Goal: Task Accomplishment & Management: Manage account settings

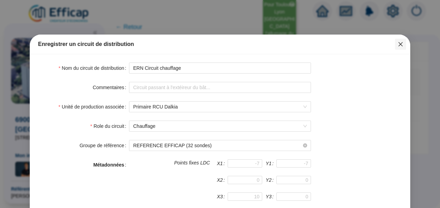
click at [399, 44] on icon "close" at bounding box center [401, 44] width 4 height 4
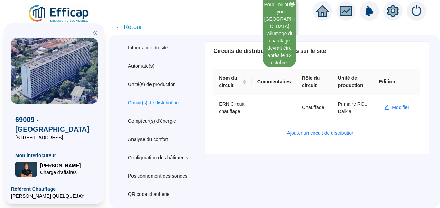
click at [69, 15] on img at bounding box center [59, 13] width 63 height 19
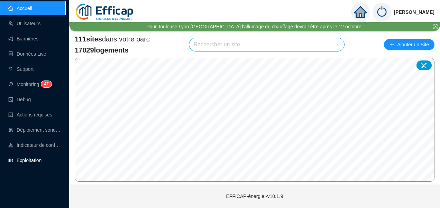
click at [28, 163] on link "Exploitation" at bounding box center [24, 161] width 33 height 6
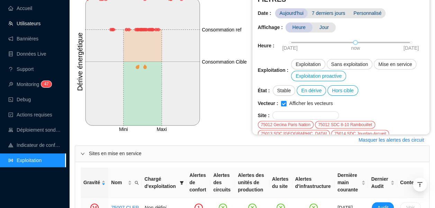
scroll to position [35, 0]
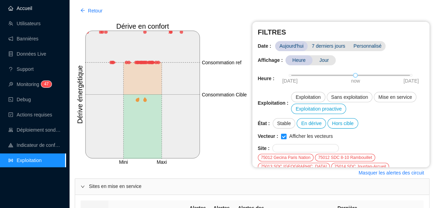
drag, startPoint x: 28, startPoint y: 9, endPoint x: 65, endPoint y: 11, distance: 37.8
click at [28, 9] on link "Accueil" at bounding box center [20, 9] width 24 height 6
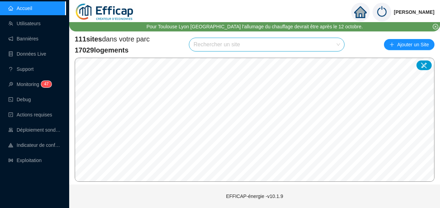
click at [230, 44] on input "search" at bounding box center [263, 44] width 140 height 13
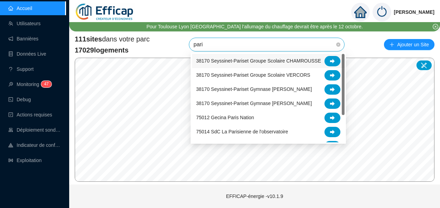
type input "paris"
click at [330, 130] on icon at bounding box center [332, 132] width 5 height 5
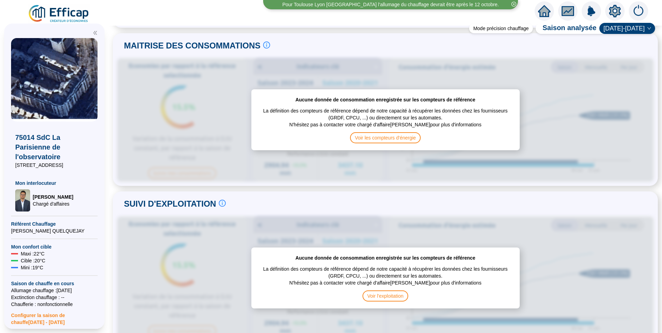
scroll to position [173, 0]
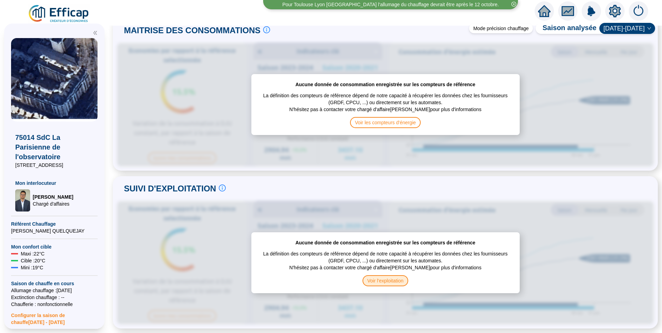
click at [382, 208] on span "Voir l'exploitation" at bounding box center [385, 280] width 46 height 11
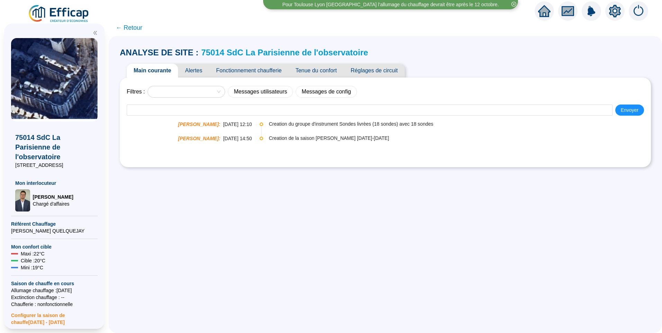
click at [256, 74] on span "Fonctionnement chaufferie" at bounding box center [248, 71] width 79 height 14
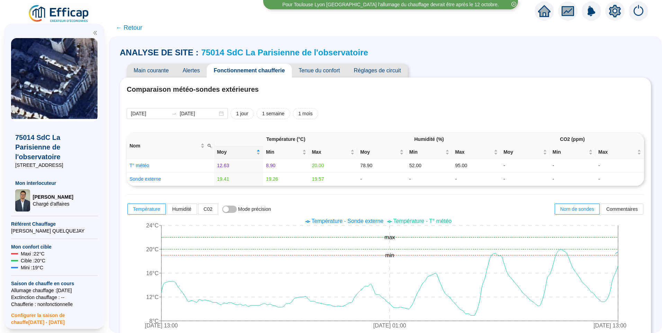
click at [389, 70] on span "Réglages de circuit" at bounding box center [377, 71] width 61 height 14
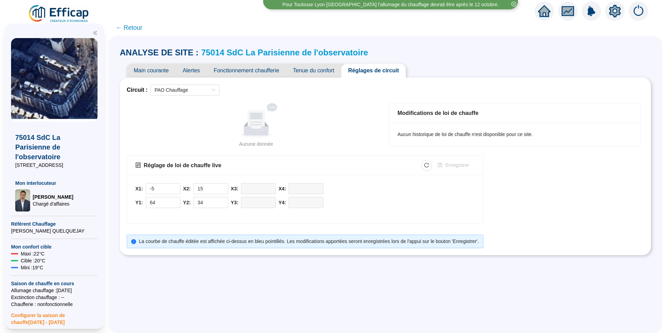
click at [268, 130] on icon at bounding box center [256, 123] width 25 height 23
click at [249, 75] on span "Fonctionnement chaufferie" at bounding box center [246, 71] width 79 height 14
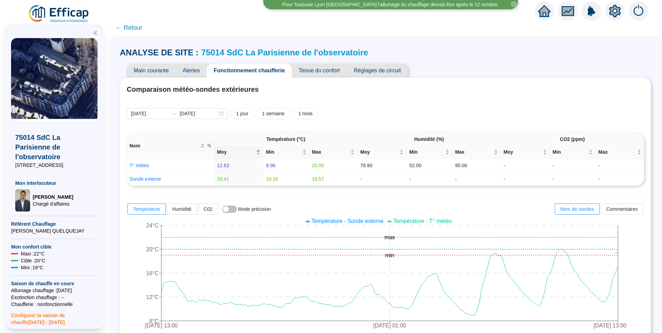
drag, startPoint x: 609, startPoint y: 9, endPoint x: 416, endPoint y: 25, distance: 193.7
click at [440, 9] on icon "setting" at bounding box center [615, 11] width 12 height 12
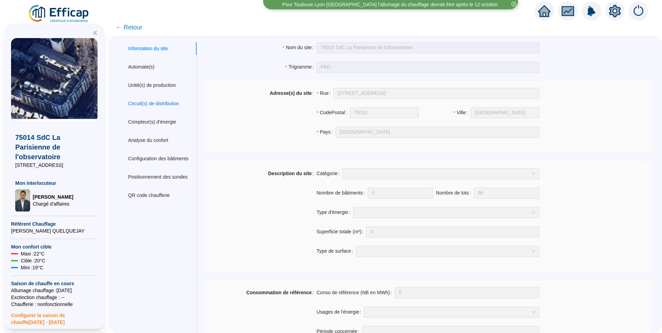
click at [150, 103] on div "Circuit(s) de distribution" at bounding box center [153, 103] width 51 height 7
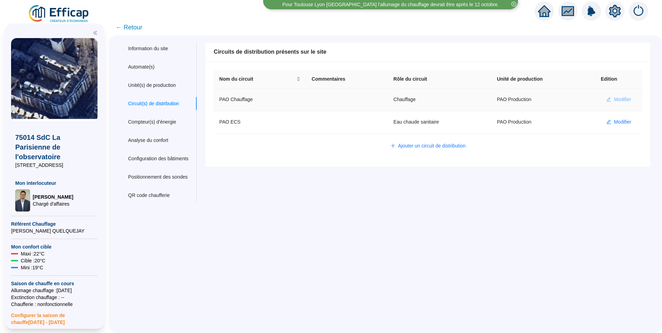
click at [440, 101] on span "Modifier" at bounding box center [621, 99] width 17 height 7
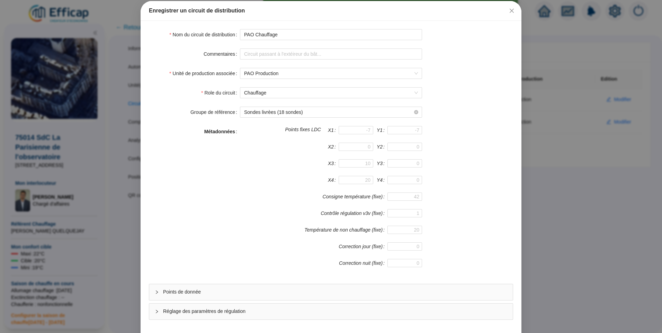
scroll to position [61, 0]
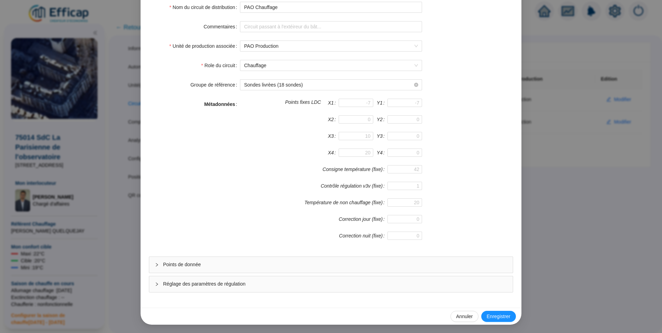
click at [198, 208] on span "Points de donnée" at bounding box center [335, 264] width 344 height 7
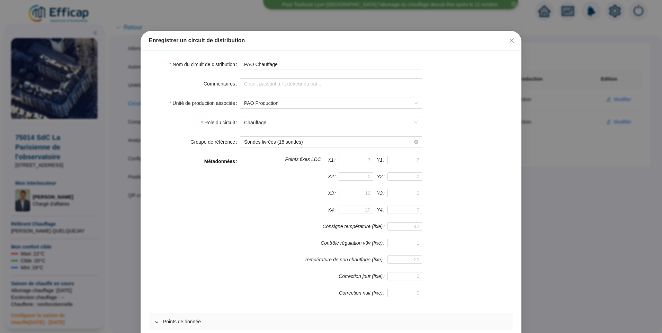
scroll to position [0, 0]
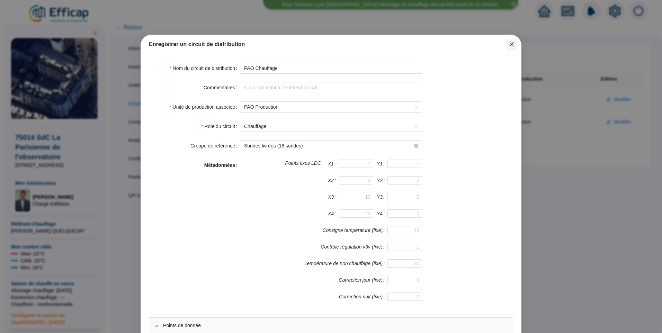
click at [440, 47] on button "Close" at bounding box center [511, 44] width 11 height 11
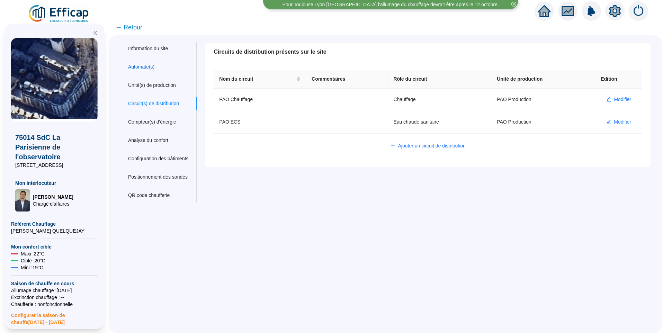
click at [147, 68] on div "Automate(s)" at bounding box center [141, 66] width 26 height 7
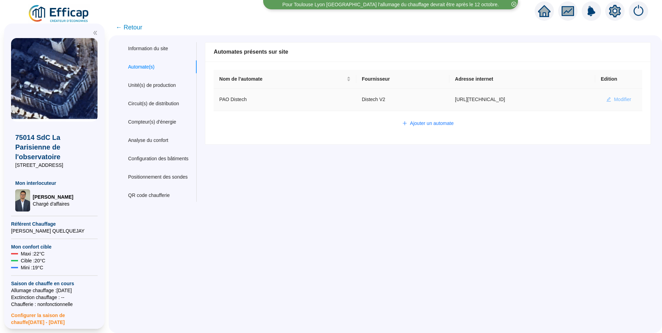
click at [440, 100] on span "Modifier" at bounding box center [621, 99] width 17 height 7
type input "PAO Distech"
type input "http://10.132.0.2:8080/observatoire"
type input "admin-efficap"
type input "AV1001"
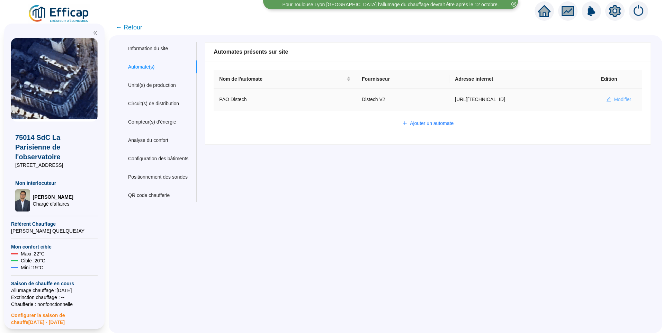
type input "AV1002"
type input "AV1000"
type input "BV1000"
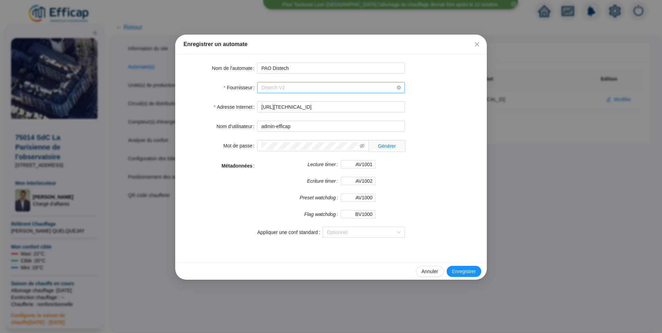
click at [344, 87] on span "Distech V2" at bounding box center [330, 87] width 139 height 10
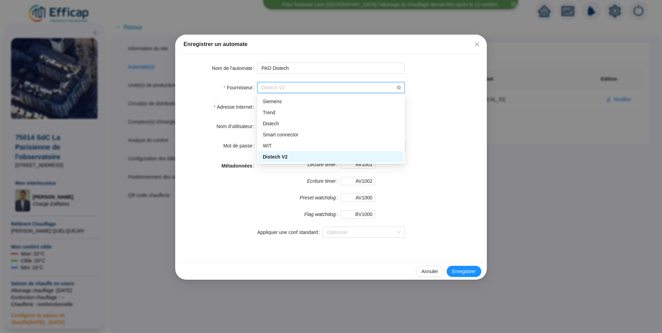
click at [440, 43] on icon "close" at bounding box center [477, 45] width 6 height 6
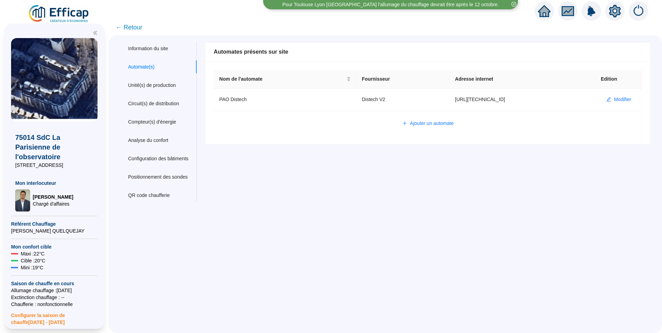
click at [140, 27] on span "← Retour" at bounding box center [129, 27] width 27 height 10
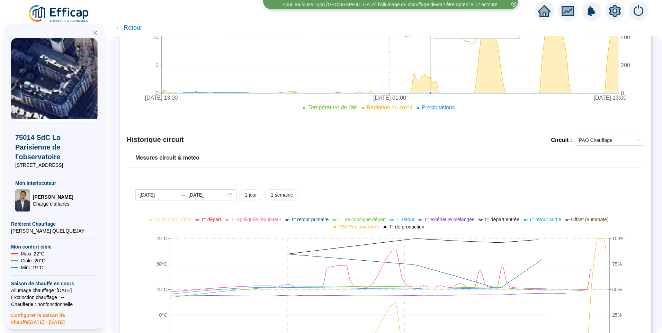
scroll to position [415, 0]
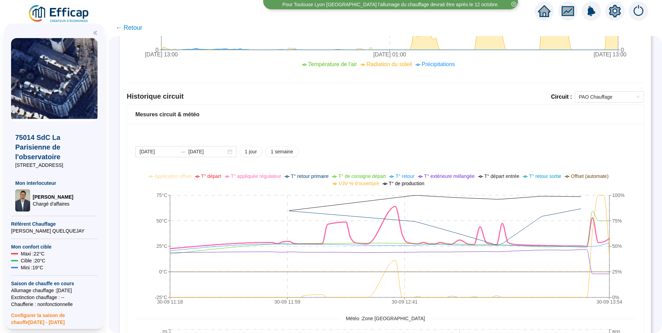
click at [215, 175] on span "T° départ" at bounding box center [211, 176] width 20 height 6
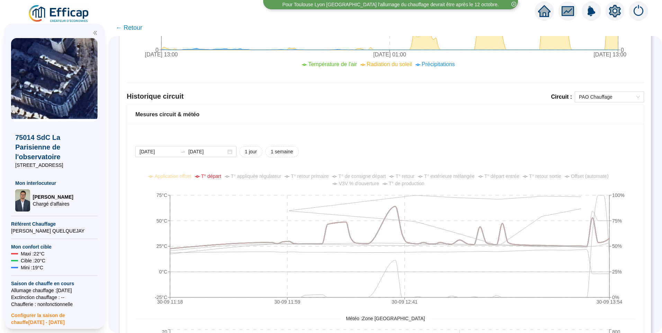
click at [256, 177] on span "T° appliquée régulateur" at bounding box center [256, 176] width 51 height 6
click at [309, 175] on span "T° retour primaire" at bounding box center [310, 176] width 38 height 6
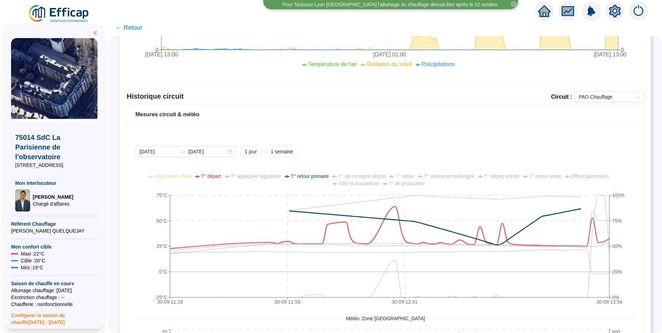
click at [309, 175] on span "T° retour primaire" at bounding box center [310, 176] width 38 height 6
click at [354, 175] on span "T° de consigne départ" at bounding box center [361, 176] width 47 height 6
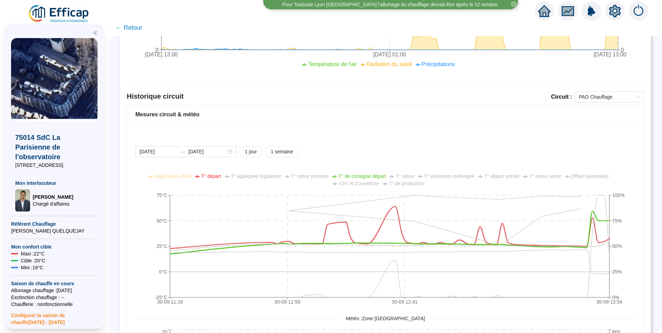
click at [354, 175] on span "T° de consigne départ" at bounding box center [361, 176] width 47 height 6
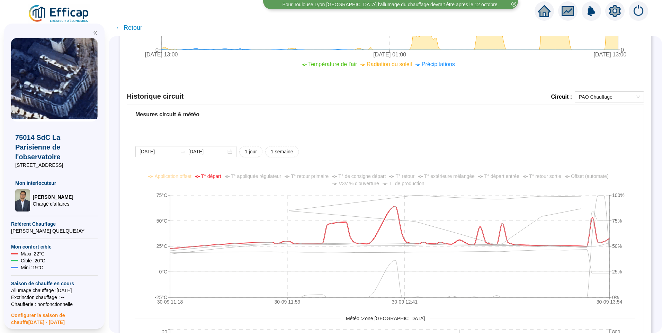
click at [401, 175] on li "T° retour" at bounding box center [401, 176] width 25 height 7
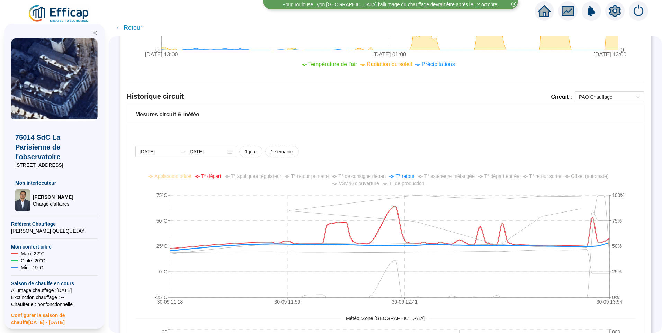
click at [401, 175] on li "T° retour" at bounding box center [401, 176] width 25 height 7
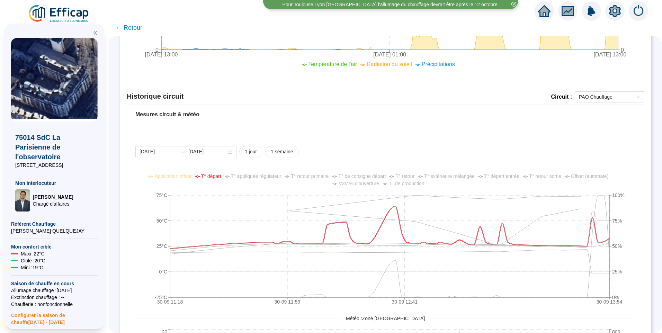
click at [434, 176] on span "T° extérieure mélangée" at bounding box center [449, 176] width 51 height 6
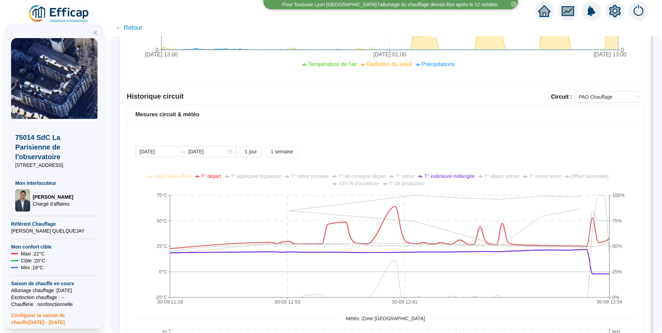
click at [434, 176] on span "T° extérieure mélangée" at bounding box center [449, 176] width 51 height 6
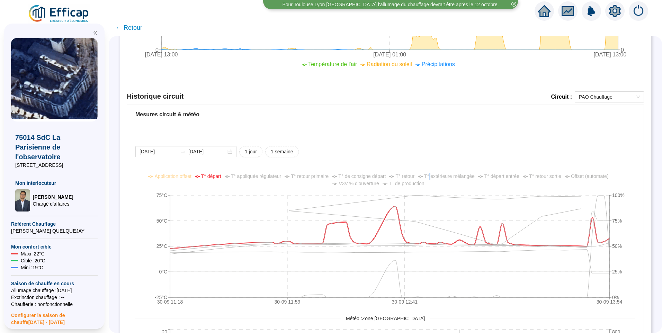
click at [434, 176] on span "T° extérieure mélangée" at bounding box center [449, 176] width 51 height 6
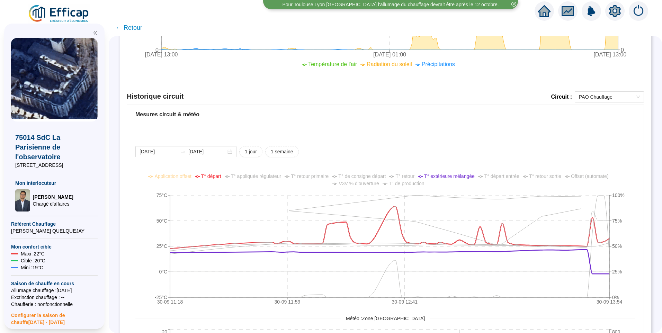
click at [440, 177] on span "T° départ entrée" at bounding box center [501, 176] width 35 height 6
click at [440, 176] on span "Offset (automate)" at bounding box center [590, 176] width 38 height 6
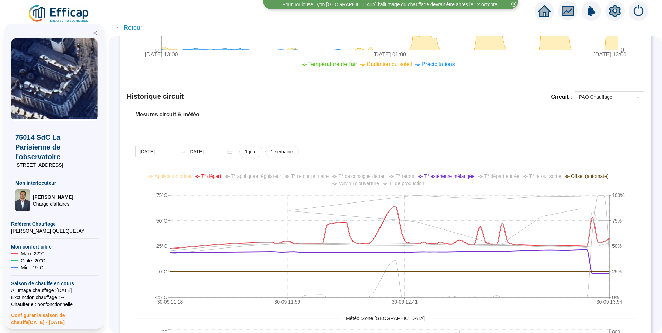
click at [440, 176] on span "Offset (automate)" at bounding box center [590, 176] width 38 height 6
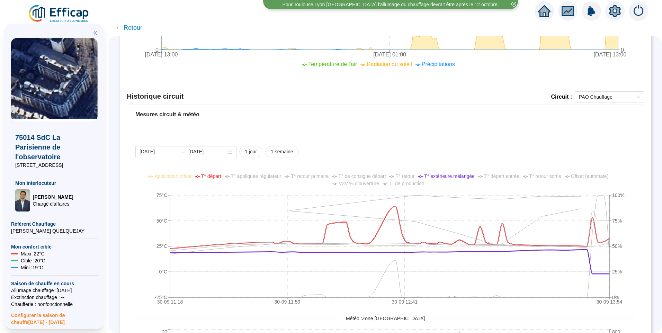
click at [370, 183] on span "V3V % d'ouverture" at bounding box center [358, 184] width 40 height 6
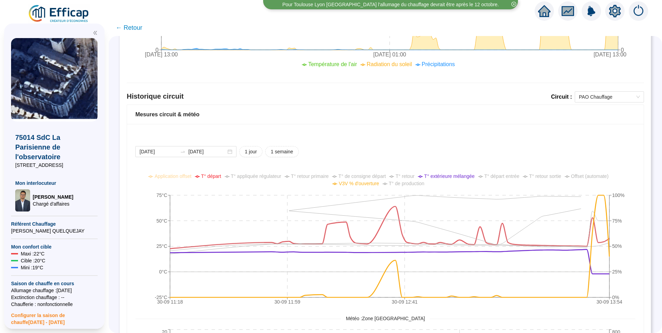
click at [370, 183] on span "V3V % d'ouverture" at bounding box center [358, 184] width 40 height 6
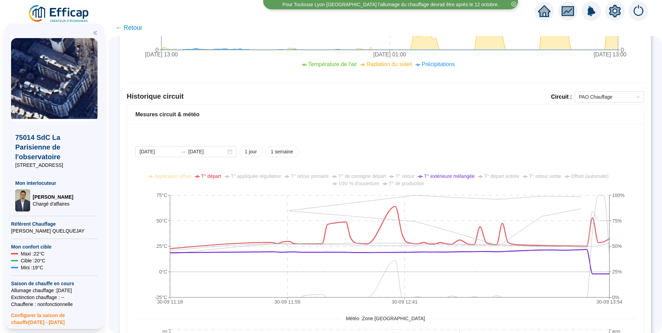
click at [413, 182] on span "T° de production" at bounding box center [407, 184] width 36 height 6
click at [440, 99] on span "PAO Chauffage" at bounding box center [609, 97] width 61 height 10
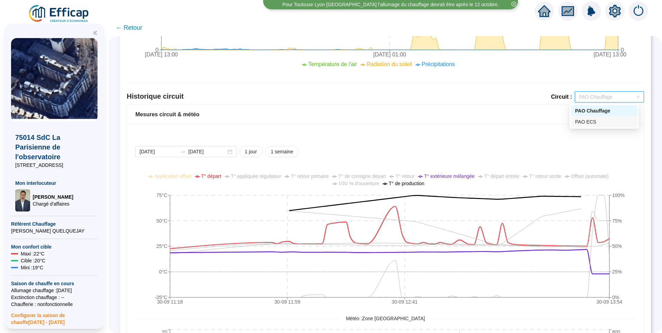
click at [440, 125] on div "PAO ECS" at bounding box center [604, 121] width 58 height 7
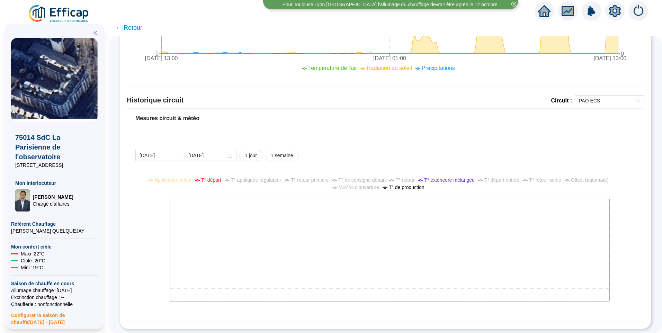
click at [440, 142] on div "2025-09-29 2025-09-30 1 jour 1 semaine Application offset T° départ T° appliqué…" at bounding box center [385, 225] width 516 height 194
click at [362, 184] on span "V3V % d'ouverture" at bounding box center [358, 187] width 40 height 6
drag, startPoint x: 270, startPoint y: 178, endPoint x: 276, endPoint y: 178, distance: 6.2
click at [273, 178] on span "T° appliquée régulateur" at bounding box center [256, 180] width 51 height 6
click at [328, 177] on span "T° retour primaire" at bounding box center [310, 180] width 38 height 6
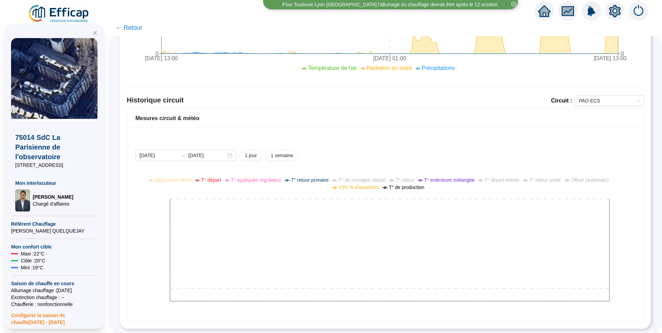
click at [415, 150] on div "2025-09-29 2025-09-30 1 jour 1 semaine" at bounding box center [385, 155] width 500 height 11
click at [440, 12] on icon "setting" at bounding box center [615, 10] width 12 height 11
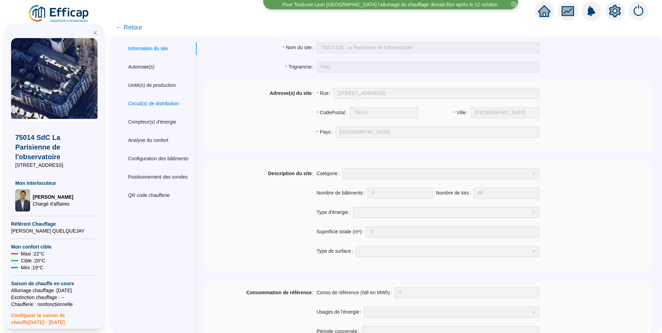
click at [155, 100] on div "Circuit(s) de distribution" at bounding box center [153, 103] width 51 height 7
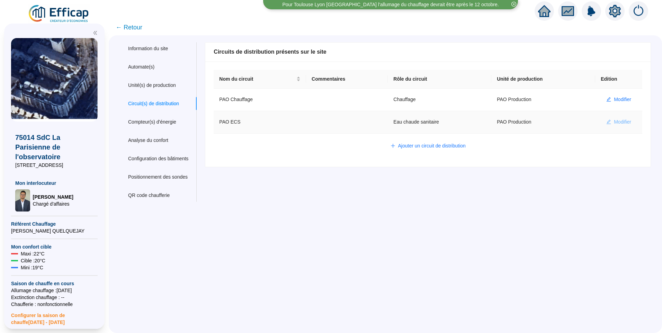
click at [440, 123] on span "Modifier" at bounding box center [621, 121] width 17 height 7
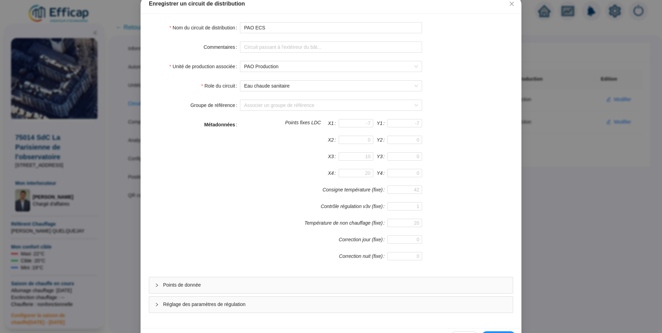
scroll to position [61, 0]
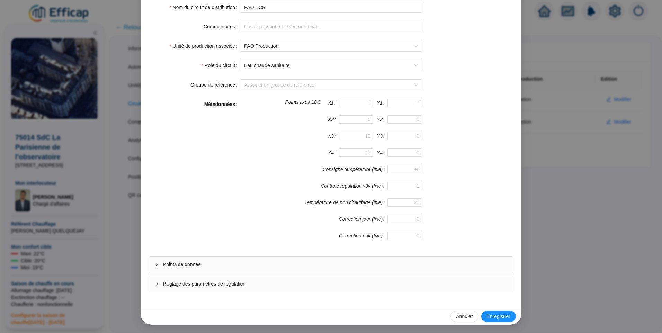
click at [194, 208] on span "Points de donnée" at bounding box center [335, 264] width 344 height 7
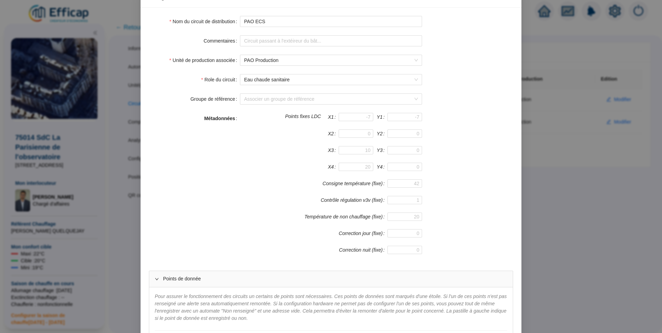
scroll to position [0, 0]
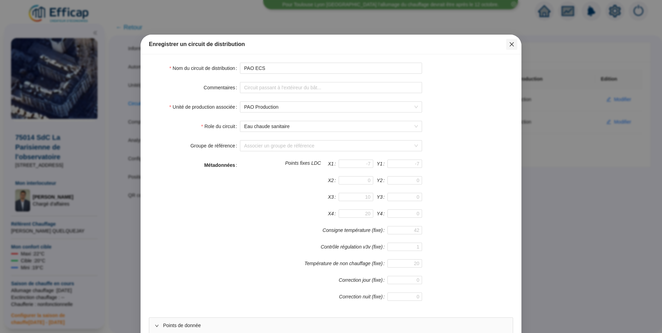
click at [440, 44] on icon "close" at bounding box center [511, 44] width 4 height 4
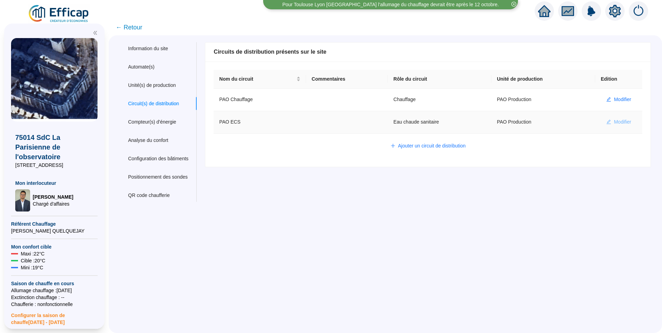
click at [440, 121] on span "Modifier" at bounding box center [621, 121] width 17 height 7
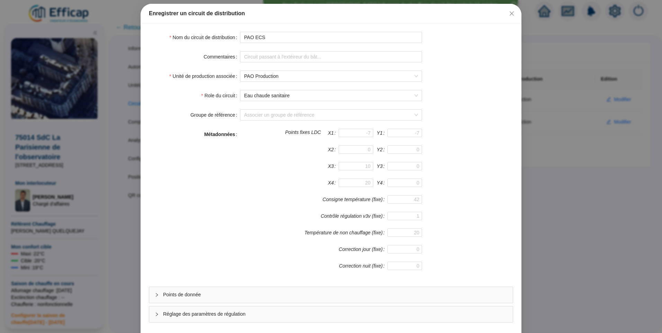
scroll to position [61, 0]
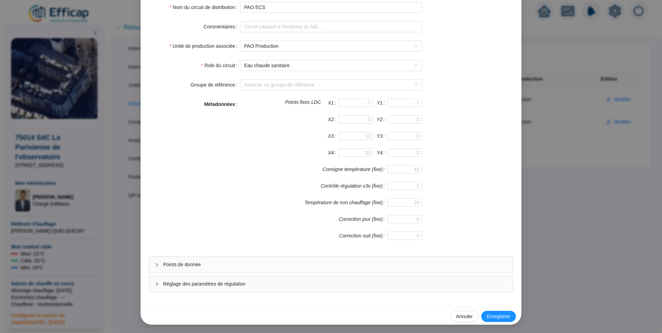
click at [232, 208] on div "Points de donnée" at bounding box center [330, 265] width 363 height 16
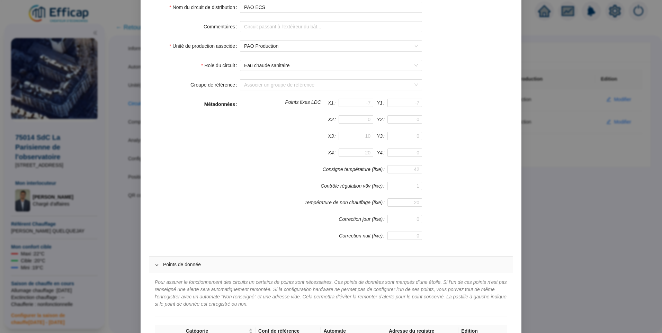
scroll to position [239, 0]
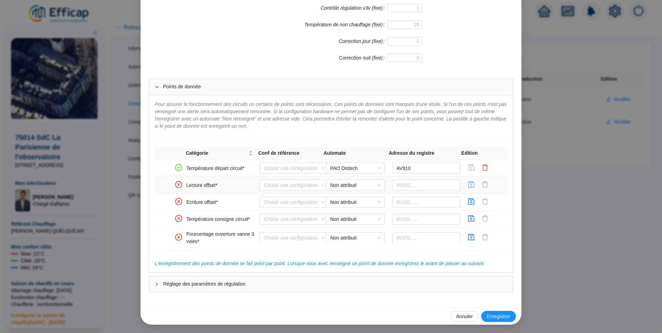
click at [440, 186] on icon "save" at bounding box center [471, 184] width 6 height 6
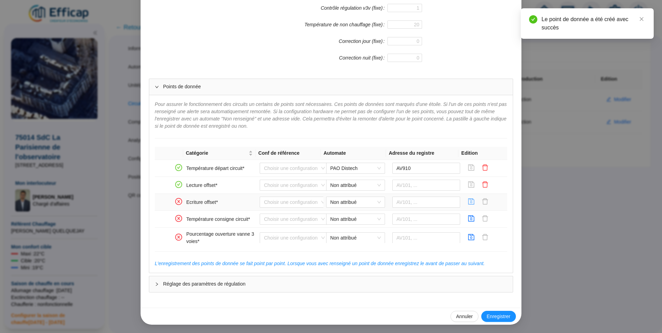
click at [440, 202] on icon "save" at bounding box center [471, 201] width 6 height 6
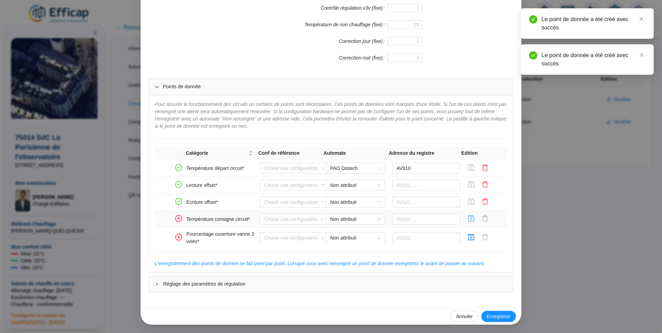
click at [440, 208] on icon "save" at bounding box center [470, 218] width 7 height 7
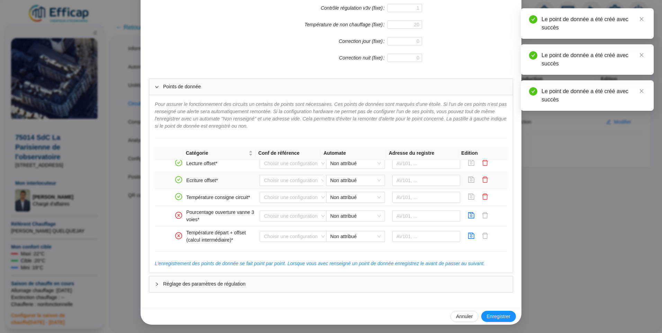
scroll to position [35, 0]
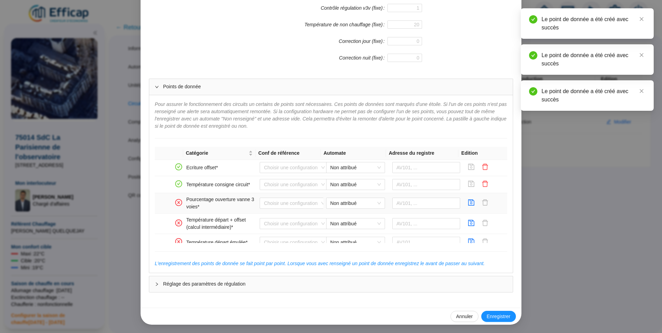
drag, startPoint x: 462, startPoint y: 203, endPoint x: 464, endPoint y: 210, distance: 7.9
click at [440, 203] on icon "save" at bounding box center [470, 202] width 7 height 7
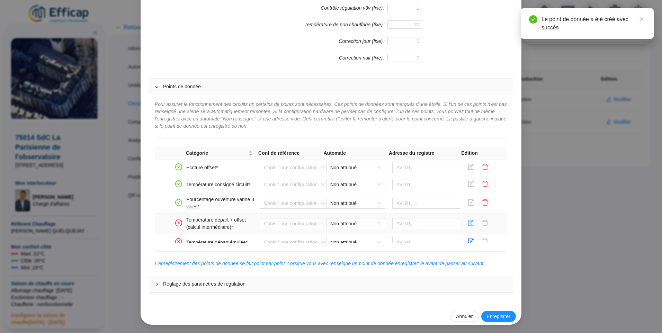
click at [440, 208] on icon "save" at bounding box center [471, 223] width 6 height 6
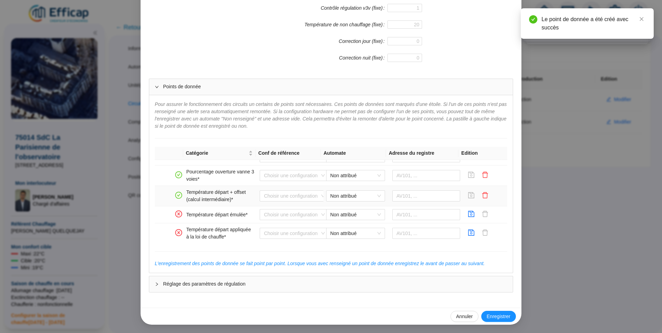
scroll to position [104, 0]
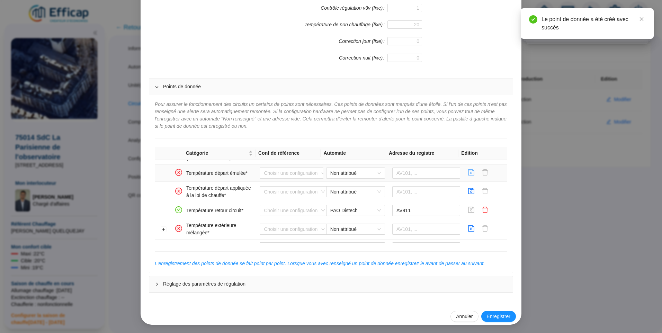
click at [440, 173] on icon "save" at bounding box center [470, 172] width 7 height 7
click at [440, 192] on icon "save" at bounding box center [471, 191] width 6 height 6
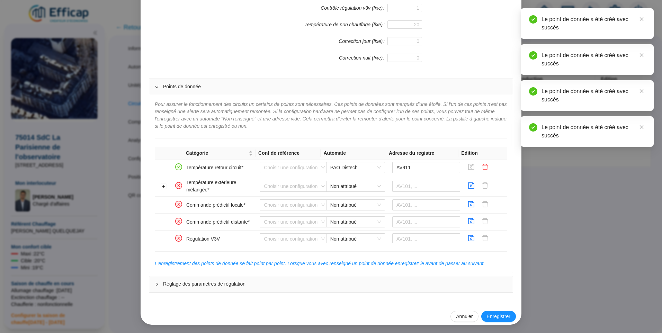
scroll to position [141, 0]
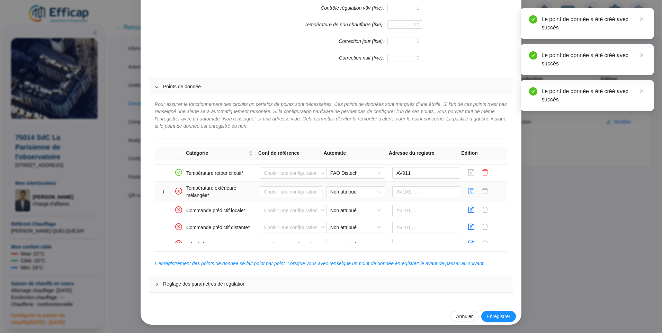
click at [440, 193] on icon "save" at bounding box center [470, 191] width 7 height 7
click at [440, 208] on icon "save" at bounding box center [470, 209] width 7 height 7
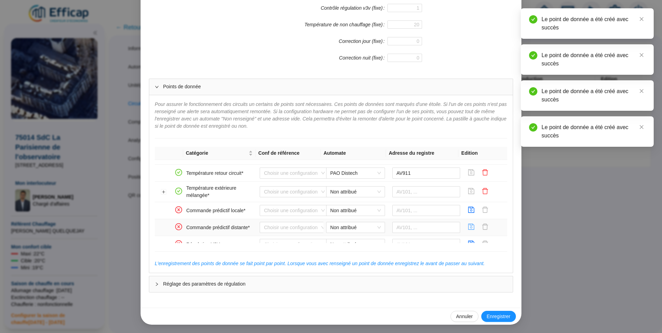
click at [440, 208] on icon "save" at bounding box center [471, 227] width 6 height 6
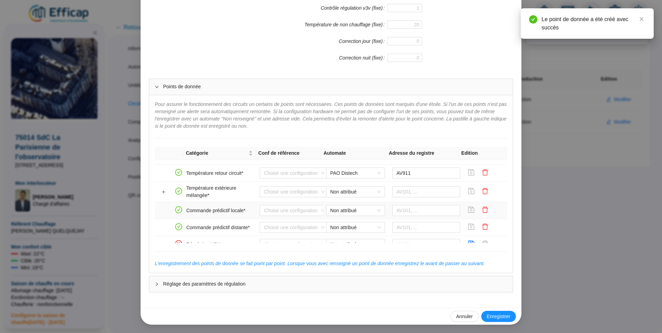
scroll to position [176, 0]
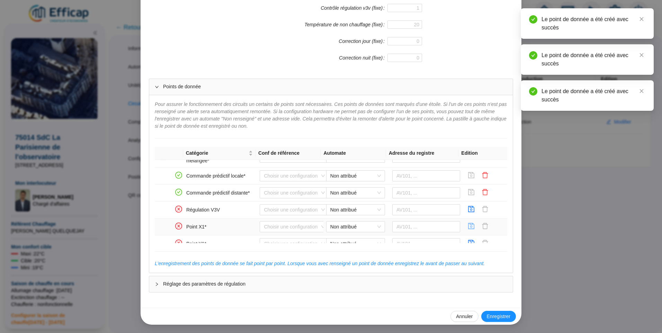
click at [440, 208] on icon "save" at bounding box center [470, 225] width 7 height 7
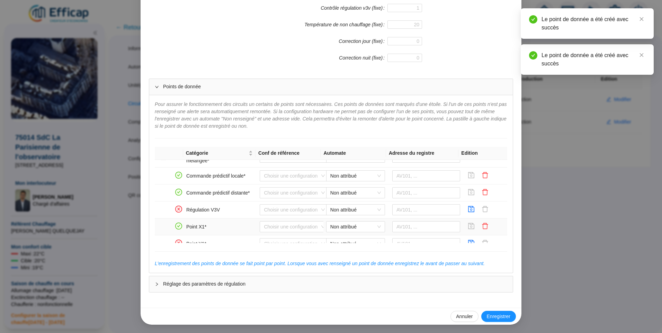
scroll to position [210, 0]
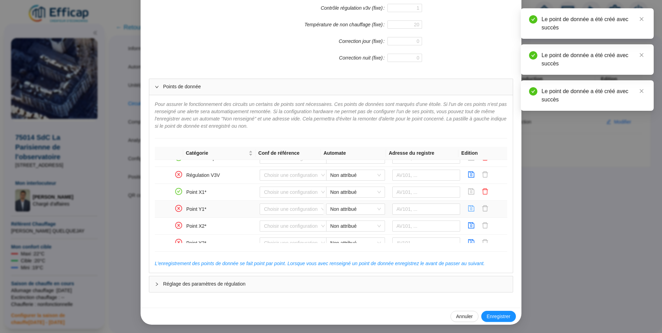
click at [440, 207] on icon "save" at bounding box center [471, 208] width 6 height 6
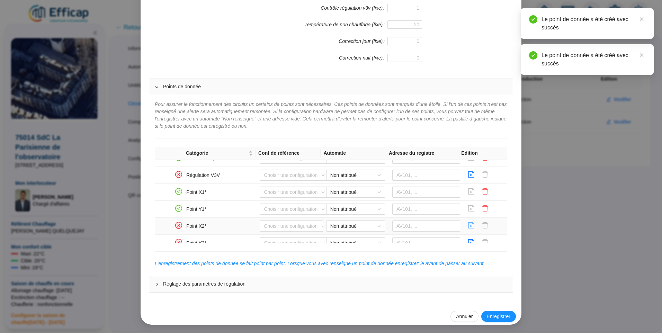
click at [440, 208] on icon "save" at bounding box center [470, 225] width 7 height 7
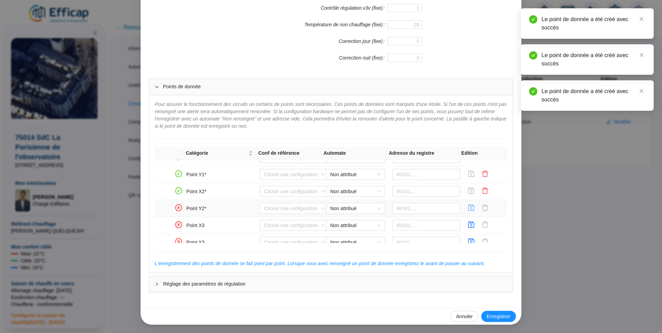
click at [440, 208] on icon "save" at bounding box center [470, 207] width 7 height 7
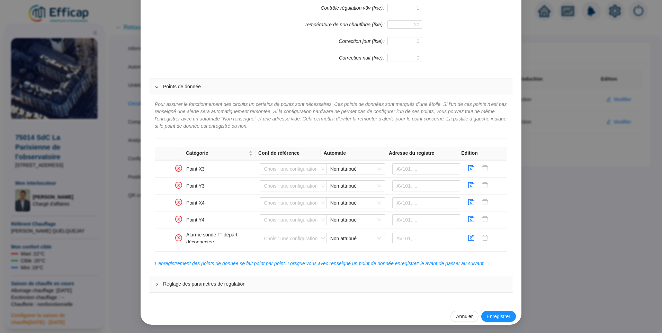
scroll to position [464, 0]
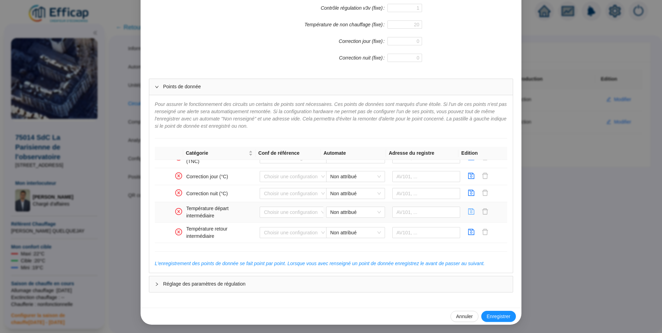
click at [440, 208] on icon "save" at bounding box center [470, 211] width 7 height 7
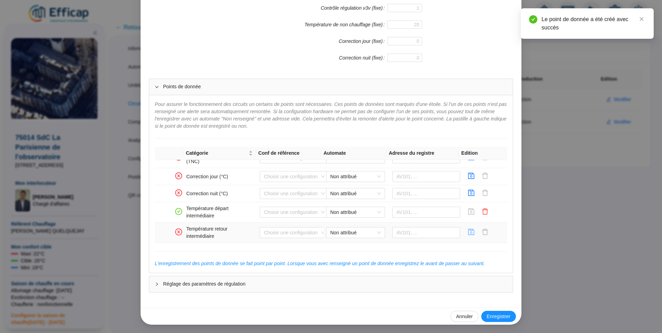
click at [440, 208] on icon "save" at bounding box center [470, 231] width 7 height 7
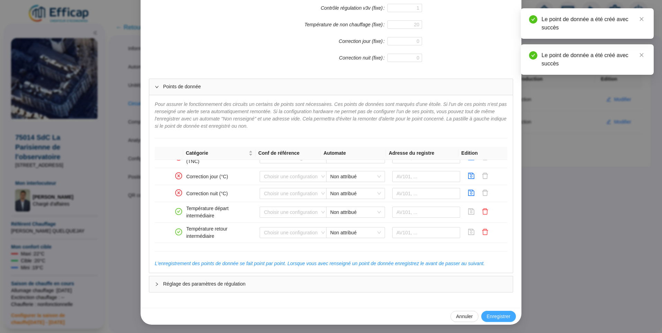
click at [440, 208] on span "Enregistrer" at bounding box center [498, 316] width 24 height 7
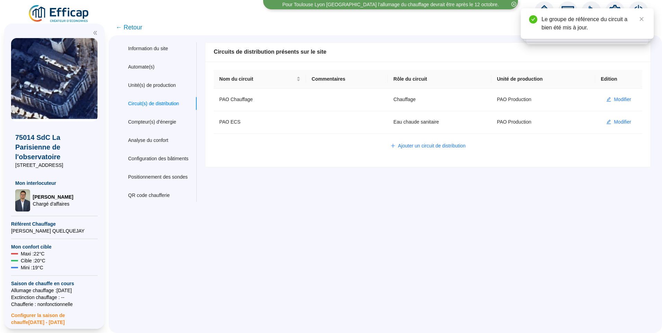
click at [131, 25] on span "← Retour" at bounding box center [129, 27] width 27 height 10
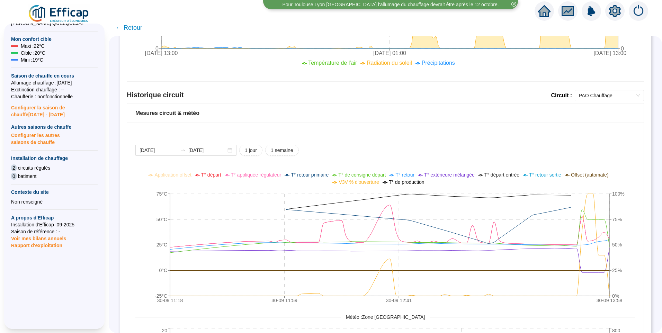
scroll to position [415, 0]
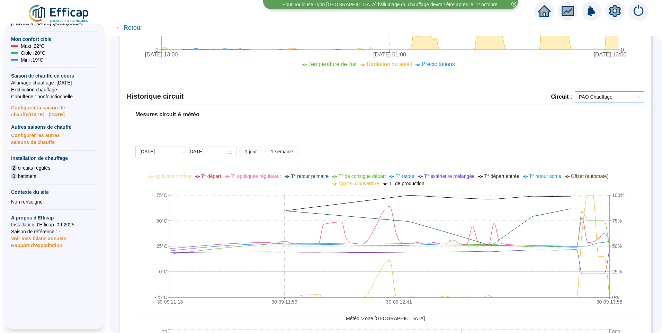
click at [440, 93] on span "PAO Chauffage" at bounding box center [609, 97] width 61 height 10
click at [440, 124] on div "PAO ECS" at bounding box center [604, 121] width 58 height 7
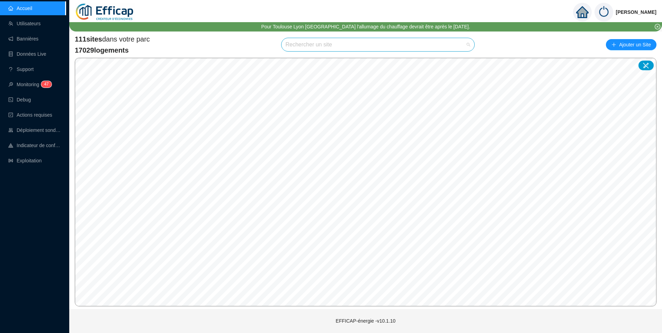
click at [307, 44] on input "search" at bounding box center [374, 44] width 179 height 13
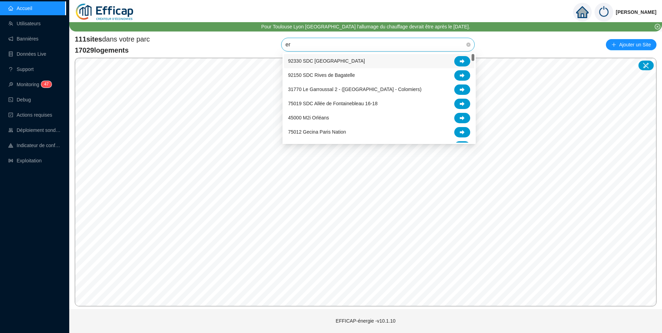
type input "era"
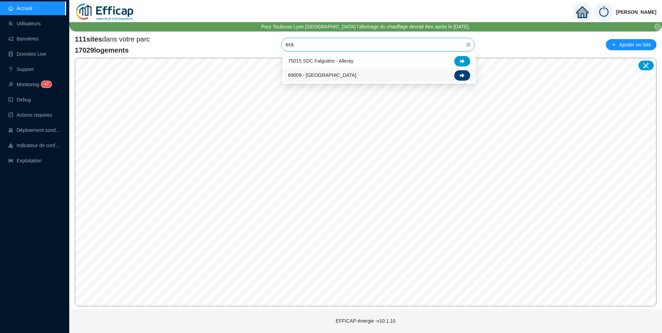
click at [466, 74] on div at bounding box center [462, 75] width 16 height 10
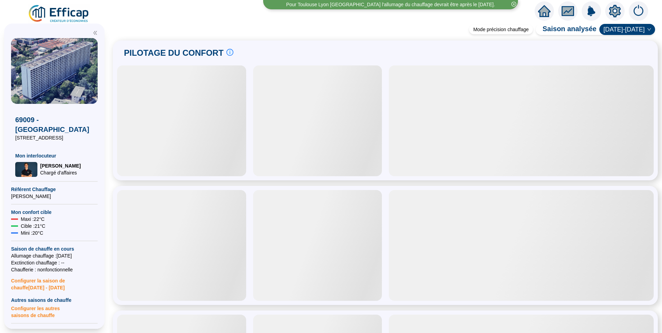
click at [616, 9] on icon "setting" at bounding box center [614, 11] width 5 height 5
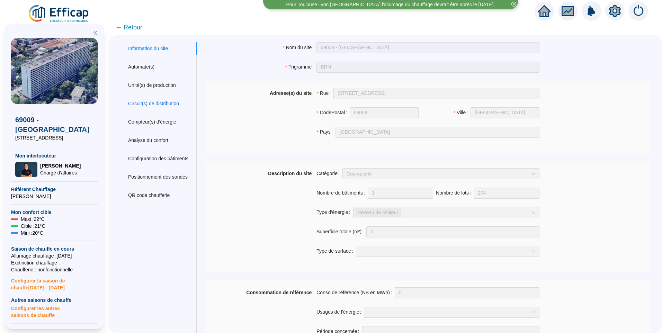
click at [155, 101] on div "Circuit(s) de distribution" at bounding box center [153, 103] width 51 height 7
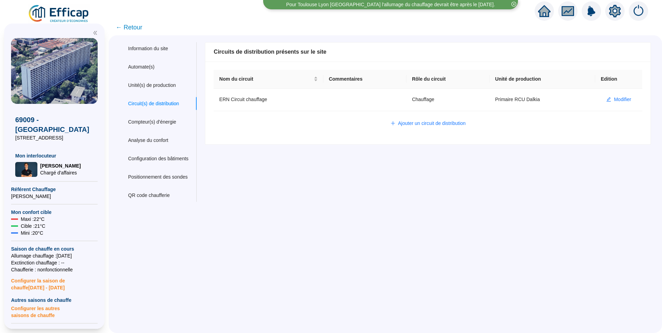
click at [58, 16] on img at bounding box center [59, 13] width 63 height 19
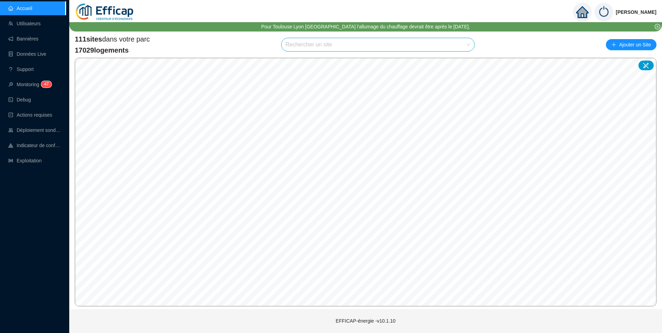
click at [303, 46] on input "search" at bounding box center [374, 44] width 179 height 13
type input "alber"
click at [459, 65] on div at bounding box center [462, 61] width 16 height 10
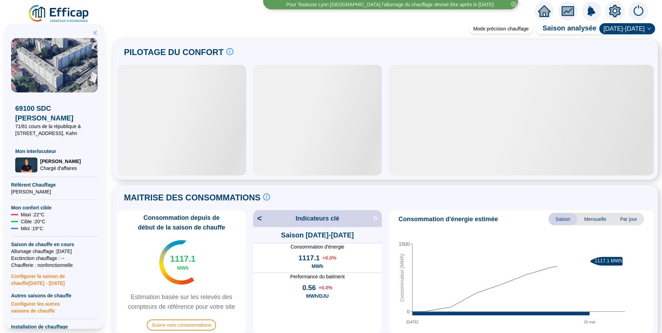
click at [615, 11] on icon "setting" at bounding box center [614, 11] width 12 height 12
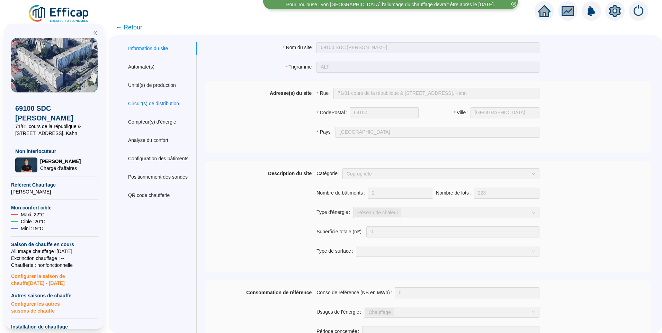
click at [171, 102] on div "Circuit(s) de distribution" at bounding box center [153, 103] width 51 height 7
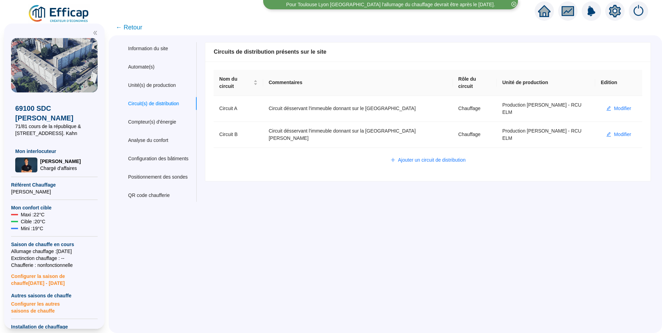
click at [138, 29] on span "← Retour" at bounding box center [129, 27] width 27 height 10
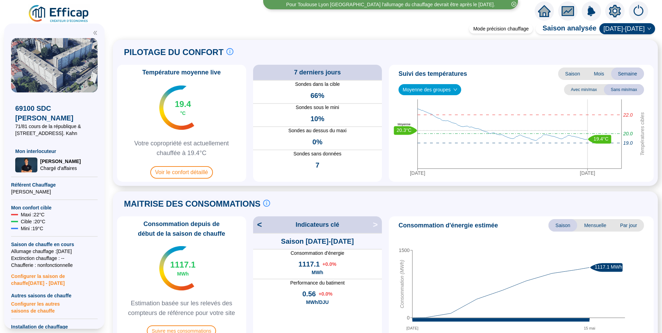
click at [69, 17] on img at bounding box center [59, 13] width 63 height 19
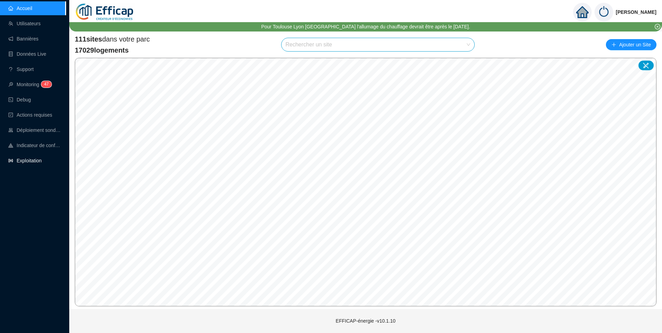
click at [35, 158] on link "Exploitation" at bounding box center [24, 161] width 33 height 6
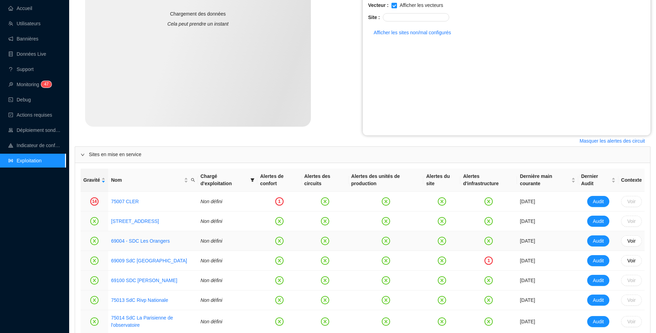
scroll to position [242, 0]
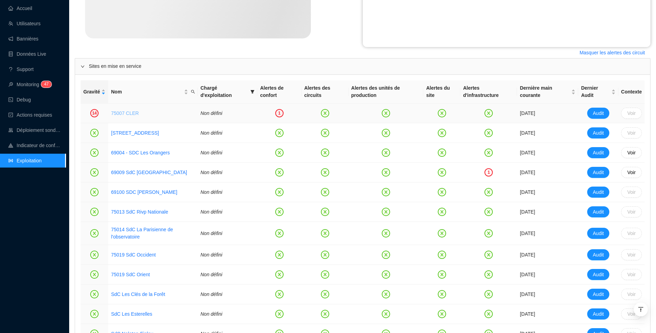
click at [122, 115] on link "75007 CLER" at bounding box center [125, 113] width 28 height 6
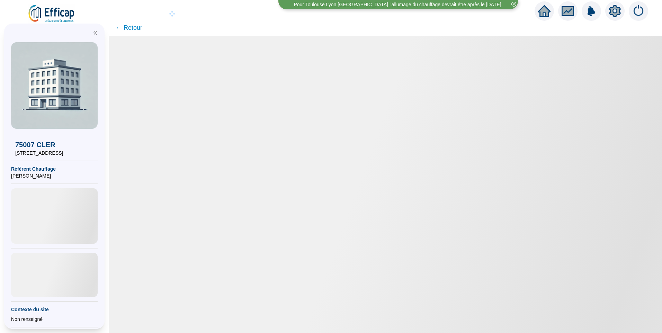
click at [618, 12] on icon "setting" at bounding box center [615, 10] width 12 height 11
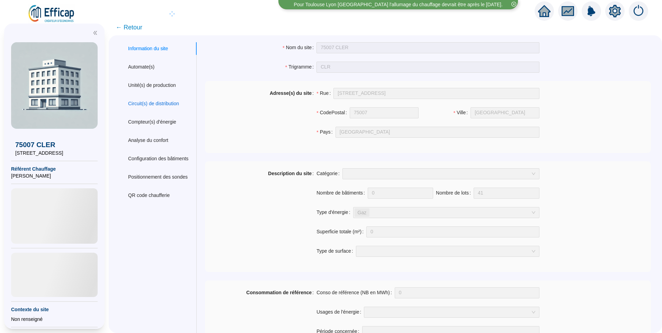
click at [162, 103] on div "Circuit(s) de distribution" at bounding box center [153, 103] width 51 height 7
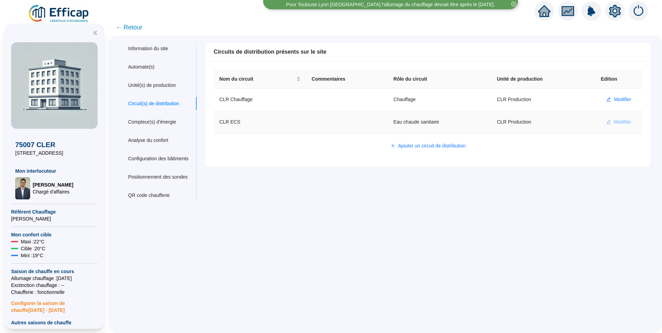
click at [615, 124] on span "Modifier" at bounding box center [621, 121] width 17 height 7
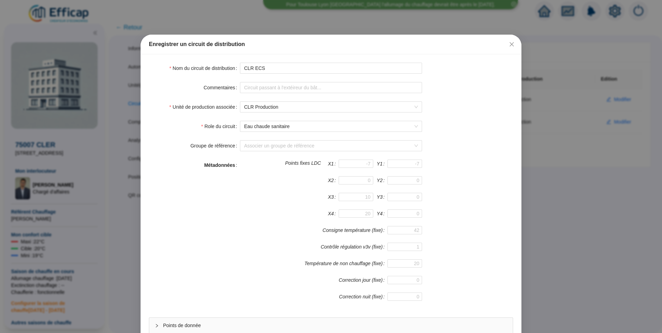
scroll to position [61, 0]
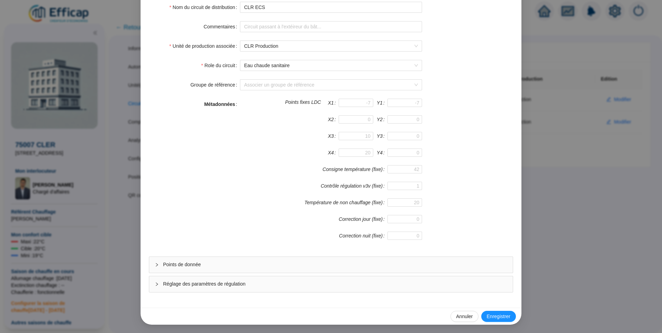
drag, startPoint x: 216, startPoint y: 258, endPoint x: 256, endPoint y: 182, distance: 85.9
click at [216, 258] on div "Points de donnée" at bounding box center [330, 265] width 363 height 16
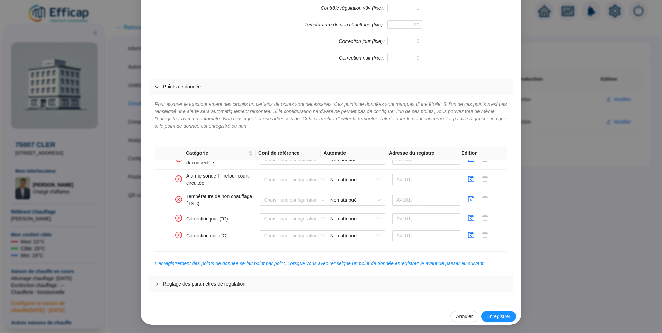
scroll to position [464, 0]
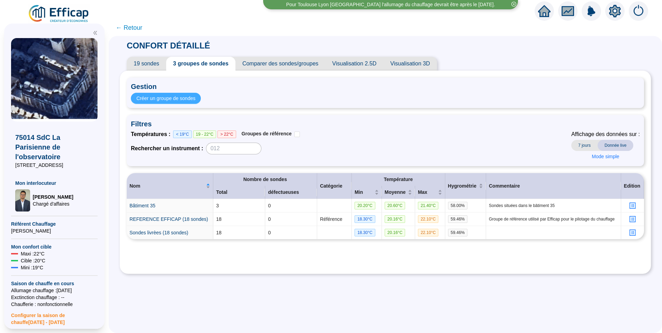
click at [183, 99] on span "Créer un groupe de sondes" at bounding box center [165, 98] width 59 height 7
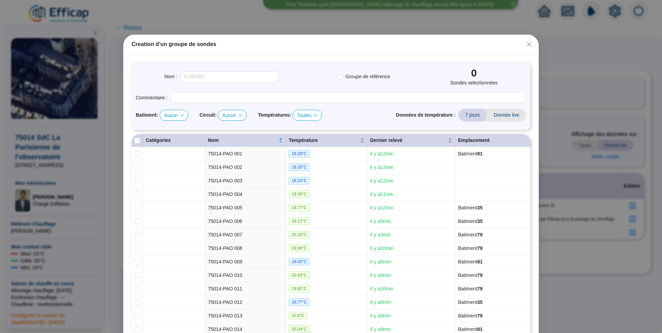
click at [172, 115] on span "Aucun" at bounding box center [174, 115] width 20 height 10
click at [173, 142] on div "79" at bounding box center [172, 139] width 17 height 7
checkbox input "true"
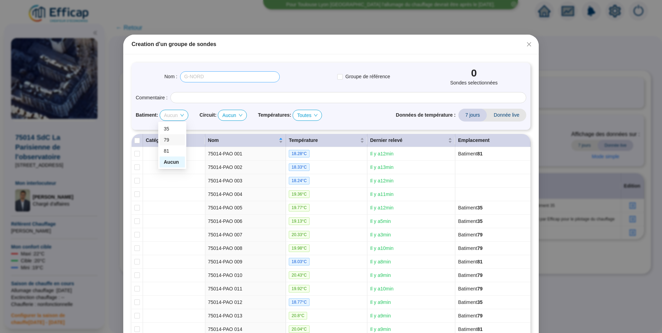
checkbox input "true"
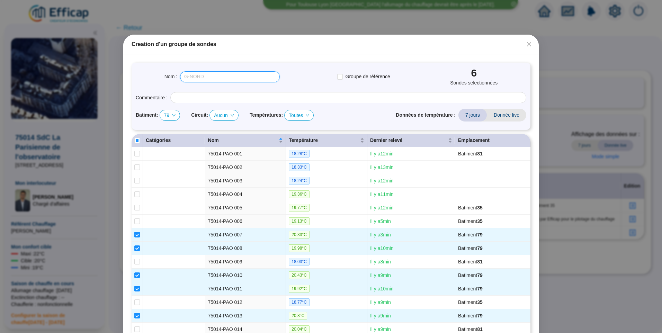
click at [209, 77] on input "text" at bounding box center [230, 76] width 100 height 11
type input "Bâtiment 79"
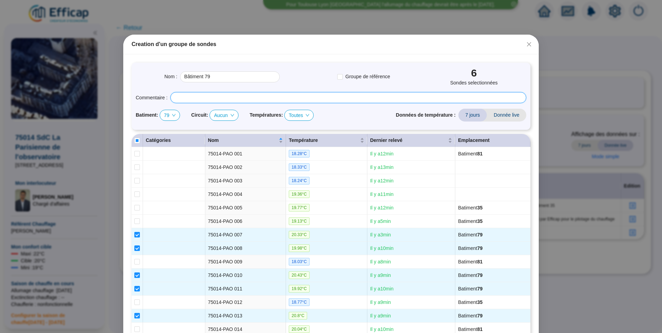
click at [197, 95] on input "text" at bounding box center [348, 97] width 356 height 11
paste input "AV103"
type input "AV103"
drag, startPoint x: 197, startPoint y: 95, endPoint x: 149, endPoint y: 95, distance: 47.4
click at [149, 95] on div "Commentaire : AV103" at bounding box center [331, 97] width 390 height 11
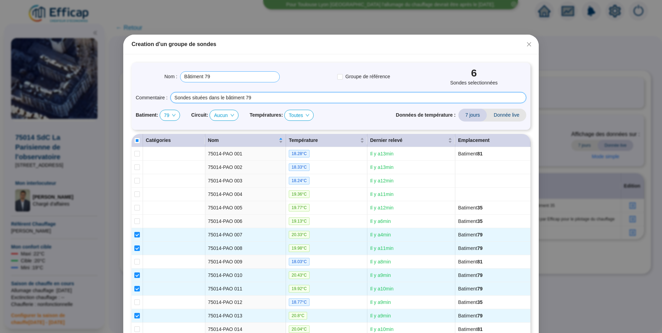
type input "Sondes situées dans le bâtiment 79"
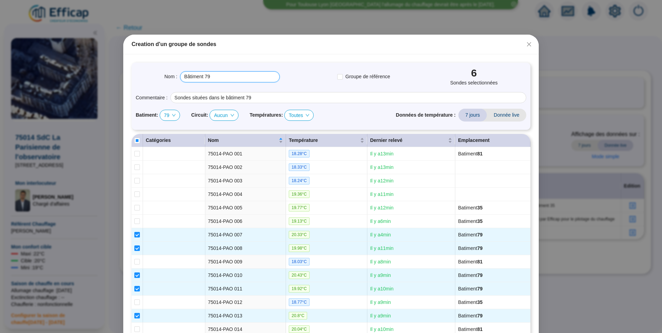
click at [219, 73] on input "Bâtiment 79" at bounding box center [230, 76] width 100 height 11
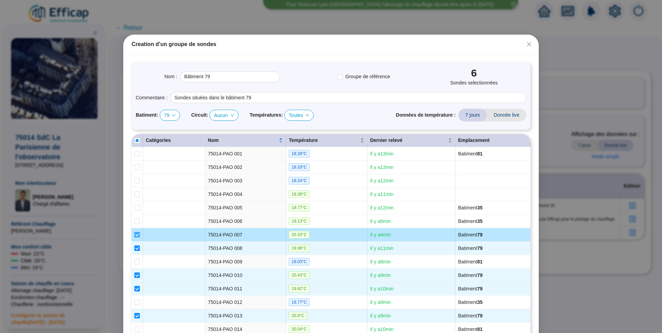
click at [134, 235] on input "checkbox" at bounding box center [137, 235] width 6 height 6
checkbox input "false"
type input "Bâtiment 79 (5 sondes)"
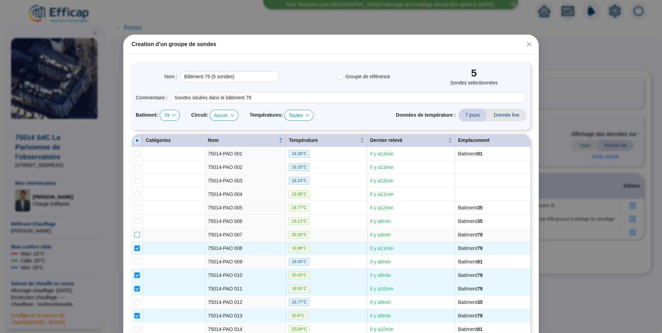
click at [134, 235] on input "checkbox" at bounding box center [137, 235] width 6 height 6
checkbox input "true"
type input "Bâtiment 79 (6 sondes)"
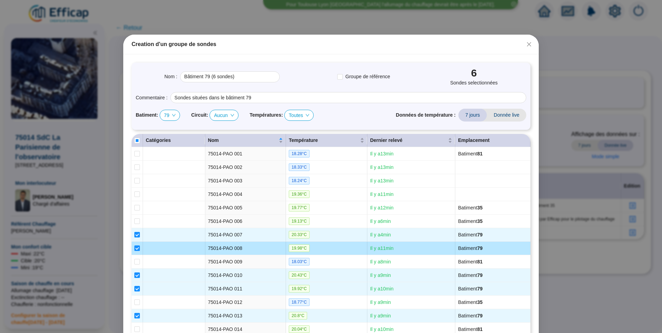
scroll to position [104, 0]
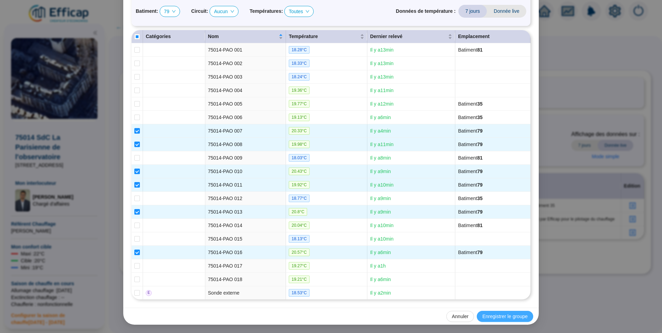
click at [511, 318] on span "Enregistrer le groupe" at bounding box center [504, 316] width 45 height 7
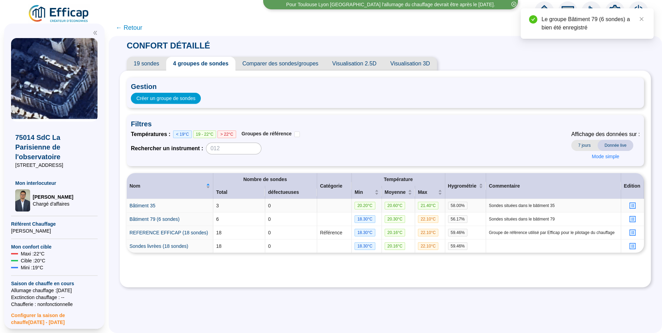
click at [630, 206] on icon "profile" at bounding box center [632, 205] width 5 height 5
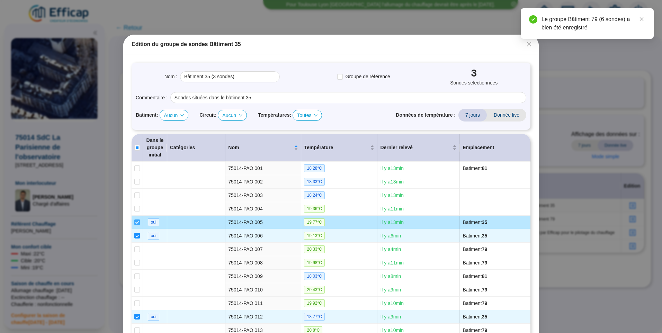
click at [134, 223] on input "checkbox" at bounding box center [137, 222] width 6 height 6
checkbox input "false"
type input "Bâtiment 35 (2 sondes)"
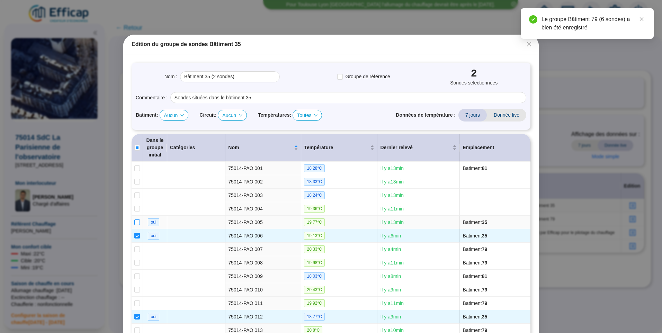
click at [134, 223] on input "checkbox" at bounding box center [137, 222] width 6 height 6
checkbox input "true"
type input "Bâtiment 35 (3 sondes)"
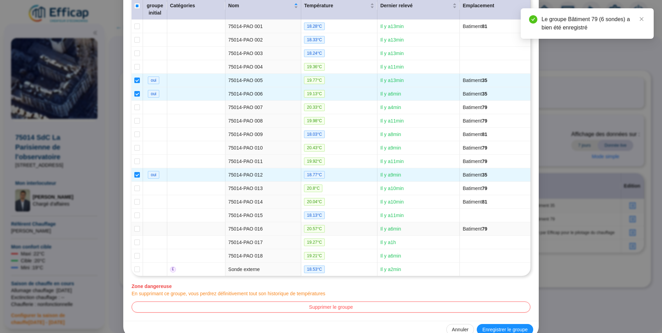
scroll to position [155, 0]
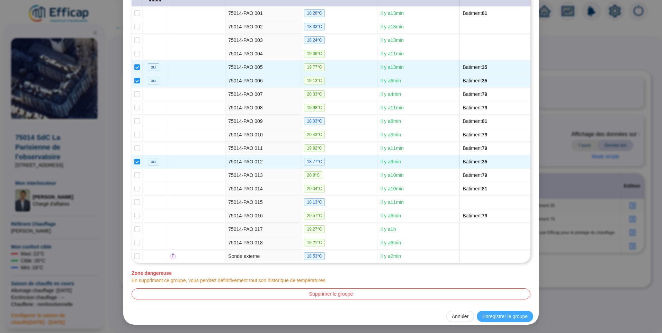
click at [509, 316] on span "Enregistrer le groupe" at bounding box center [504, 316] width 45 height 7
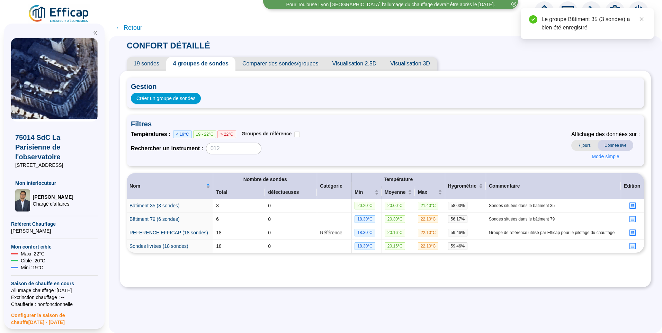
click at [183, 83] on span "Gestion" at bounding box center [385, 87] width 509 height 10
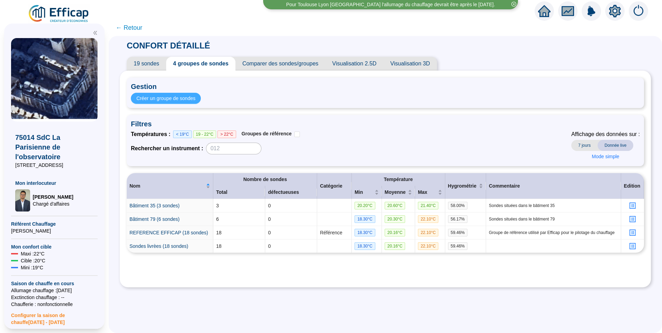
click at [187, 98] on span "Créer un groupe de sondes" at bounding box center [165, 98] width 59 height 7
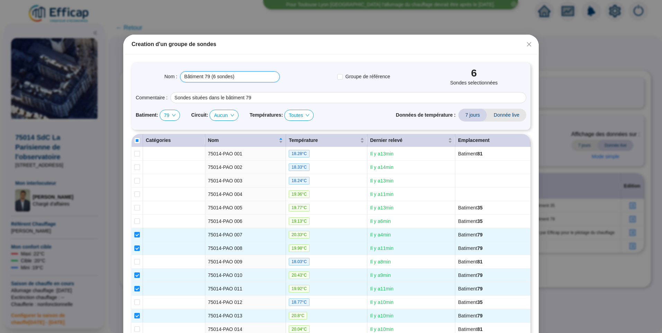
click at [235, 74] on input "Bâtiment 79 (6 sondes)" at bounding box center [230, 76] width 100 height 11
click at [170, 113] on span "79" at bounding box center [170, 115] width 12 height 10
click at [166, 149] on div "81" at bounding box center [168, 150] width 9 height 7
checkbox input "true"
checkbox input "false"
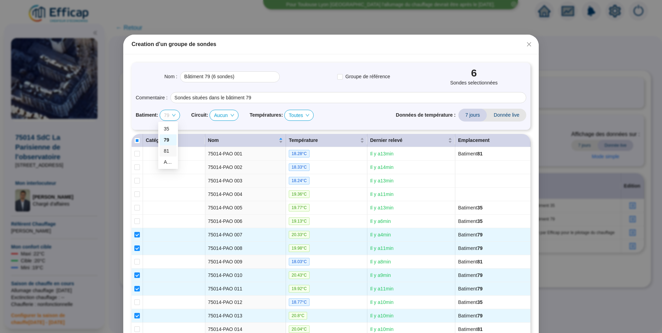
checkbox input "false"
checkbox input "true"
checkbox input "false"
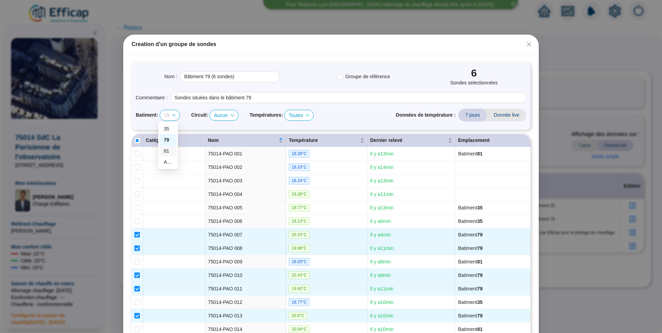
checkbox input "true"
checkbox input "false"
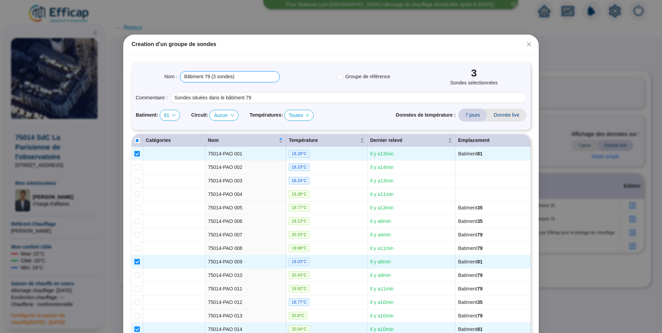
drag, startPoint x: 233, startPoint y: 79, endPoint x: 202, endPoint y: 78, distance: 30.8
click at [202, 78] on input "Bâtiment 79 (3 sondes)" at bounding box center [230, 76] width 100 height 11
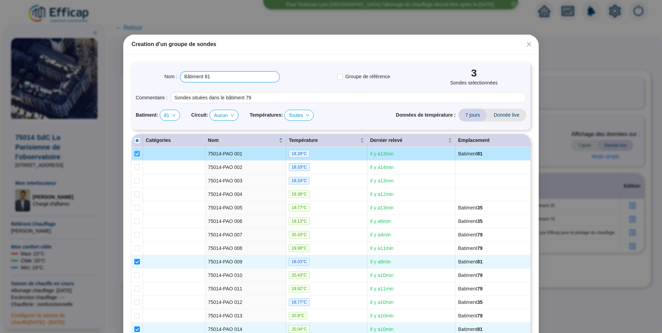
type input "Bâtiment 81"
click at [136, 154] on input "checkbox" at bounding box center [137, 154] width 6 height 6
checkbox input "false"
type input "Bâtiment 81 (2 sondes)"
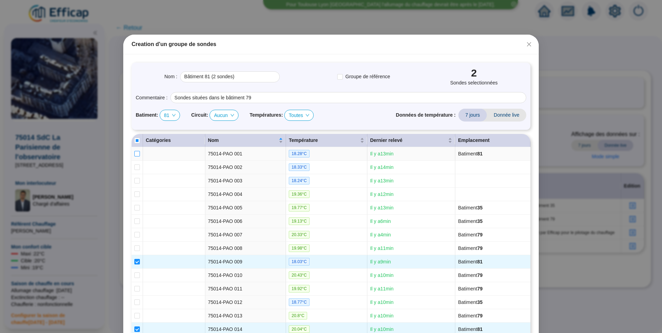
click at [136, 154] on input "checkbox" at bounding box center [137, 154] width 6 height 6
checkbox input "true"
type input "Bâtiment 81 (3 sondes)"
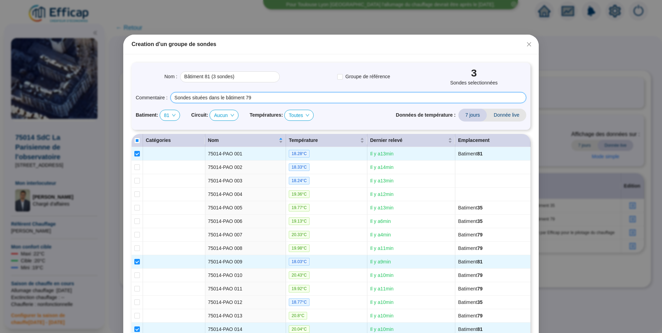
click at [242, 100] on input "Sondes situées dans le bâtiment 79" at bounding box center [348, 97] width 356 height 11
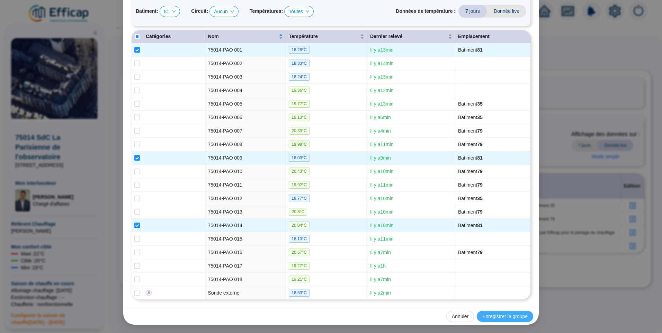
type input "Sondes situées dans le bâtiment 81"
click at [492, 311] on button "Enregistrer le groupe" at bounding box center [504, 316] width 56 height 11
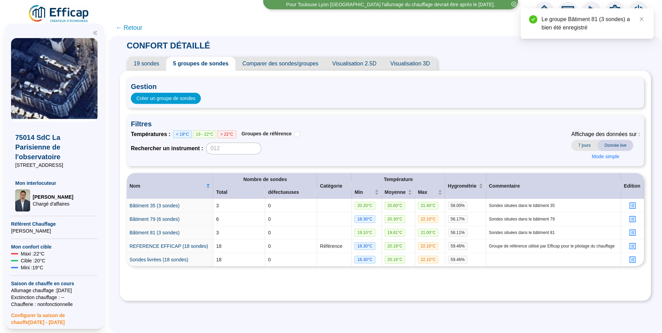
click at [139, 29] on span "← Retour" at bounding box center [129, 28] width 27 height 10
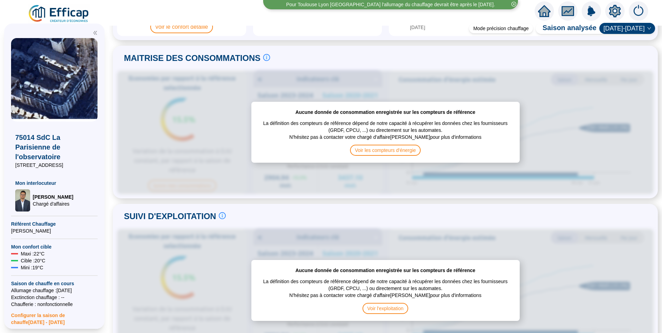
scroll to position [277, 0]
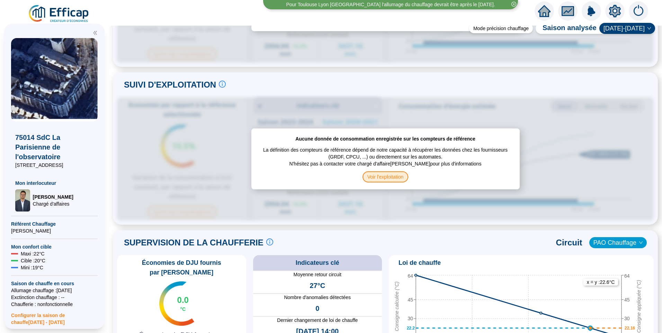
click at [386, 173] on span "Voir l'exploitation" at bounding box center [385, 176] width 46 height 11
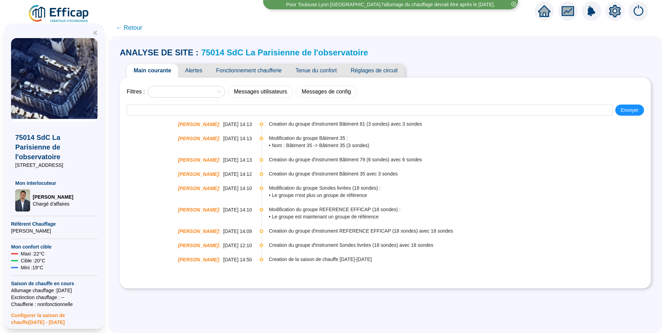
click at [256, 72] on span "Fonctionnement chaufferie" at bounding box center [248, 71] width 79 height 14
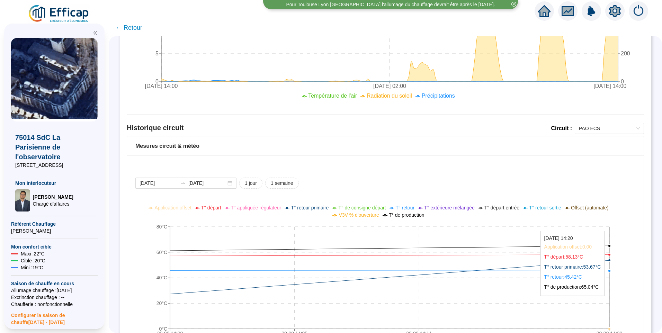
scroll to position [416, 0]
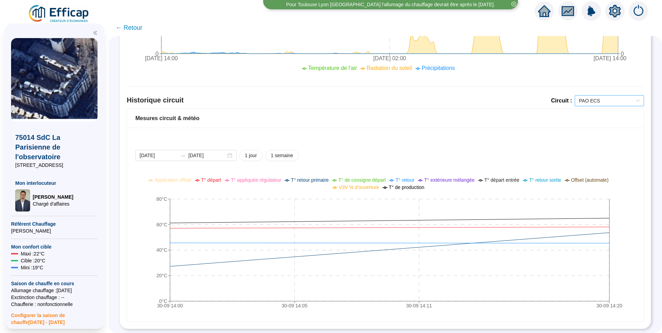
click at [601, 96] on span "PAO ECS" at bounding box center [609, 100] width 61 height 10
click at [603, 121] on div "PAO Chauffage" at bounding box center [604, 120] width 58 height 7
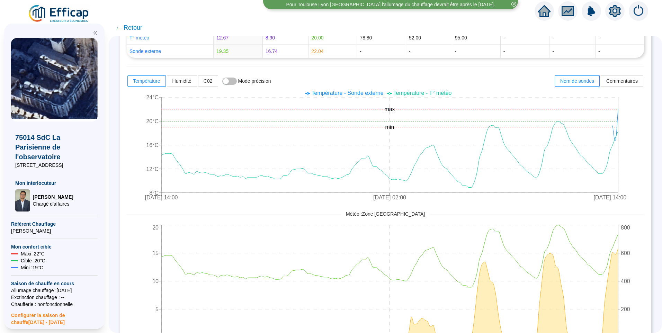
scroll to position [123, 0]
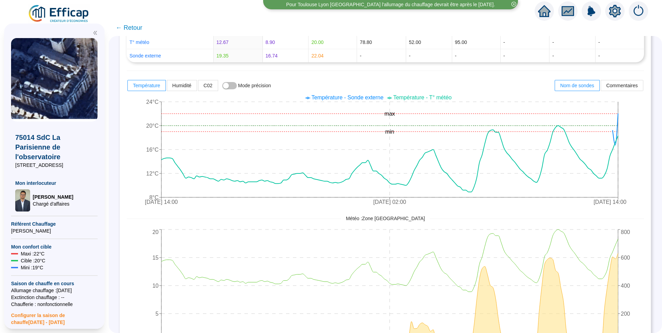
click at [369, 99] on span "Température - Sonde externe" at bounding box center [347, 97] width 72 height 6
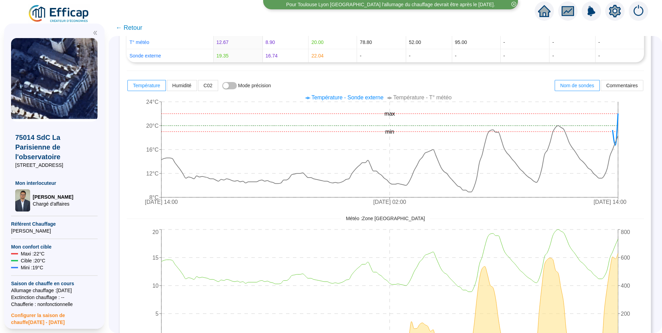
click at [369, 99] on span "Température - Sonde externe" at bounding box center [347, 97] width 72 height 6
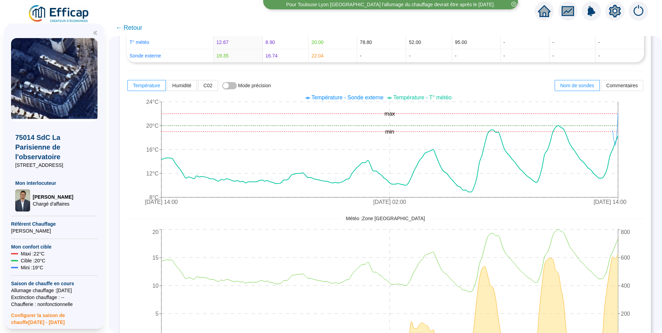
click at [414, 98] on span "Température - T° météo" at bounding box center [422, 97] width 58 height 6
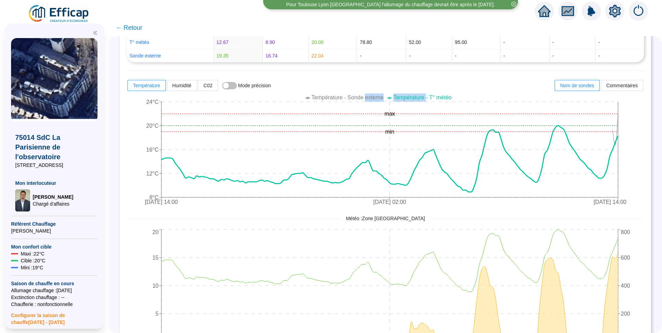
click at [414, 98] on span "Température - T° météo" at bounding box center [422, 97] width 58 height 6
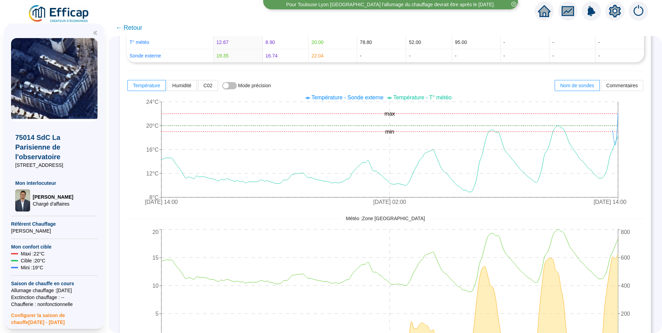
click at [301, 99] on ul "Température - Sonde externe Température - T° météo" at bounding box center [380, 97] width 520 height 8
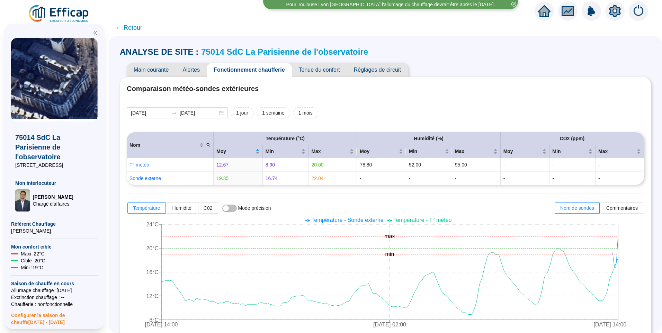
scroll to position [0, 0]
click at [75, 10] on img at bounding box center [59, 13] width 63 height 19
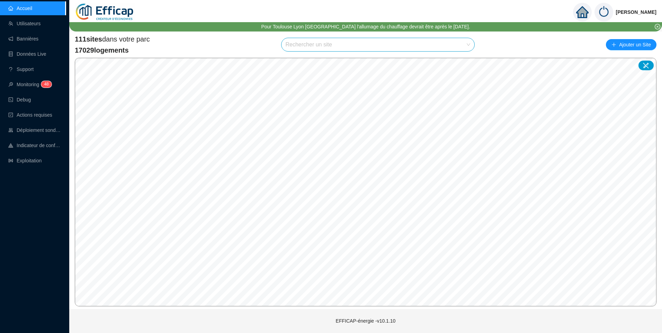
click at [306, 47] on input "search" at bounding box center [374, 44] width 179 height 13
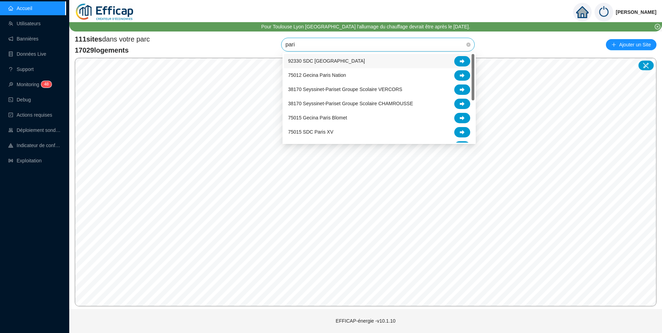
type input "paris"
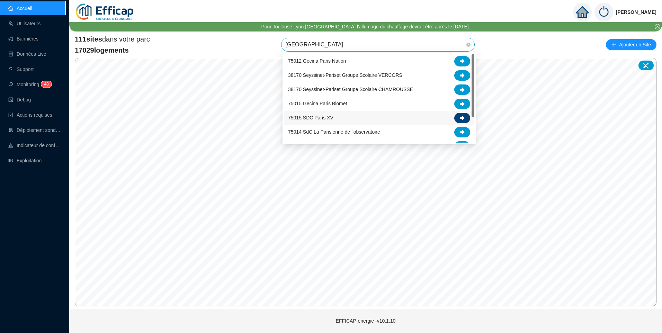
click at [465, 115] on div at bounding box center [462, 118] width 16 height 10
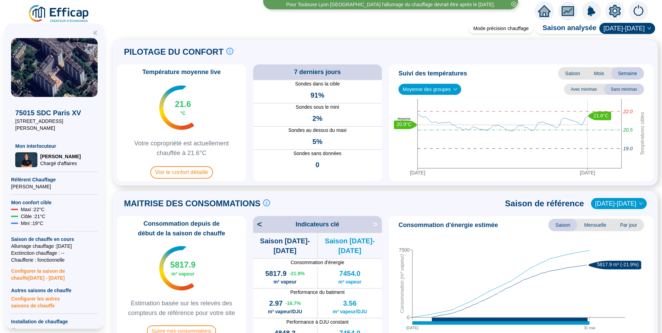
click at [611, 13] on icon "setting" at bounding box center [615, 10] width 12 height 11
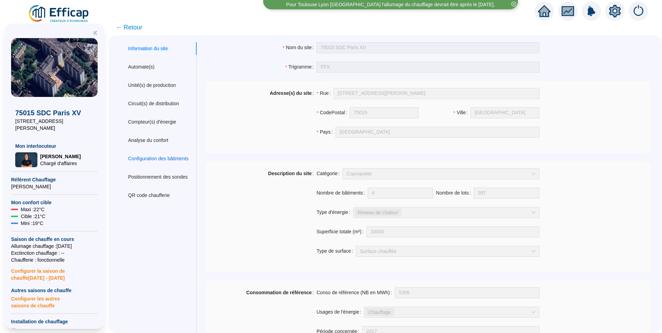
click at [154, 160] on div "Configuration des bâtiments" at bounding box center [158, 158] width 60 height 7
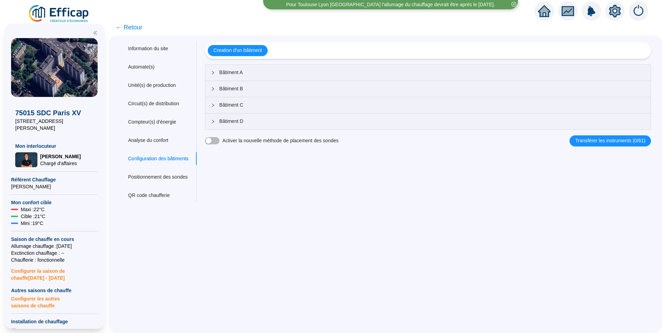
click at [262, 76] on div "Bâtiment A" at bounding box center [427, 73] width 445 height 16
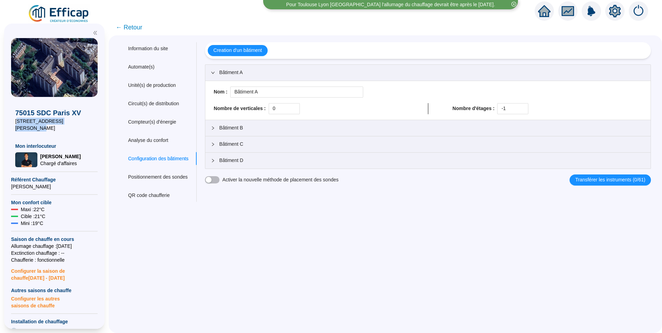
drag, startPoint x: 28, startPoint y: 121, endPoint x: 90, endPoint y: 120, distance: 62.3
click at [90, 120] on span "106-120 avenue Félix Faure" at bounding box center [54, 125] width 78 height 14
copy span "06-120 avenue Félix Faure"
drag, startPoint x: 481, startPoint y: 113, endPoint x: 473, endPoint y: 113, distance: 7.3
click at [473, 113] on div "Nombre d'étages : -1" at bounding box center [547, 108] width 190 height 11
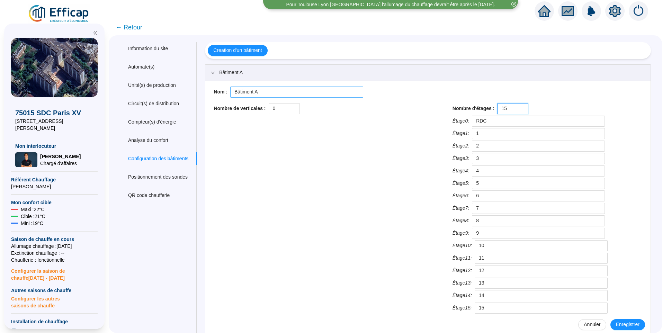
type input "15"
drag, startPoint x: 262, startPoint y: 90, endPoint x: 229, endPoint y: 94, distance: 33.1
click at [229, 94] on div "Nom : Bâtiment A" at bounding box center [428, 92] width 434 height 11
type input "A"
click at [627, 326] on span "Enregistrer" at bounding box center [628, 324] width 24 height 7
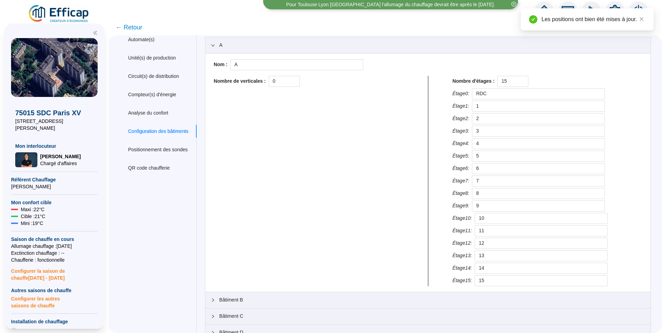
scroll to position [52, 0]
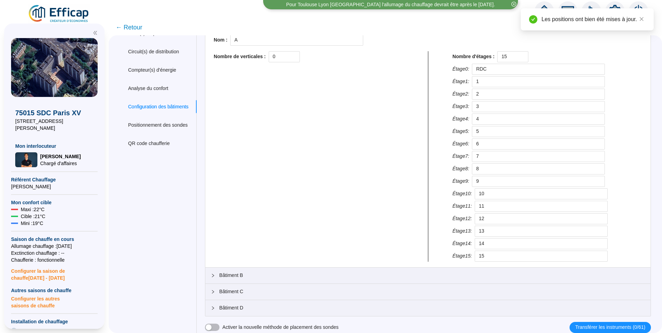
click at [252, 276] on span "Bâtiment B" at bounding box center [432, 275] width 426 height 7
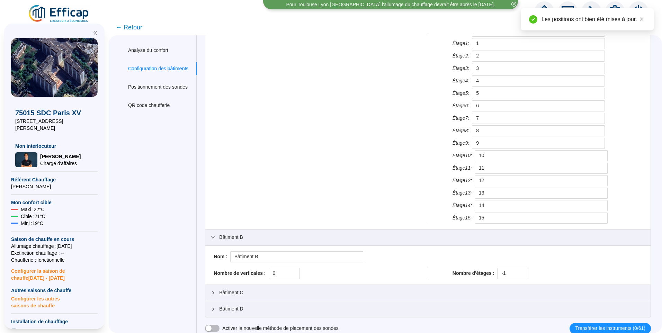
scroll to position [91, 0]
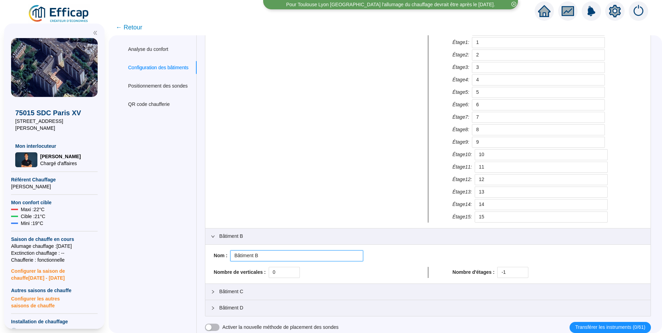
drag, startPoint x: 261, startPoint y: 257, endPoint x: 163, endPoint y: 252, distance: 97.7
click at [152, 255] on div "Information du site Automate(s) Unité(s) de production Circuit(s) de distributi…" at bounding box center [385, 142] width 531 height 382
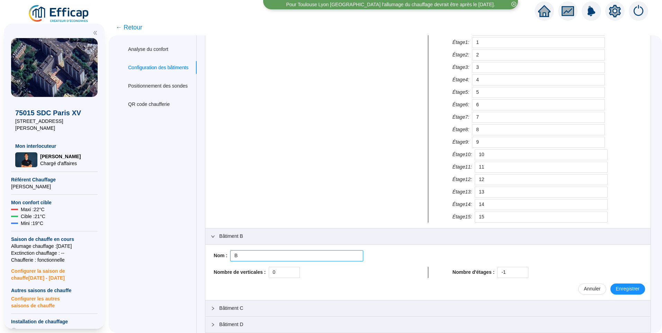
type input "B"
drag, startPoint x: 479, startPoint y: 268, endPoint x: 482, endPoint y: 264, distance: 4.9
click at [478, 266] on div "Nom : B Nombre de verticales : 0 Nombre d'étages : -1 Annuler Enregistrer" at bounding box center [428, 272] width 434 height 44
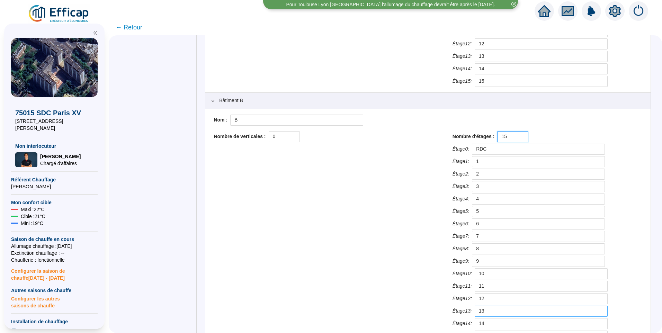
scroll to position [307, 0]
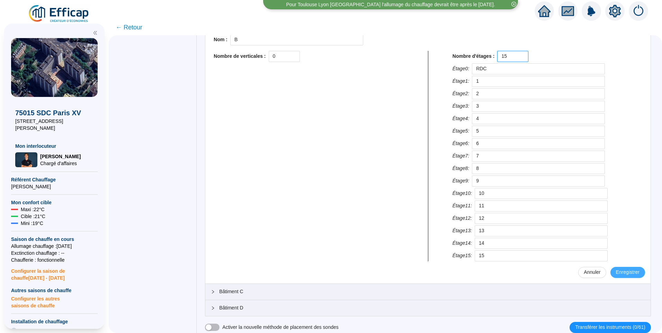
type input "15"
click at [619, 272] on span "Enregistrer" at bounding box center [628, 272] width 24 height 7
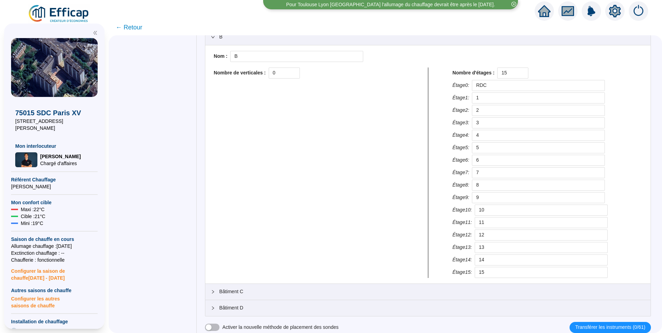
click at [234, 293] on span "Bâtiment C" at bounding box center [432, 291] width 426 height 7
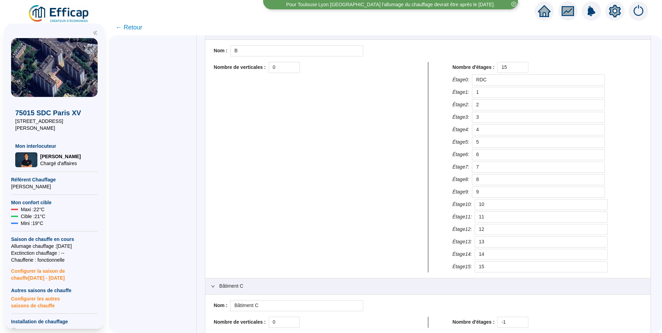
scroll to position [295, 0]
drag, startPoint x: 261, startPoint y: 309, endPoint x: 197, endPoint y: 295, distance: 64.9
click at [197, 295] on div "Information du site Automate(s) Unité(s) de production Circuit(s) de distributi…" at bounding box center [385, 57] width 531 height 620
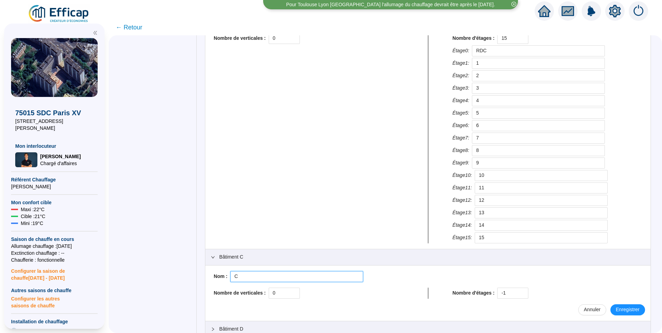
scroll to position [346, 0]
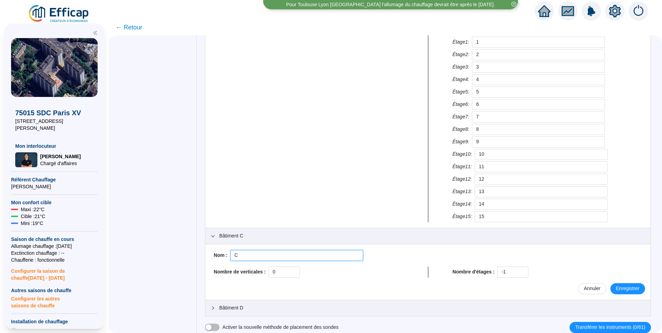
type input "C"
drag, startPoint x: 495, startPoint y: 274, endPoint x: 477, endPoint y: 271, distance: 18.3
click at [475, 273] on div "Nombre d'étages : -1" at bounding box center [547, 271] width 190 height 11
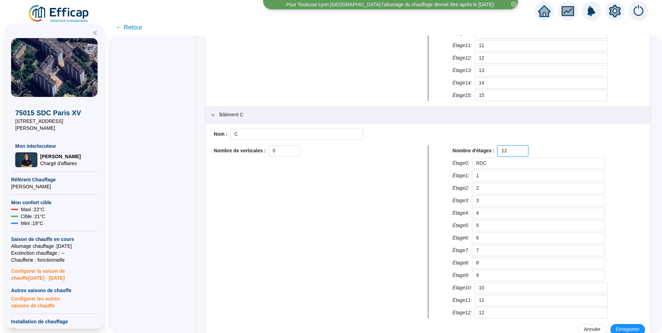
scroll to position [508, 0]
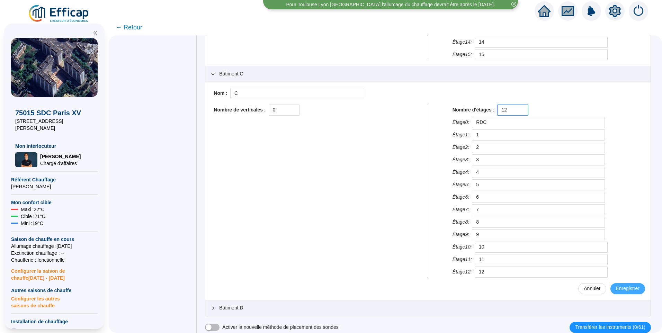
type input "12"
click at [619, 291] on span "Enregistrer" at bounding box center [628, 288] width 24 height 7
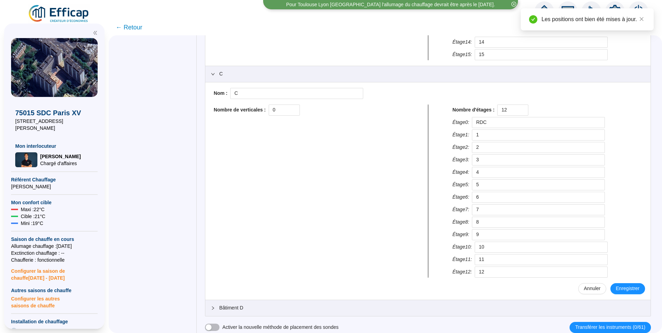
scroll to position [491, 0]
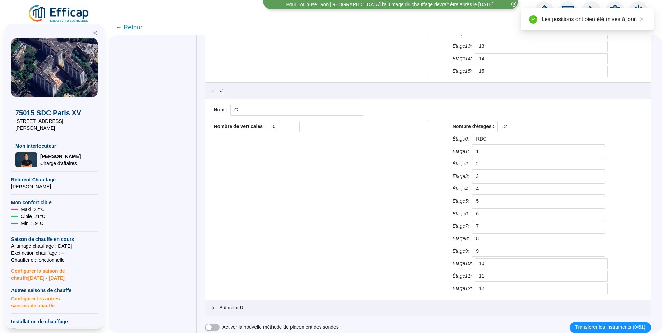
click at [256, 310] on span "Bâtiment D" at bounding box center [432, 307] width 426 height 7
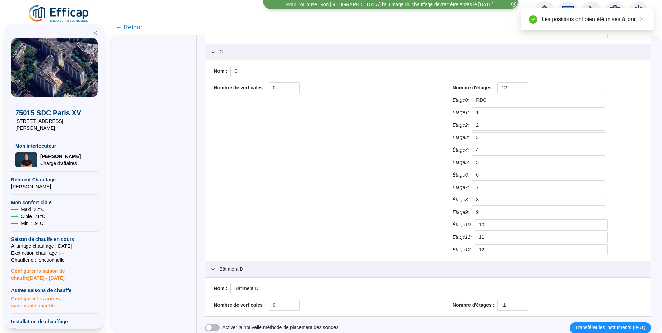
scroll to position [530, 0]
drag, startPoint x: 261, startPoint y: 290, endPoint x: 215, endPoint y: 285, distance: 46.3
click at [215, 285] on div "Nom : Bâtiment D Nombre de verticales : 0 Nombre d'étages : -1" at bounding box center [427, 296] width 445 height 39
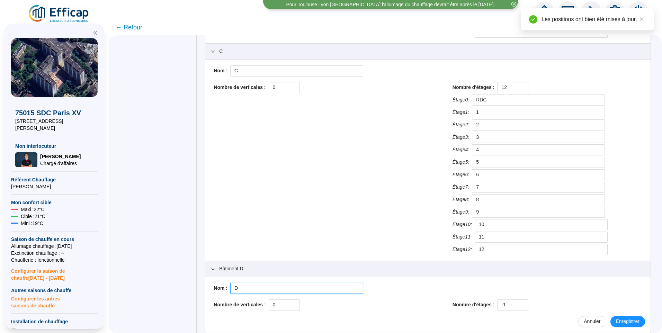
scroll to position [547, 0]
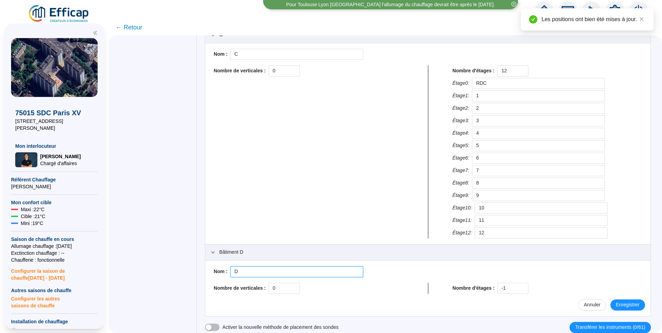
type input "D"
drag, startPoint x: 496, startPoint y: 292, endPoint x: 476, endPoint y: 291, distance: 20.1
click at [477, 291] on div "Nombre d'étages : -1" at bounding box center [547, 288] width 190 height 11
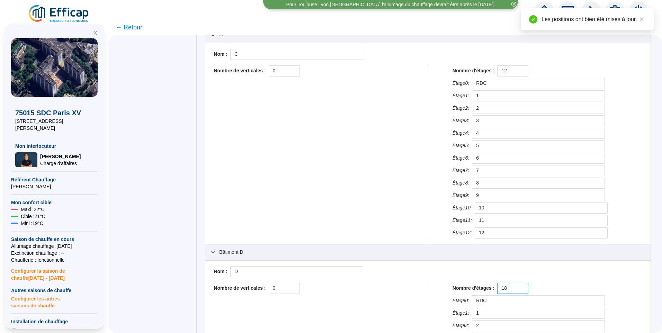
scroll to position [784, 0]
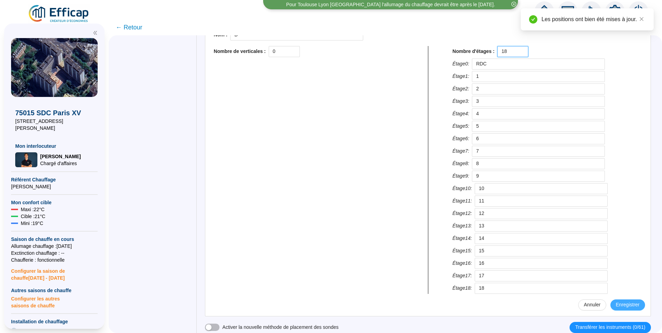
type input "18"
click at [616, 304] on span "Enregistrer" at bounding box center [628, 304] width 24 height 7
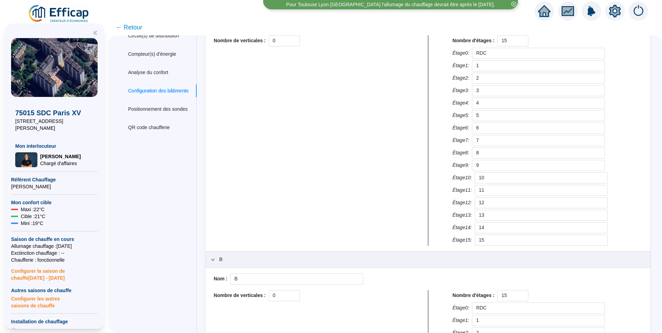
scroll to position [0, 0]
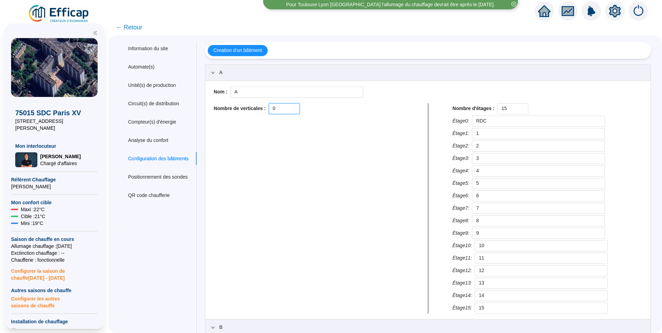
drag, startPoint x: 279, startPoint y: 111, endPoint x: 251, endPoint y: 111, distance: 28.7
click at [251, 111] on div "Nombre de verticales : 0" at bounding box center [308, 108] width 190 height 11
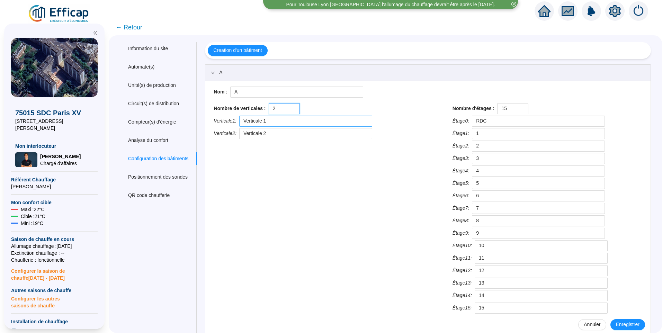
type input "2"
drag, startPoint x: 285, startPoint y: 122, endPoint x: 212, endPoint y: 123, distance: 73.0
click at [212, 123] on div "Nom : A Nombre de verticales : 2 Verticale 1 : Verticale 1 Verticale 2 : Vertic…" at bounding box center [427, 208] width 445 height 255
type input "A1"
drag, startPoint x: 282, startPoint y: 137, endPoint x: 226, endPoint y: 143, distance: 56.0
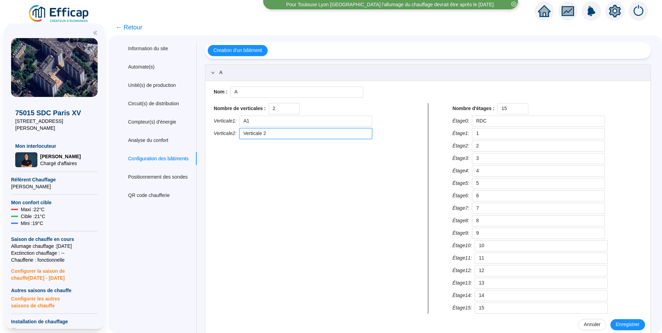
click at [226, 143] on div "Nombre de verticales : 2 Verticale 1 : A1 Verticale 2 : Verticale 2" at bounding box center [308, 208] width 195 height 210
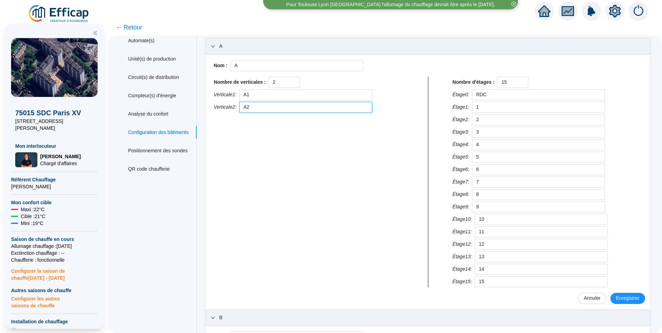
scroll to position [69, 0]
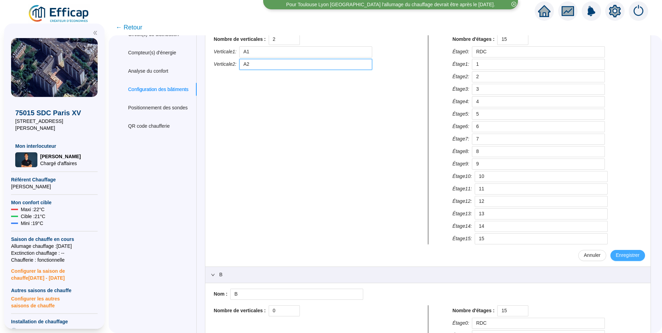
type input "A2"
click at [616, 256] on span "Enregistrer" at bounding box center [628, 255] width 24 height 7
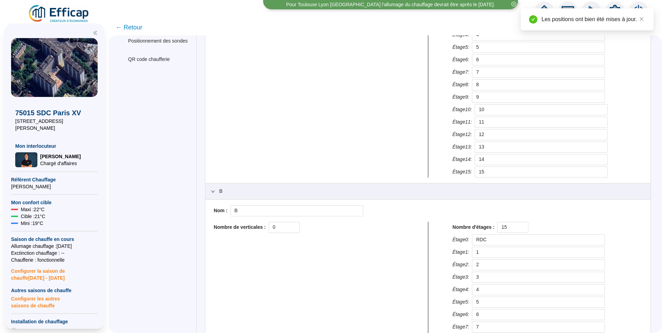
scroll to position [208, 0]
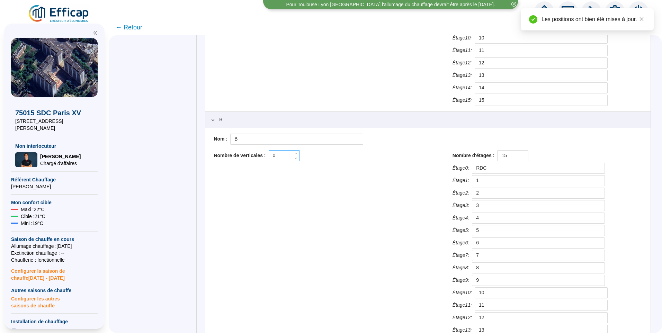
drag, startPoint x: 280, startPoint y: 148, endPoint x: 283, endPoint y: 150, distance: 3.9
click at [278, 148] on div "Nom : B Nombre de verticales : 0 Nombre d'étages : 15 Étage 0 : RDC Étage 1 : 1…" at bounding box center [428, 247] width 434 height 227
drag, startPoint x: 283, startPoint y: 156, endPoint x: 274, endPoint y: 147, distance: 12.0
click at [265, 151] on div "Nombre de verticales : 0" at bounding box center [308, 155] width 190 height 11
type input "2"
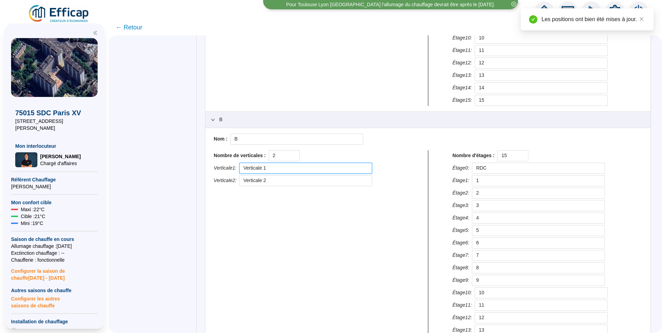
drag, startPoint x: 279, startPoint y: 170, endPoint x: 226, endPoint y: 163, distance: 54.0
click at [226, 163] on div "Verticale 1 : Verticale 1" at bounding box center [308, 168] width 190 height 11
type input "B1"
drag, startPoint x: 228, startPoint y: 181, endPoint x: 220, endPoint y: 181, distance: 7.6
click at [220, 181] on div "Verticale 2 : Verticale 2" at bounding box center [308, 180] width 190 height 11
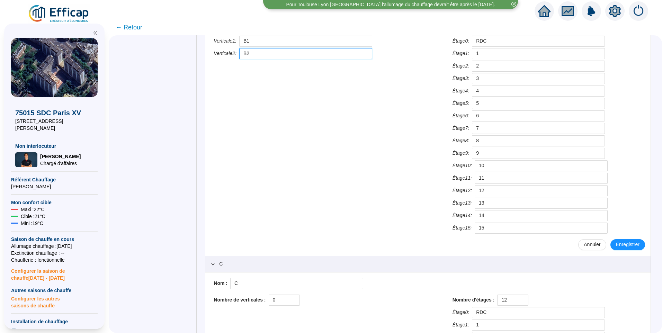
scroll to position [381, 0]
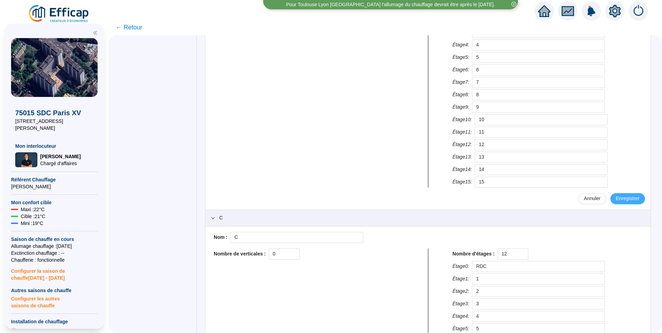
type input "B2"
click at [623, 200] on span "Enregistrer" at bounding box center [628, 198] width 24 height 7
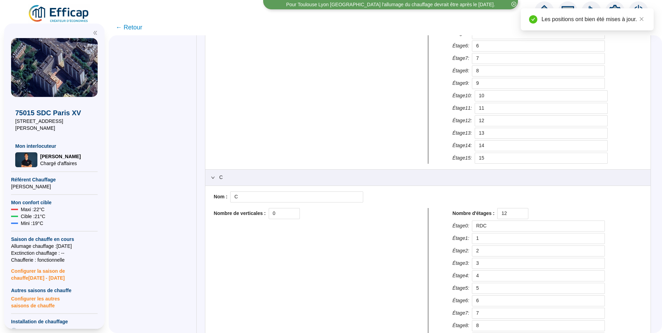
scroll to position [484, 0]
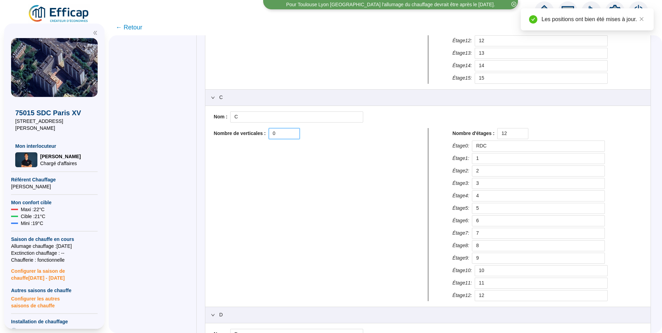
drag, startPoint x: 275, startPoint y: 133, endPoint x: 270, endPoint y: 132, distance: 4.9
click at [270, 132] on div "Nombre de verticales : 0" at bounding box center [308, 133] width 190 height 11
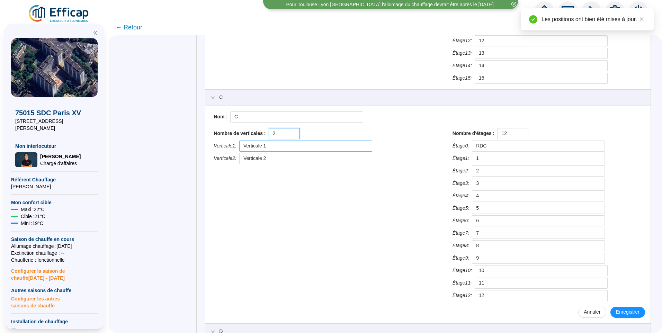
type input "2"
drag, startPoint x: 271, startPoint y: 147, endPoint x: 209, endPoint y: 140, distance: 61.9
click at [209, 140] on div "Creation d'un bâtiment A Nom : A Nombre de verticales : 2 Verticale 1 : A1 Vert…" at bounding box center [424, 95] width 454 height 1074
type input "C1"
drag, startPoint x: 238, startPoint y: 149, endPoint x: 183, endPoint y: 140, distance: 55.5
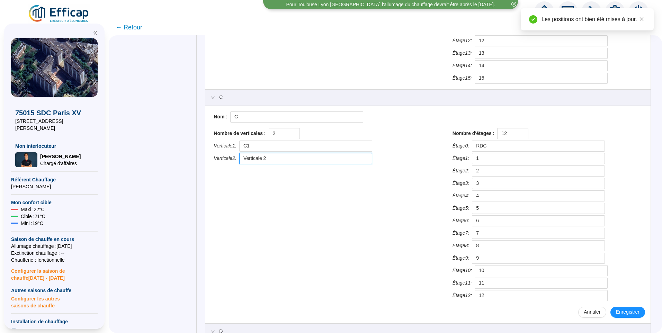
click at [182, 142] on div "Information du site Automate(s) Unité(s) de production Circuit(s) de distributi…" at bounding box center [385, 95] width 531 height 1074
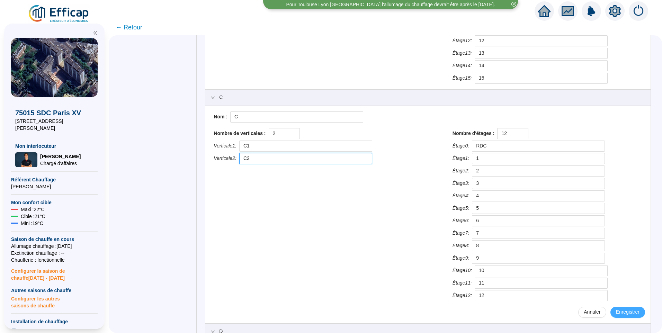
type input "C2"
click at [616, 312] on span "Enregistrer" at bounding box center [628, 311] width 24 height 7
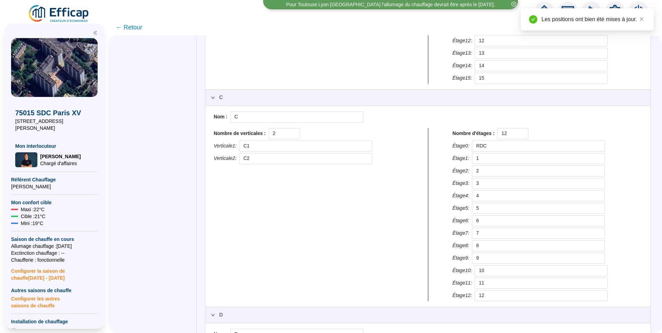
scroll to position [727, 0]
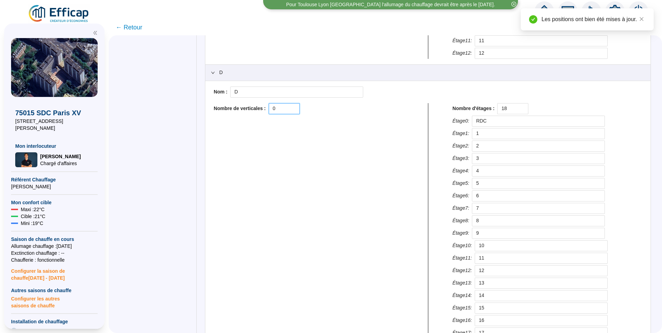
drag, startPoint x: 286, startPoint y: 109, endPoint x: 241, endPoint y: 105, distance: 45.2
click at [241, 105] on div "Nombre de verticales : 0" at bounding box center [308, 108] width 190 height 11
drag, startPoint x: 253, startPoint y: 109, endPoint x: 249, endPoint y: 109, distance: 4.2
click at [254, 109] on div "Nombre de verticales : D1" at bounding box center [308, 108] width 190 height 11
type input "2"
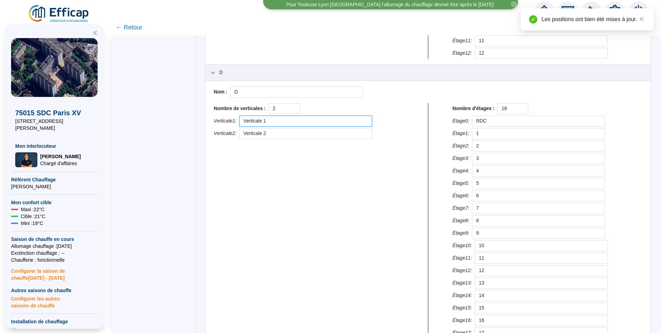
drag, startPoint x: 287, startPoint y: 119, endPoint x: 90, endPoint y: 109, distance: 197.5
click at [90, 109] on div "X 75015 SDC Paris XV 106-120 avenue Félix Faure Mon interlocuteur Hugo CORBILLE…" at bounding box center [331, 175] width 662 height 313
type input "D1"
drag, startPoint x: 145, startPoint y: 131, endPoint x: 117, endPoint y: 133, distance: 28.1
click at [117, 133] on div "Information du site Automate(s) Unité(s) de production Circuit(s) de distributi…" at bounding box center [385, 184] width 553 height 298
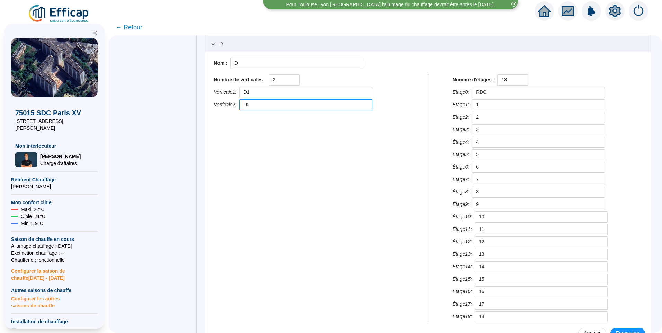
scroll to position [784, 0]
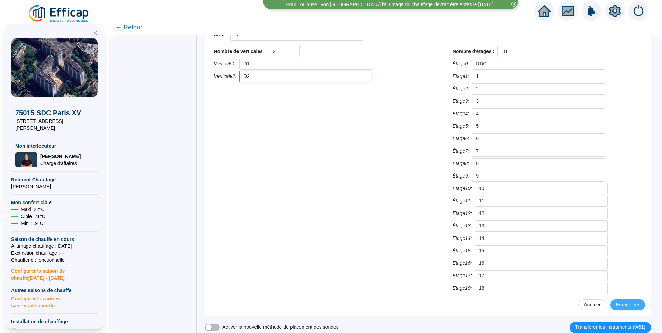
type input "D2"
click at [628, 306] on span "Enregistrer" at bounding box center [628, 304] width 24 height 7
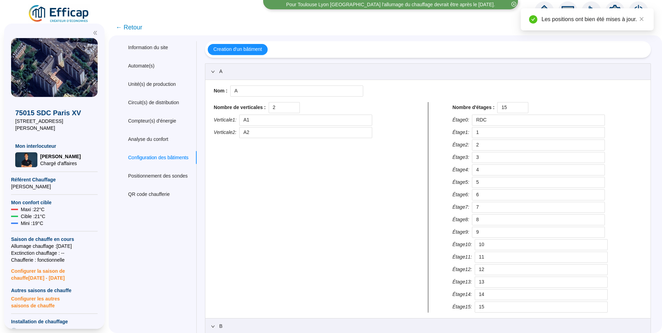
scroll to position [0, 0]
click at [139, 28] on span "← Retour" at bounding box center [129, 27] width 27 height 10
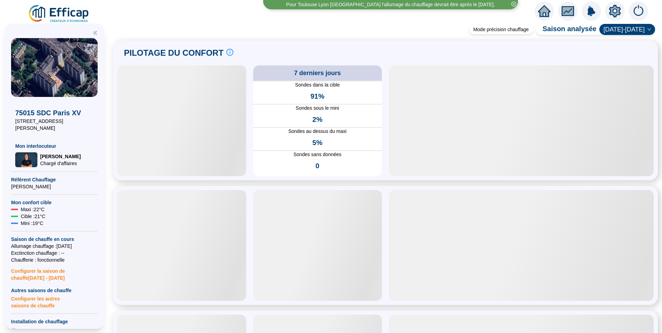
click at [70, 12] on img at bounding box center [59, 13] width 63 height 19
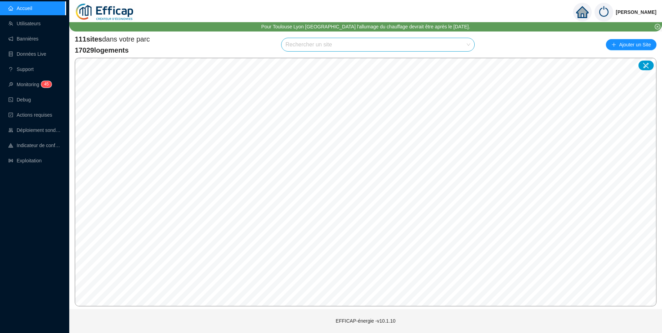
click at [313, 42] on input "search" at bounding box center [374, 44] width 179 height 13
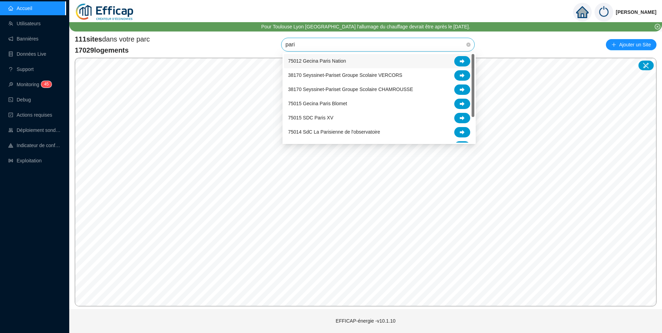
type input "paris"
click at [339, 118] on div "75015 SDC Paris XV" at bounding box center [379, 118] width 182 height 10
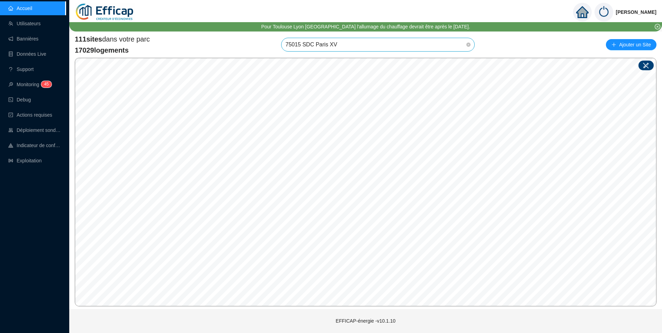
click at [648, 63] on icon at bounding box center [645, 65] width 7 height 7
click at [343, 202] on input "search" at bounding box center [324, 202] width 52 height 10
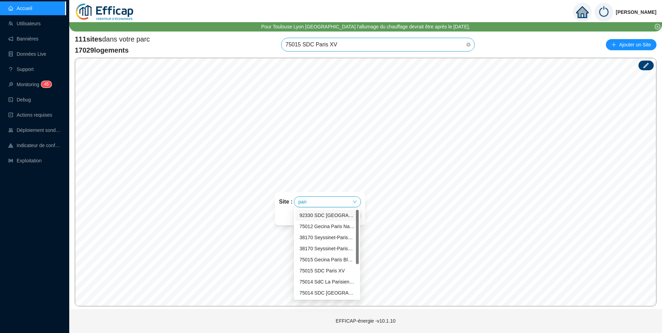
type input "paris"
click at [337, 257] on div "75015 SDC Paris XV" at bounding box center [326, 259] width 55 height 7
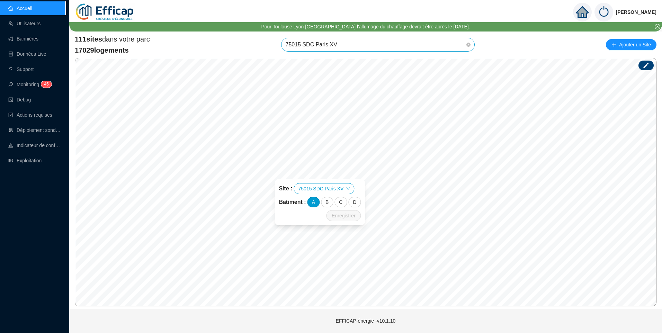
click at [312, 203] on div "A" at bounding box center [313, 202] width 12 height 10
click at [346, 217] on span "Enregistrer" at bounding box center [343, 215] width 24 height 8
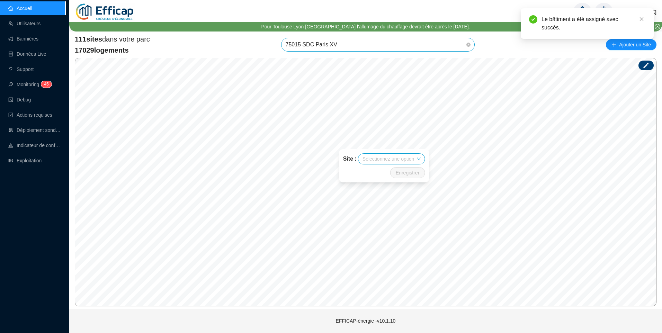
click at [648, 63] on icon at bounding box center [645, 65] width 7 height 7
click at [645, 65] on icon at bounding box center [645, 65] width 7 height 7
click at [384, 174] on input "search" at bounding box center [379, 172] width 52 height 10
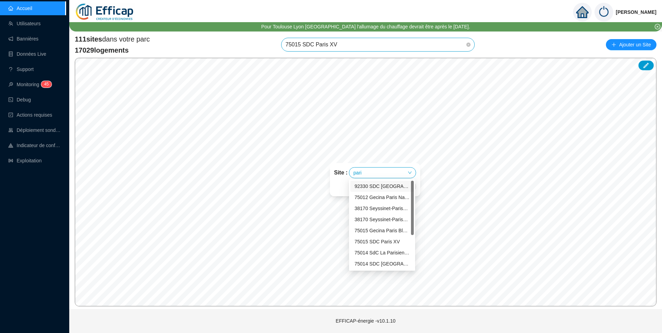
type input "paris"
click at [383, 233] on div "75015 SDC Paris XV" at bounding box center [381, 230] width 55 height 7
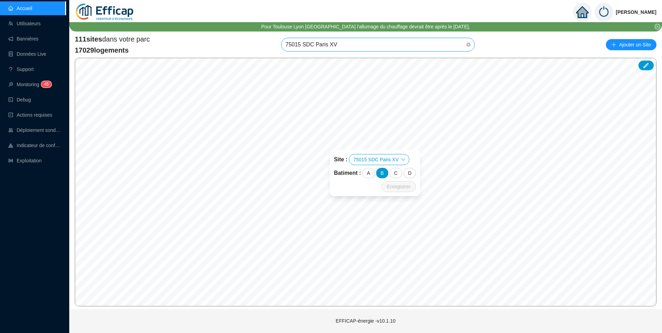
click at [383, 174] on div "B" at bounding box center [382, 173] width 12 height 10
click at [395, 186] on span "Enregistrer" at bounding box center [398, 186] width 24 height 8
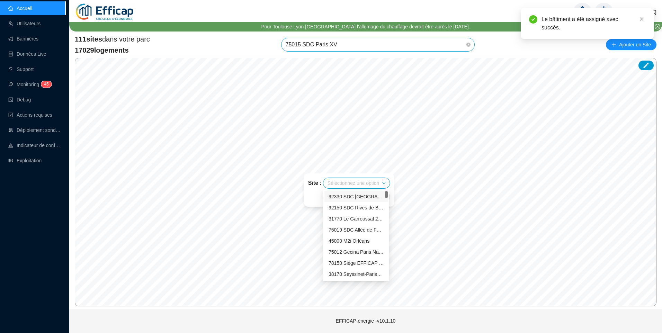
click at [358, 179] on input "search" at bounding box center [353, 183] width 52 height 10
type input "paris"
click at [353, 243] on div "75015 SDC Paris XV" at bounding box center [355, 240] width 55 height 7
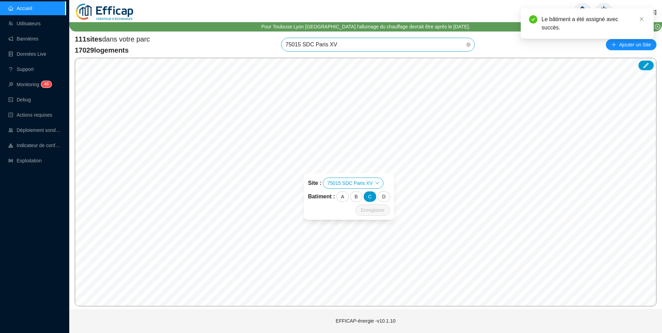
click at [367, 194] on div "C" at bounding box center [369, 196] width 12 height 10
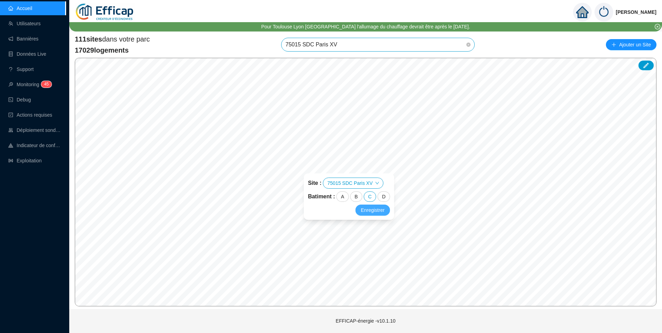
click at [370, 214] on span "Enregistrer" at bounding box center [373, 210] width 24 height 8
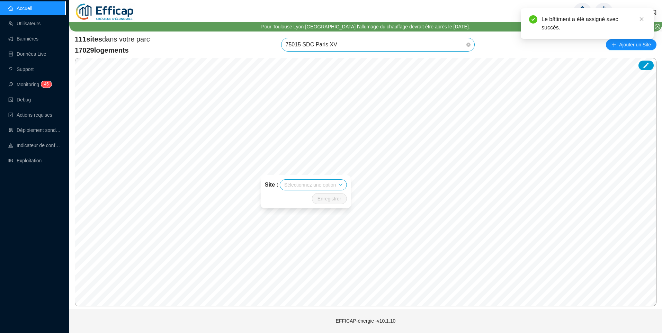
click at [320, 187] on input "search" at bounding box center [310, 185] width 52 height 10
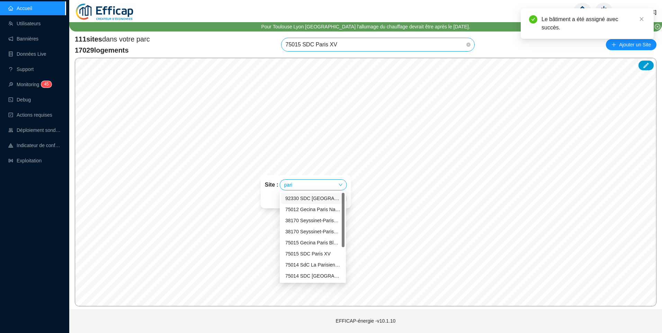
type input "paris"
click at [321, 242] on div "75015 SDC Paris XV" at bounding box center [312, 242] width 55 height 7
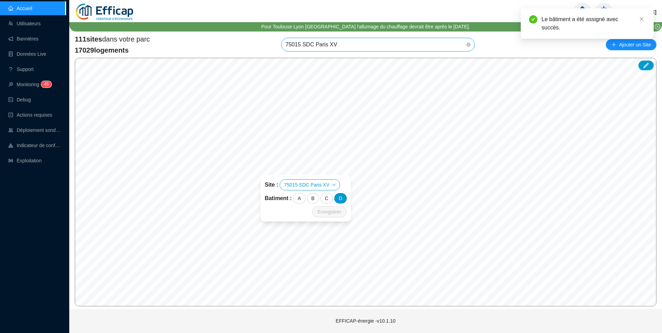
click at [342, 197] on div "D" at bounding box center [340, 198] width 12 height 10
click at [330, 212] on span "Enregistrer" at bounding box center [329, 212] width 24 height 8
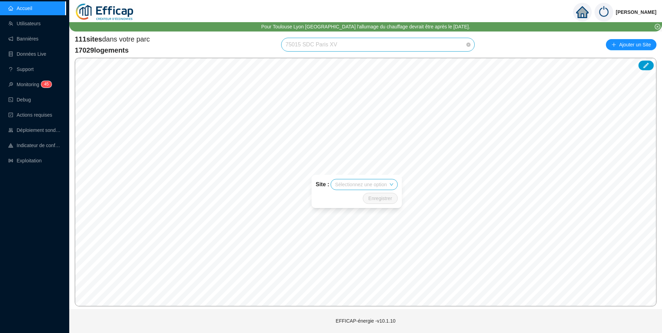
click at [346, 47] on span "75015 SDC Paris XV" at bounding box center [377, 44] width 185 height 13
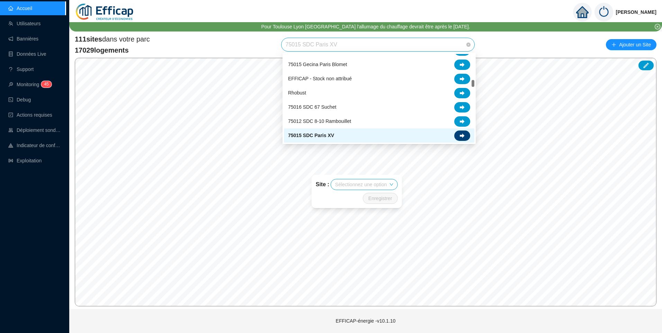
click at [465, 134] on div at bounding box center [462, 135] width 16 height 10
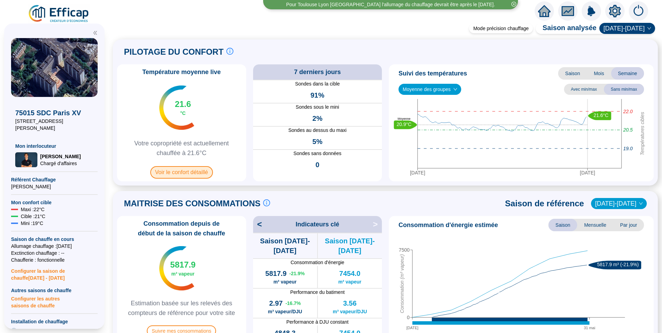
click at [192, 174] on span "Voir le confort détaillé" at bounding box center [181, 172] width 63 height 12
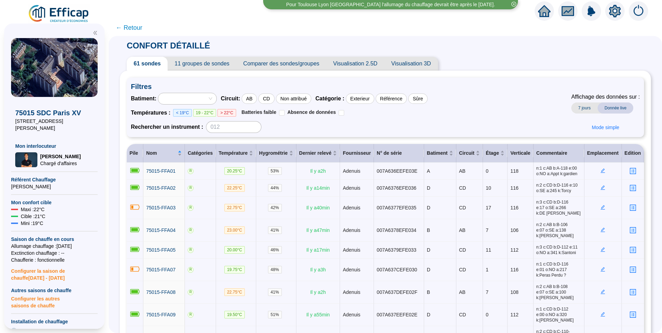
click at [181, 99] on div at bounding box center [184, 99] width 48 height 10
click at [515, 103] on div "Batiment : Circuit : AB CD Non attribué Catégorie : Exterieur Référence Sûre Te…" at bounding box center [385, 113] width 509 height 40
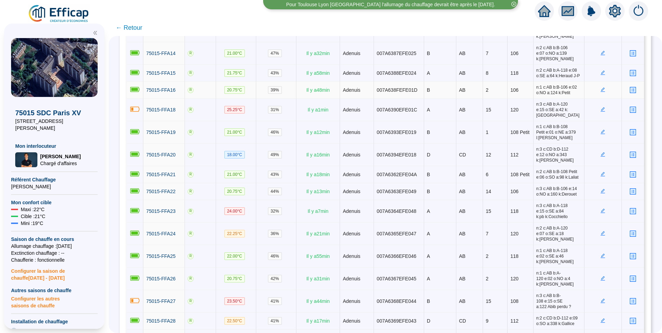
scroll to position [74, 0]
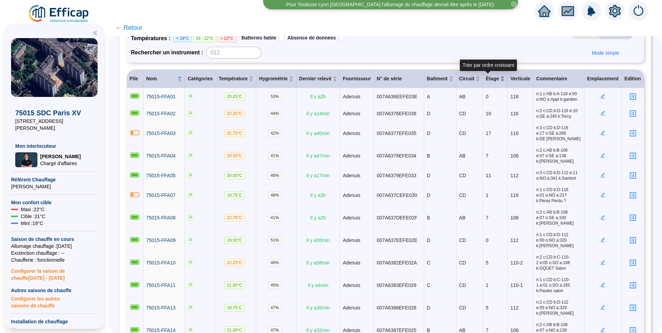
click at [494, 82] on div "Étage" at bounding box center [494, 78] width 19 height 7
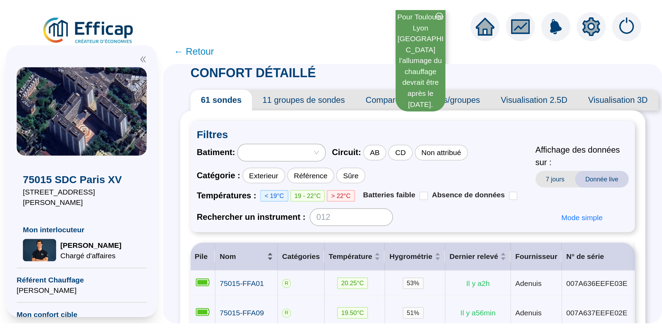
scroll to position [0, 0]
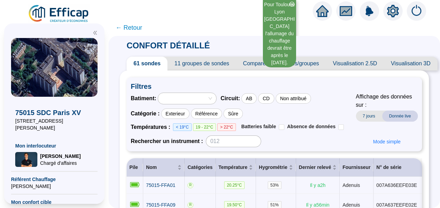
click at [292, 4] on icon "close-circle" at bounding box center [292, 4] width 5 height 5
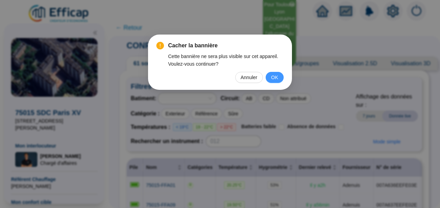
click at [276, 76] on span "OK" at bounding box center [274, 78] width 7 height 8
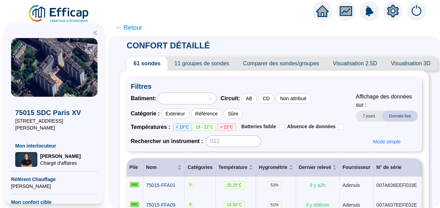
click at [64, 14] on img at bounding box center [59, 13] width 63 height 19
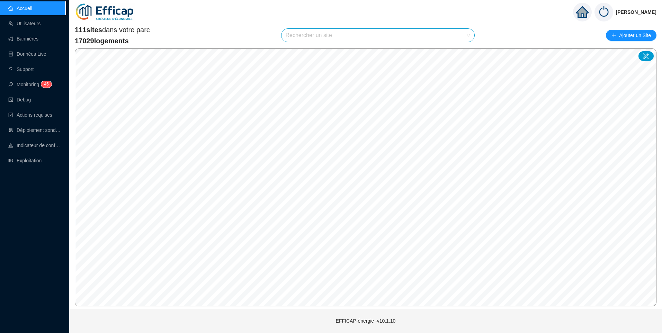
click at [327, 34] on input "search" at bounding box center [374, 35] width 179 height 13
type input "rive"
click at [458, 52] on div at bounding box center [462, 52] width 16 height 10
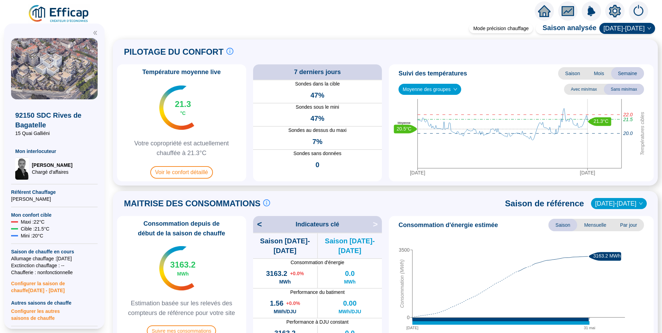
click at [439, 90] on span "Moyenne des groupes" at bounding box center [429, 89] width 54 height 10
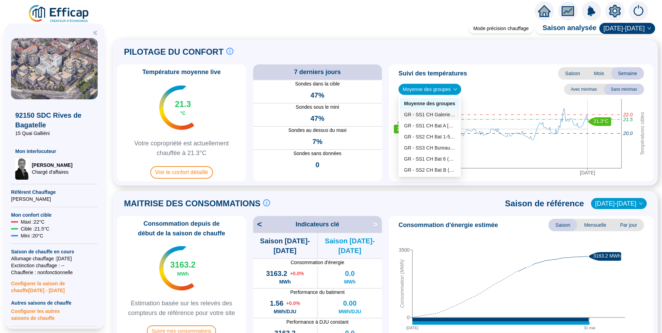
click at [436, 114] on div "GR - SS1 CH Galerie (0 sondes)" at bounding box center [429, 114] width 51 height 7
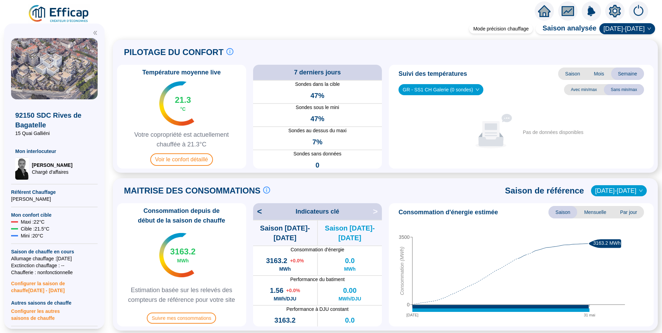
click at [437, 86] on span "GR - SS1 CH Galerie (0 sondes)" at bounding box center [440, 89] width 76 height 10
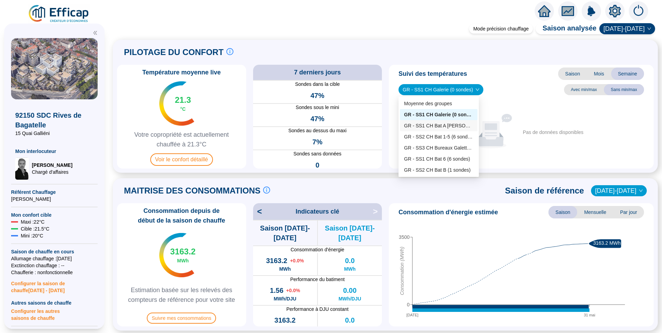
click at [437, 125] on div "GR - SS1 CH Bat A P.Coty (1 sondes)" at bounding box center [438, 125] width 69 height 7
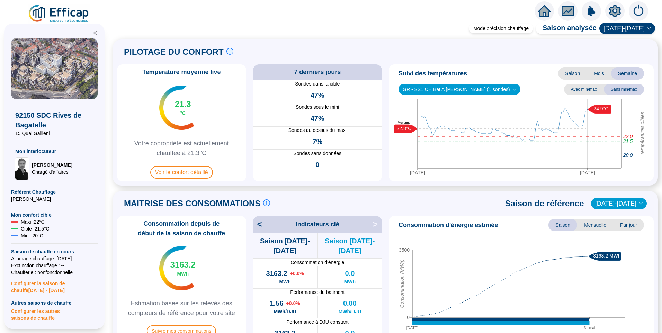
click at [434, 92] on span "GR - SS1 CH Bat A P.Coty (1 sondes)" at bounding box center [458, 89] width 113 height 10
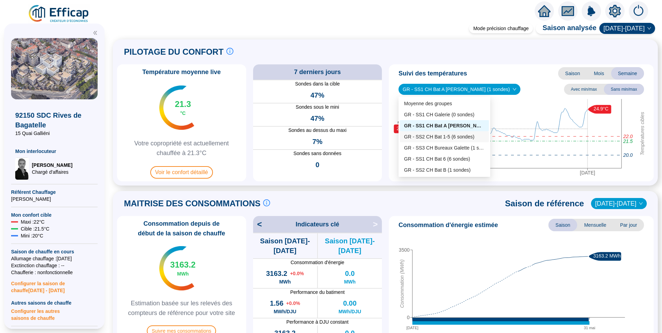
click at [436, 139] on div "GR - SS2 CH Bat 1-5 (6 sondes)" at bounding box center [444, 136] width 81 height 7
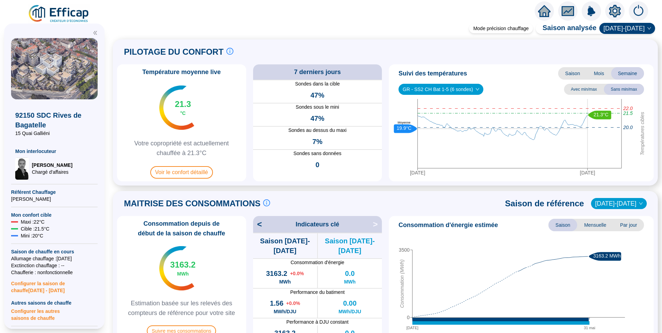
click at [436, 92] on span "GR - SS2 CH Bat 1-5 (6 sondes)" at bounding box center [440, 89] width 76 height 10
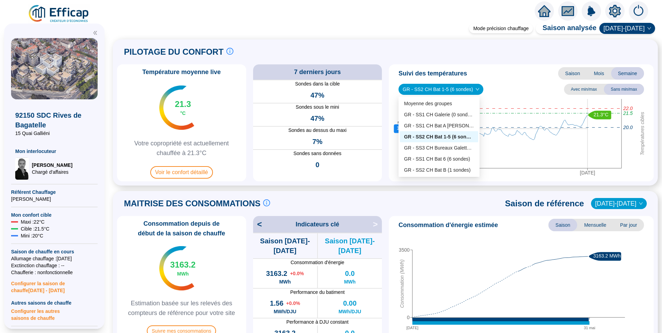
click at [513, 80] on div "Suivi des températures Saison Mois Semaine" at bounding box center [520, 73] width 259 height 12
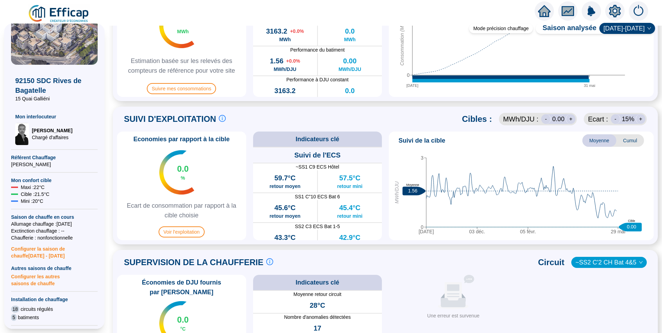
scroll to position [69, 0]
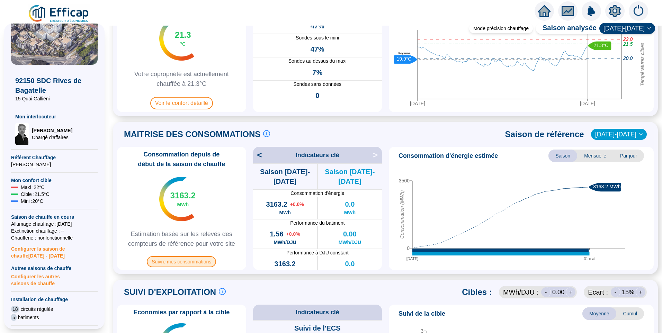
click at [209, 258] on span "Suivre mes consommations" at bounding box center [181, 261] width 69 height 11
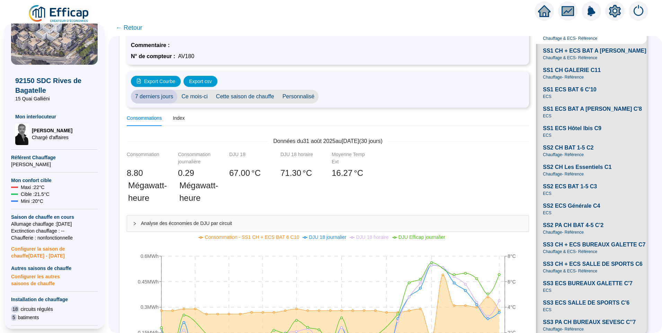
scroll to position [35, 0]
click at [303, 93] on span "Personnalisé" at bounding box center [298, 97] width 40 height 14
click at [350, 96] on input "2025-09-01" at bounding box center [341, 96] width 38 height 7
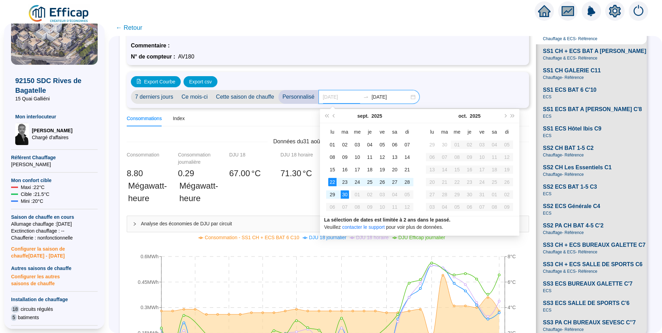
type input "2025-09-22"
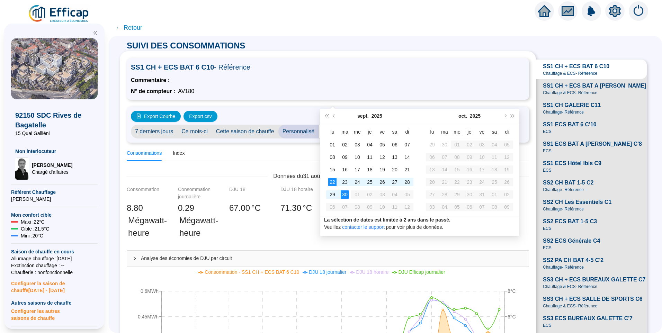
scroll to position [35, 0]
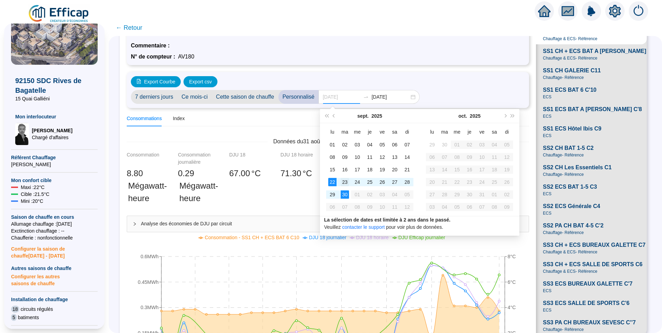
type input "[DATE]"
click at [343, 183] on div "23" at bounding box center [344, 182] width 8 height 8
click at [344, 192] on div "30" at bounding box center [344, 194] width 8 height 8
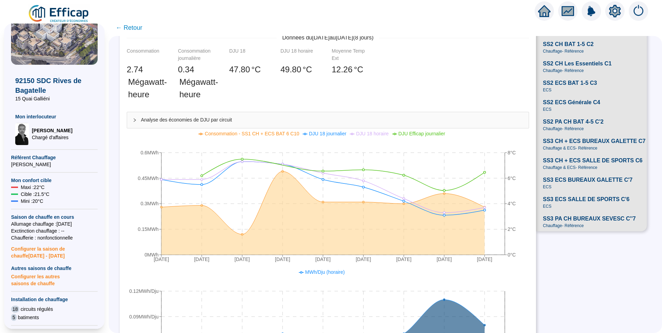
scroll to position [69, 0]
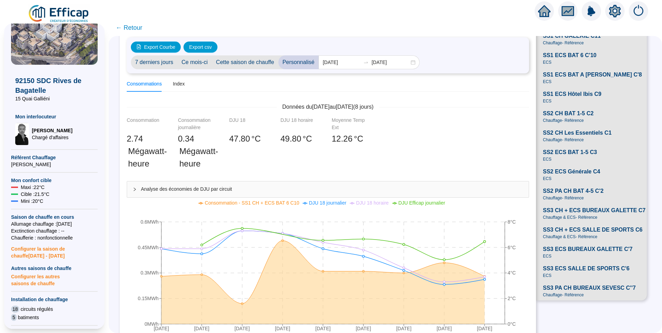
click at [576, 137] on span "SS2 CH Les Essentiels C1" at bounding box center [577, 133] width 69 height 8
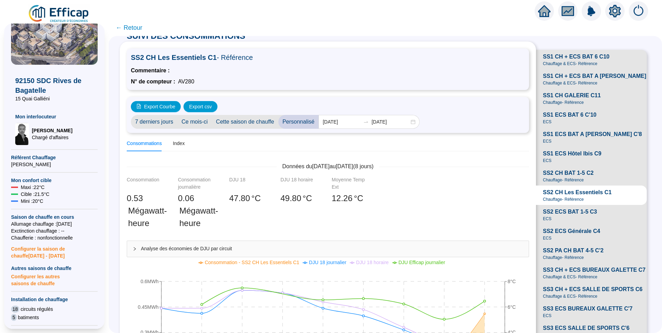
scroll to position [0, 0]
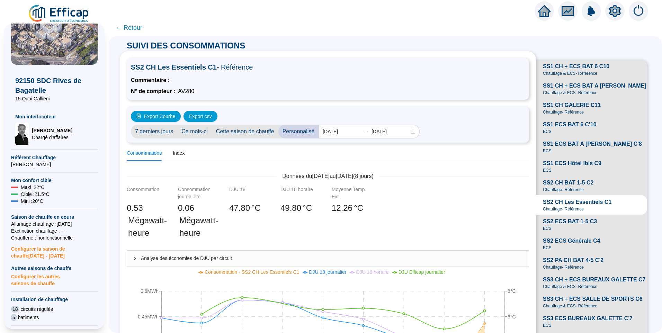
click at [496, 184] on div "Données du [DATE] au [DATE] ( 8 jours) Consommation 0 .53 Mégawatt-heure Consom…" at bounding box center [328, 211] width 402 height 78
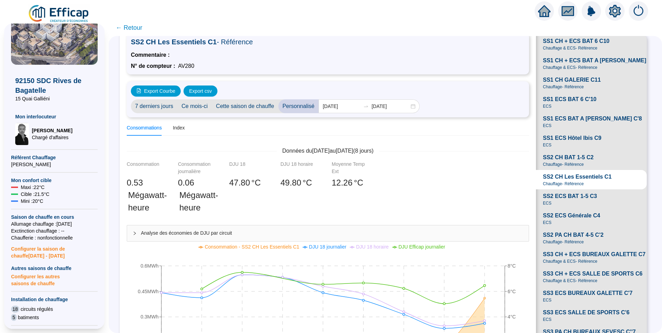
scroll to position [35, 0]
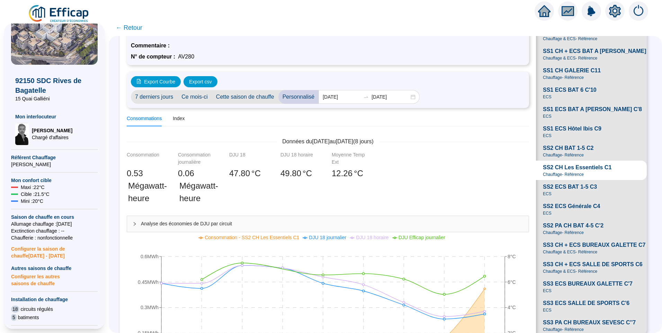
click at [568, 152] on span "SS2 CH BAT 1-5 C2" at bounding box center [568, 148] width 51 height 8
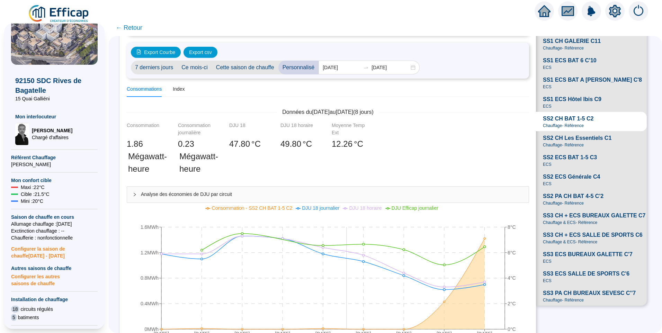
scroll to position [0, 0]
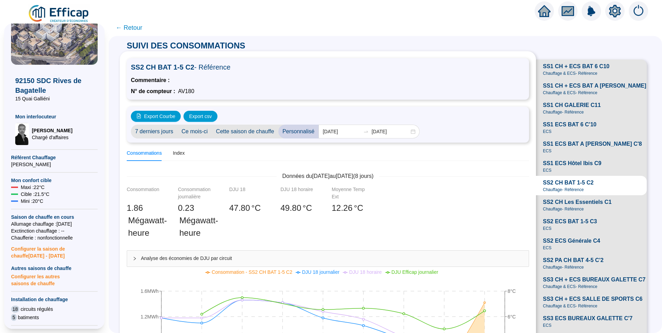
click at [129, 28] on span "← Retour" at bounding box center [129, 28] width 27 height 10
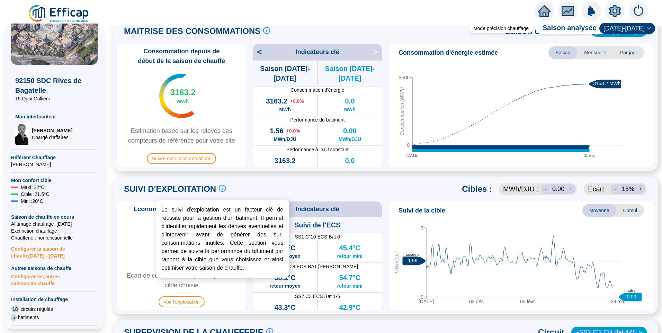
scroll to position [173, 0]
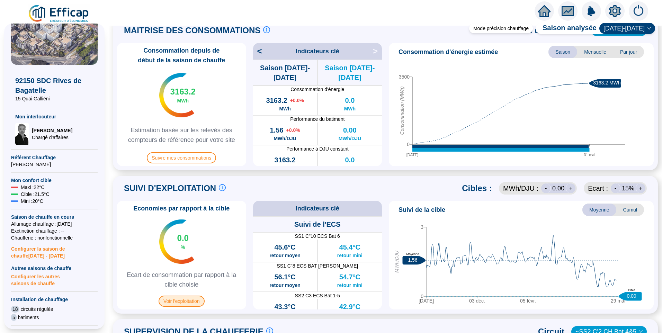
click at [190, 298] on span "Voir l'exploitation" at bounding box center [181, 300] width 46 height 11
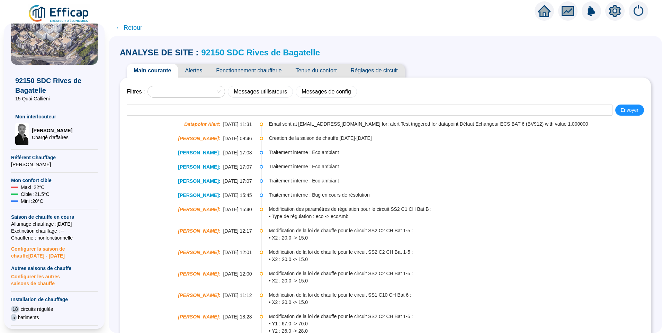
click at [244, 68] on span "Fonctionnement chaufferie" at bounding box center [248, 71] width 79 height 14
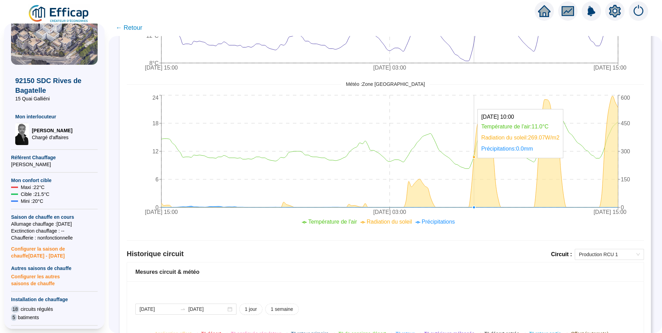
scroll to position [415, 0]
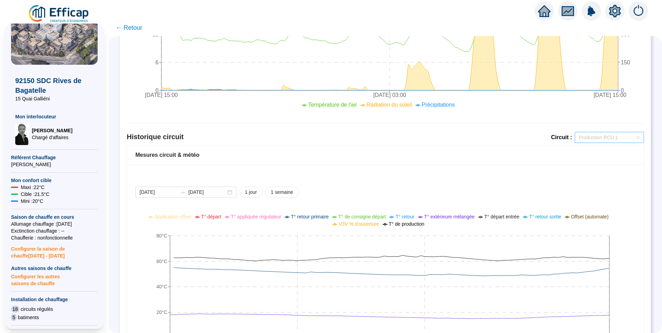
click at [600, 142] on span "Production RCU 1" at bounding box center [609, 137] width 61 height 10
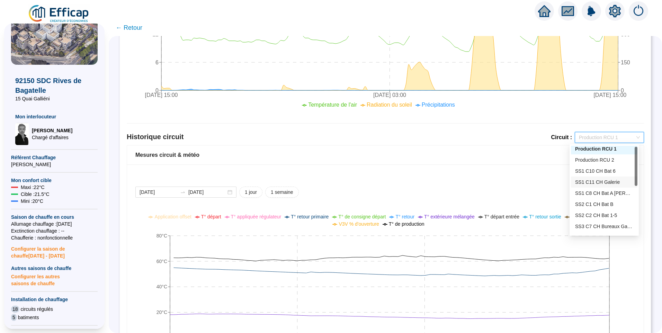
scroll to position [0, 0]
drag, startPoint x: 636, startPoint y: 171, endPoint x: 630, endPoint y: 163, distance: 9.1
click at [630, 163] on div "Production RCU 1 Production RCU 2 SS1 C10 CH Bat 6 SS1 C11 CH Galerie SS1 C8 CH…" at bounding box center [604, 190] width 66 height 89
drag, startPoint x: 636, startPoint y: 160, endPoint x: 637, endPoint y: 164, distance: 4.3
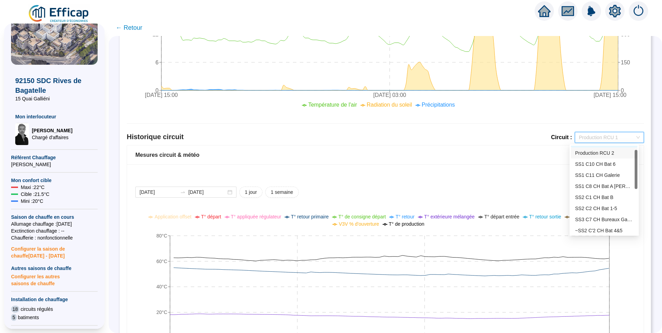
click at [637, 164] on div "265 266 215 Production RCU 1 Production RCU 2 SS1 C10 CH Bat 6 SS1 C11 CH Galer…" at bounding box center [603, 189] width 69 height 91
click at [612, 207] on div "SS2 C2 CH Bat 1-5" at bounding box center [604, 208] width 58 height 7
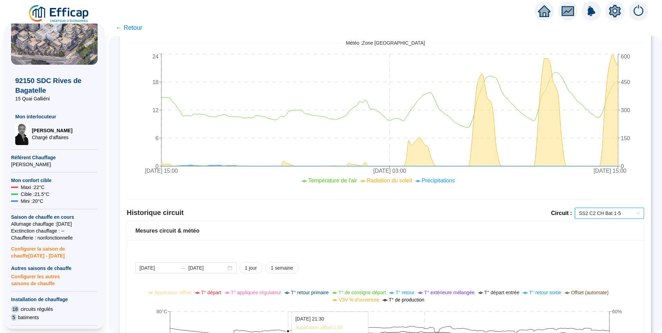
scroll to position [484, 0]
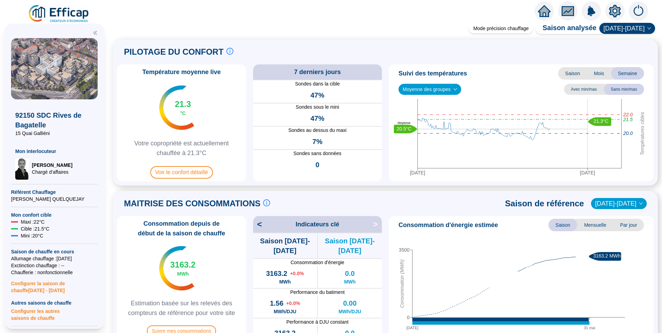
scroll to position [35, 0]
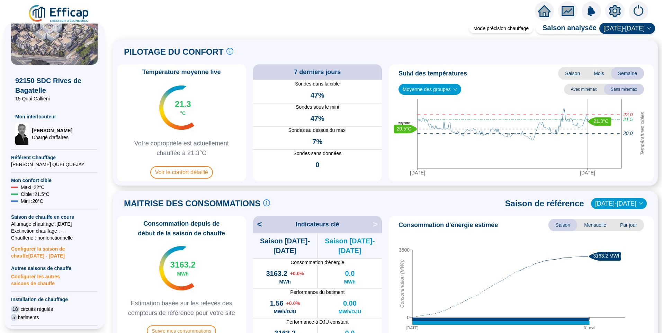
click at [434, 92] on span "Moyenne des groupes" at bounding box center [429, 89] width 54 height 10
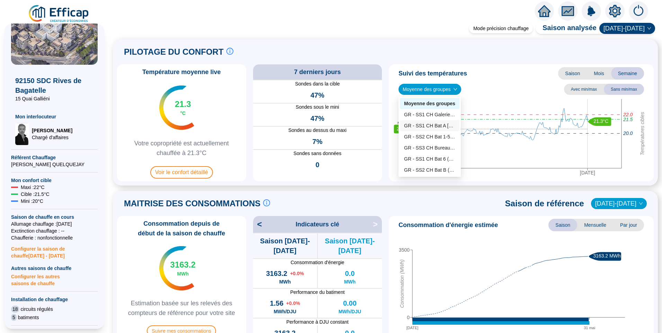
click at [423, 126] on div "GR - SS1 CH Bat A [PERSON_NAME] (1 sondes)" at bounding box center [429, 125] width 51 height 7
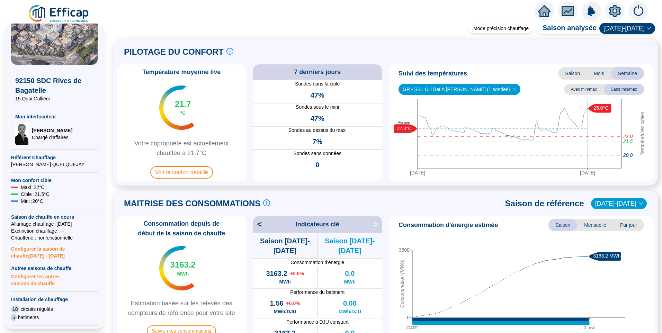
drag, startPoint x: 470, startPoint y: 87, endPoint x: 477, endPoint y: 87, distance: 6.9
click at [470, 87] on span "GR - SS1 CH Bat A [PERSON_NAME] (1 sondes)" at bounding box center [458, 89] width 113 height 10
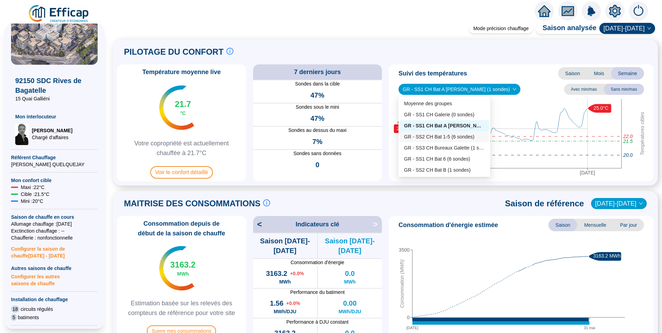
click at [455, 139] on div "GR - SS2 CH Bat 1-5 (6 sondes)" at bounding box center [444, 136] width 81 height 7
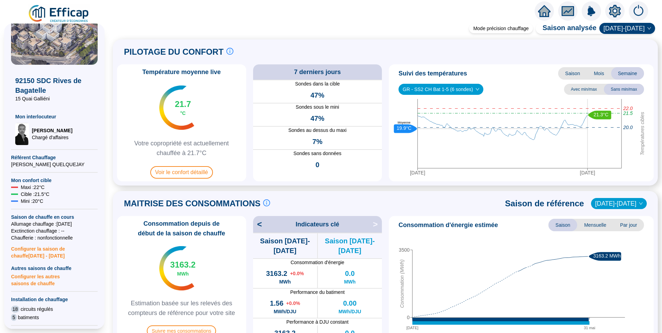
click at [512, 78] on div "Suivi des températures Saison Mois Semaine" at bounding box center [520, 73] width 259 height 12
click at [272, 46] on div "PILOTAGE DU CONFORT Le pilotage du confort est fondamental pour le confort de t…" at bounding box center [385, 52] width 536 height 17
click at [451, 92] on span "GR - SS2 CH Bat 1-5 (6 sondes)" at bounding box center [440, 89] width 76 height 10
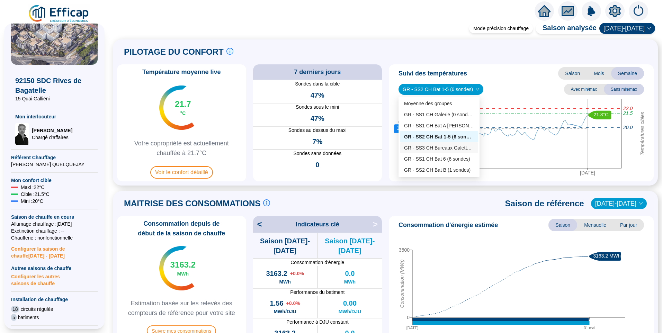
click at [443, 148] on div "GR - SS3 CH Bureaux Galette (1 sondes)" at bounding box center [439, 147] width 70 height 7
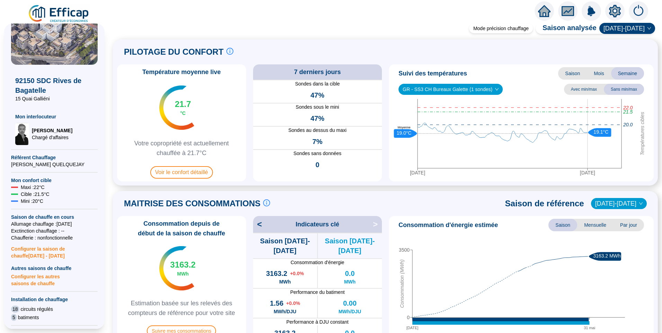
click at [447, 92] on span "GR - SS3 CH Bureaux Galette (1 sondes)" at bounding box center [450, 89] width 96 height 10
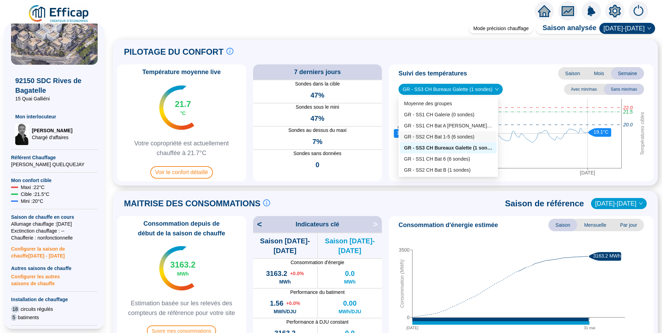
click at [461, 136] on div "GR - SS2 CH Bat 1-5 (6 sondes)" at bounding box center [448, 136] width 88 height 7
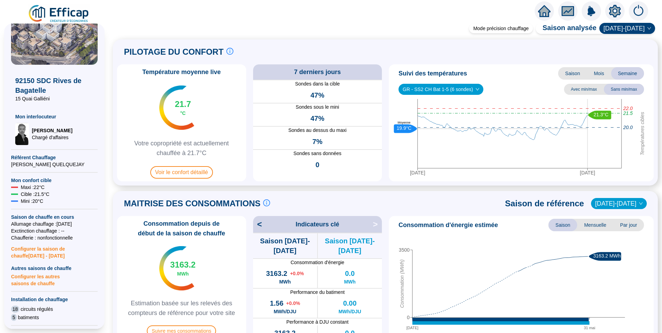
click at [456, 91] on span "GR - SS2 CH Bat 1-5 (6 sondes)" at bounding box center [440, 89] width 76 height 10
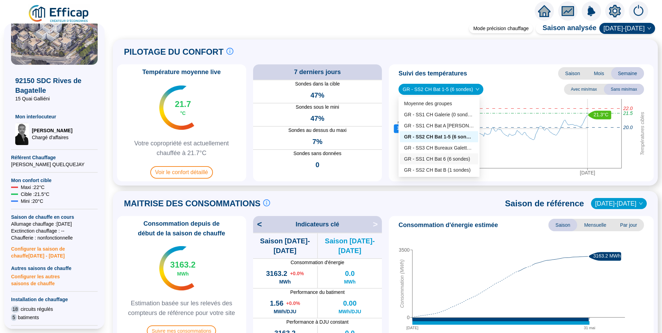
click at [421, 160] on div "GR - SS1 CH Bat 6 (6 sondes)" at bounding box center [439, 158] width 70 height 7
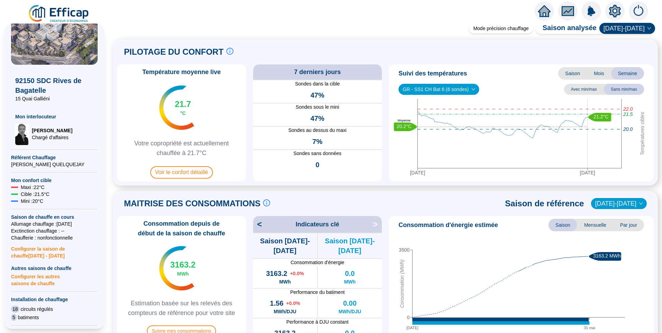
click at [437, 90] on span "GR - SS1 CH Bat 6 (6 sondes)" at bounding box center [438, 89] width 72 height 10
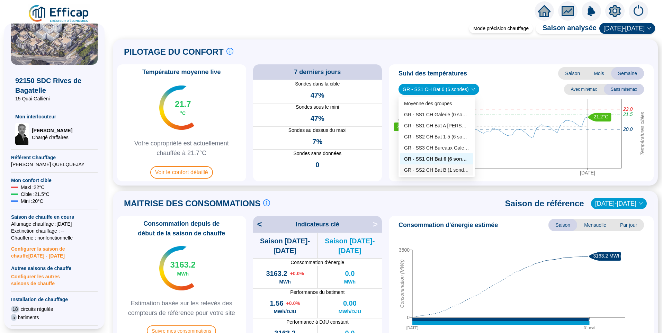
click at [444, 170] on div "GR - SS2 CH Bat B (1 sondes)" at bounding box center [436, 169] width 65 height 7
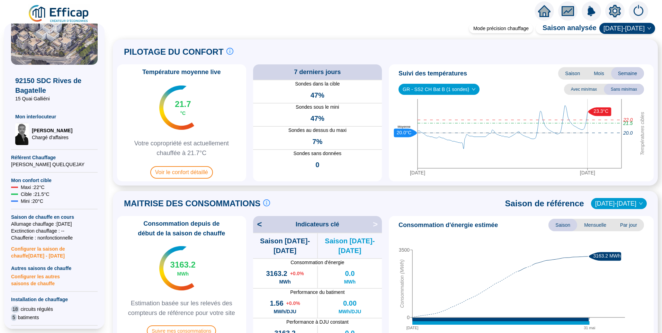
click at [457, 89] on span "GR - SS2 CH Bat B (1 sondes)" at bounding box center [438, 89] width 73 height 10
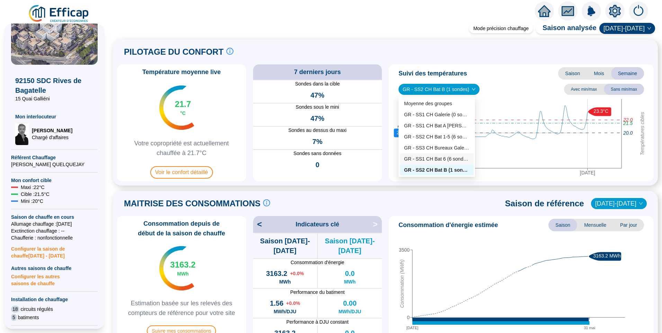
click at [416, 159] on div "GR - SS1 CH Bat 6 (6 sondes)" at bounding box center [436, 158] width 65 height 7
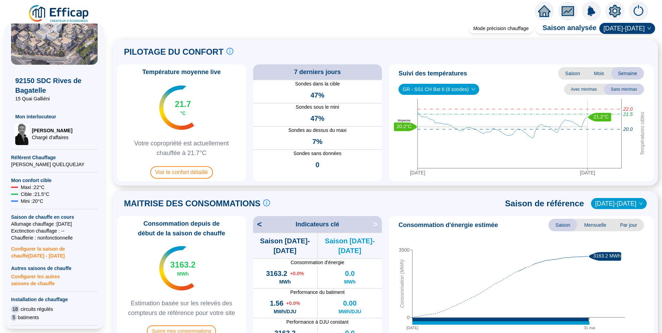
click at [432, 90] on span "GR - SS1 CH Bat 6 (6 sondes)" at bounding box center [438, 89] width 72 height 10
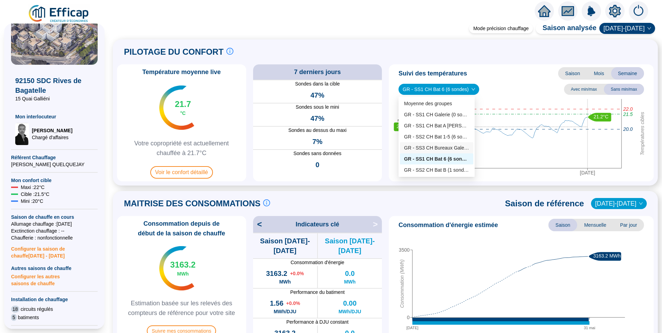
click at [433, 144] on div "GR - SS3 CH Bureaux Galette (1 sondes)" at bounding box center [436, 147] width 65 height 7
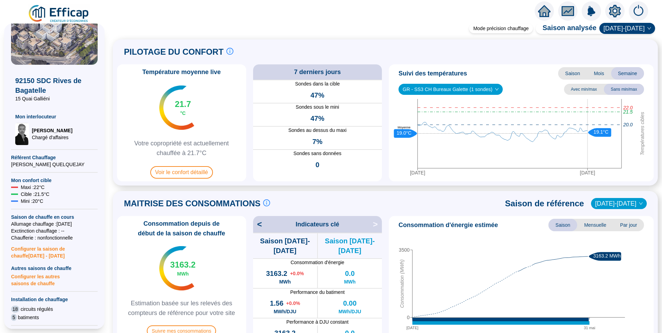
click at [456, 93] on span "GR - SS3 CH Bureaux Galette (1 sondes)" at bounding box center [450, 89] width 96 height 10
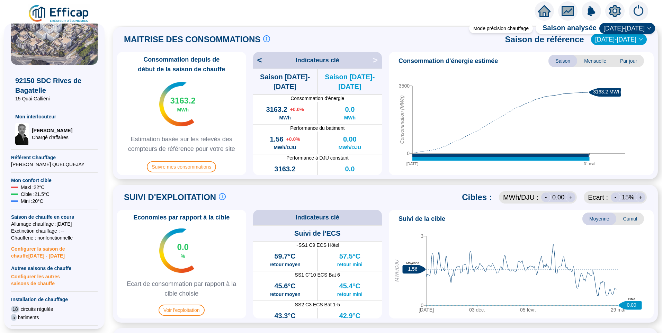
scroll to position [173, 0]
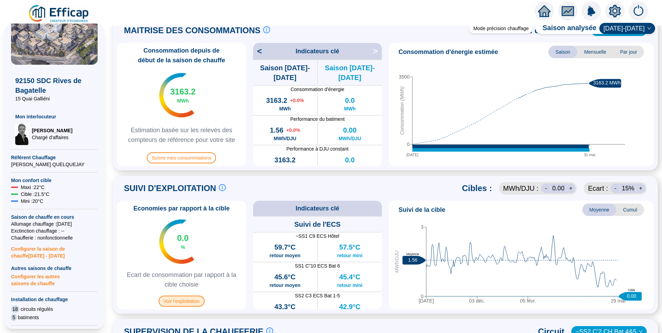
click at [192, 303] on span "Voir l'exploitation" at bounding box center [181, 300] width 46 height 11
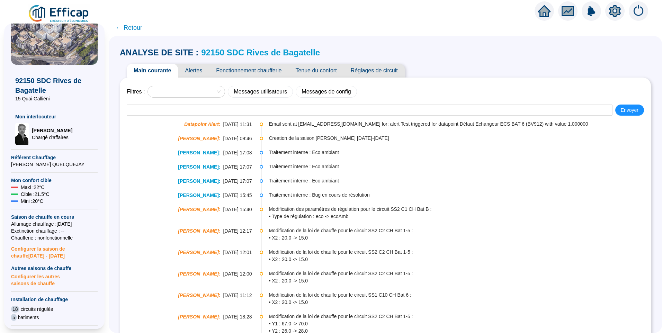
click at [267, 70] on span "Fonctionnement chaufferie" at bounding box center [248, 71] width 79 height 14
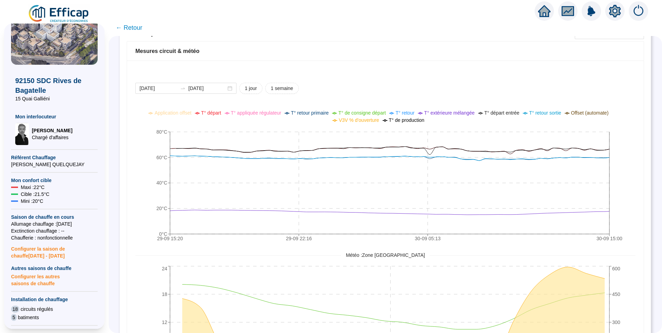
scroll to position [450, 0]
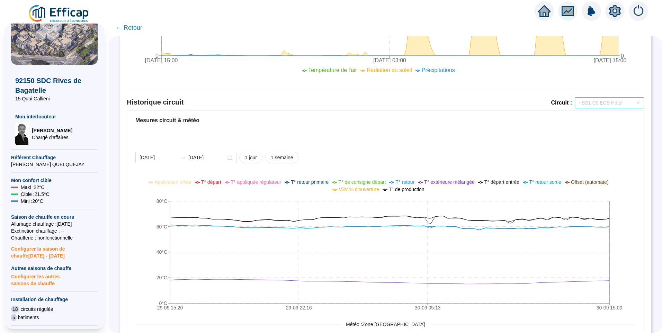
click at [604, 98] on span "~SS1 C9 ECS Hôtel" at bounding box center [609, 103] width 61 height 10
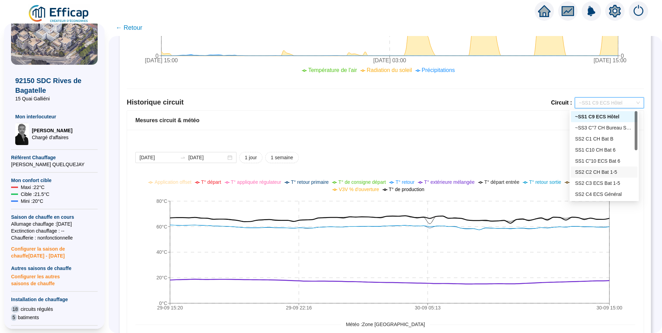
click at [586, 172] on div "SS2 C2 CH Bat 1-5" at bounding box center [604, 172] width 58 height 7
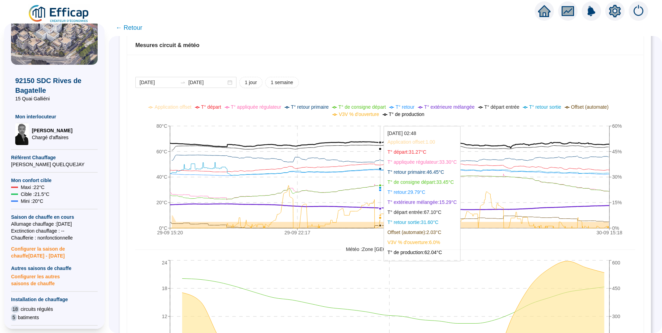
scroll to position [554, 0]
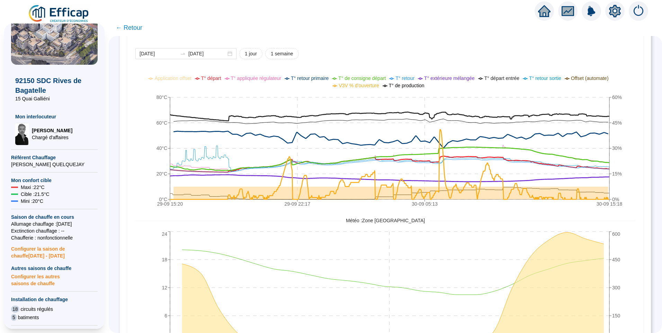
click at [219, 79] on span "T° départ" at bounding box center [211, 78] width 20 height 6
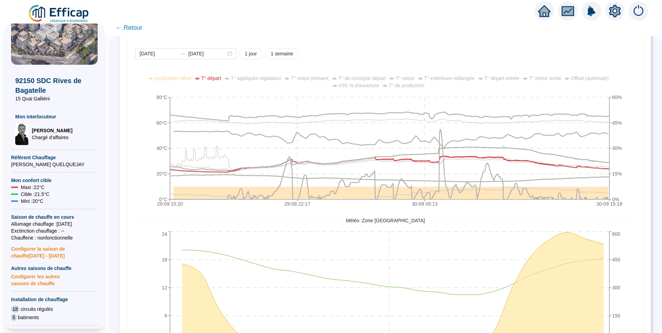
click at [365, 78] on span "T° de consigne départ" at bounding box center [361, 78] width 47 height 6
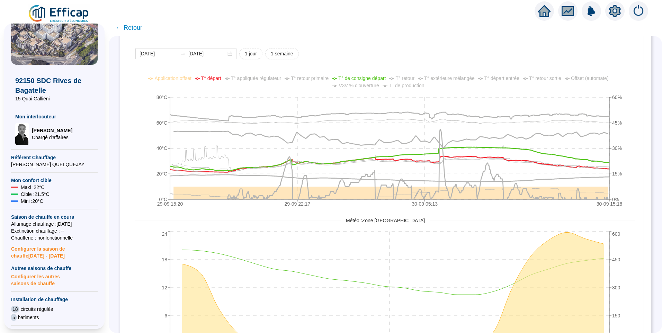
click at [365, 78] on span "T° de consigne départ" at bounding box center [361, 78] width 47 height 6
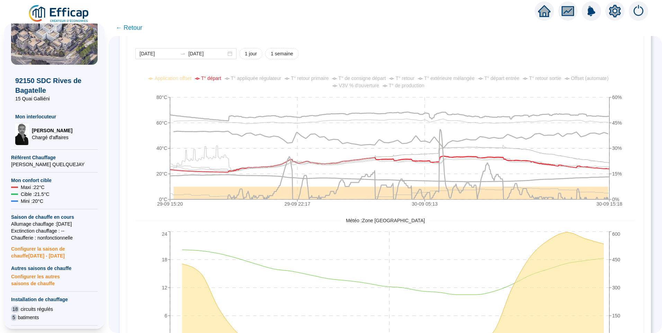
click at [365, 78] on span "T° de consigne départ" at bounding box center [361, 78] width 47 height 6
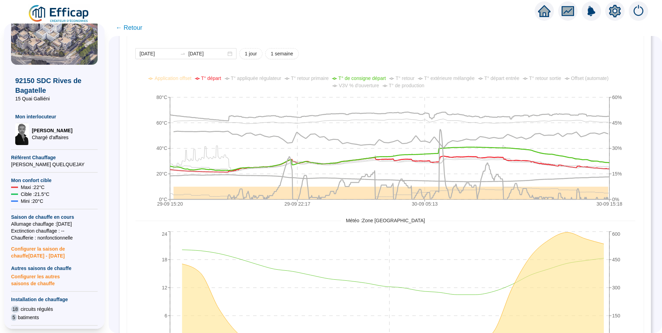
click at [365, 78] on span "T° de consigne départ" at bounding box center [361, 78] width 47 height 6
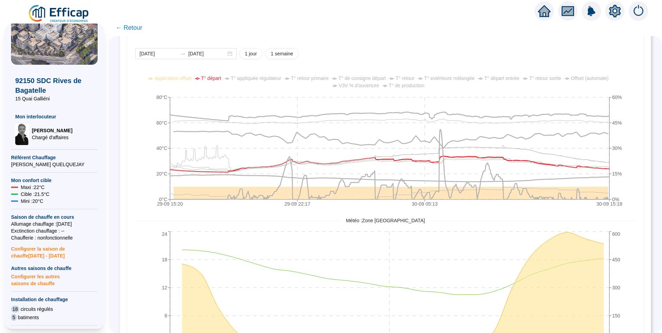
click at [365, 78] on span "T° de consigne départ" at bounding box center [361, 78] width 47 height 6
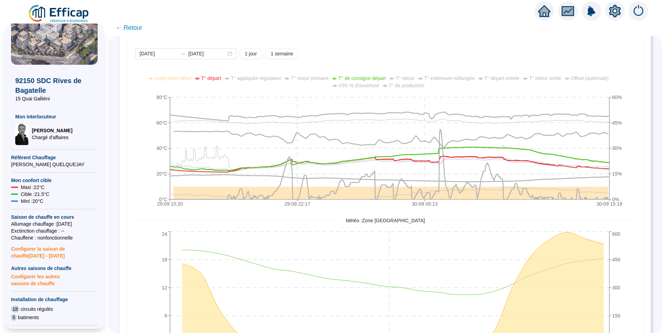
click at [248, 78] on span "T° appliquée régulateur" at bounding box center [256, 78] width 51 height 6
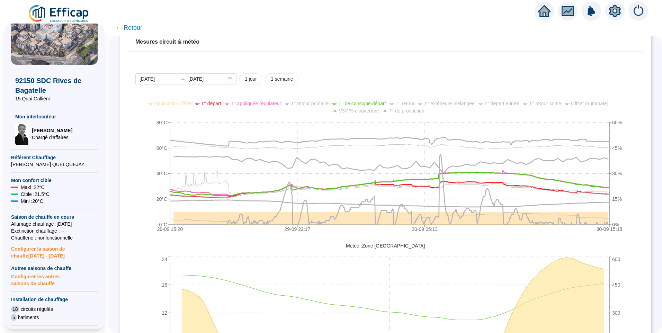
scroll to position [519, 0]
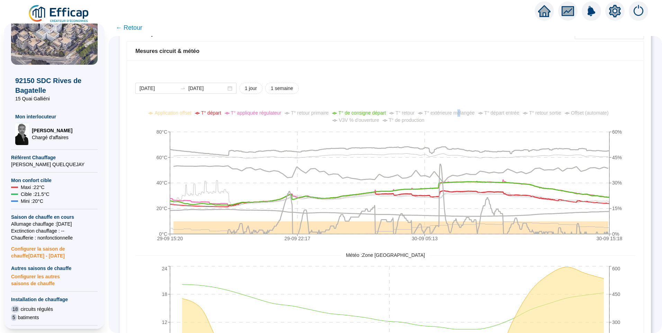
click at [464, 113] on span "T° extérieure mélangée" at bounding box center [449, 113] width 51 height 6
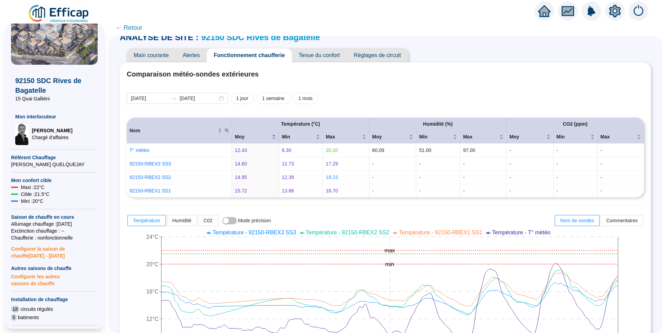
scroll to position [0, 0]
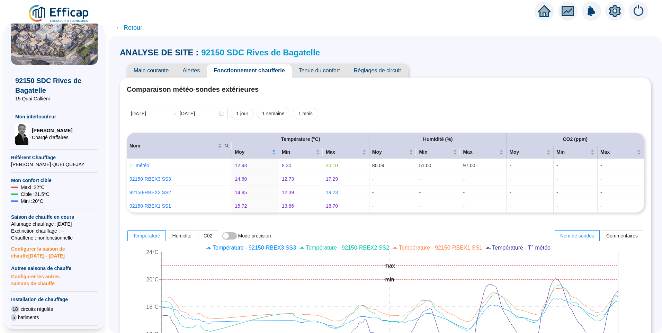
click at [233, 51] on link "92150 SDC Rives de Bagatelle" at bounding box center [260, 52] width 119 height 9
click at [379, 74] on span "Réglages de circuit" at bounding box center [377, 71] width 61 height 14
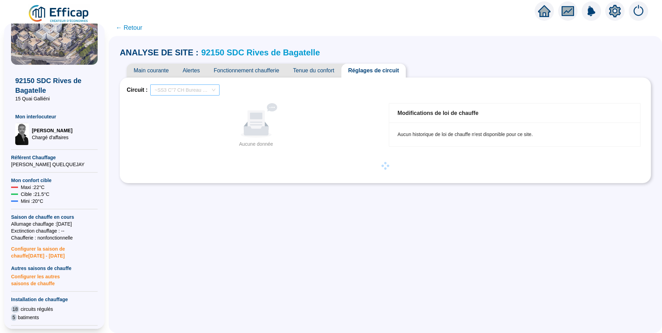
click at [202, 88] on span "~SS3 C''7 CH Bureau SEVESC" at bounding box center [184, 90] width 61 height 10
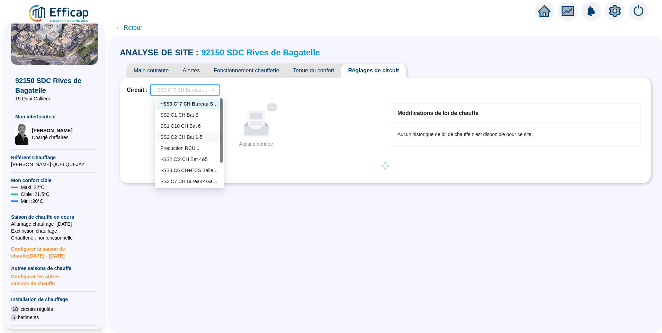
click at [193, 137] on div "SS2 C2 CH Bat 1-5" at bounding box center [189, 137] width 58 height 7
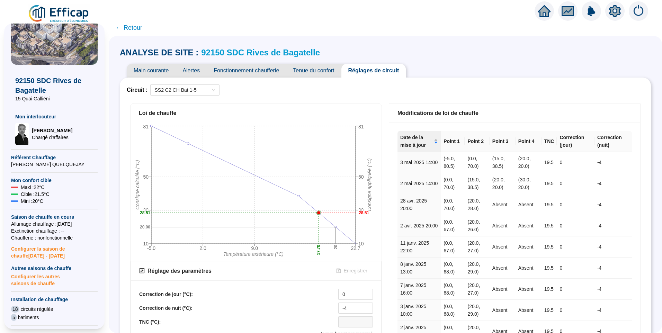
click at [247, 71] on span "Fonctionnement chaufferie" at bounding box center [246, 71] width 79 height 14
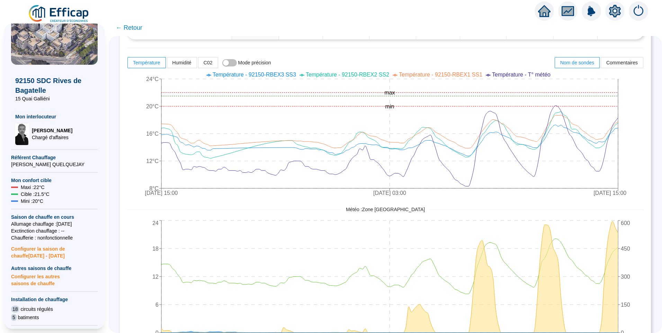
scroll to position [381, 0]
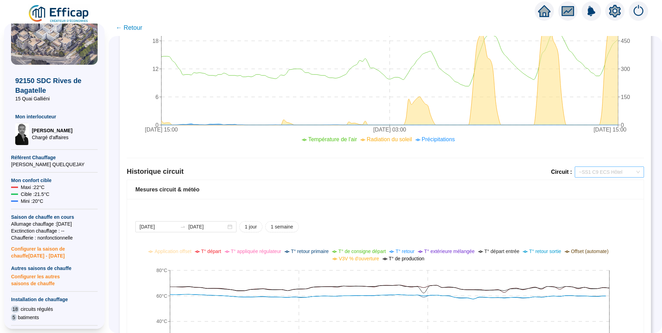
click at [596, 174] on span "~SS1 C9 ECS Hôtel" at bounding box center [609, 172] width 61 height 10
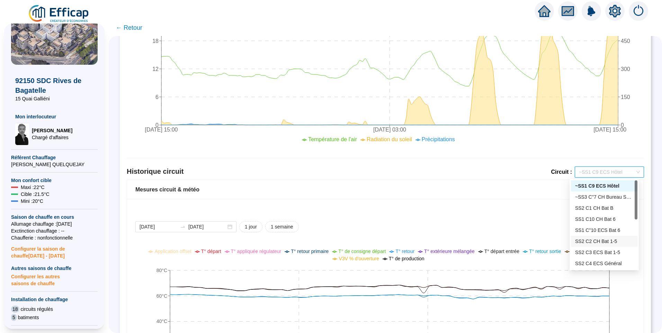
click at [608, 238] on div "SS2 C2 CH Bat 1-5" at bounding box center [604, 241] width 58 height 7
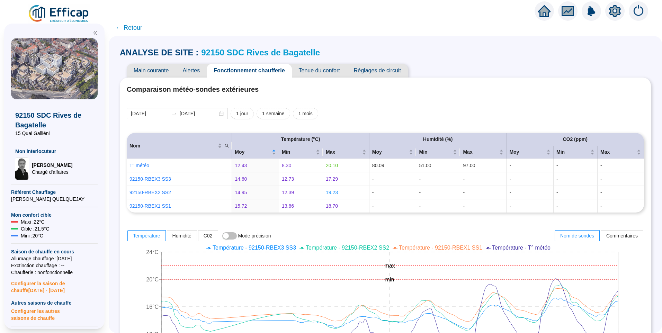
scroll to position [484, 0]
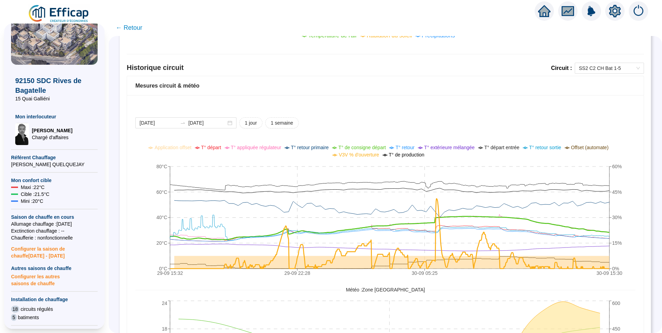
click at [373, 149] on span "T° de consigne départ" at bounding box center [361, 148] width 47 height 6
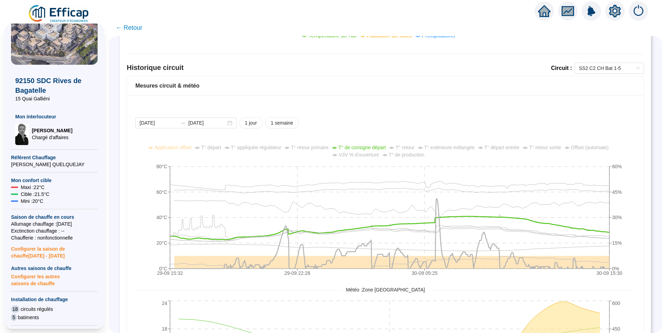
click at [463, 147] on span "T° extérieure mélangée" at bounding box center [449, 148] width 51 height 6
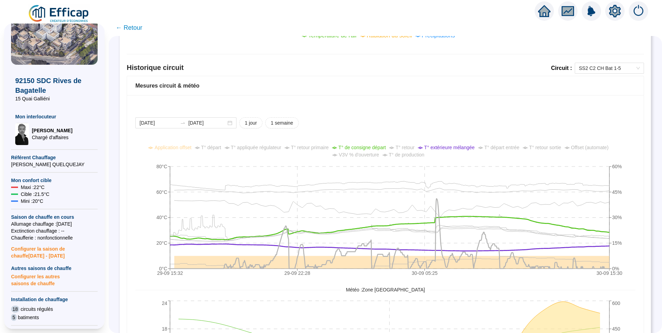
click at [261, 150] on span "T° appliquée régulateur" at bounding box center [256, 148] width 51 height 6
click at [591, 148] on span "Offset (automate)" at bounding box center [590, 148] width 38 height 6
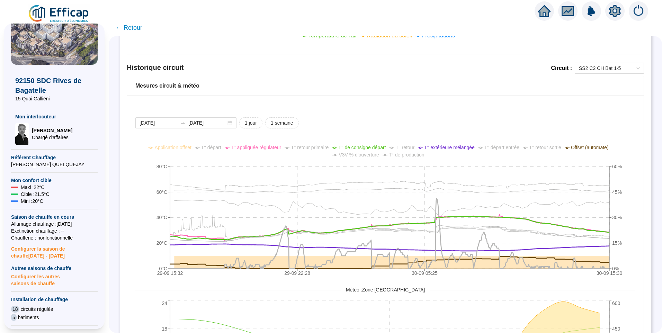
click at [406, 145] on span "T° retour" at bounding box center [404, 148] width 19 height 6
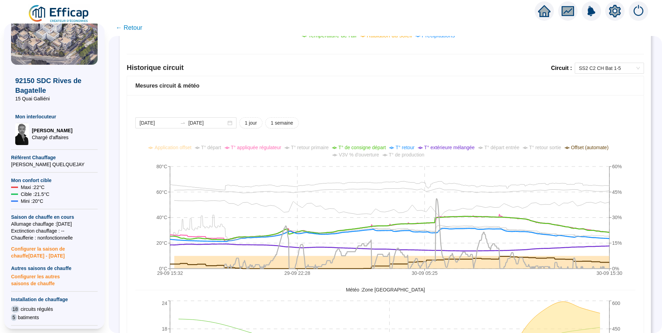
click at [406, 145] on span "T° retour" at bounding box center [404, 148] width 19 height 6
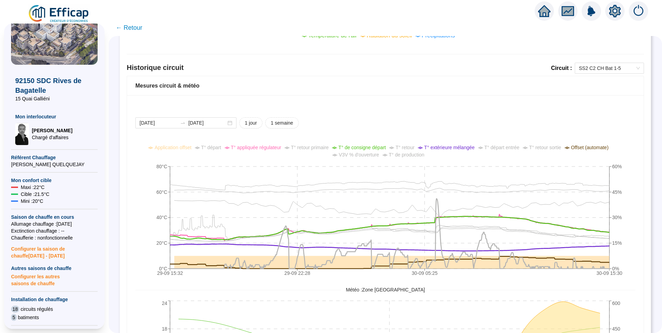
click at [279, 287] on div "Météo : Zone [GEOGRAPHIC_DATA]" at bounding box center [385, 289] width 500 height 7
click at [511, 119] on div "[DATE] [DATE] 1 jour 1 semaine" at bounding box center [385, 122] width 500 height 11
click at [439, 128] on div "[DATE] [DATE] 1 jour 1 semaine" at bounding box center [385, 122] width 500 height 11
click at [619, 15] on icon "setting" at bounding box center [614, 11] width 12 height 12
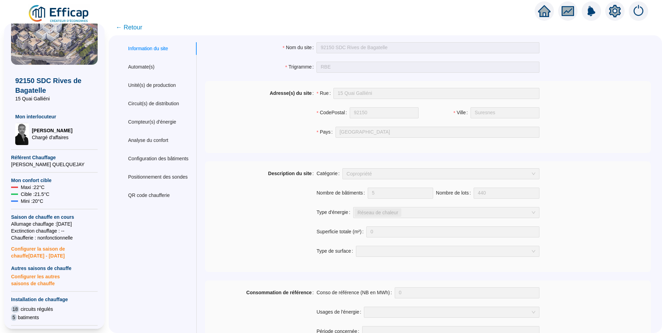
click at [140, 27] on span "← Retour" at bounding box center [129, 27] width 27 height 10
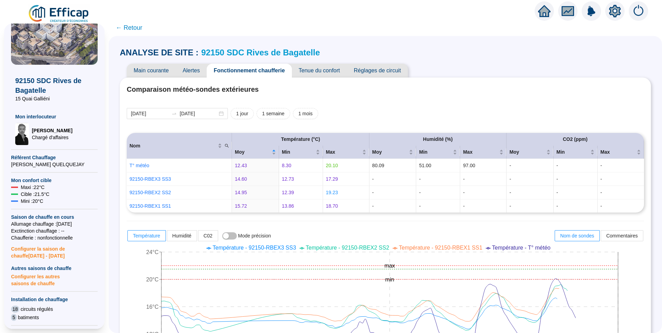
click at [377, 66] on span "Réglages de circuit" at bounding box center [377, 71] width 61 height 14
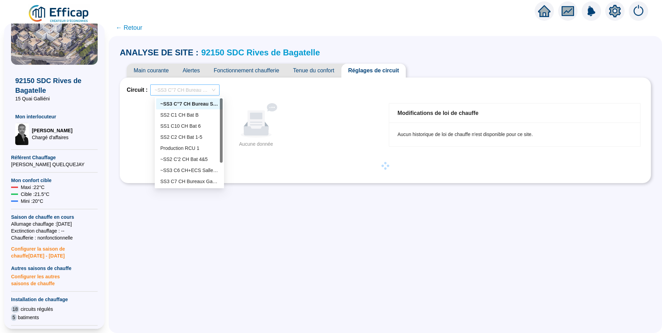
click at [200, 90] on span "~SS3 C''7 CH Bureau SEVESC" at bounding box center [184, 90] width 61 height 10
click at [179, 136] on div "SS2 C2 CH Bat 1-5" at bounding box center [189, 137] width 58 height 7
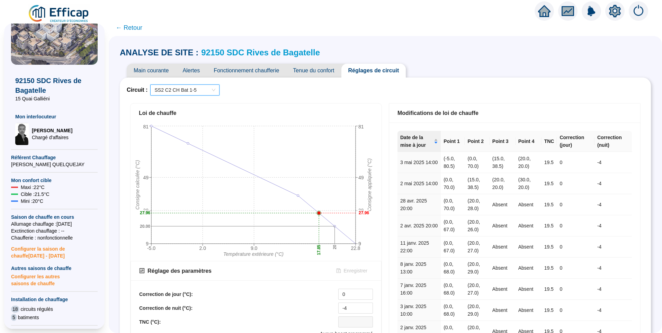
click at [253, 67] on span "Fonctionnement chaufferie" at bounding box center [246, 71] width 79 height 14
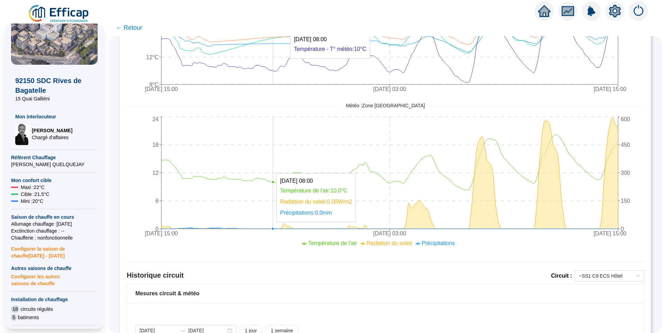
scroll to position [484, 0]
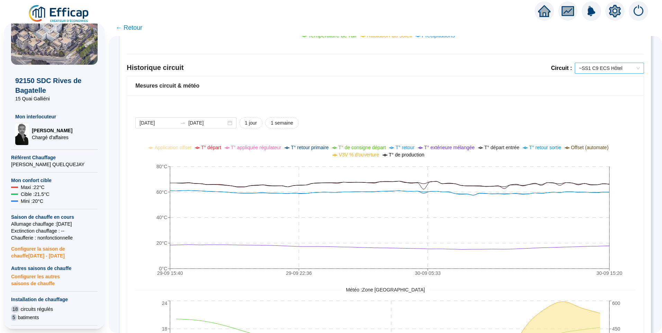
click at [616, 66] on span "~SS1 C9 ECS Hôtel" at bounding box center [609, 68] width 61 height 10
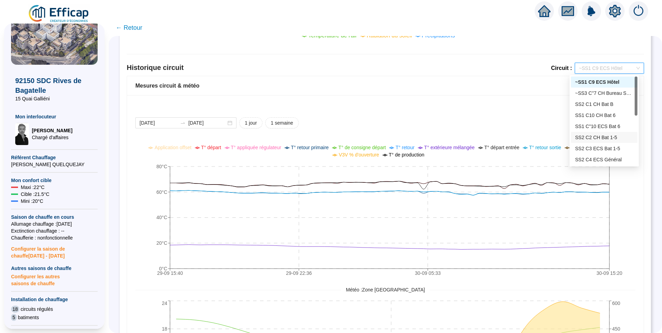
click at [610, 140] on div "SS2 C2 CH Bat 1-5" at bounding box center [604, 137] width 58 height 7
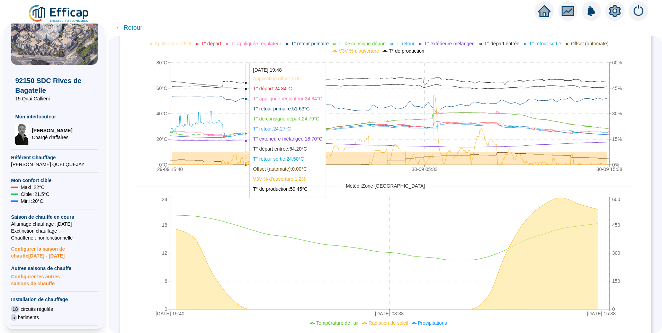
scroll to position [519, 0]
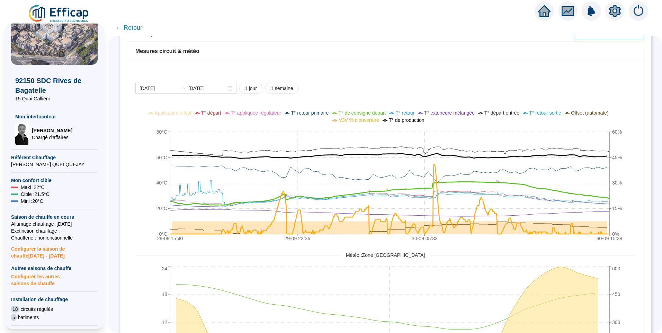
click at [357, 112] on span "T° de consigne départ" at bounding box center [361, 113] width 47 height 6
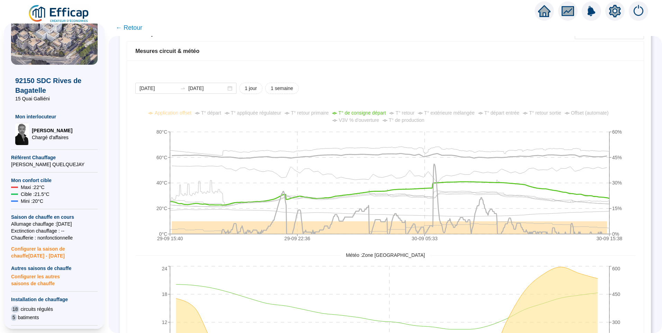
click at [357, 112] on span "T° de consigne départ" at bounding box center [361, 113] width 47 height 6
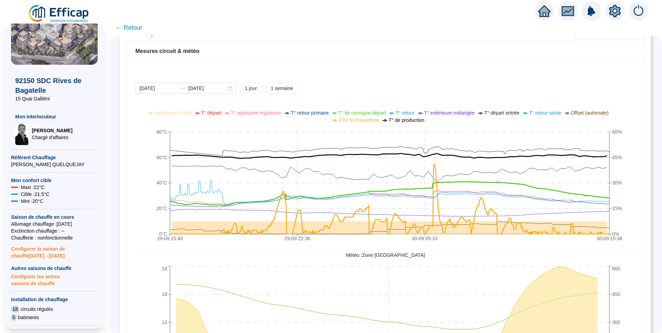
click at [364, 112] on span "T° de consigne départ" at bounding box center [361, 113] width 47 height 6
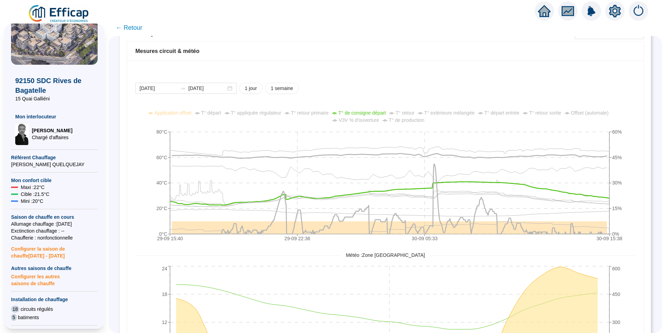
click at [258, 115] on span "T° appliquée régulateur" at bounding box center [256, 113] width 51 height 6
click at [220, 113] on span "T° départ" at bounding box center [211, 113] width 20 height 6
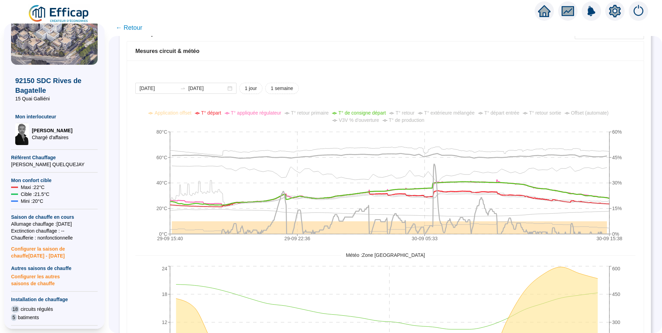
click at [365, 121] on span "V3V % d'ouverture" at bounding box center [358, 120] width 40 height 6
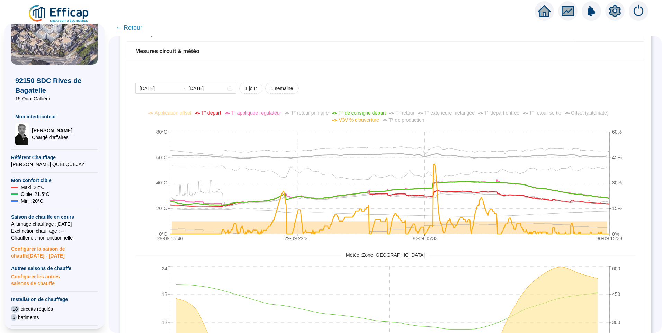
click at [365, 121] on span "V3V % d'ouverture" at bounding box center [358, 120] width 40 height 6
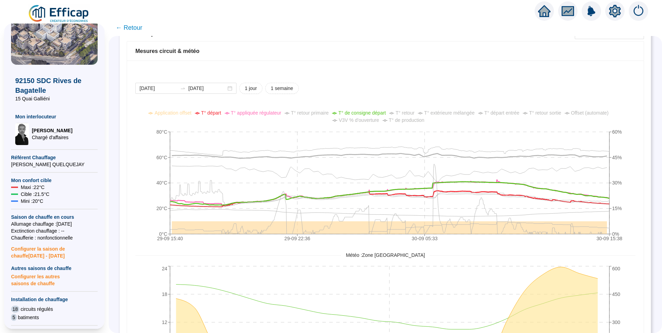
click at [458, 113] on span "T° extérieure mélangée" at bounding box center [449, 113] width 51 height 6
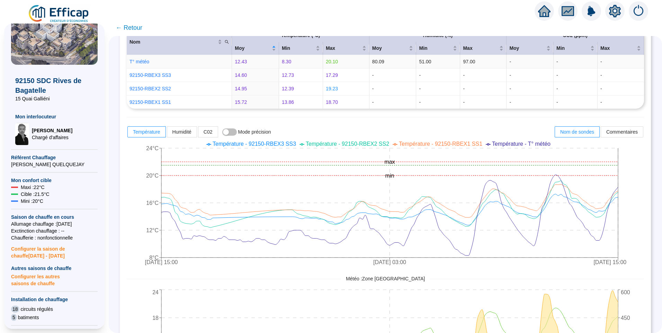
scroll to position [0, 0]
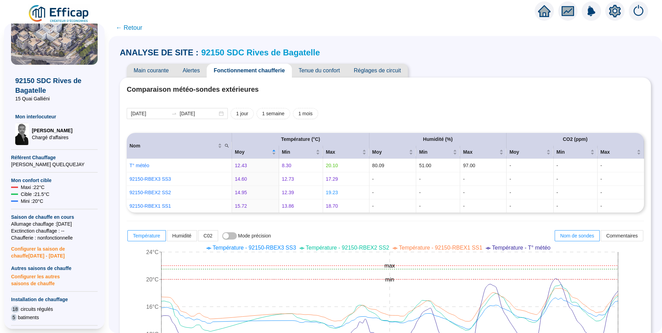
click at [386, 70] on span "Réglages de circuit" at bounding box center [377, 71] width 61 height 14
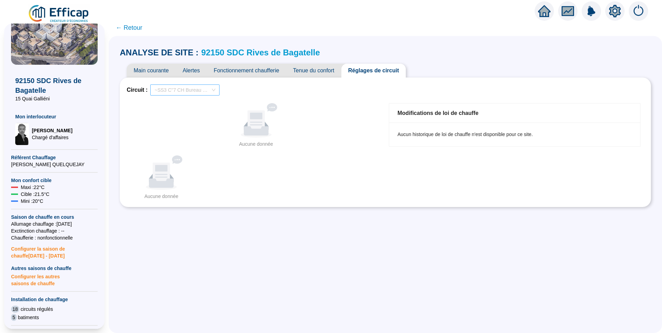
click at [198, 90] on span "~SS3 C''7 CH Bureau SEVESC" at bounding box center [184, 90] width 61 height 10
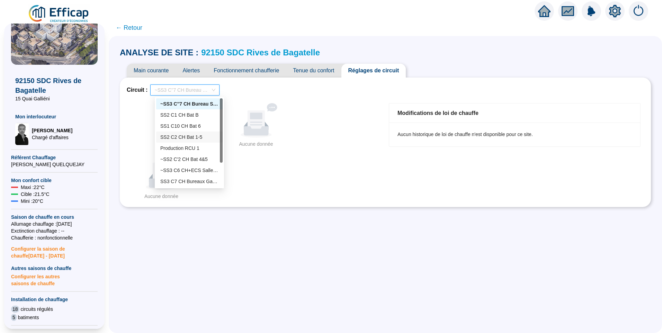
click at [177, 139] on div "SS2 C2 CH Bat 1-5" at bounding box center [189, 137] width 58 height 7
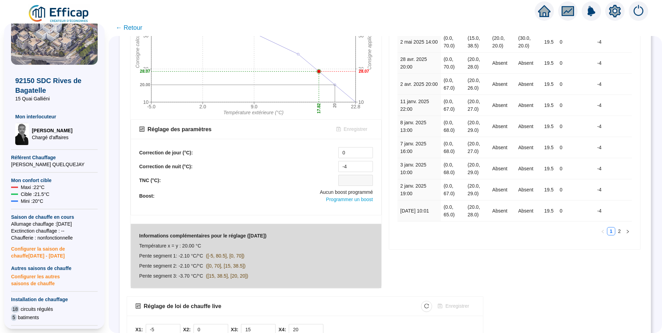
scroll to position [214, 0]
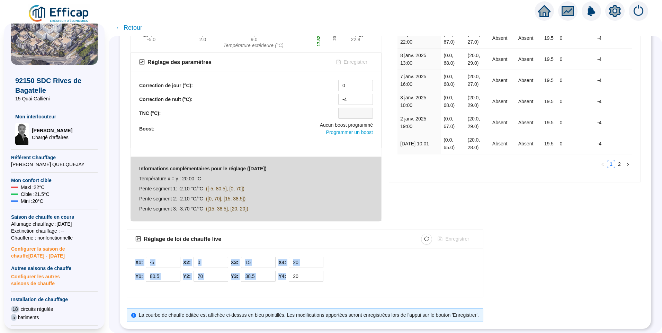
drag, startPoint x: 138, startPoint y: 253, endPoint x: 333, endPoint y: 276, distance: 196.2
click at [333, 276] on div "X1: -5 Y1: 80.5 X2: 0 Y2: 70 X3: 15 Y3: 38.5 X4: 20 Y4: 20" at bounding box center [305, 272] width 356 height 48
copy div "X1: Y1: X2: Y2: X3: Y3: X4: Y4:"
click at [413, 257] on div "X1: -5 Y1: 80.5 X2: 0 Y2: 70 X3: 15 Y3: 38.5 X4: 20 Y4: 20" at bounding box center [304, 271] width 339 height 28
click at [568, 249] on div "Réglage de [PERSON_NAME] live Enregistrer X1: -5 Y1: 80.5 X2: 0 Y2: 70 X3: 15 Y…" at bounding box center [385, 275] width 517 height 93
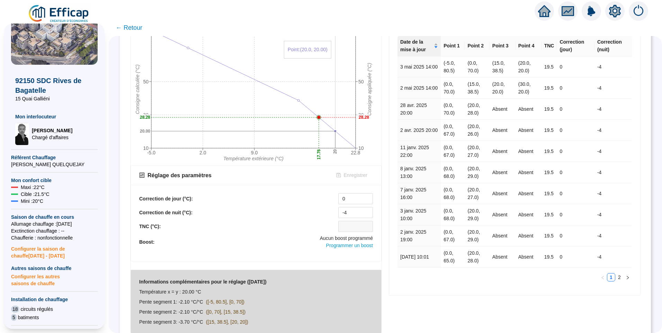
scroll to position [0, 0]
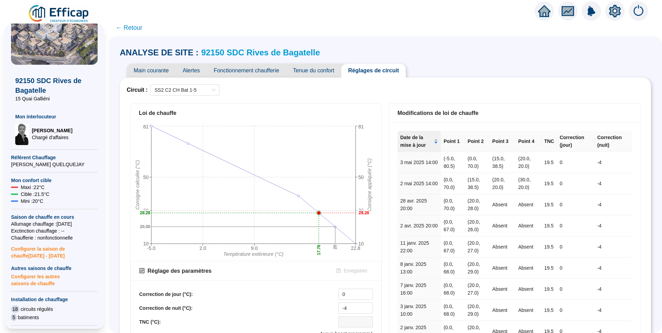
click at [316, 72] on span "Tenue du confort" at bounding box center [313, 71] width 55 height 14
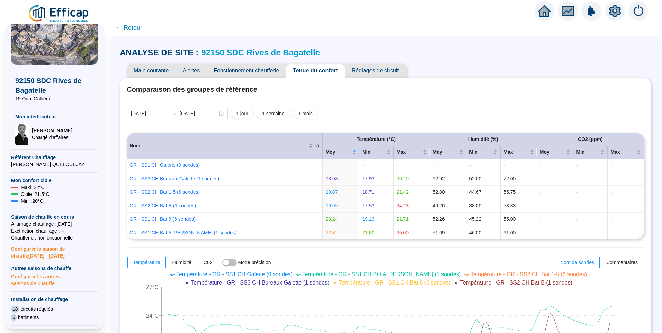
click at [257, 54] on link "92150 SDC Rives de Bagatelle" at bounding box center [260, 52] width 119 height 9
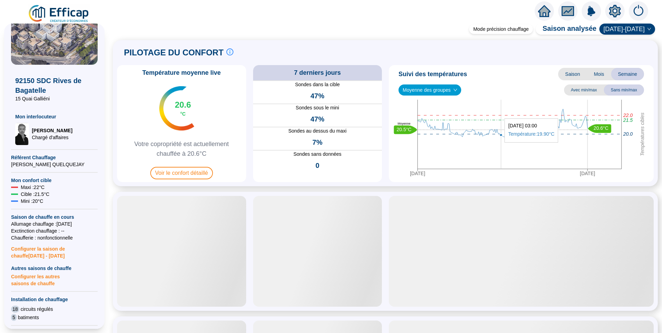
click at [440, 94] on span "Moyenne des groupes" at bounding box center [429, 90] width 54 height 10
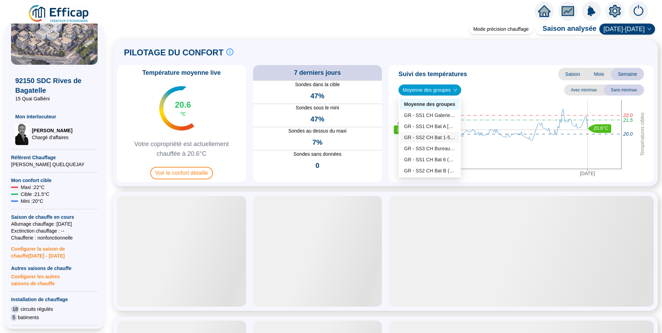
click at [426, 135] on div "GR - SS2 CH Bat 1-5 (6 sondes)" at bounding box center [429, 137] width 51 height 7
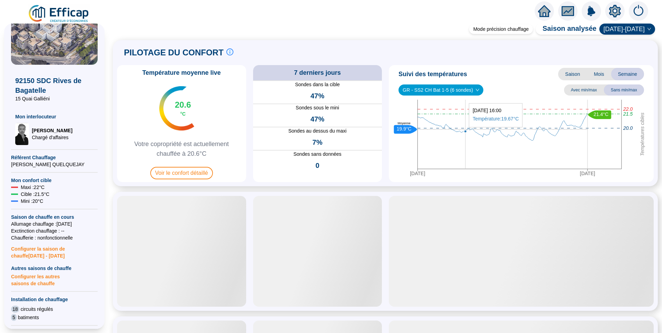
click at [454, 91] on span "GR - SS2 CH Bat 1-5 (6 sondes)" at bounding box center [440, 90] width 76 height 10
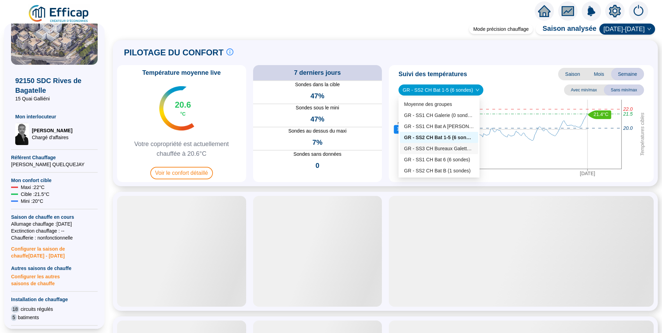
click at [456, 160] on div "GR - SS1 CH Bat 6 (6 sondes)" at bounding box center [439, 159] width 70 height 7
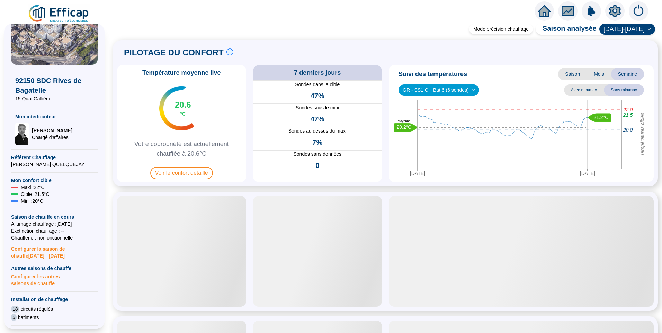
click at [446, 91] on span "GR - SS1 CH Bat 6 (6 sondes)" at bounding box center [438, 90] width 72 height 10
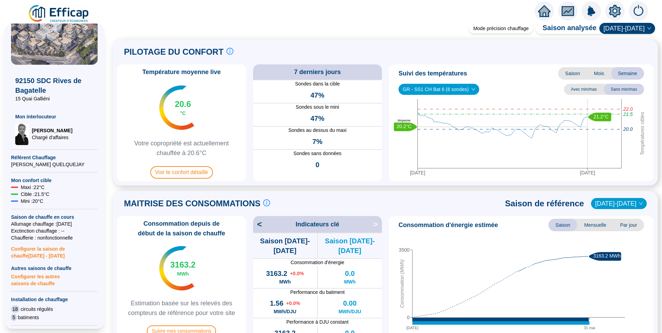
click at [54, 17] on img at bounding box center [59, 13] width 63 height 19
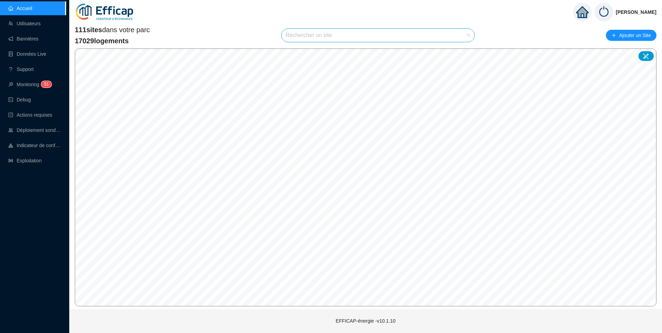
click at [325, 40] on input "search" at bounding box center [374, 35] width 179 height 13
type input "banv"
click at [461, 49] on div at bounding box center [462, 52] width 16 height 10
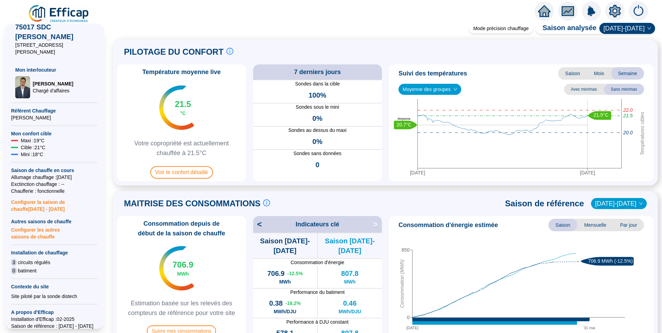
scroll to position [207, 0]
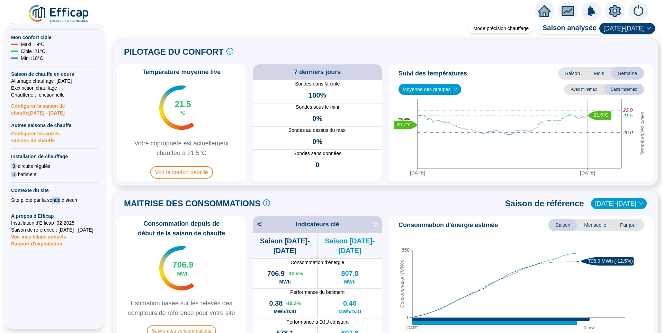
drag, startPoint x: 54, startPoint y: 195, endPoint x: 60, endPoint y: 194, distance: 6.4
click at [60, 197] on div "Site piloté par la sonde distech" at bounding box center [54, 200] width 87 height 7
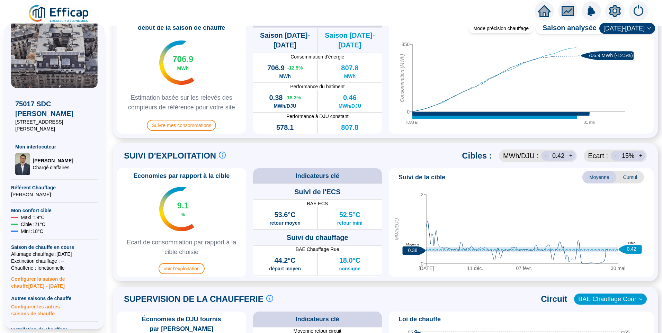
scroll to position [242, 0]
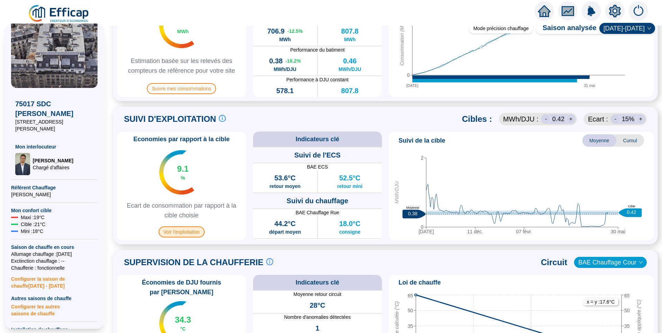
click at [197, 230] on span "Voir l'exploitation" at bounding box center [181, 231] width 46 height 11
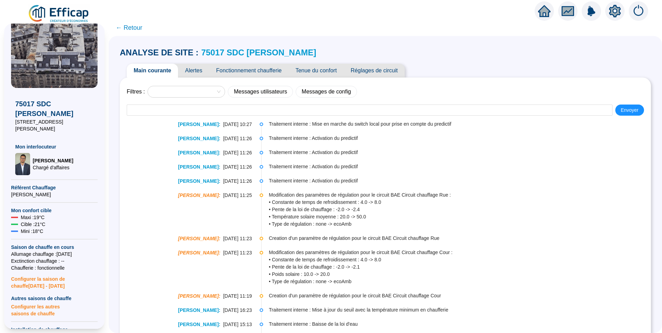
click at [140, 24] on span "← Retour" at bounding box center [129, 28] width 27 height 10
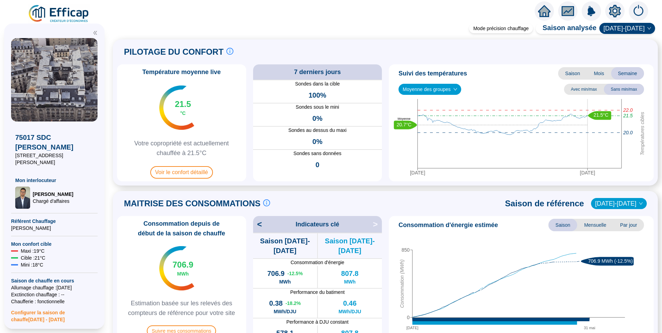
click at [612, 13] on icon "setting" at bounding box center [615, 10] width 12 height 11
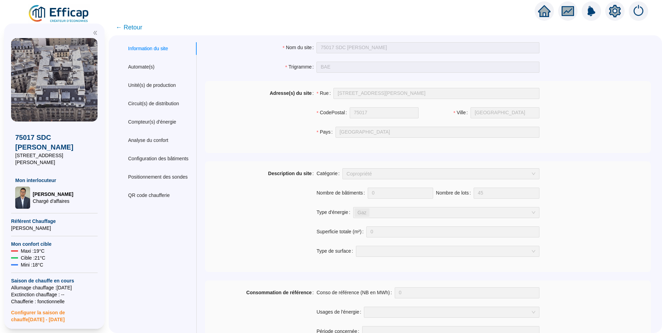
click at [132, 31] on span "← Retour" at bounding box center [129, 27] width 27 height 10
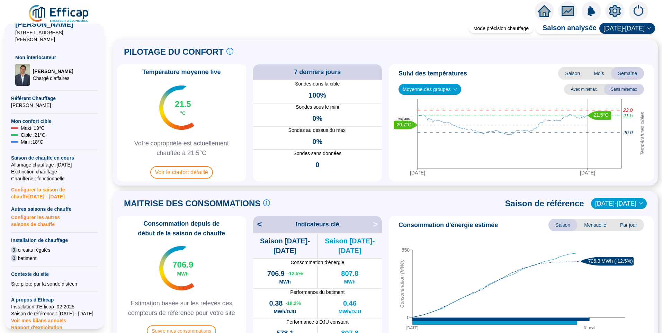
scroll to position [207, 0]
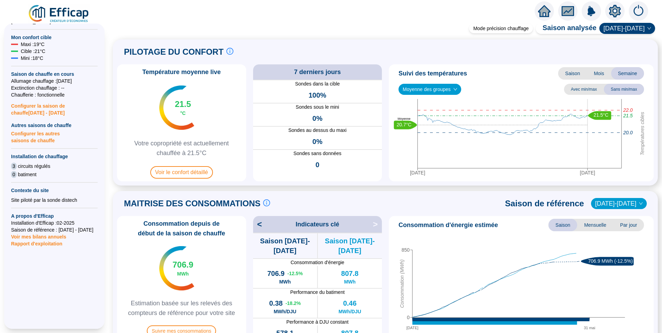
click at [38, 103] on span "Configurer la saison de chauffe [DATE] - [DATE]" at bounding box center [54, 107] width 87 height 18
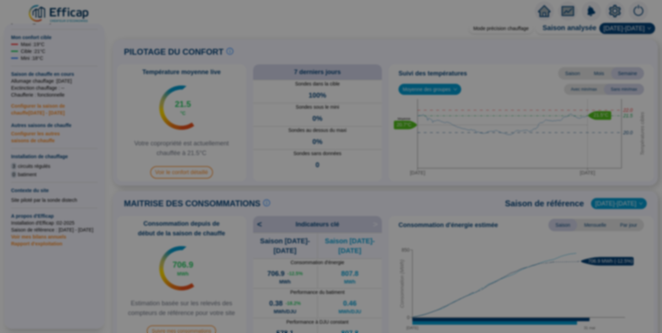
type input "[DATE]"
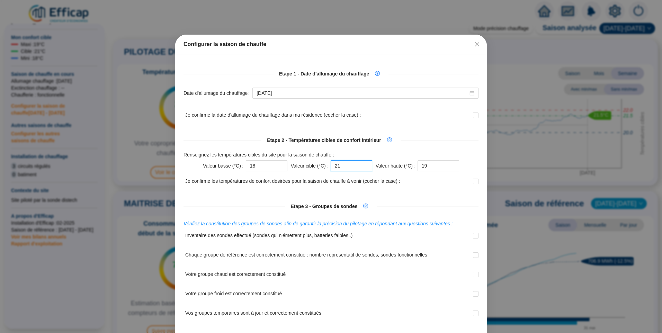
drag, startPoint x: 338, startPoint y: 165, endPoint x: 328, endPoint y: 166, distance: 10.5
click at [330, 166] on input "21" at bounding box center [351, 165] width 42 height 11
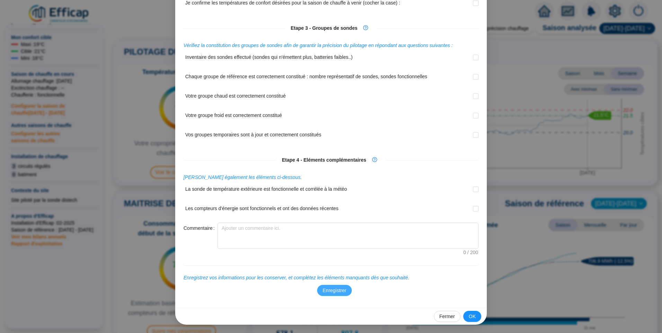
type input "20.5"
click at [324, 289] on span "Enregistrer" at bounding box center [334, 290] width 24 height 7
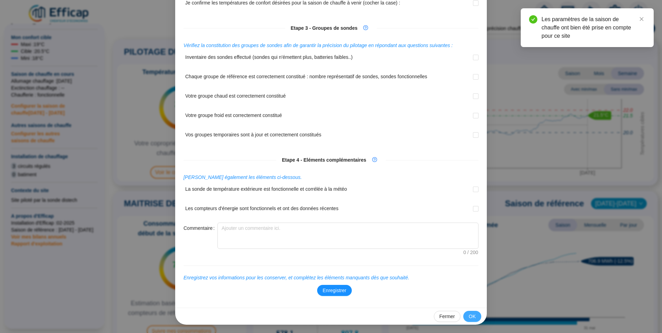
click at [471, 317] on span "OK" at bounding box center [471, 316] width 7 height 7
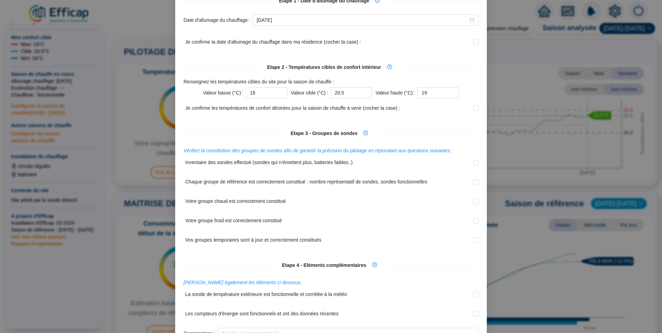
scroll to position [0, 0]
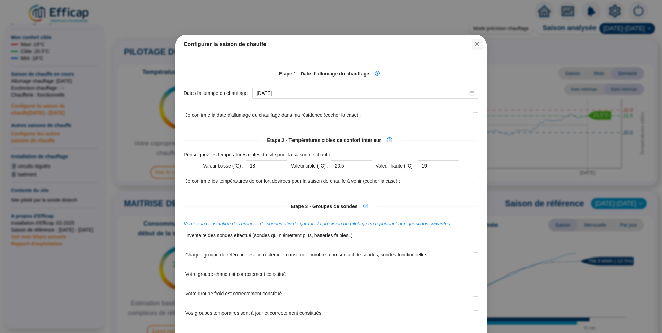
click at [471, 43] on span "Fermer" at bounding box center [476, 45] width 11 height 6
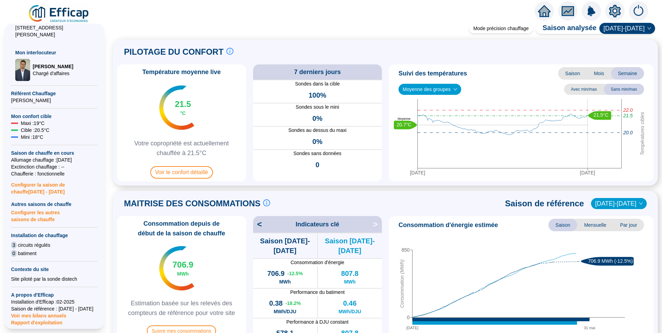
scroll to position [34, 0]
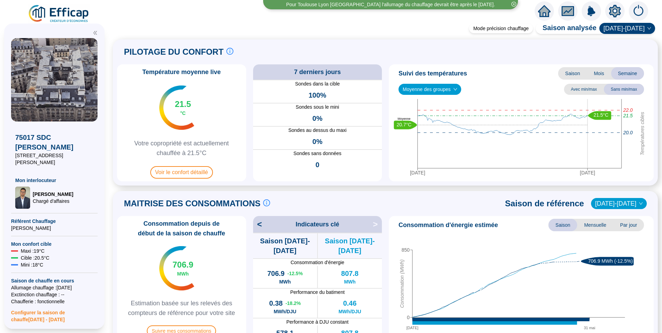
click at [55, 16] on img at bounding box center [59, 13] width 63 height 19
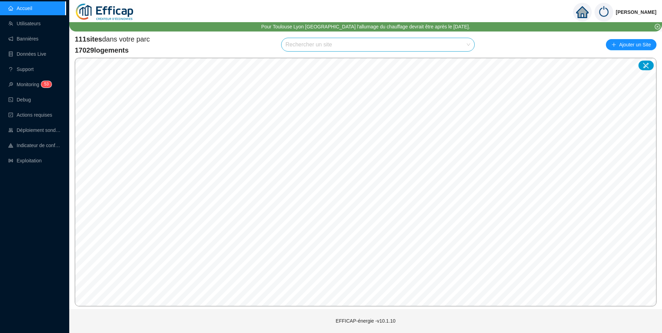
click at [307, 46] on input "search" at bounding box center [374, 44] width 179 height 13
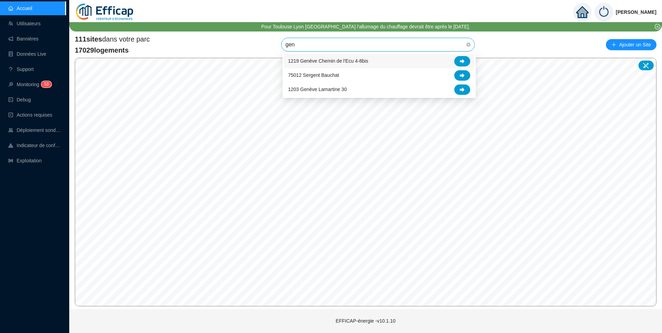
type input "gene"
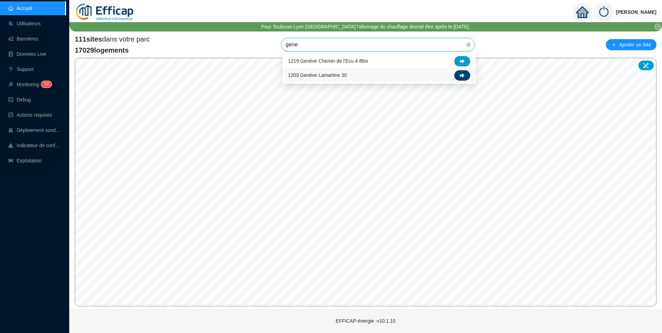
click at [458, 75] on div at bounding box center [462, 75] width 16 height 10
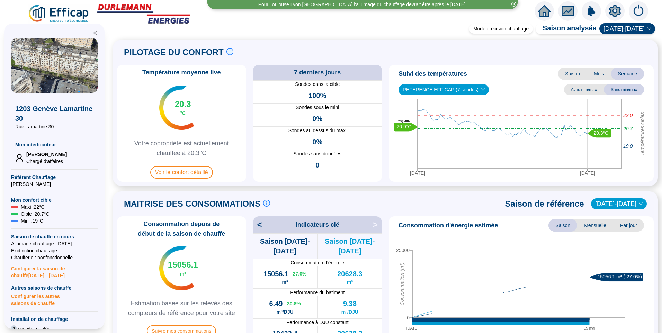
click at [35, 271] on span "Configurer la saison de chauffe [DATE] - [DATE]" at bounding box center [54, 270] width 87 height 18
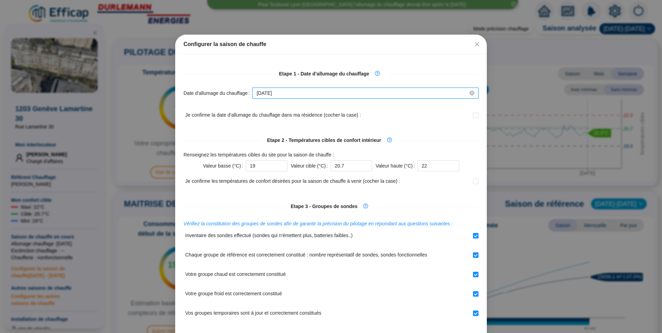
click at [308, 97] on input "[DATE]" at bounding box center [361, 93] width 211 height 7
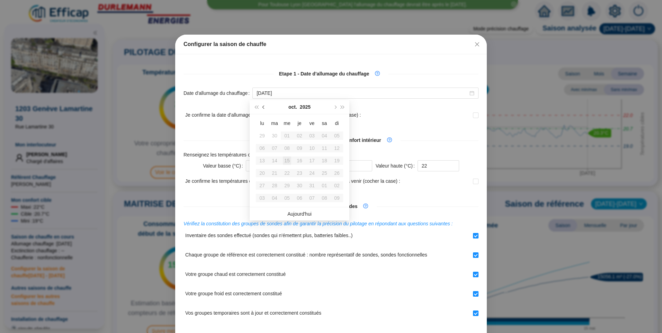
click at [263, 109] on button "Mois précédent (PageUp)" at bounding box center [264, 107] width 8 height 14
type input "[DATE]"
click at [273, 185] on div "30" at bounding box center [274, 185] width 8 height 8
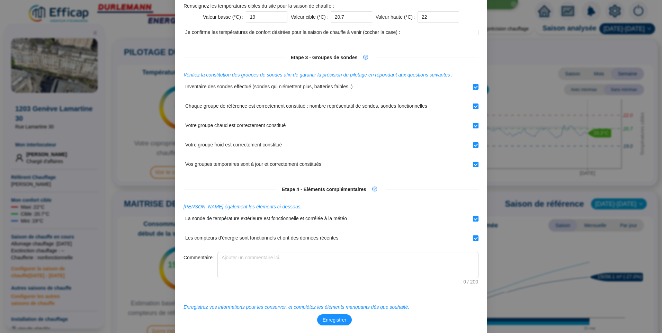
scroll to position [178, 0]
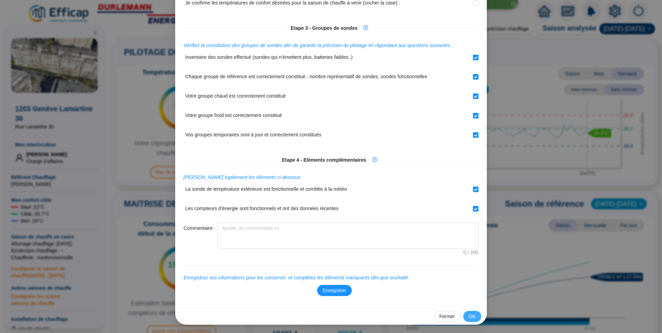
click at [475, 317] on button "OK" at bounding box center [472, 316] width 18 height 11
click at [344, 290] on button "Enregistrer" at bounding box center [334, 290] width 35 height 11
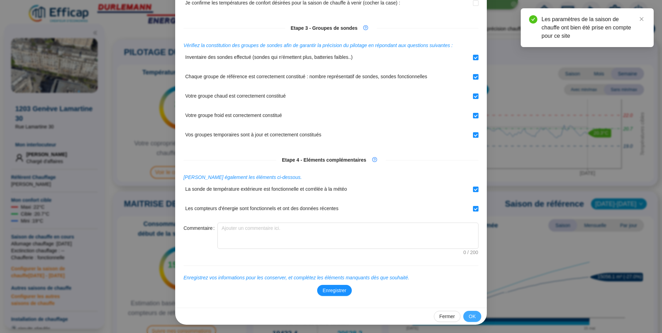
click at [468, 317] on span "OK" at bounding box center [471, 316] width 7 height 7
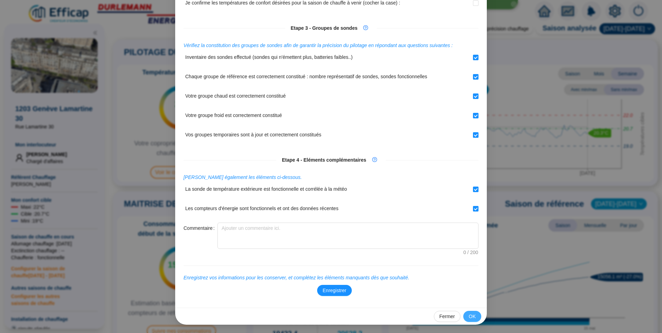
click at [468, 316] on span "OK" at bounding box center [471, 316] width 7 height 7
click at [443, 316] on span "Fermer" at bounding box center [447, 316] width 16 height 7
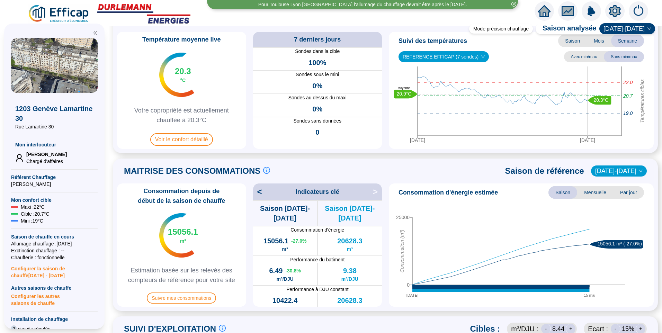
scroll to position [0, 0]
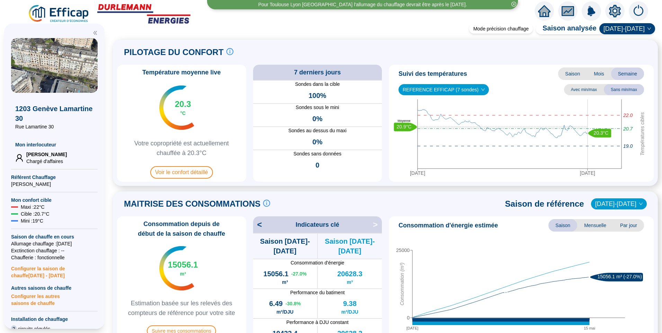
click at [68, 9] on img at bounding box center [59, 13] width 63 height 19
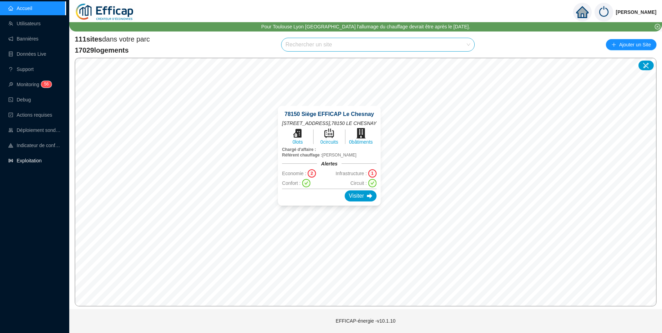
click at [27, 160] on link "Exploitation" at bounding box center [24, 161] width 33 height 6
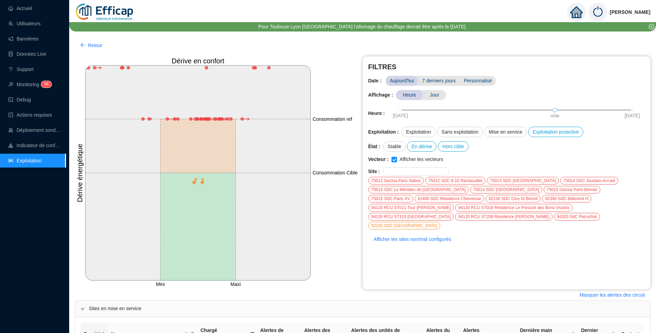
drag, startPoint x: 33, startPoint y: 11, endPoint x: 100, endPoint y: 22, distance: 68.4
click at [32, 10] on link "Accueil" at bounding box center [20, 9] width 24 height 6
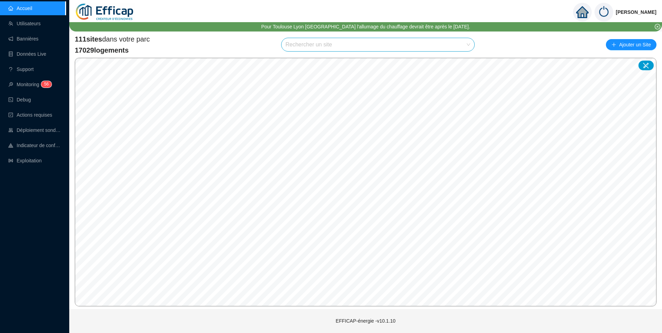
click at [312, 43] on input "search" at bounding box center [374, 44] width 179 height 13
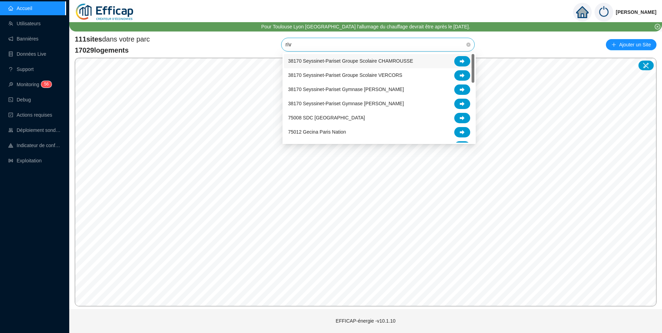
type input "rive"
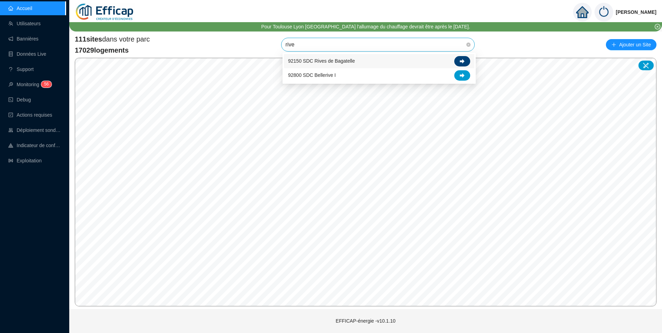
click at [459, 59] on icon at bounding box center [461, 61] width 5 height 5
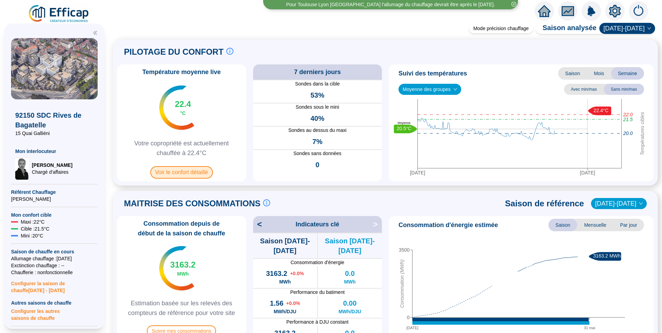
click at [197, 171] on span "Voir le confort détaillé" at bounding box center [181, 172] width 63 height 12
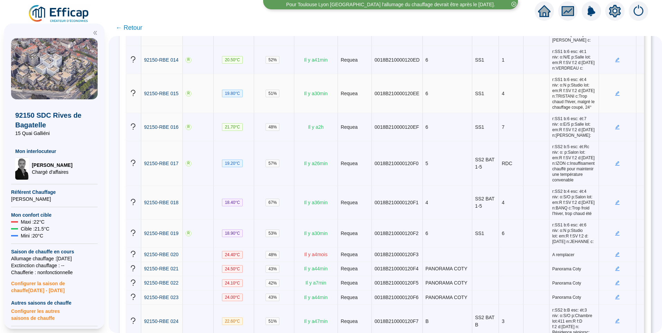
scroll to position [519, 0]
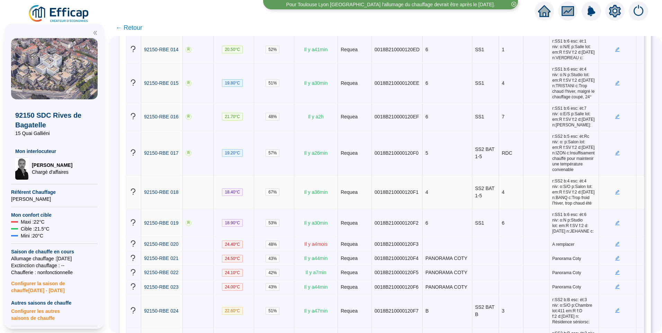
click at [645, 195] on icon "profile" at bounding box center [647, 192] width 5 height 5
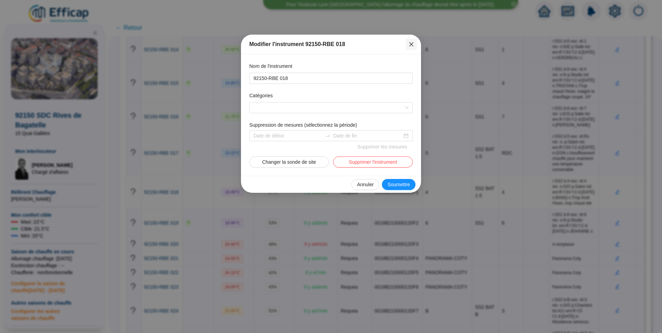
click at [413, 41] on button "Close" at bounding box center [411, 44] width 11 height 11
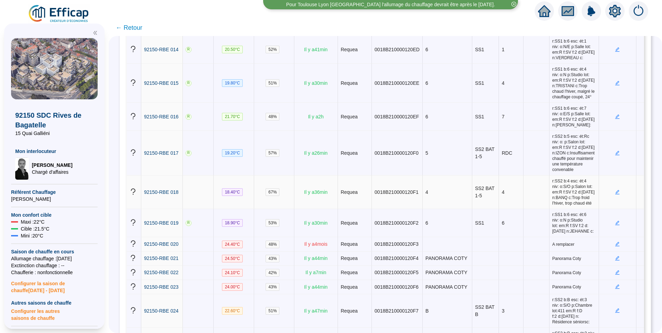
click at [615, 194] on icon "edit" at bounding box center [617, 192] width 5 height 5
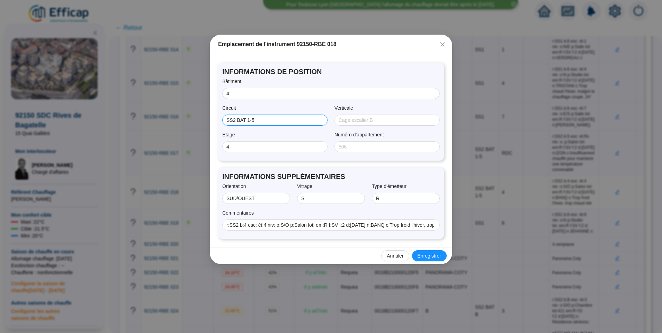
click at [280, 122] on input "SS2 BAT 1-5" at bounding box center [273, 120] width 95 height 7
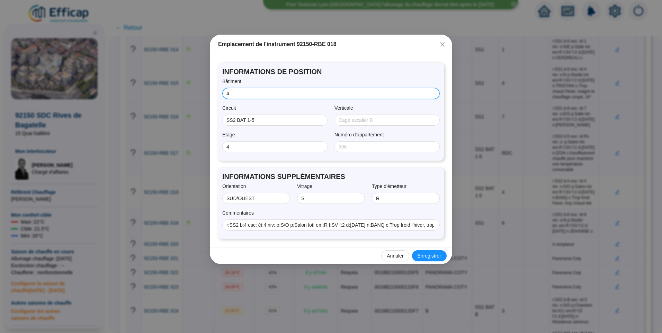
click at [264, 96] on input "4" at bounding box center [330, 93] width 208 height 7
click at [446, 45] on span "Fermer" at bounding box center [442, 45] width 11 height 6
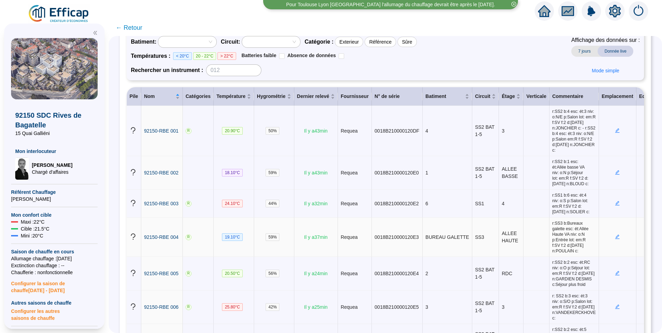
scroll to position [0, 0]
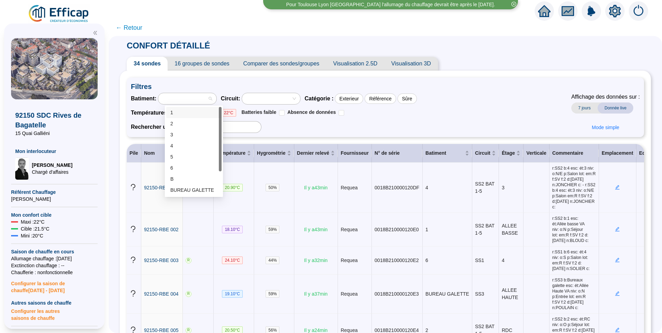
click at [205, 94] on div at bounding box center [184, 99] width 48 height 10
click at [185, 114] on div "1" at bounding box center [193, 112] width 47 height 7
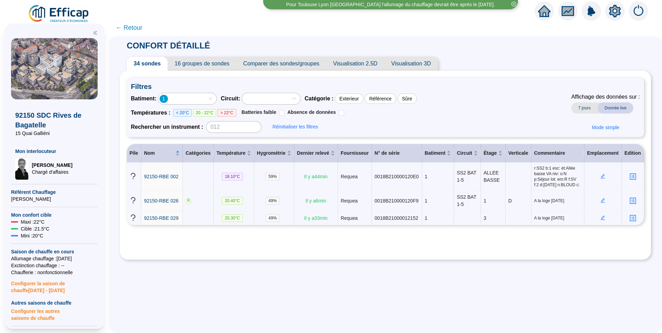
click at [191, 96] on div "1" at bounding box center [184, 99] width 48 height 10
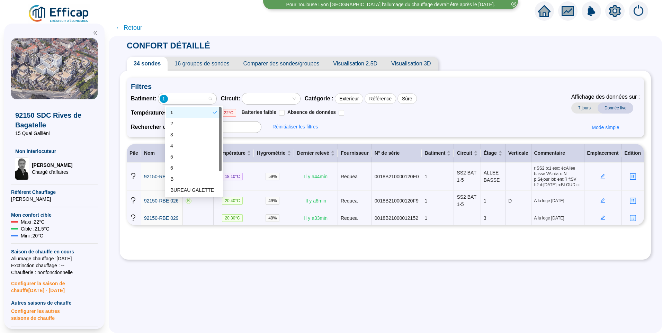
click at [185, 112] on div "1" at bounding box center [191, 112] width 42 height 7
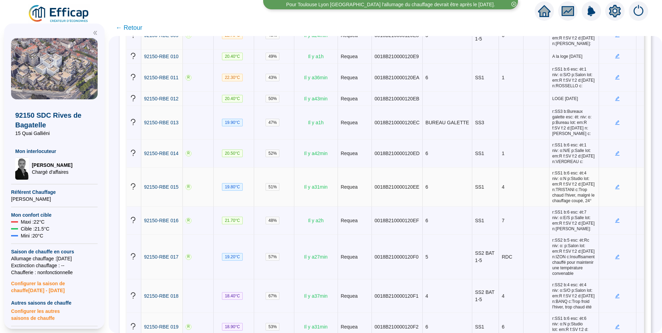
scroll to position [519, 0]
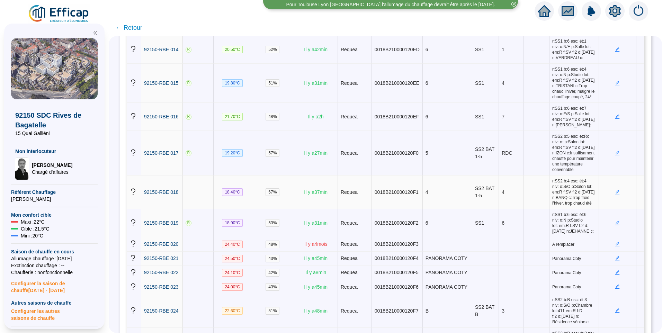
click at [615, 194] on icon "edit" at bounding box center [617, 192] width 4 height 4
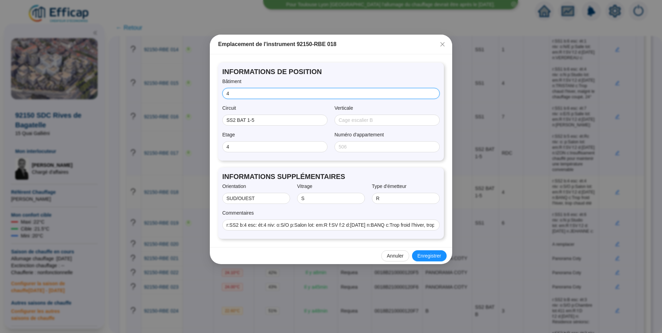
drag, startPoint x: 243, startPoint y: 94, endPoint x: 215, endPoint y: 94, distance: 27.7
click at [215, 94] on div "INFORMATIONS DE POSITION Bâtiment 4 Circuit SS2 BAT 1-5 Verticale Etage 4 Numér…" at bounding box center [331, 150] width 242 height 193
type input "1"
click at [371, 115] on span at bounding box center [386, 120] width 105 height 11
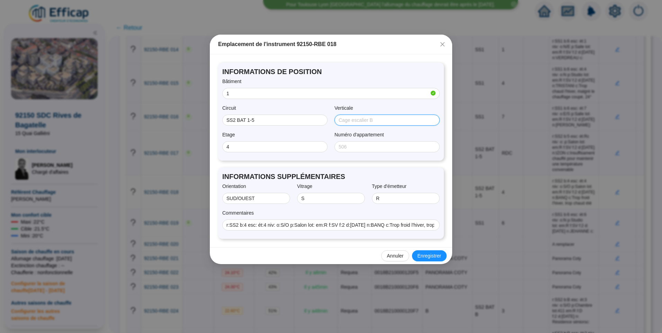
click at [373, 123] on input "Verticale" at bounding box center [385, 120] width 95 height 7
click at [347, 122] on input "Verticale" at bounding box center [385, 120] width 95 height 7
type input "D"
drag, startPoint x: 244, startPoint y: 142, endPoint x: 238, endPoint y: 143, distance: 5.3
click at [238, 143] on span "4" at bounding box center [274, 146] width 105 height 11
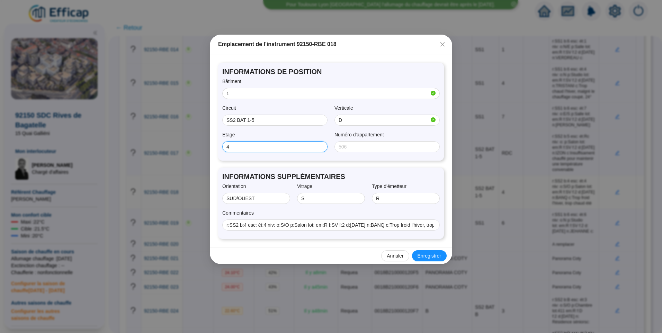
drag, startPoint x: 237, startPoint y: 147, endPoint x: 211, endPoint y: 144, distance: 26.5
click at [211, 144] on div "INFORMATIONS DE POSITION Bâtiment 1 Circuit SS2 BAT 1-5 Verticale D Etage 4 Num…" at bounding box center [331, 150] width 242 height 193
type input "RDC"
drag, startPoint x: 260, startPoint y: 199, endPoint x: 216, endPoint y: 193, distance: 44.0
click at [216, 193] on div "INFORMATIONS DE POSITION Bâtiment 1 Circuit SS2 BAT 1-5 Verticale D Etage RDC N…" at bounding box center [331, 150] width 242 height 193
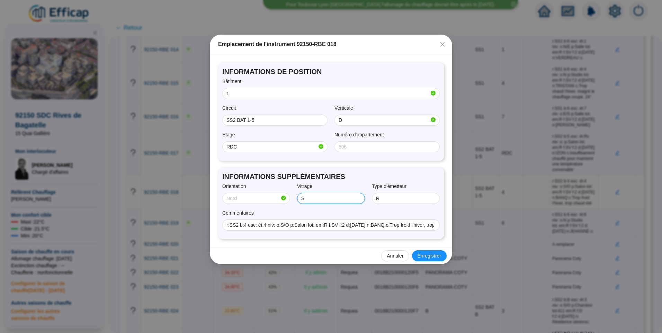
click at [291, 199] on div "Orientation Vitrage S Type d'émetteur R" at bounding box center [330, 195] width 217 height 25
click at [360, 198] on div "Orientation Vitrage Type d'émetteur R" at bounding box center [330, 195] width 217 height 25
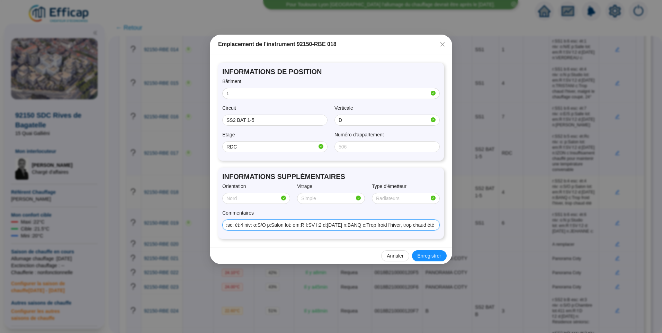
scroll to position [0, 0]
drag, startPoint x: 249, startPoint y: 227, endPoint x: 210, endPoint y: 229, distance: 38.5
click at [210, 229] on div "INFORMATIONS DE POSITION Bâtiment 1 Circuit SS2 BAT 1-5 Verticale D Etage RDC N…" at bounding box center [331, 150] width 242 height 193
click at [241, 223] on input "r:SS2 b:4 esc: ét:4 niv: o:S/O p:Salon lot: em:R f:SV f:2 d:04/06/2024 n:BANQ c…" at bounding box center [330, 224] width 208 height 7
click at [227, 227] on input "r:SS2 b:4 esc: ét:4 niv: o:S/O p:Salon lot: em:R f:SV f:2 d:04/06/2024 n:BANQ c…" at bounding box center [330, 224] width 208 height 7
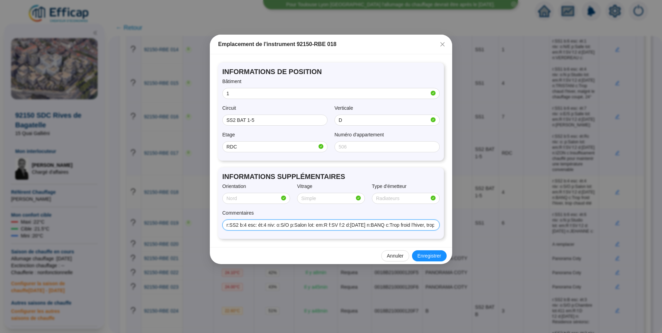
scroll to position [0, 27]
drag, startPoint x: 236, startPoint y: 227, endPoint x: 495, endPoint y: 222, distance: 259.2
click at [495, 222] on div "Emplacement de l'instrument 92150-RBE 018 INFORMATIONS DE POSITION Bâtiment 1 C…" at bounding box center [331, 166] width 662 height 333
type input "r"
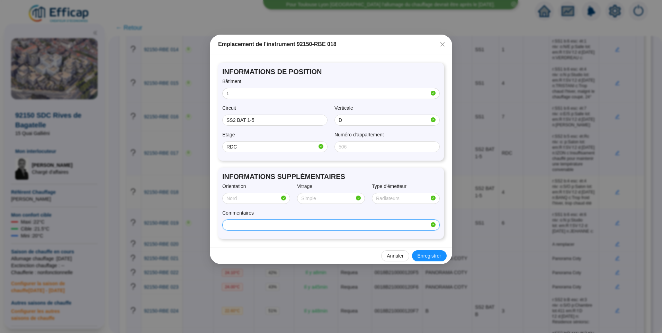
click at [230, 227] on input "Commentaires" at bounding box center [327, 224] width 203 height 7
click at [245, 224] on input "Commentaires" at bounding box center [327, 224] width 203 height 7
paste input "Mr AJALA"
drag, startPoint x: 228, startPoint y: 224, endPoint x: 218, endPoint y: 225, distance: 10.1
click at [218, 225] on div "INFORMATIONS SUPPLÉMENTAIRES Orientation Vitrage Type d'émetteur Commentaires M…" at bounding box center [331, 202] width 226 height 71
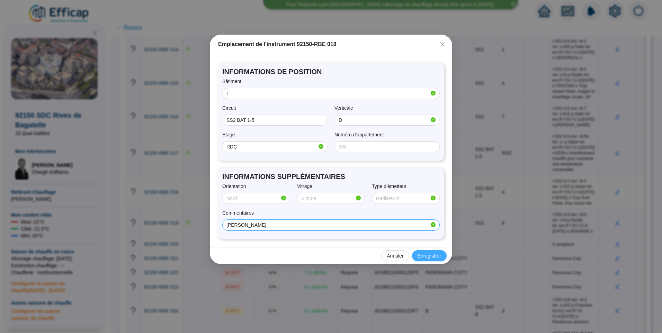
type input "Mr AJALA"
click at [429, 253] on span "Enregistrer" at bounding box center [429, 255] width 24 height 7
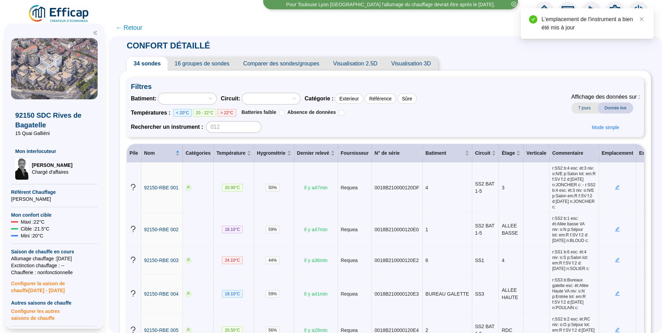
click at [210, 62] on span "16 groupes de sondes" at bounding box center [201, 64] width 69 height 14
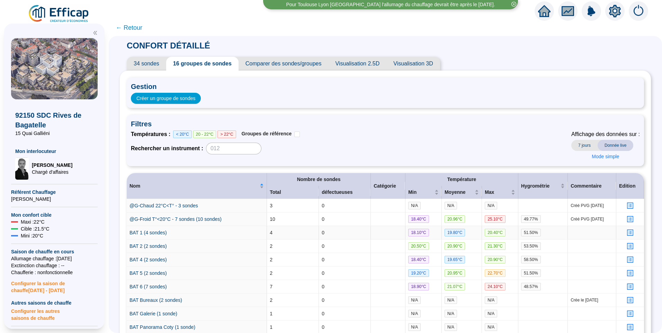
scroll to position [35, 0]
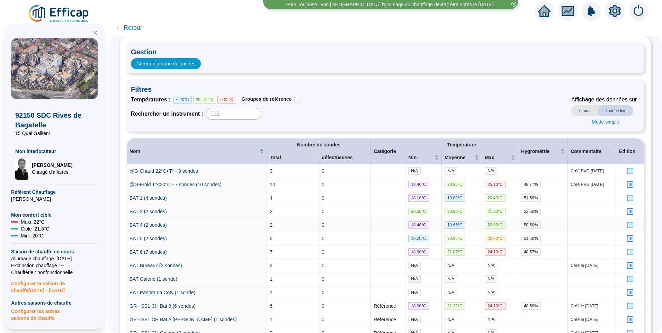
click at [628, 224] on icon "profile" at bounding box center [629, 224] width 7 height 7
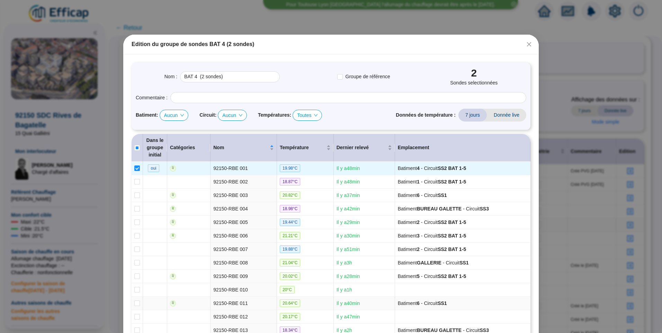
scroll to position [277, 0]
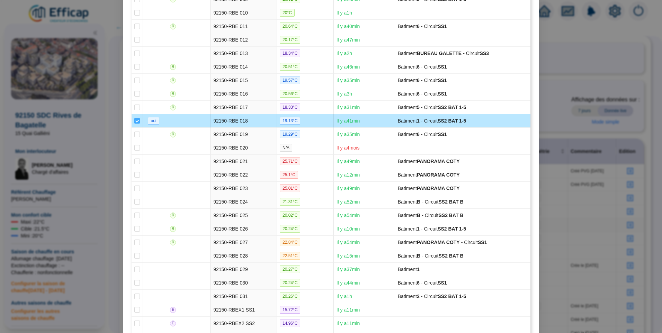
click at [135, 120] on input "checkbox" at bounding box center [137, 121] width 6 height 6
checkbox input "false"
type input "BAT 4 (1 sondes)"
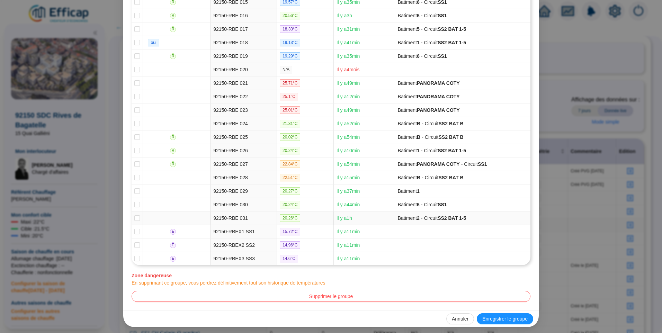
scroll to position [357, 0]
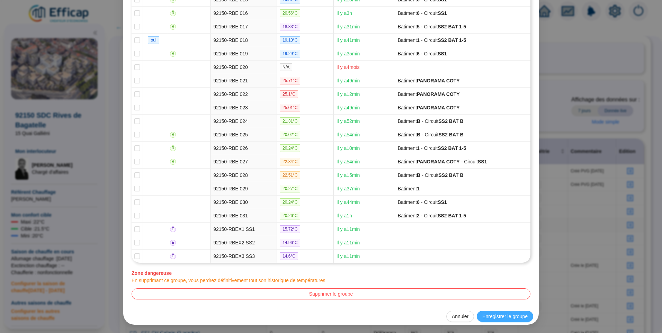
click at [522, 318] on span "Enregistrer le groupe" at bounding box center [504, 316] width 45 height 7
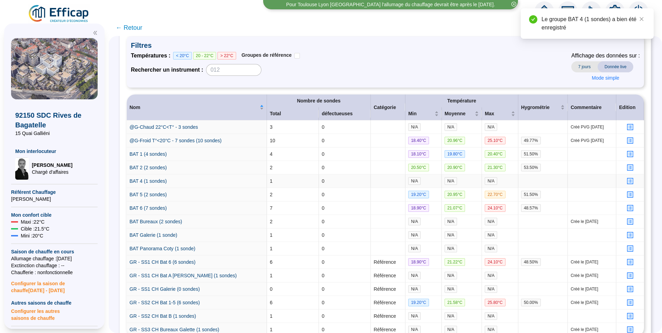
scroll to position [126, 0]
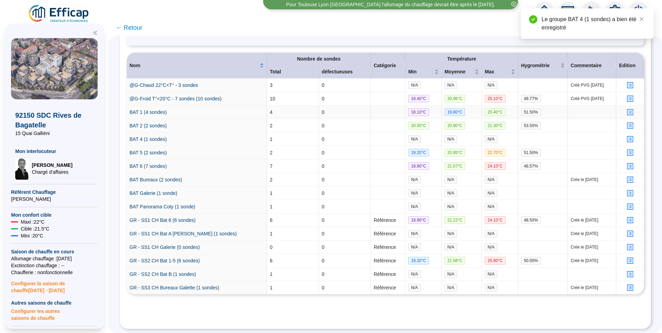
click at [627, 110] on icon "profile" at bounding box center [629, 112] width 5 height 5
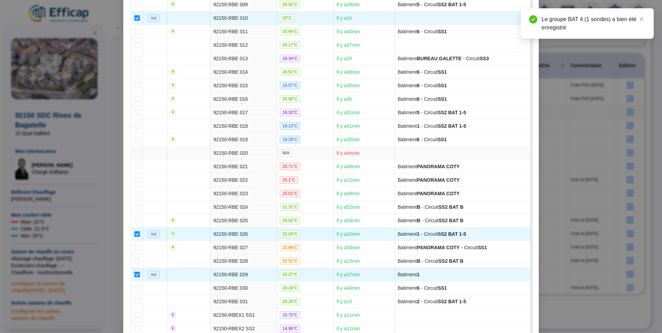
scroll to position [208, 0]
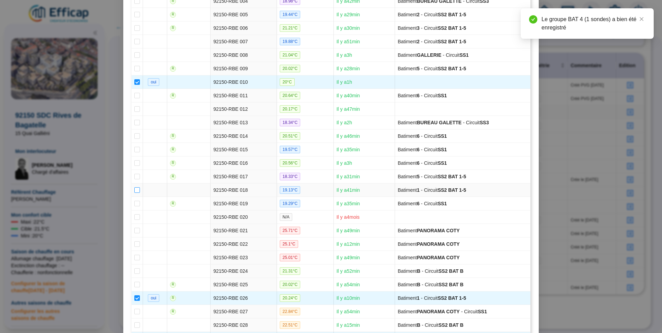
click at [135, 189] on input "checkbox" at bounding box center [137, 190] width 6 height 6
checkbox input "true"
type input "BAT 1 (5 sondes)"
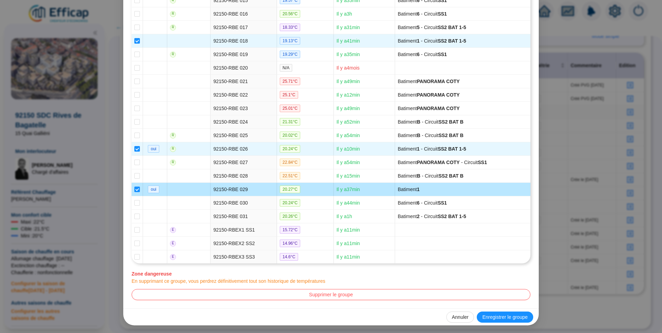
scroll to position [357, 0]
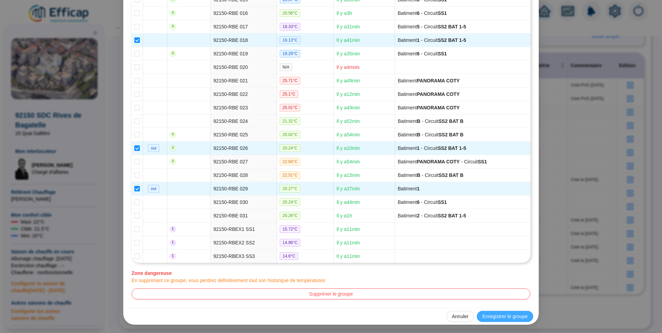
click at [507, 316] on span "Enregistrer le groupe" at bounding box center [504, 316] width 45 height 7
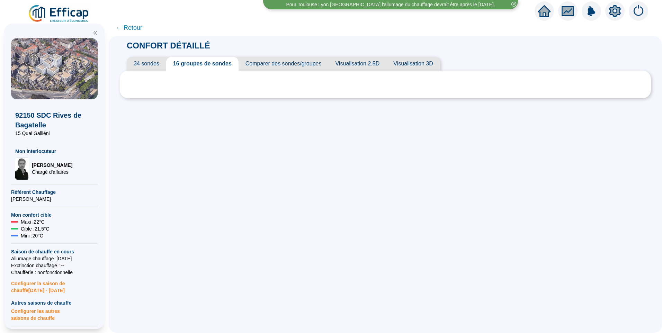
scroll to position [0, 0]
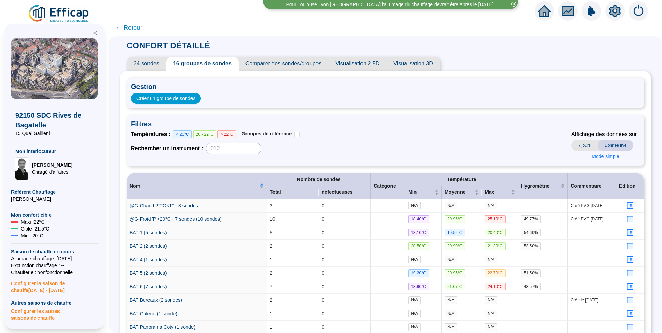
click at [146, 65] on span "34 sondes" at bounding box center [146, 64] width 39 height 14
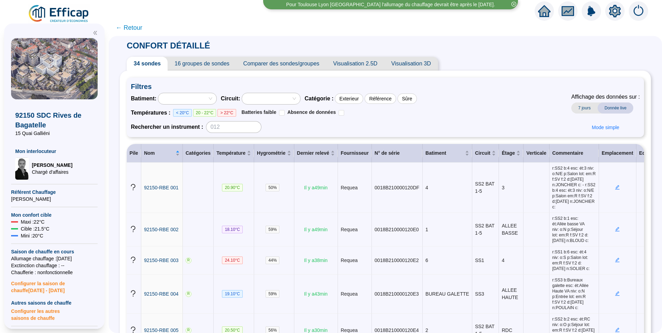
click at [215, 97] on div at bounding box center [187, 98] width 58 height 11
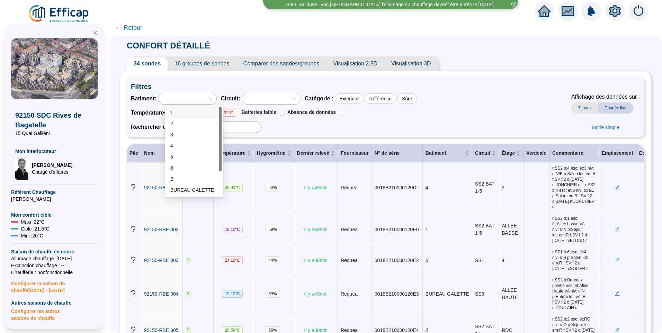
click at [462, 115] on div "Batiment : Circuit : Catégorie : Exterieur Référence Sûre Températures : < 20°C…" at bounding box center [385, 113] width 509 height 40
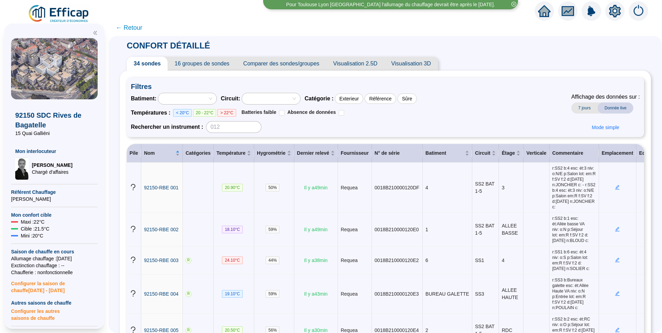
click at [537, 106] on div "Batiment : Circuit : Catégorie : Exterieur Référence Sûre Températures : < 20°C…" at bounding box center [385, 113] width 509 height 40
click at [515, 118] on div "Batiment : Circuit : Catégorie : Exterieur Référence Sûre Températures : < 20°C…" at bounding box center [385, 113] width 509 height 40
drag, startPoint x: 50, startPoint y: 133, endPoint x: 13, endPoint y: 136, distance: 37.1
click at [13, 136] on div "92150 SDC Rives de Bagatelle 15 Quai Galliéni Mon interlocuteur David THOMAS Ch…" at bounding box center [54, 139] width 87 height 80
copy span "15 Quai Galliéni"
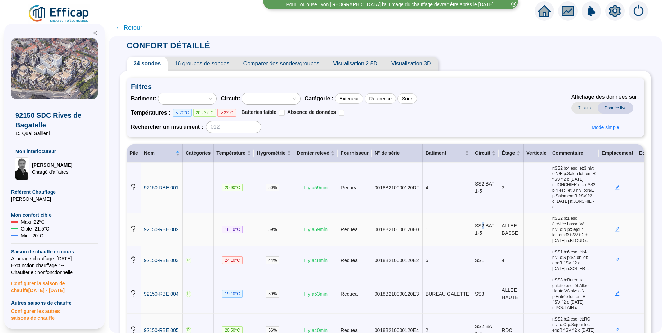
click at [475, 233] on span "SS2 BAT 1-5" at bounding box center [484, 229] width 19 height 13
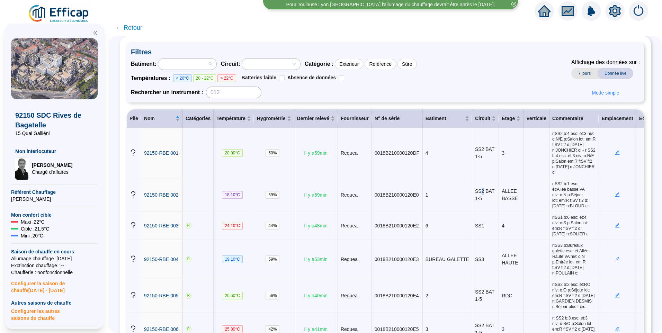
click at [183, 58] on div at bounding box center [187, 63] width 58 height 11
click at [432, 77] on div "Batiment : Circuit : Catégorie : Exterieur Référence Sûre Températures : < 20°C…" at bounding box center [385, 78] width 509 height 40
drag, startPoint x: 428, startPoint y: 199, endPoint x: 419, endPoint y: 200, distance: 9.1
click at [422, 200] on td "1" at bounding box center [446, 195] width 49 height 34
click at [201, 66] on div at bounding box center [184, 64] width 48 height 10
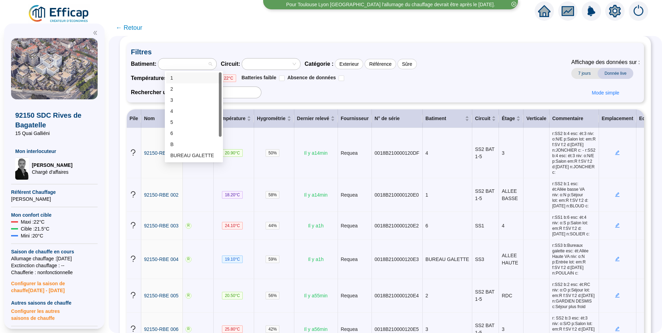
click at [500, 65] on div "Batiment : Circuit : Catégorie : Exterieur Référence Sûre Températures : < 20°C…" at bounding box center [385, 78] width 509 height 40
click at [174, 61] on div at bounding box center [184, 64] width 48 height 10
click at [487, 75] on div "Batiment : Circuit : Catégorie : Exterieur Référence Sûre Températures : < 20°C…" at bounding box center [385, 78] width 509 height 40
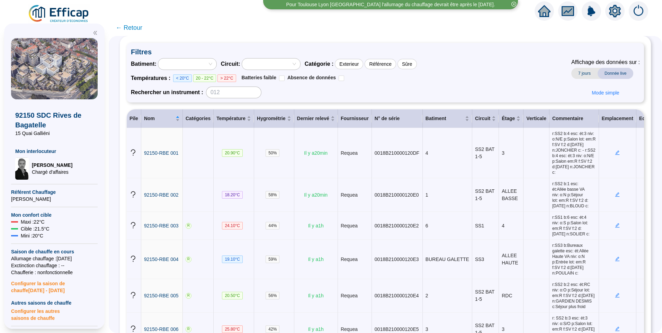
click at [78, 15] on img at bounding box center [59, 13] width 63 height 19
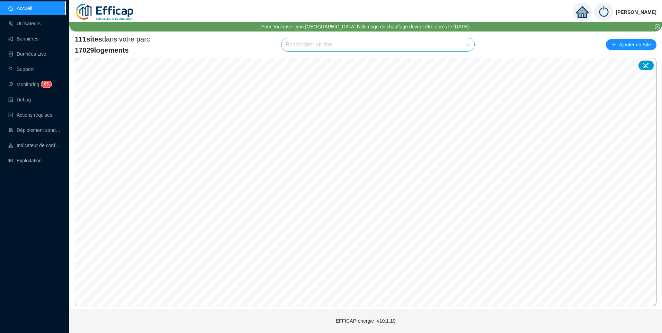
click at [312, 40] on input "search" at bounding box center [374, 44] width 179 height 13
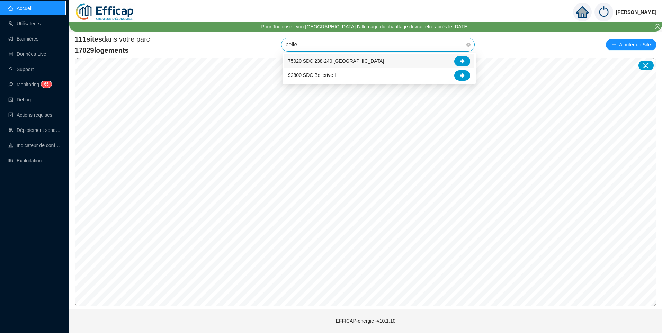
type input "bellev"
click at [383, 61] on div "75020 SDC 238-240 Belleville" at bounding box center [379, 61] width 182 height 10
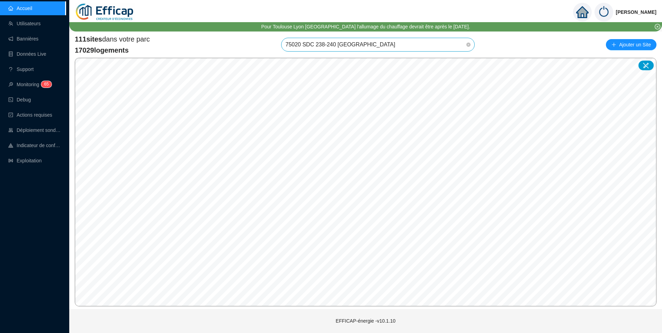
click at [380, 45] on span "75020 SDC 238-240 Belleville" at bounding box center [377, 44] width 185 height 13
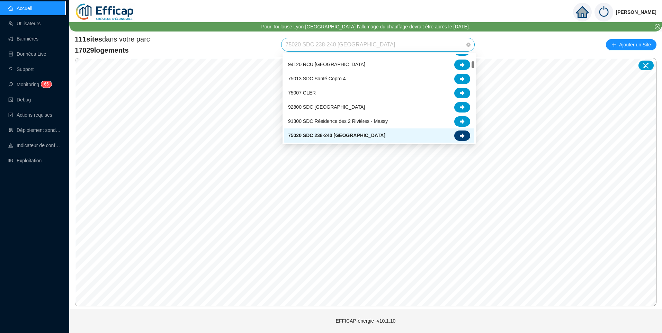
click at [460, 135] on icon at bounding box center [461, 135] width 5 height 4
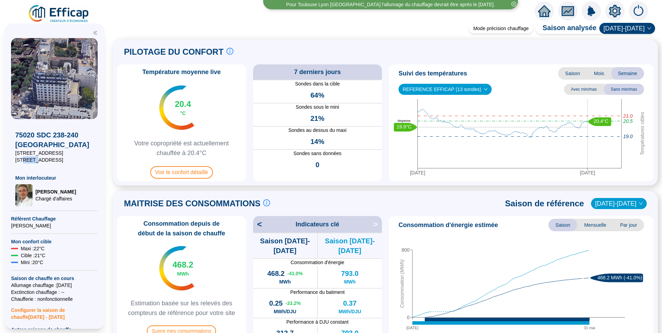
drag, startPoint x: 22, startPoint y: 160, endPoint x: 35, endPoint y: 161, distance: 13.6
click at [35, 161] on span "55 Rue du Télépgraphe" at bounding box center [54, 159] width 78 height 7
click at [51, 162] on span "55 Rue du Télépgraphe" at bounding box center [54, 159] width 78 height 7
click at [614, 11] on icon "setting" at bounding box center [614, 11] width 12 height 12
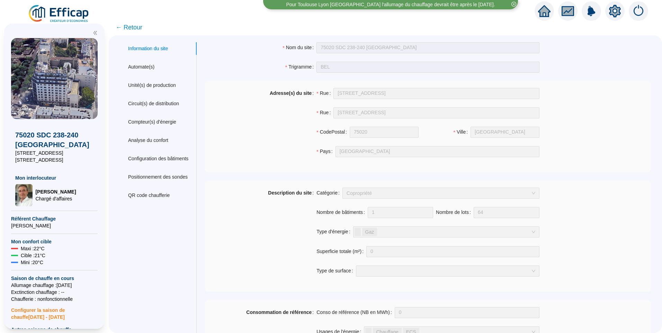
click at [135, 29] on span "← Retour" at bounding box center [129, 27] width 27 height 10
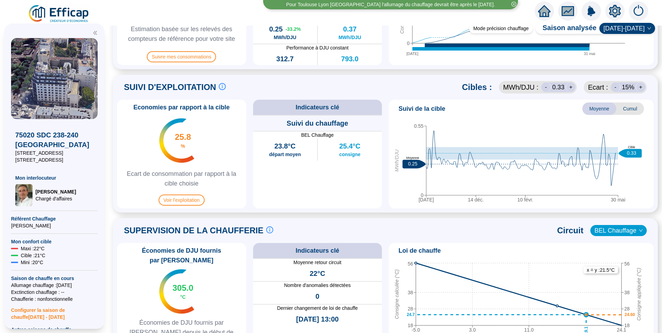
scroll to position [208, 0]
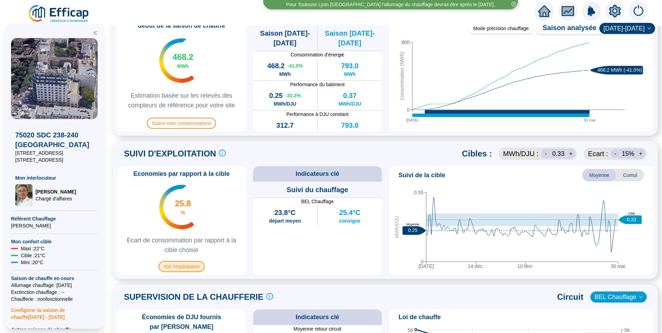
click at [191, 263] on span "Voir l'exploitation" at bounding box center [181, 266] width 46 height 11
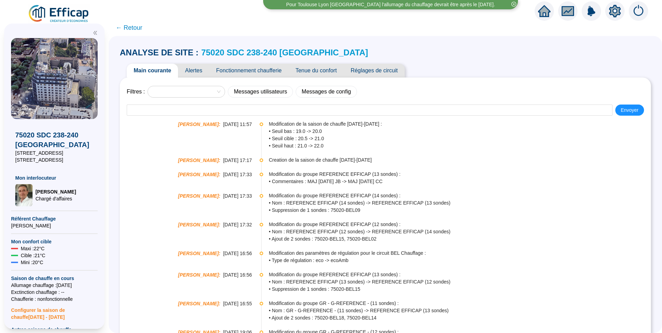
click at [367, 68] on span "Réglages de circuit" at bounding box center [374, 71] width 61 height 14
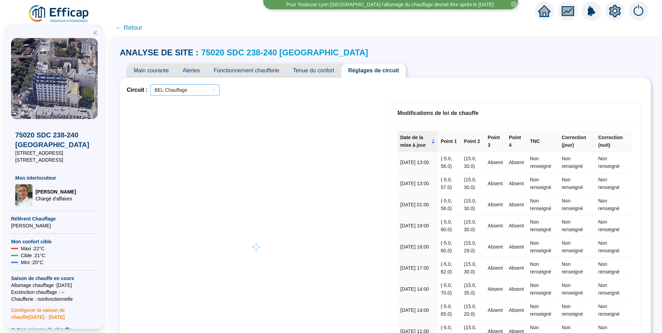
click at [189, 90] on span "BEL Chauffage" at bounding box center [184, 90] width 61 height 10
click at [372, 102] on div at bounding box center [256, 247] width 258 height 295
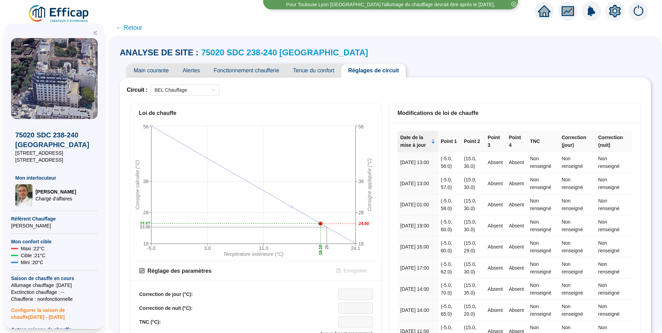
click at [617, 11] on icon "setting" at bounding box center [614, 11] width 5 height 5
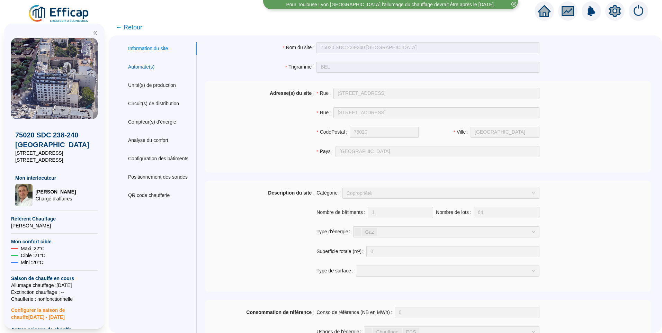
click at [154, 64] on div "Automate(s)" at bounding box center [141, 66] width 26 height 7
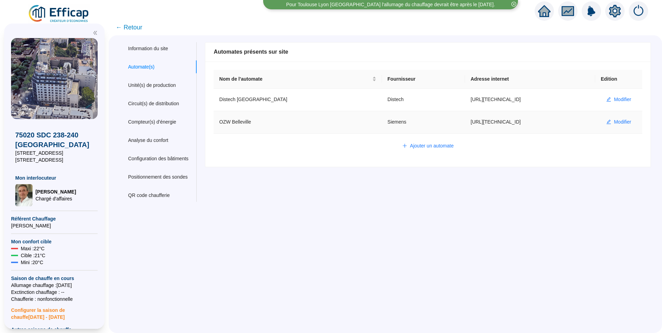
drag, startPoint x: 494, startPoint y: 121, endPoint x: 445, endPoint y: 121, distance: 49.1
click at [465, 121] on td "https://80.11.79.161" at bounding box center [530, 122] width 130 height 22
copy td "https://80.11.79.161"
click at [617, 121] on span "Modifier" at bounding box center [621, 121] width 17 height 7
type input "OZW Belleville"
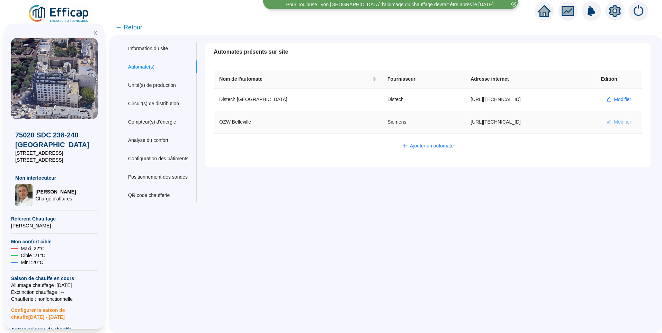
type input "https://80.11.79.161"
type input "plant-efficap"
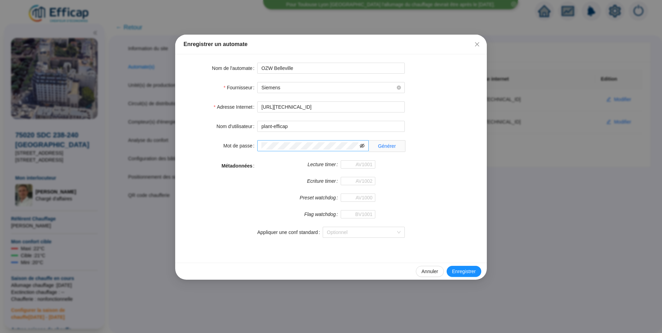
click at [362, 147] on icon "eye-invisible" at bounding box center [362, 145] width 5 height 5
click at [128, 144] on div "Enregistrer un automate Nom de l'automate OZW Belleville Fournisseur Siemens Ad…" at bounding box center [331, 166] width 662 height 333
click at [477, 45] on icon "close" at bounding box center [477, 44] width 4 height 4
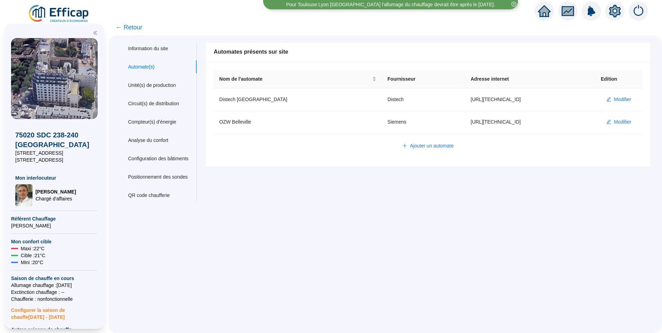
click at [130, 27] on span "← Retour" at bounding box center [129, 27] width 27 height 10
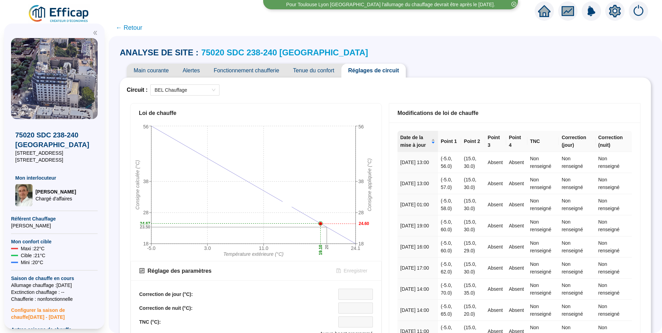
click at [250, 73] on span "Fonctionnement chaufferie" at bounding box center [246, 71] width 79 height 14
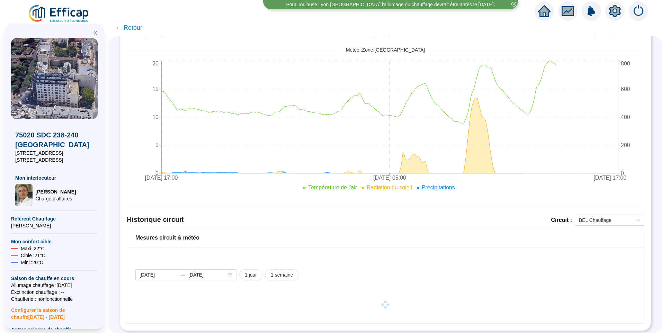
scroll to position [299, 0]
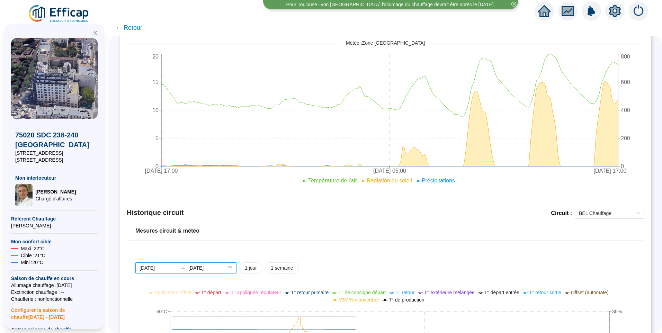
click at [175, 267] on input "2025-09-29" at bounding box center [158, 267] width 38 height 7
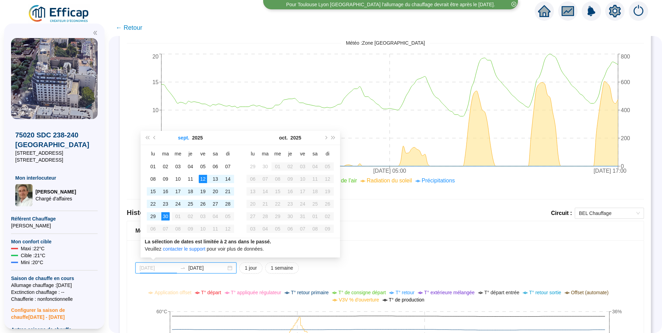
type input "2025-09-29"
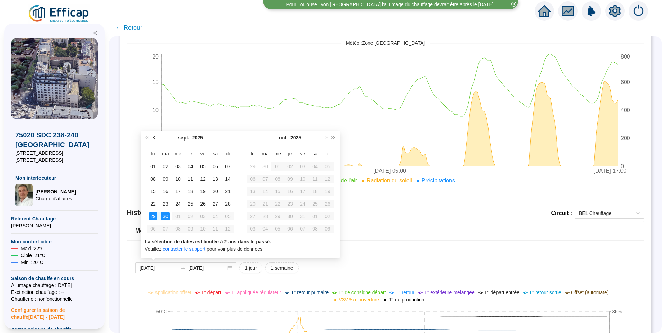
click at [155, 140] on button "Mois précédent (PageUp)" at bounding box center [155, 138] width 8 height 14
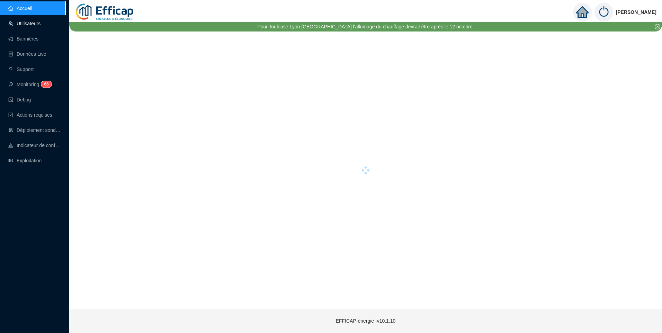
click at [36, 22] on link "Utilisateurs" at bounding box center [24, 24] width 32 height 6
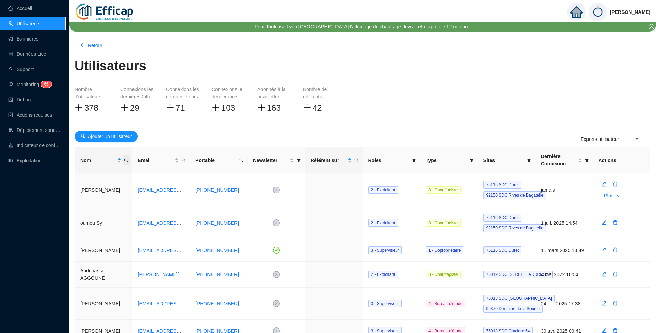
click at [128, 161] on icon "search" at bounding box center [126, 160] width 4 height 4
type input "hae"
click at [77, 191] on span "button" at bounding box center [77, 187] width 5 height 7
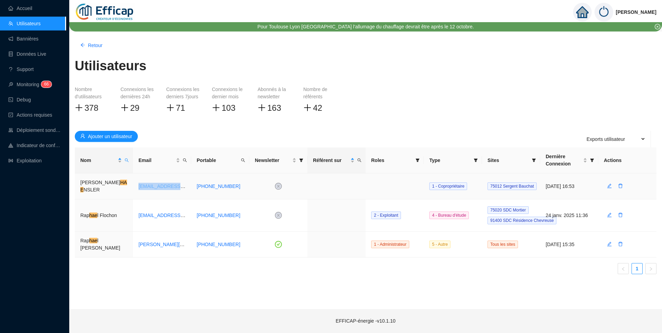
drag, startPoint x: 135, startPoint y: 188, endPoint x: 187, endPoint y: 189, distance: 52.3
click at [187, 189] on td "[EMAIL_ADDRESS][DOMAIN_NAME]" at bounding box center [162, 186] width 58 height 26
click at [608, 186] on icon "edit" at bounding box center [609, 186] width 4 height 4
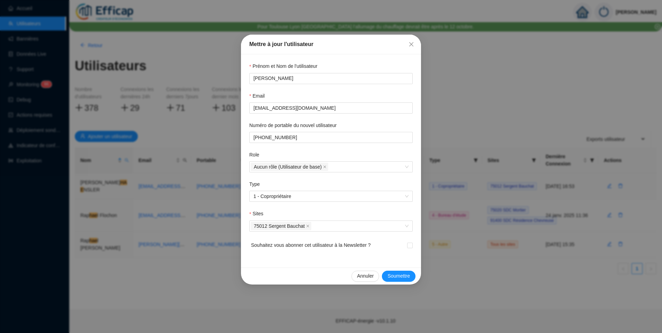
drag, startPoint x: 333, startPoint y: 81, endPoint x: 232, endPoint y: 90, distance: 100.8
click at [232, 90] on div "Mettre à jour l'utilisateur Prénom et Nom de l'utilisateur Pierre-Emmanuel HAEN…" at bounding box center [331, 166] width 662 height 333
drag, startPoint x: 337, startPoint y: 109, endPoint x: 144, endPoint y: 106, distance: 192.4
click at [144, 106] on div "Mettre à jour l'utilisateur Prénom et Nom de l'utilisateur Pierre-Emmanuel HAEN…" at bounding box center [331, 166] width 662 height 333
click at [412, 46] on icon "close" at bounding box center [411, 45] width 6 height 6
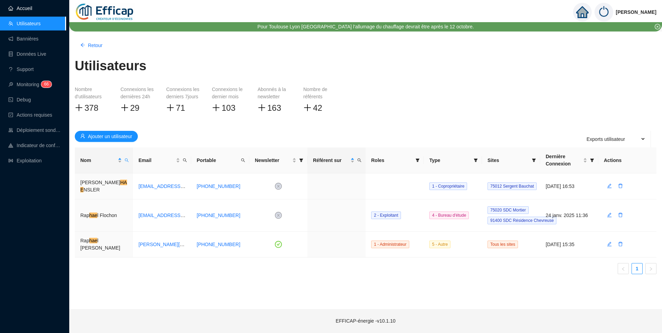
click at [32, 10] on link "Accueil" at bounding box center [20, 9] width 24 height 6
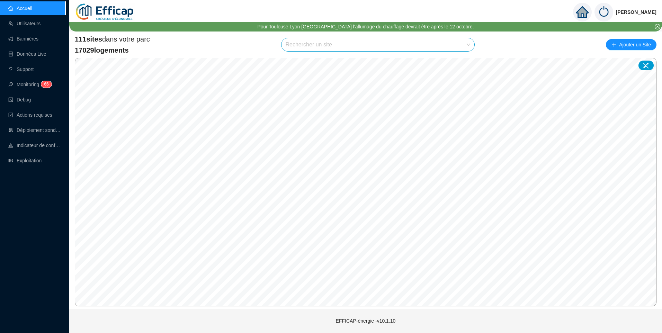
click at [342, 44] on input "search" at bounding box center [374, 44] width 179 height 13
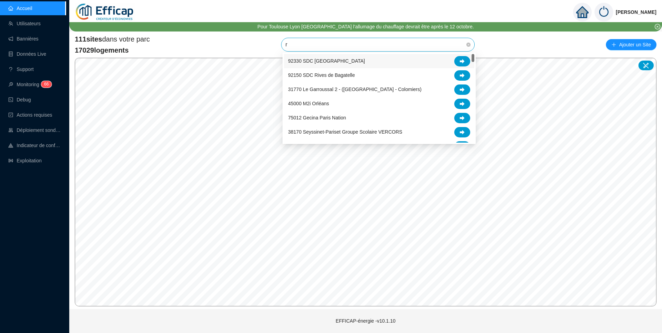
type input "ri"
click at [371, 60] on div "92150 SDC Rives de Bagatelle" at bounding box center [379, 61] width 182 height 10
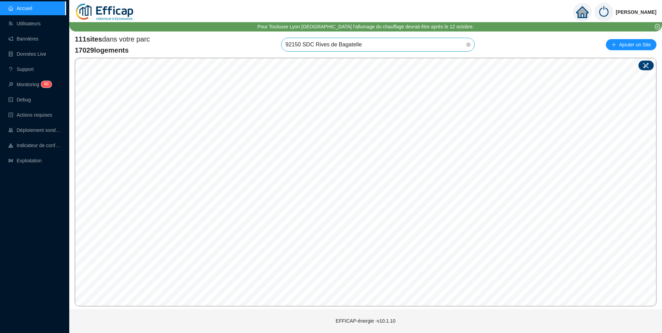
click at [649, 64] on div at bounding box center [645, 66] width 15 height 10
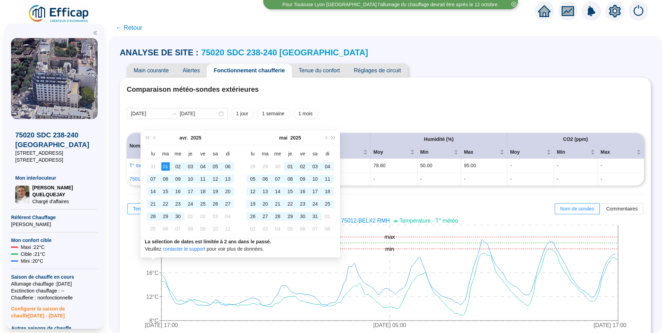
scroll to position [299, 0]
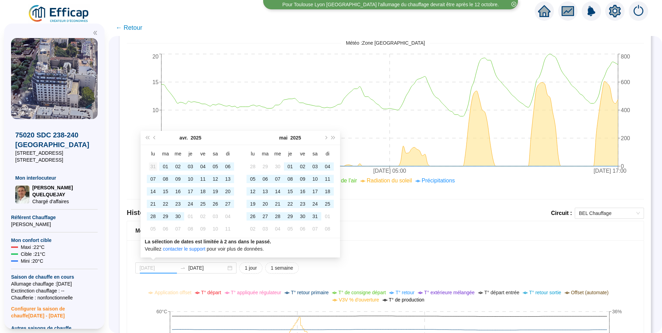
type input "[DATE]"
click at [152, 167] on div "31" at bounding box center [153, 166] width 8 height 8
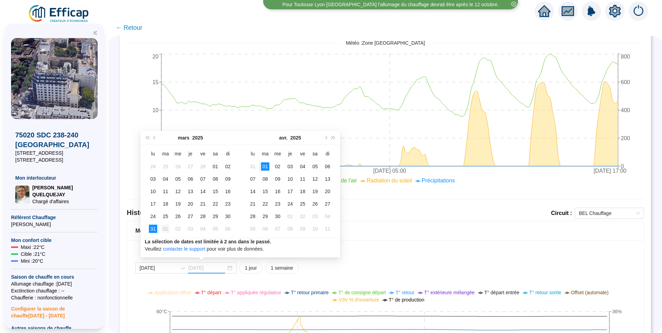
click at [167, 233] on div "01" at bounding box center [165, 229] width 8 height 8
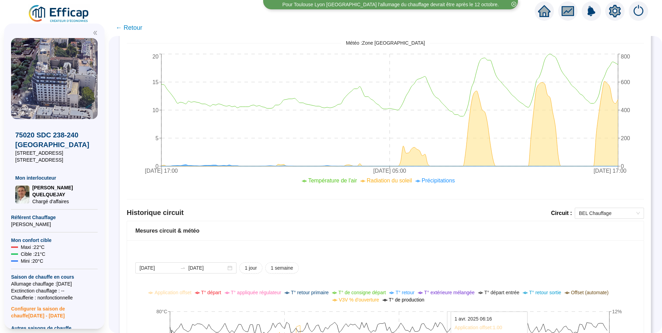
scroll to position [541, 0]
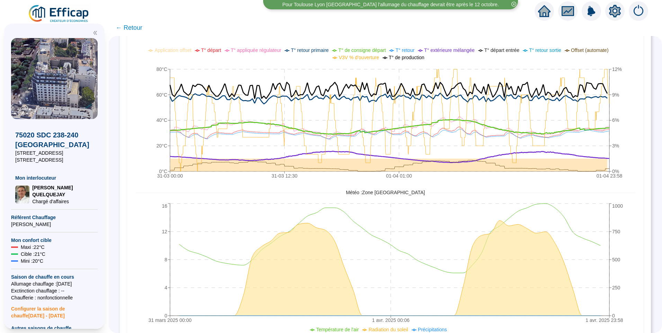
click at [360, 50] on span "T° de consigne départ" at bounding box center [361, 50] width 47 height 6
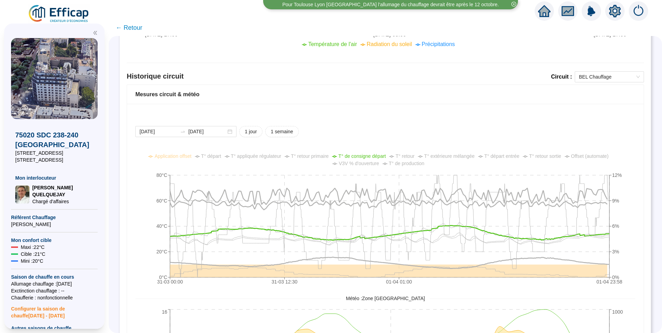
scroll to position [402, 0]
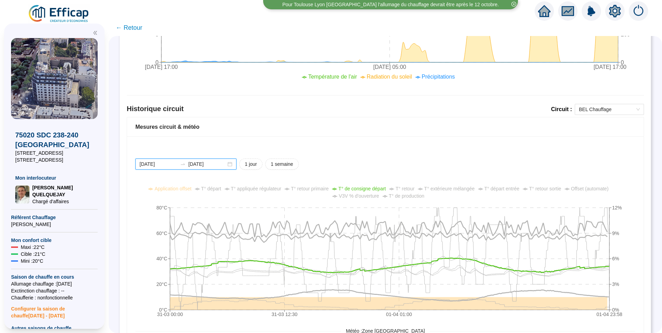
click at [214, 165] on input "[DATE]" at bounding box center [207, 164] width 38 height 7
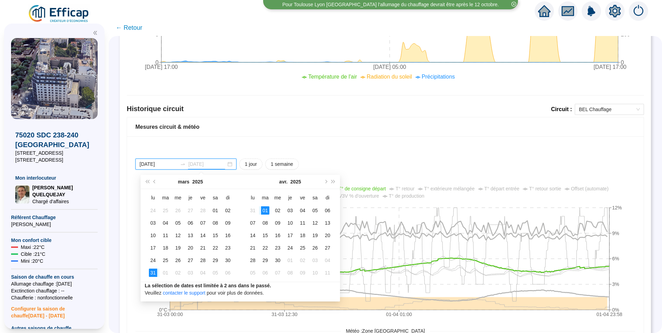
type input "[DATE]"
click at [150, 270] on div "31" at bounding box center [153, 273] width 8 height 8
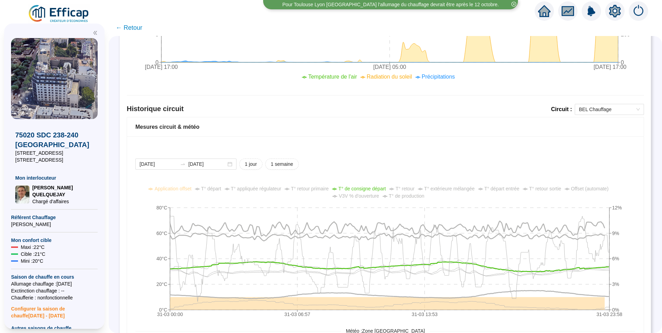
click at [97, 34] on icon "double-left" at bounding box center [95, 32] width 5 height 5
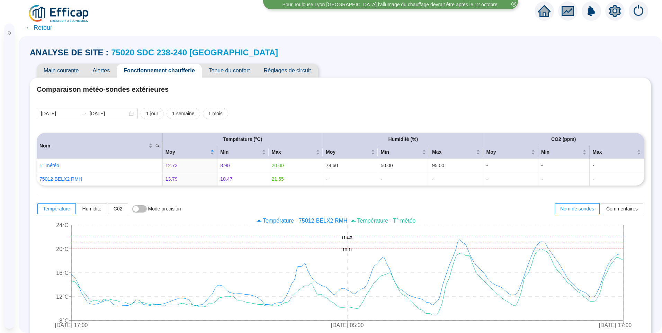
click at [227, 71] on span "Tenue du confort" at bounding box center [229, 71] width 55 height 14
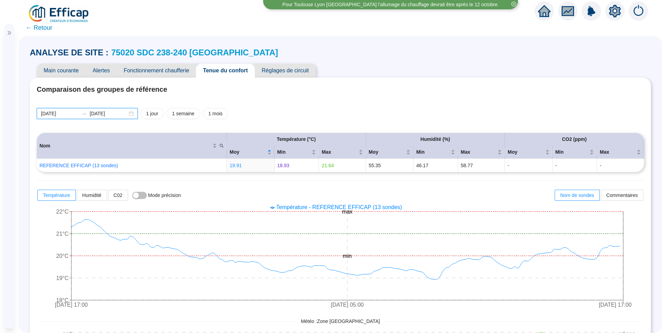
click at [69, 112] on input "[DATE]" at bounding box center [60, 113] width 38 height 7
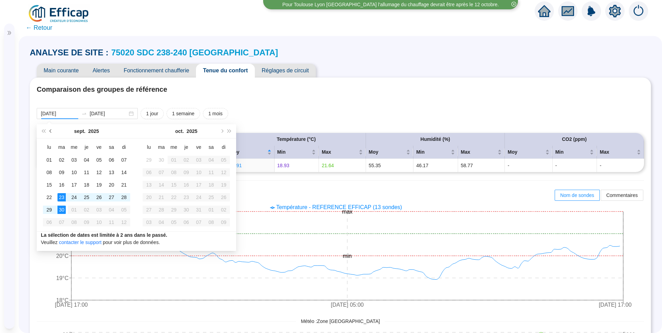
click at [51, 130] on span "Mois précédent (PageUp)" at bounding box center [50, 130] width 3 height 3
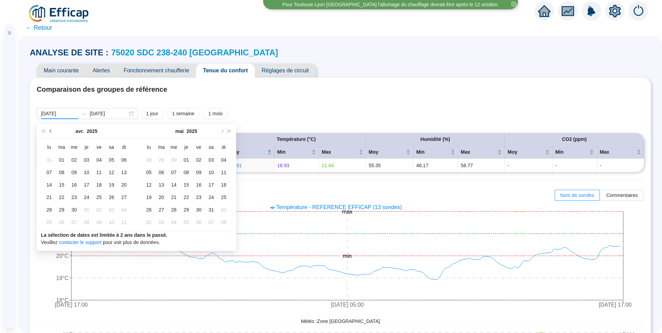
click at [51, 130] on span "Mois précédent (PageUp)" at bounding box center [50, 130] width 3 height 3
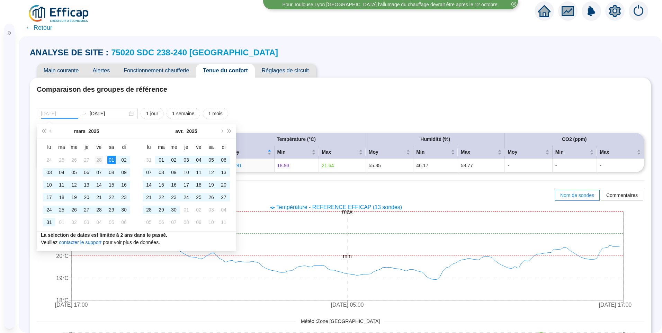
type input "[DATE]"
click at [99, 162] on div "28" at bounding box center [99, 160] width 8 height 8
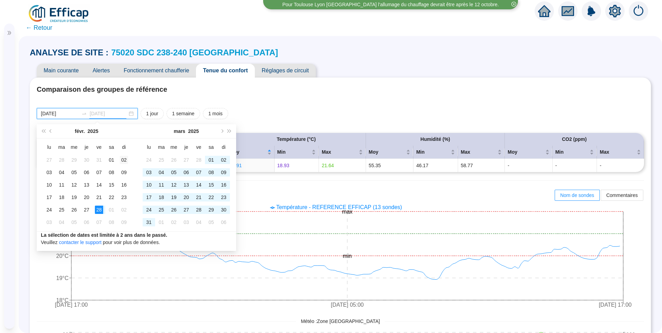
type input "[DATE]"
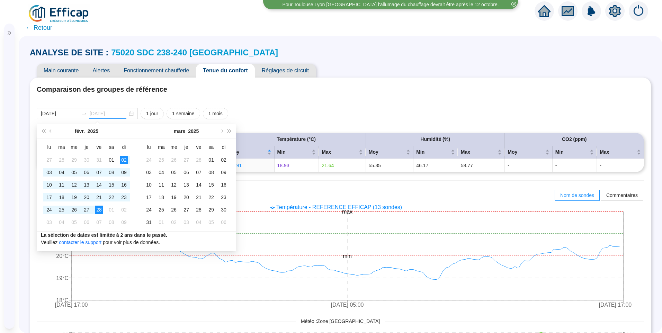
click at [127, 162] on div "02" at bounding box center [124, 160] width 8 height 8
type input "[DATE]"
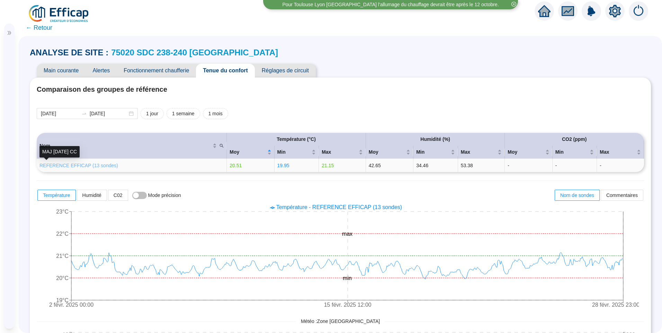
click at [85, 163] on link "REFERENCE EFFICAP (13 sondes)" at bounding box center [78, 166] width 79 height 6
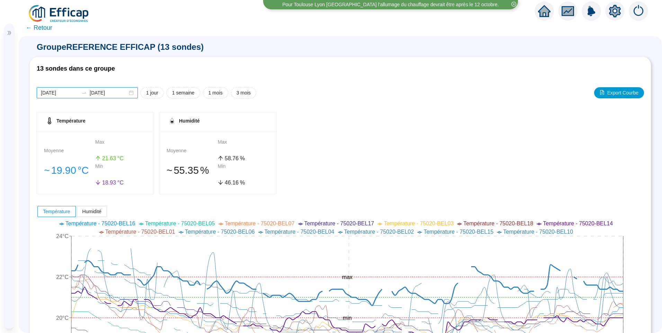
click at [118, 94] on input "[DATE]" at bounding box center [109, 92] width 38 height 7
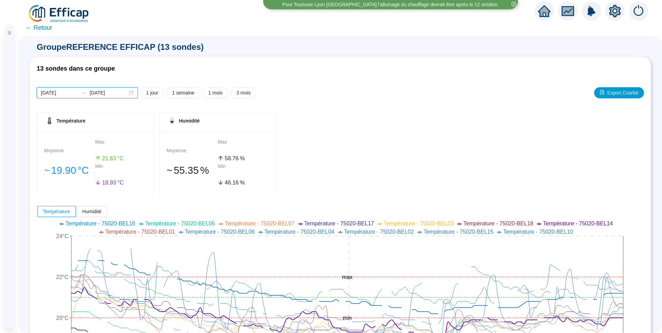
click at [69, 89] on input "[DATE]" at bounding box center [60, 92] width 38 height 7
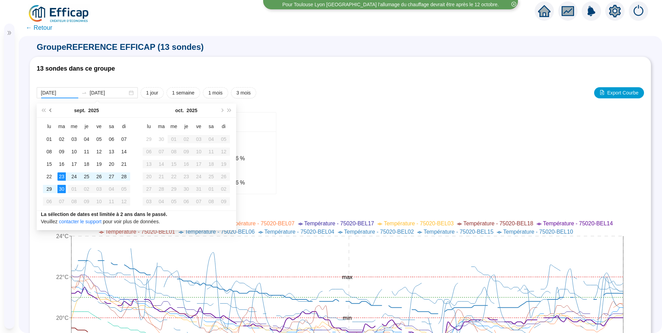
click at [45, 110] on span "Année précédente (Ctrl + gauche)" at bounding box center [43, 110] width 3 height 3
click at [50, 110] on span "Mois précédent (PageUp)" at bounding box center [50, 110] width 3 height 3
click at [229, 110] on span "Année prochaine (Ctrl + droite)" at bounding box center [229, 110] width 3 height 3
click at [50, 113] on button "Mois précédent (PageUp)" at bounding box center [51, 110] width 8 height 14
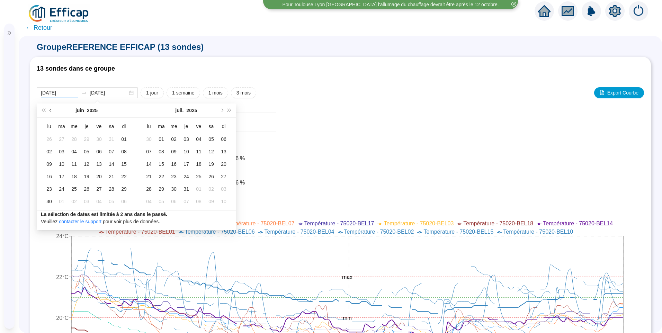
click at [50, 113] on button "Mois précédent (PageUp)" at bounding box center [51, 110] width 8 height 14
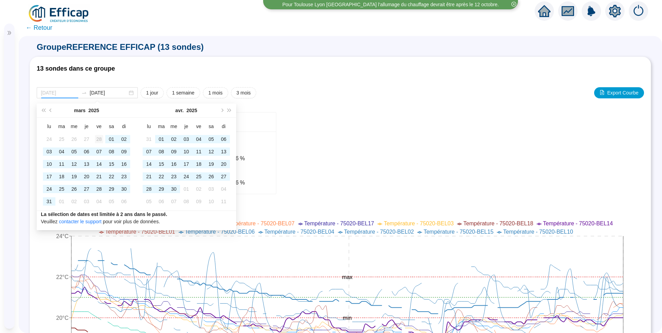
type input "2025-02-28"
click at [102, 140] on div "28" at bounding box center [99, 139] width 8 height 8
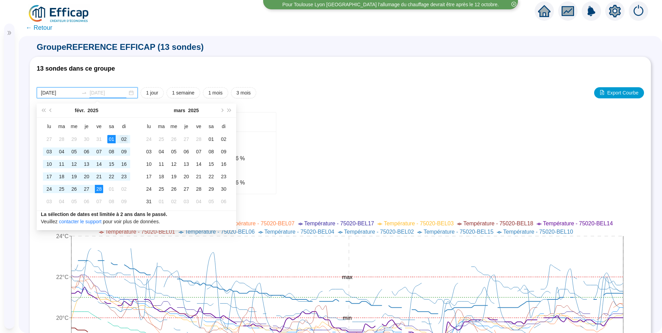
type input "[DATE]"
click at [121, 140] on div "02" at bounding box center [124, 139] width 8 height 8
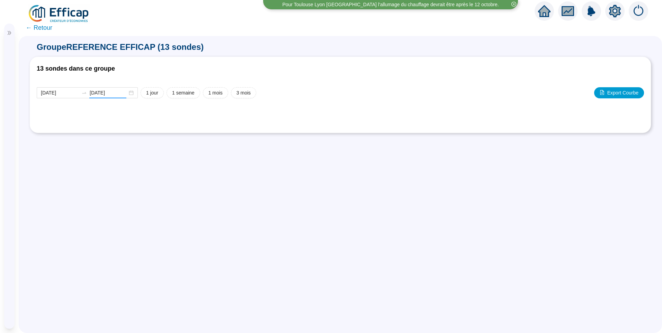
type input "[DATE]"
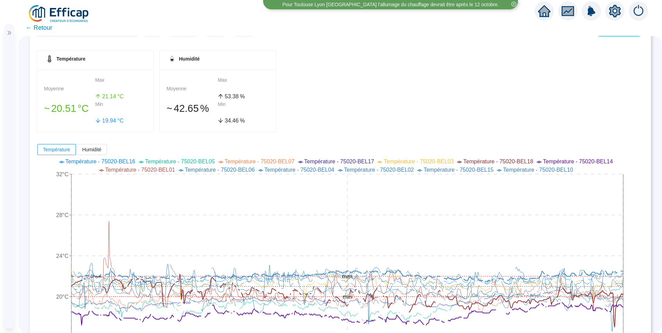
scroll to position [138, 0]
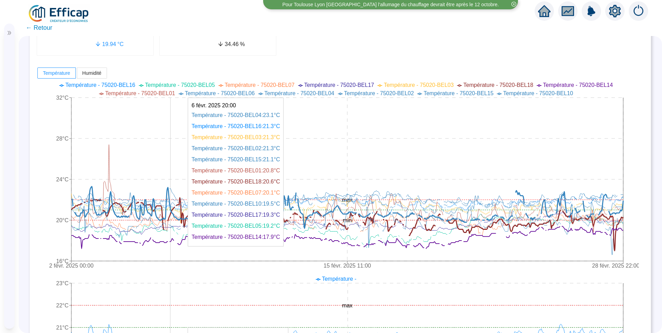
click at [170, 196] on icon "2 févr. 2025 00:00 15 févr. 2025 11:00 28 févr. 2025 22:00 16°C 20°C 24°C 28°C …" at bounding box center [338, 176] width 602 height 194
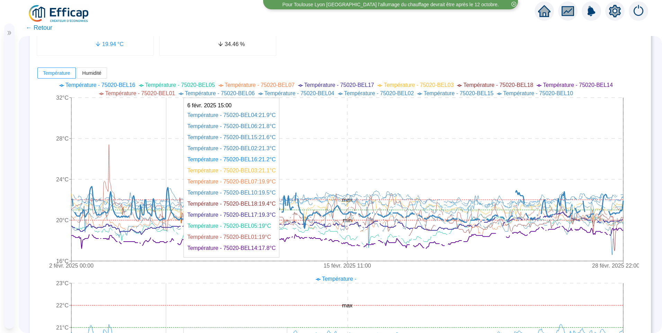
click at [166, 203] on icon at bounding box center [347, 207] width 551 height 42
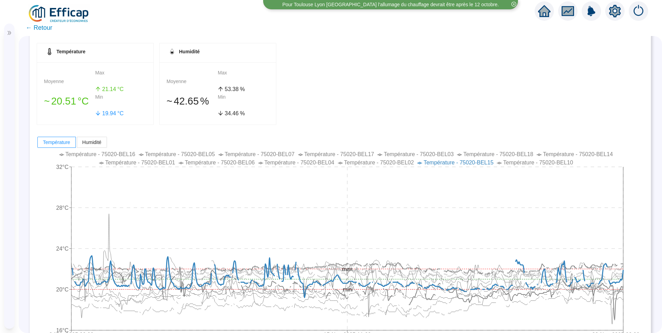
scroll to position [0, 0]
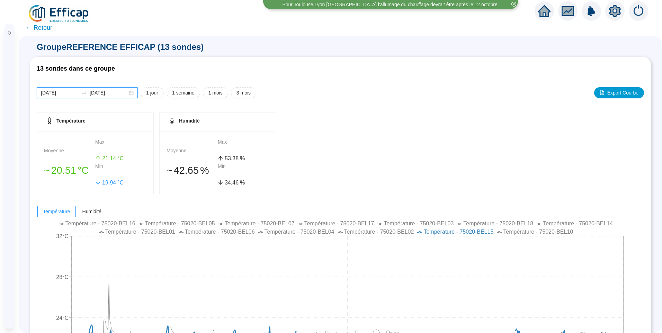
click at [116, 94] on input "2025-02-28" at bounding box center [109, 92] width 38 height 7
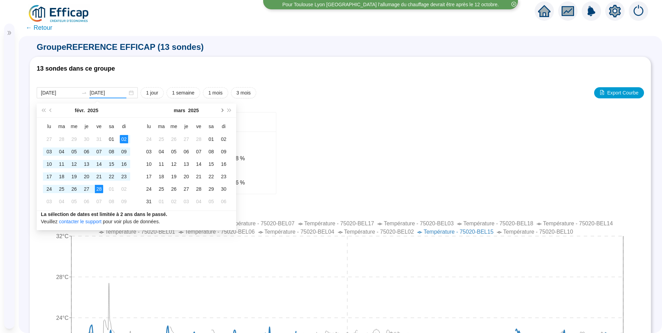
click at [224, 112] on button "Mois suivant (PageDown)" at bounding box center [222, 110] width 8 height 14
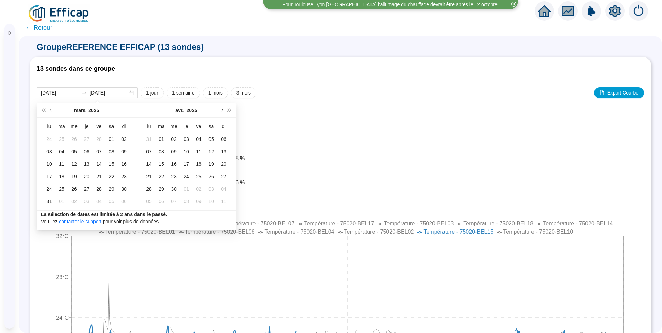
click at [224, 112] on button "Mois suivant (PageDown)" at bounding box center [222, 110] width 8 height 14
type input "[DATE]"
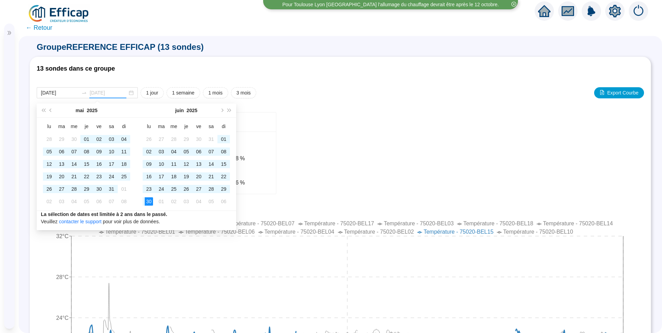
click at [150, 202] on div "30" at bounding box center [149, 201] width 8 height 8
click at [53, 111] on button "Mois précédent (PageUp)" at bounding box center [51, 110] width 8 height 14
type input "2025-04-01"
click at [58, 140] on div "01" at bounding box center [61, 139] width 8 height 8
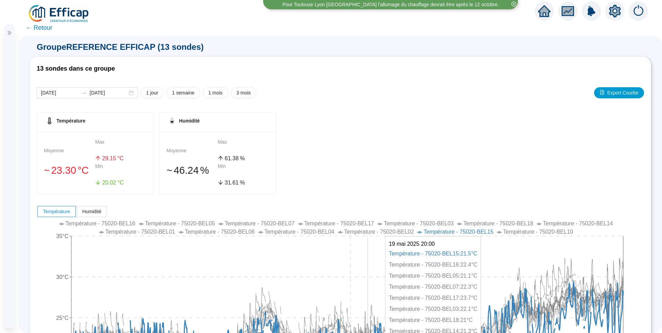
scroll to position [173, 0]
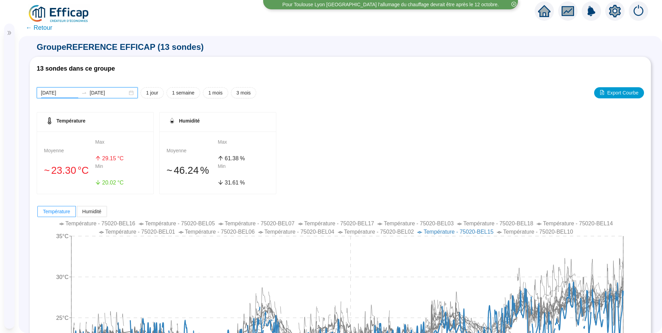
click at [65, 95] on input "[DATE]" at bounding box center [60, 92] width 38 height 7
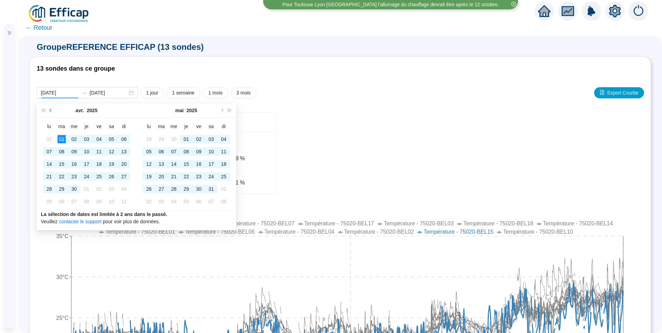
click at [52, 109] on span "Mois précédent (PageUp)" at bounding box center [50, 110] width 3 height 3
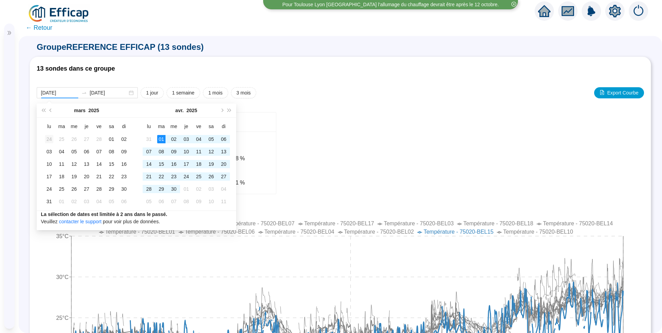
type input "[DATE]"
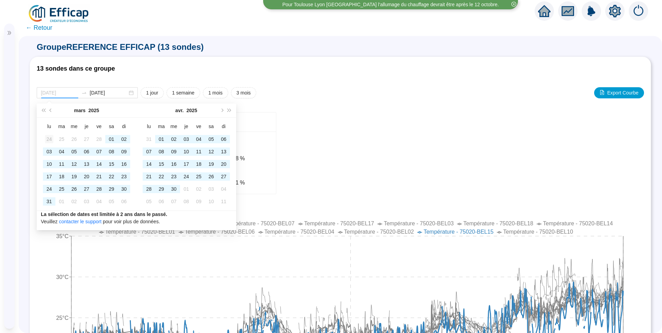
click at [47, 137] on div "24" at bounding box center [49, 139] width 8 height 8
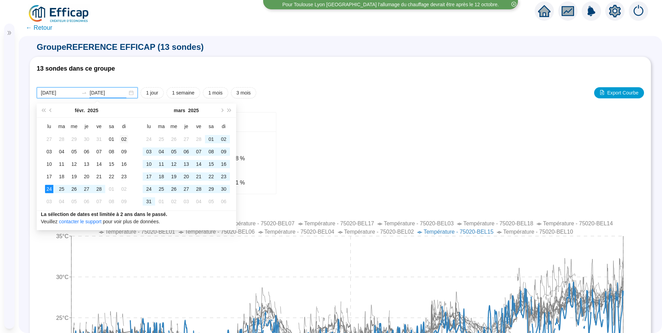
type input "[DATE]"
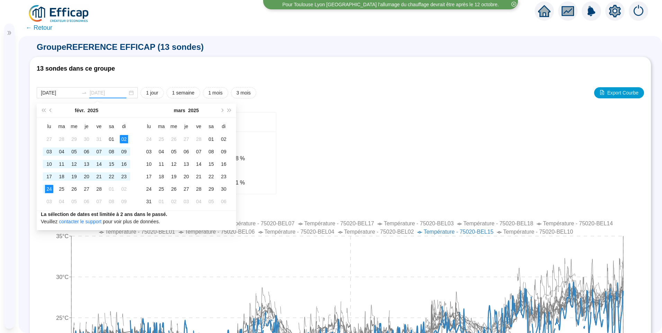
click at [123, 137] on div "02" at bounding box center [124, 139] width 8 height 8
type input "[DATE]"
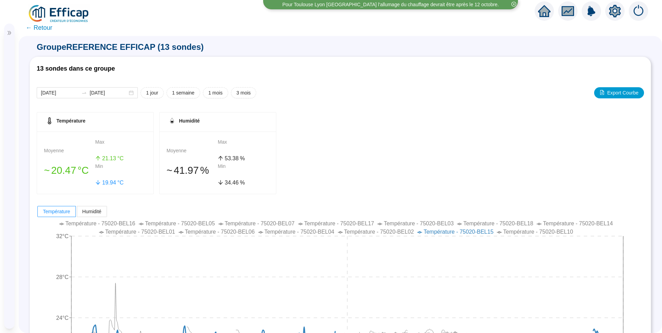
click at [36, 27] on span "← Retour" at bounding box center [39, 28] width 27 height 10
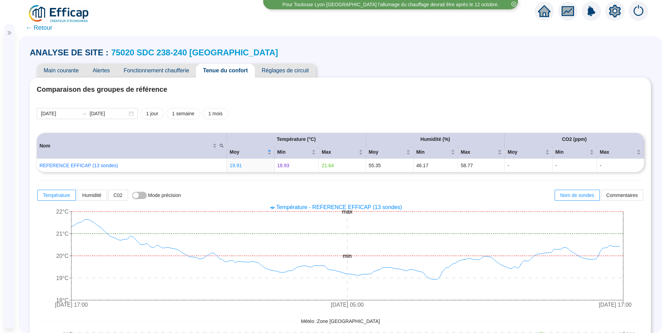
click at [165, 52] on link "75020 SDC 238-240 [GEOGRAPHIC_DATA]" at bounding box center [194, 52] width 167 height 9
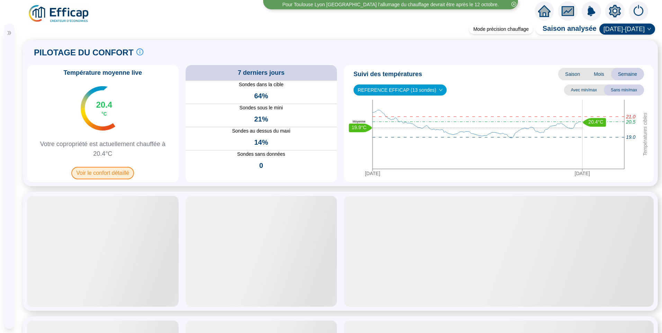
click at [122, 170] on span "Voir le confort détaillé" at bounding box center [102, 173] width 63 height 12
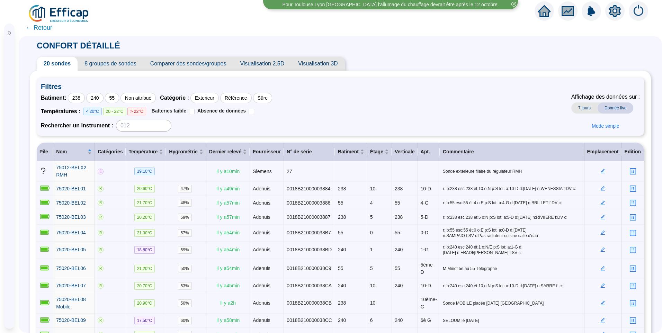
click at [121, 63] on span "8 groupes de sondes" at bounding box center [110, 64] width 65 height 14
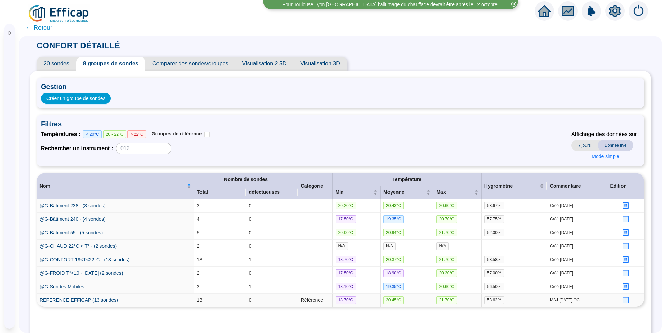
click at [623, 299] on icon "profile" at bounding box center [625, 300] width 5 height 5
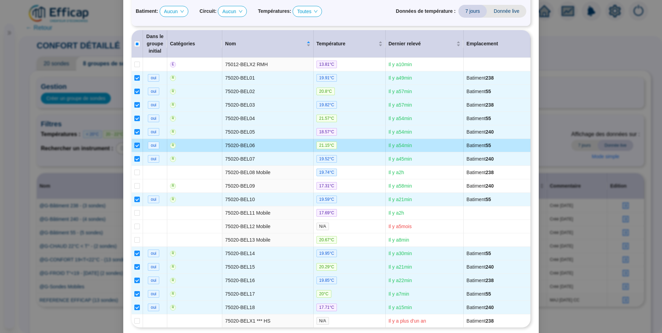
scroll to position [169, 0]
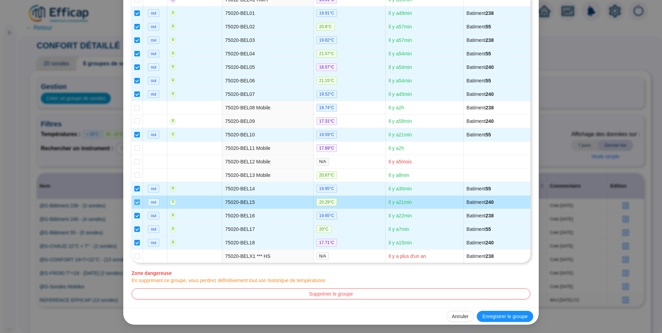
click at [135, 201] on input "checkbox" at bounding box center [137, 202] width 6 height 6
checkbox input "false"
type input "REFERENCE EFFICAP (12 sondes)"
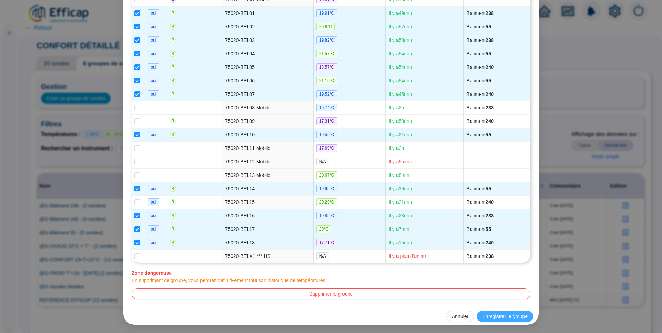
click at [505, 316] on span "Enregistrer le groupe" at bounding box center [504, 316] width 45 height 7
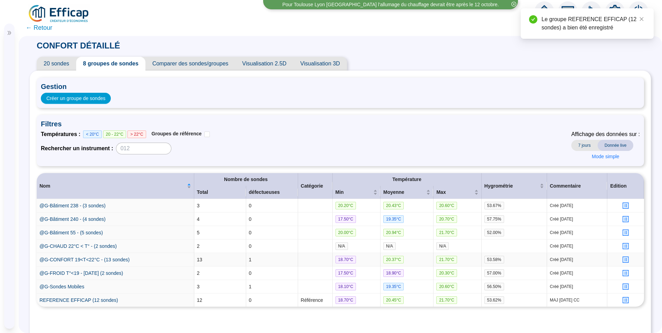
scroll to position [0, 0]
click at [87, 300] on link "REFERENCE EFFICAP (12 sondes)" at bounding box center [78, 300] width 79 height 6
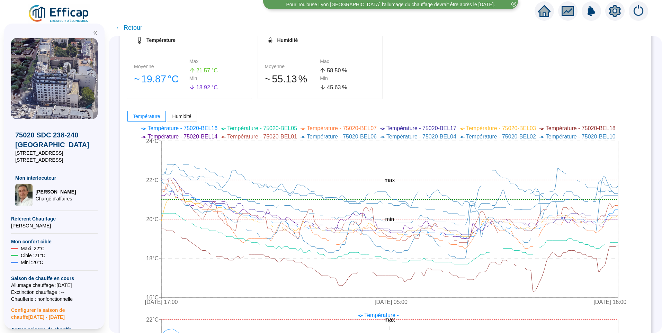
scroll to position [35, 0]
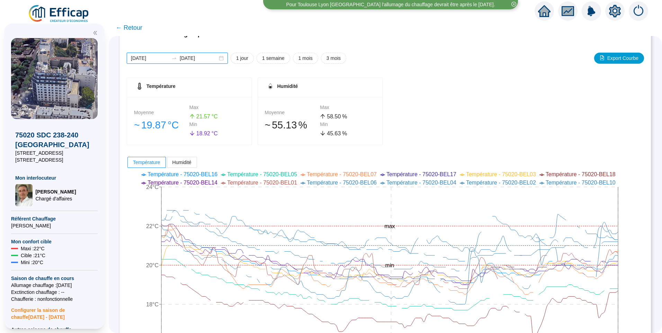
click at [161, 57] on input "[DATE]" at bounding box center [150, 58] width 38 height 7
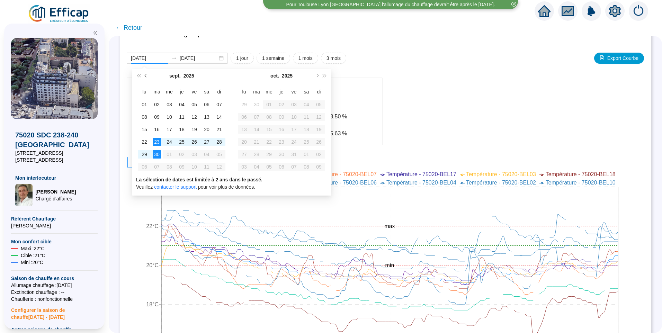
click at [146, 77] on button "Mois précédent (PageUp)" at bounding box center [146, 76] width 8 height 14
click at [146, 77] on span "Mois précédent (PageUp)" at bounding box center [146, 75] width 3 height 3
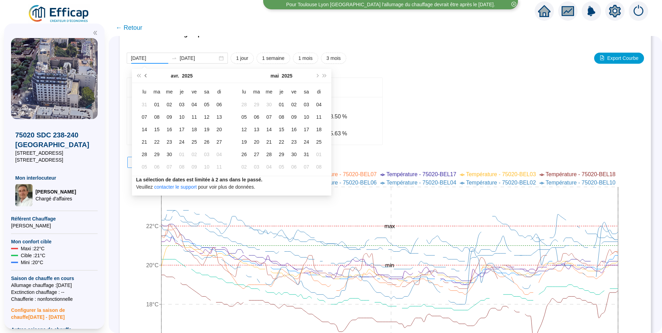
click at [146, 77] on span "Mois précédent (PageUp)" at bounding box center [146, 75] width 3 height 3
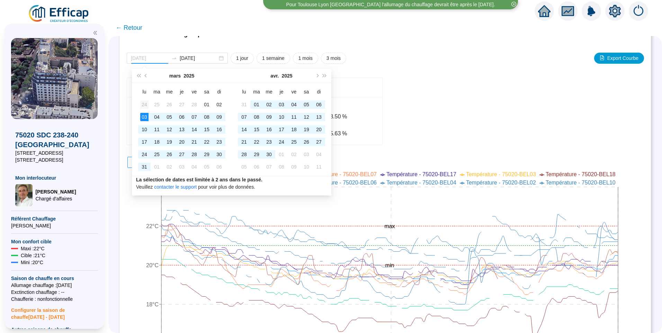
type input "[DATE]"
click at [143, 105] on div "24" at bounding box center [144, 104] width 8 height 8
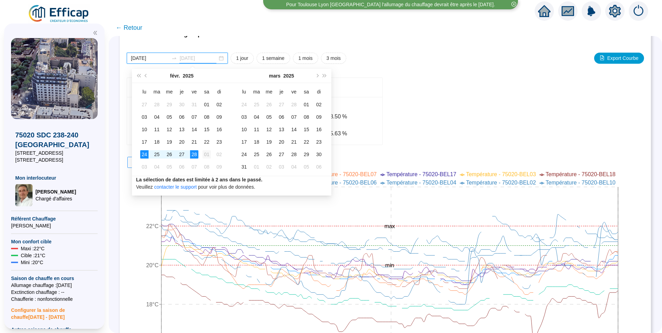
type input "[DATE]"
click at [205, 156] on div "01" at bounding box center [206, 154] width 8 height 8
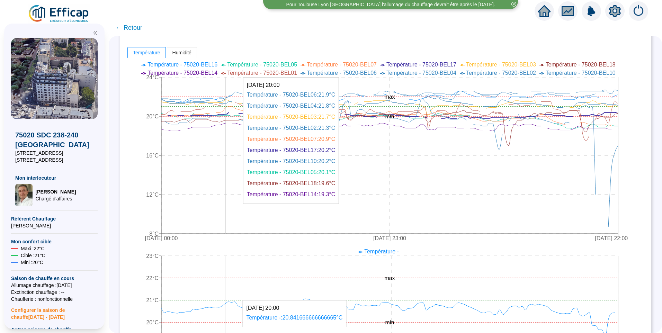
scroll to position [0, 0]
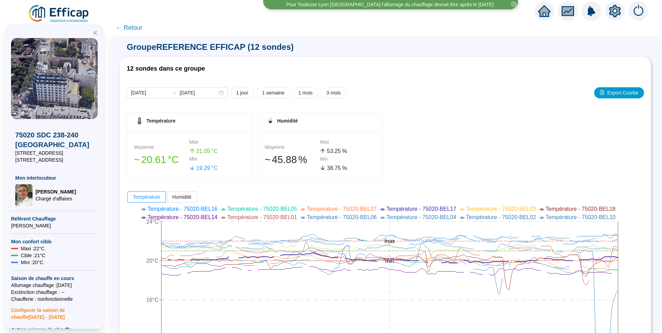
click at [140, 28] on span "← Retour" at bounding box center [129, 28] width 27 height 10
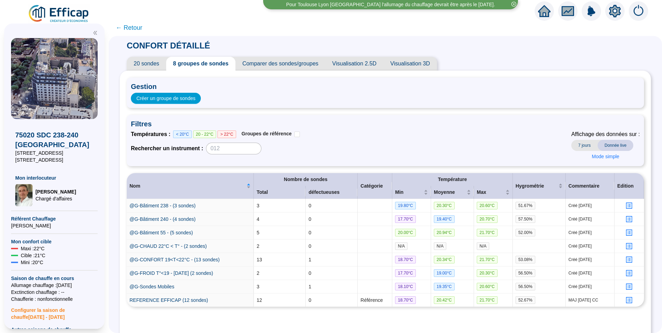
click at [137, 26] on span "← Retour" at bounding box center [129, 28] width 27 height 10
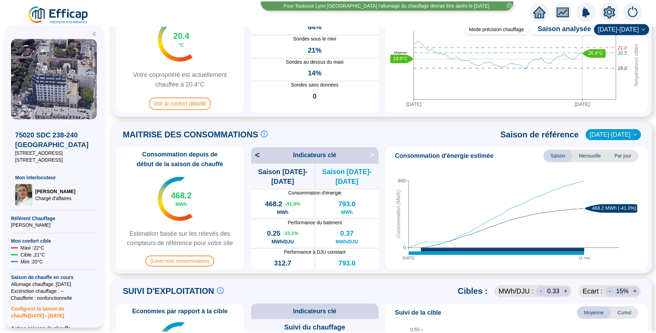
scroll to position [208, 0]
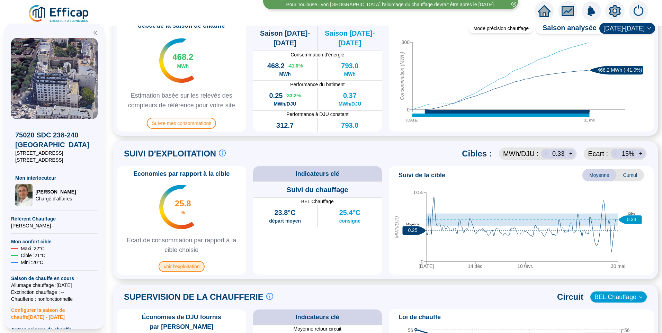
click at [184, 270] on span "Voir l'exploitation" at bounding box center [181, 266] width 46 height 11
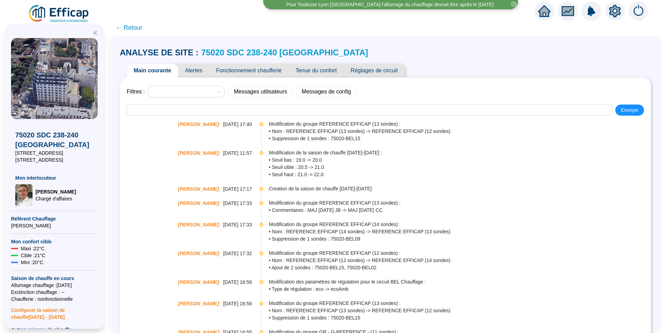
click at [200, 71] on span "Alertes" at bounding box center [193, 71] width 31 height 14
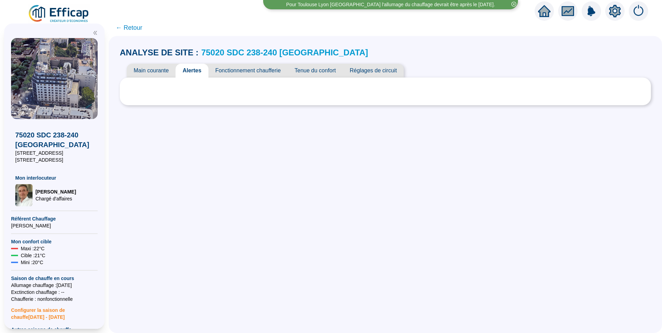
click at [161, 72] on span "Main courante" at bounding box center [151, 71] width 49 height 14
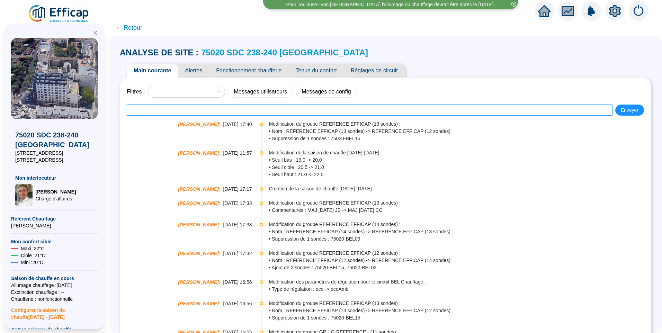
click at [163, 110] on input "text" at bounding box center [369, 109] width 485 height 11
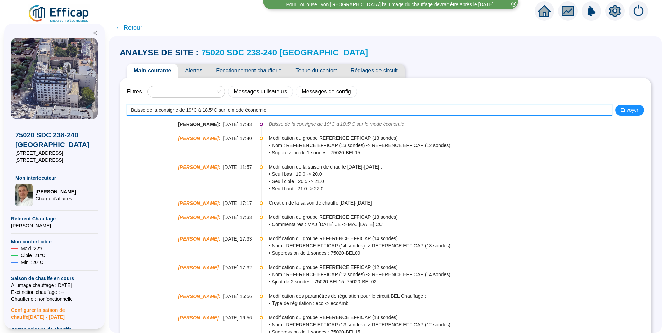
click at [246, 110] on input "Baisse de la consigne de 19°C à 18,5°C sur le mode économie" at bounding box center [369, 109] width 485 height 11
click at [271, 113] on input "Baisse de la consigne de 19°C à 18,5°C sur le mode "économie" at bounding box center [369, 109] width 485 height 11
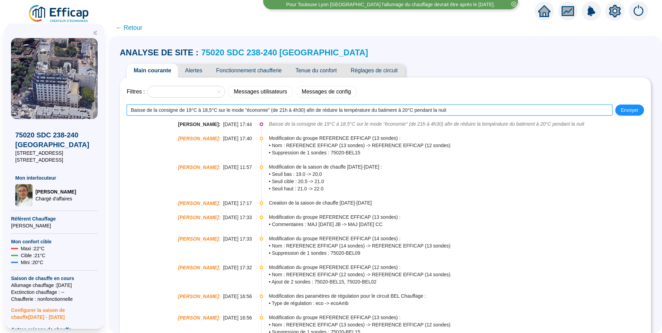
click at [491, 109] on input "Baisse de la consigne de 19°C à 18,5°C sur le mode "économie" (de 21h à 4h30) a…" at bounding box center [369, 109] width 485 height 11
type input "Baisse de la consigne de 19°C à 18,5°C sur le mode "économie" (de 21h à 4h30) a…"
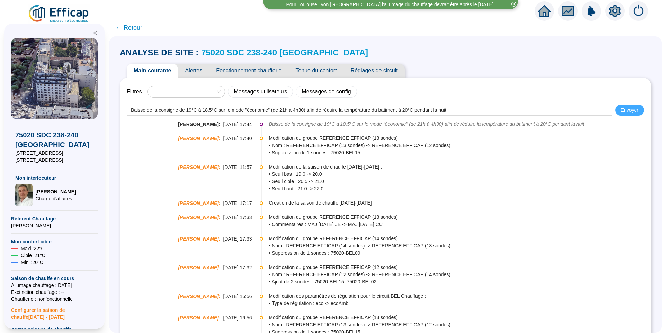
click at [620, 112] on span "Envoyer" at bounding box center [629, 110] width 18 height 7
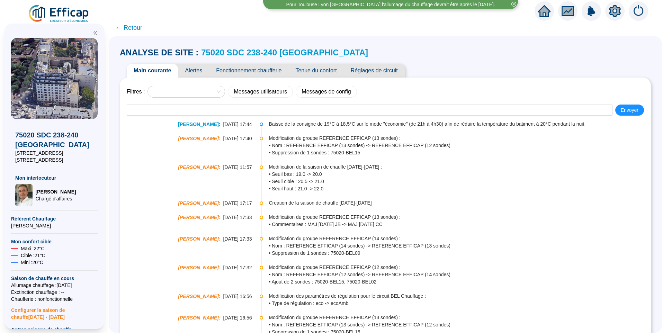
click at [65, 10] on img at bounding box center [59, 13] width 63 height 19
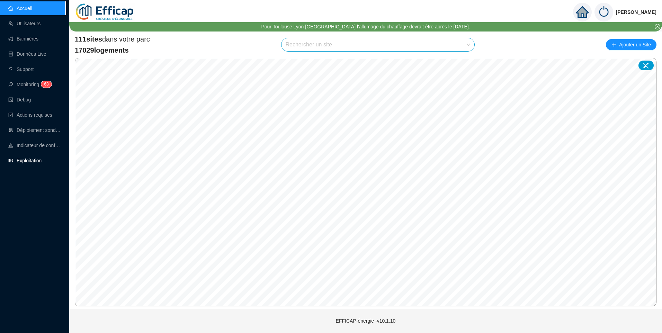
click at [29, 160] on link "Exploitation" at bounding box center [24, 161] width 33 height 6
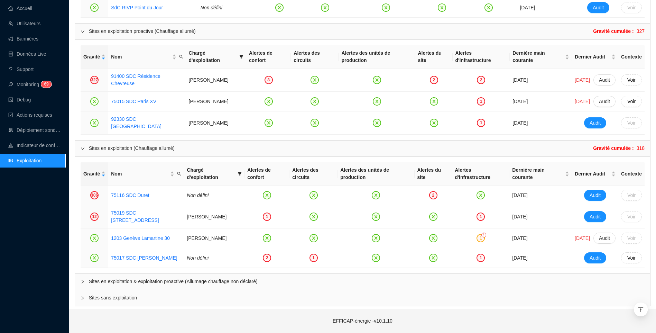
scroll to position [598, 0]
click at [198, 285] on div "Sites en exploitation & exploitation proactive (Allumage chauffage non déclaré)" at bounding box center [362, 282] width 575 height 16
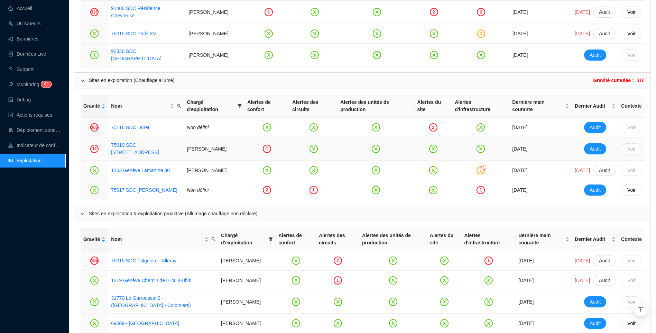
scroll to position [702, 0]
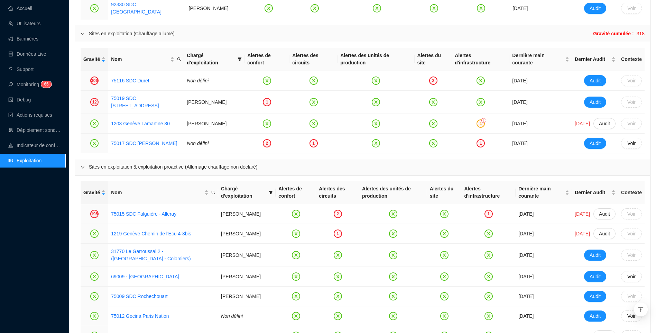
click at [44, 223] on div "Accueil Utilisateurs Bannières Données Live Support Monitoring 6 3 4 5 6 Debug …" at bounding box center [33, 166] width 66 height 333
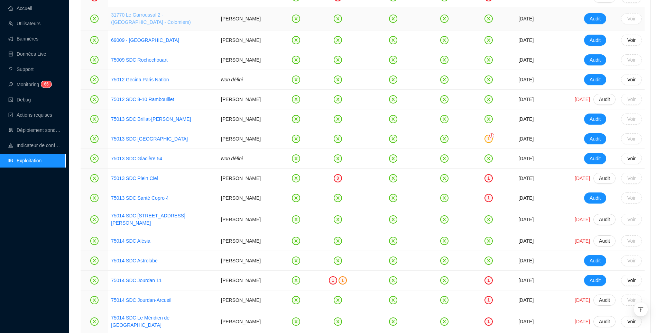
scroll to position [945, 0]
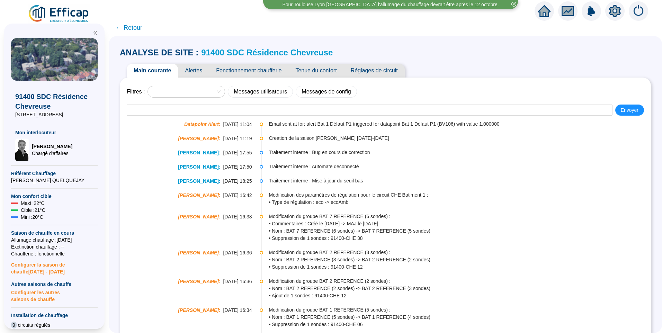
click at [201, 76] on span "Alertes" at bounding box center [193, 71] width 31 height 14
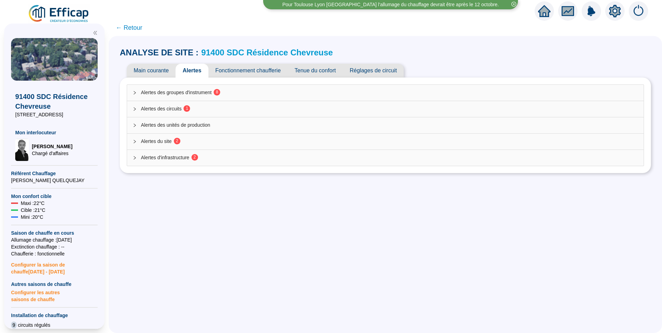
click at [237, 96] on span "Alertes des groupes d'instrument 8" at bounding box center [389, 92] width 497 height 7
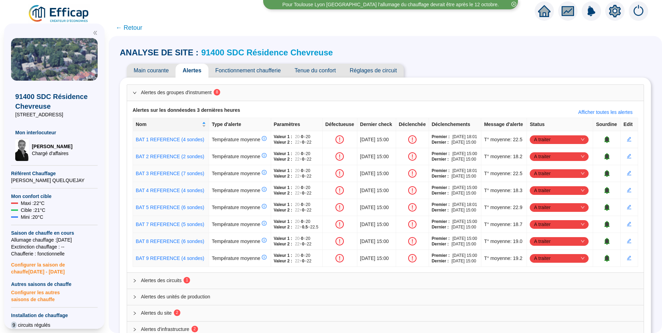
click at [288, 55] on link "91400 SDC Résidence Chevreuse" at bounding box center [266, 52] width 131 height 9
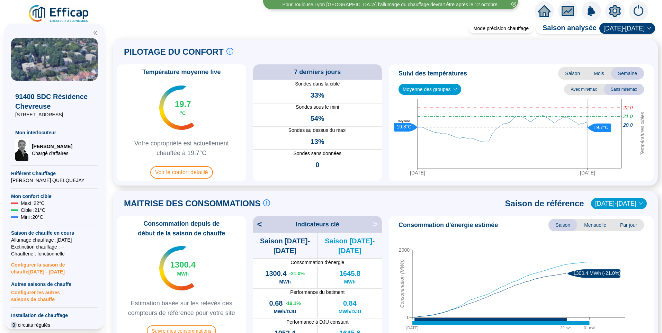
click at [426, 89] on span "Moyenne des groupes" at bounding box center [429, 89] width 54 height 10
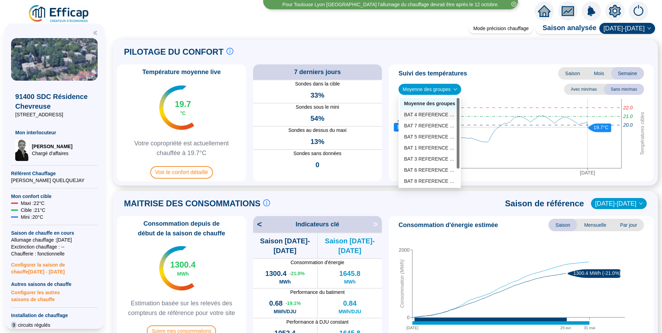
click at [428, 110] on div "BAT 4 REFERENCE (4 sondes)" at bounding box center [430, 114] width 60 height 11
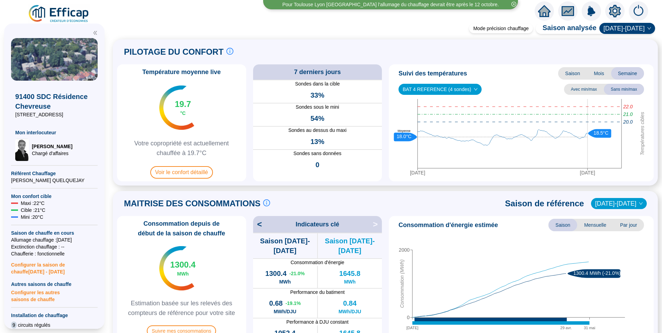
click at [427, 91] on span "BAT 4 REFERENCE (4 sondes)" at bounding box center [439, 89] width 75 height 10
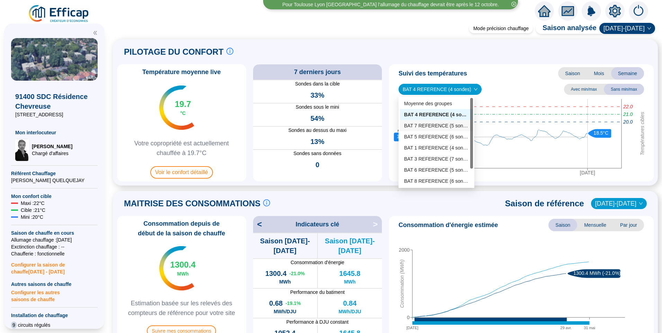
click at [428, 127] on div "BAT 7 REFERENCE (5 sondes)" at bounding box center [436, 125] width 65 height 7
click at [436, 87] on span "BAT 7 REFERENCE (5 sondes)" at bounding box center [439, 89] width 75 height 10
click at [421, 137] on div "BAT 5 REFERENCE (6 sondes)" at bounding box center [436, 136] width 65 height 7
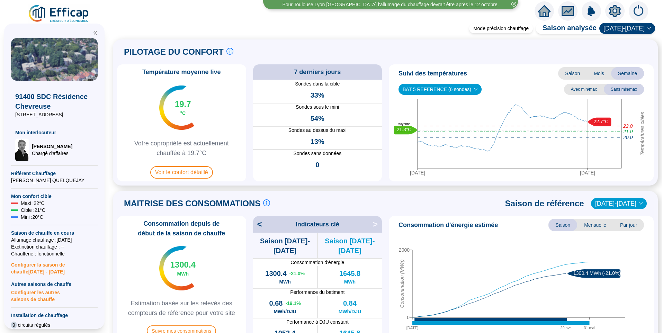
click at [449, 88] on span "BAT 5 REFERENCE (6 sondes)" at bounding box center [439, 89] width 75 height 10
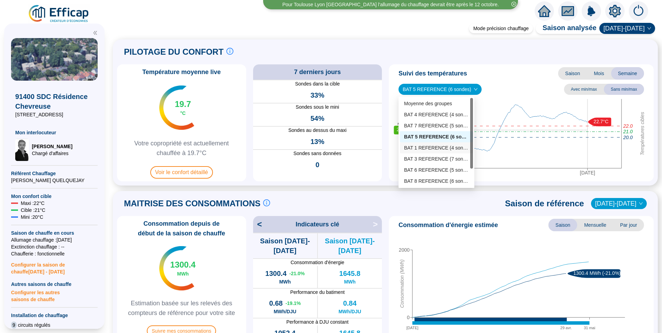
click at [419, 144] on div "BAT 1 REFERENCE (4 sondes)" at bounding box center [436, 147] width 73 height 11
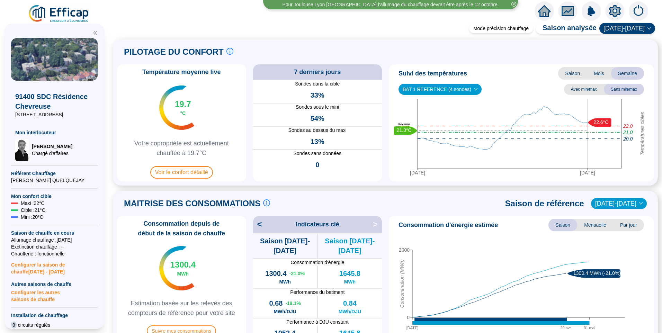
click at [438, 91] on span "BAT 1 REFERENCE (4 sondes)" at bounding box center [439, 89] width 75 height 10
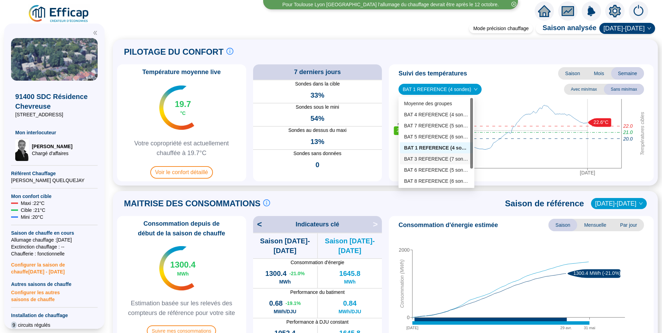
click at [433, 157] on div "BAT 3 REFERENCE (7 sondes)" at bounding box center [436, 158] width 65 height 7
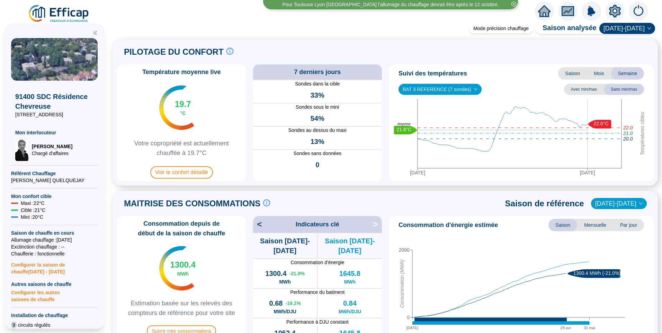
click at [433, 88] on span "BAT 3 REFERENCE (7 sondes)" at bounding box center [439, 89] width 75 height 10
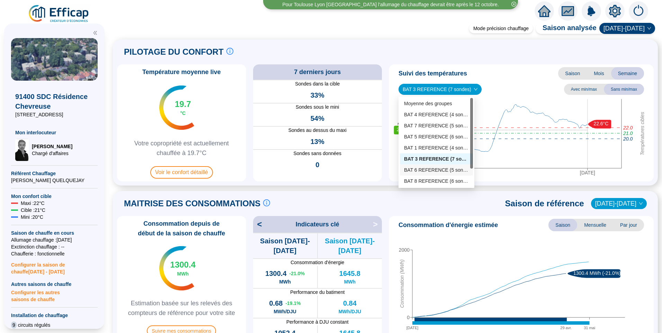
click at [433, 167] on div "BAT 6 REFERENCE (5 sondes)" at bounding box center [436, 169] width 65 height 7
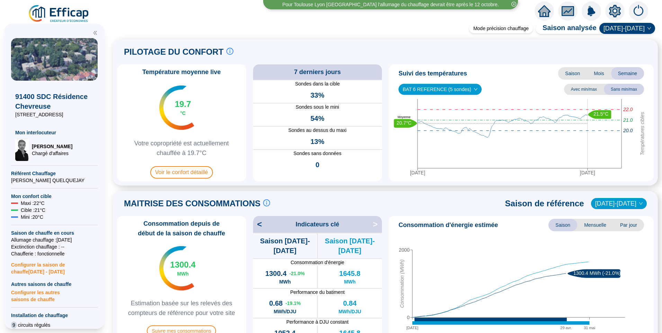
click at [436, 87] on span "BAT 6 REFERENCE (5 sondes)" at bounding box center [439, 89] width 75 height 10
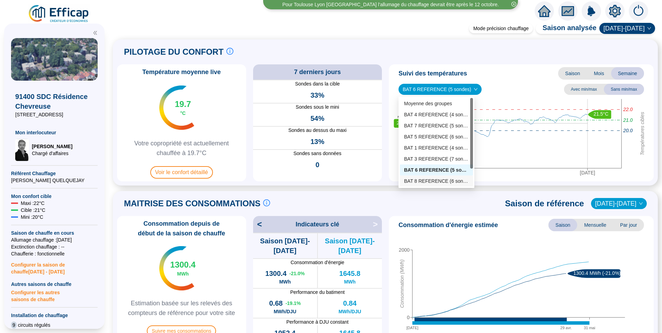
click at [441, 180] on div "BAT 8 REFERENCE (6 sondes)" at bounding box center [436, 181] width 65 height 7
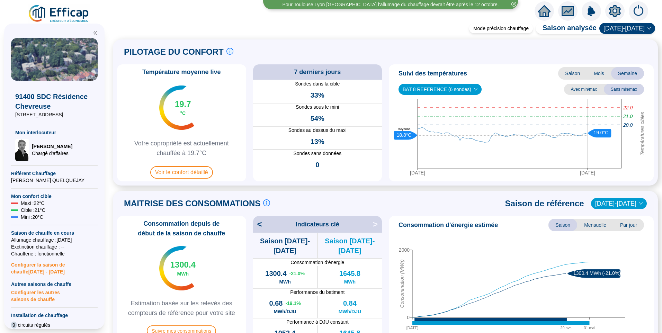
click at [447, 88] on span "BAT 8 REFERENCE (6 sondes)" at bounding box center [439, 89] width 75 height 10
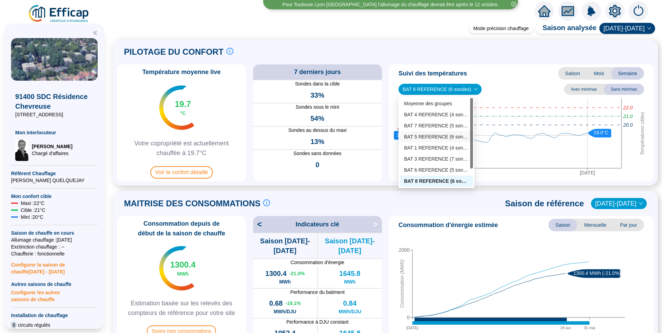
scroll to position [22, 0]
click at [436, 170] on div "BAT 9 REFERENCE (4 sondes)" at bounding box center [436, 169] width 65 height 7
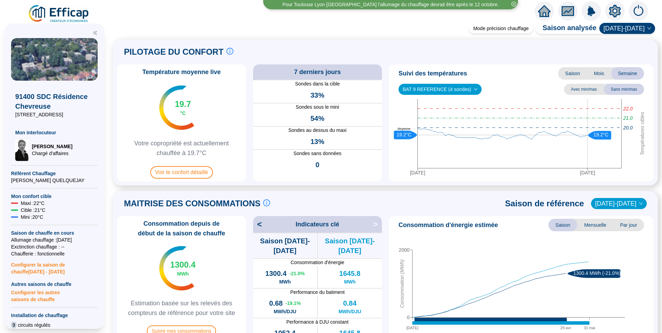
click at [439, 90] on span "BAT 9 REFERENCE (4 sondes)" at bounding box center [439, 89] width 75 height 10
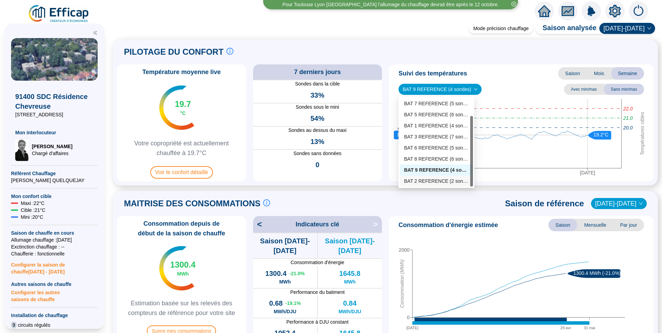
click at [447, 182] on div "BAT 2 REFERENCE (2 sondes)" at bounding box center [436, 181] width 65 height 7
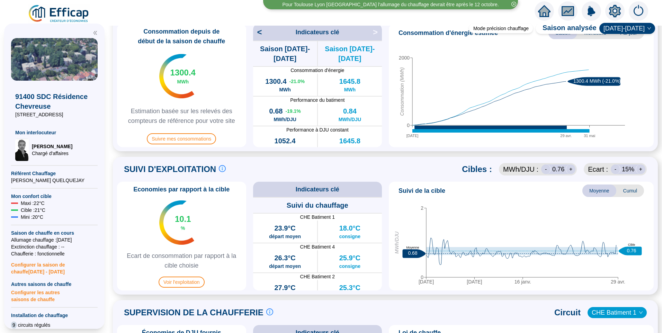
scroll to position [208, 0]
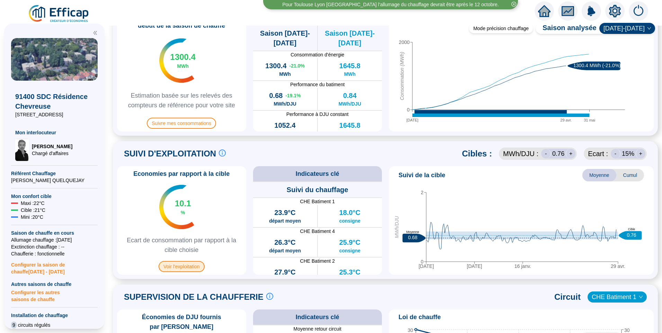
click at [190, 265] on span "Voir l'exploitation" at bounding box center [181, 266] width 46 height 11
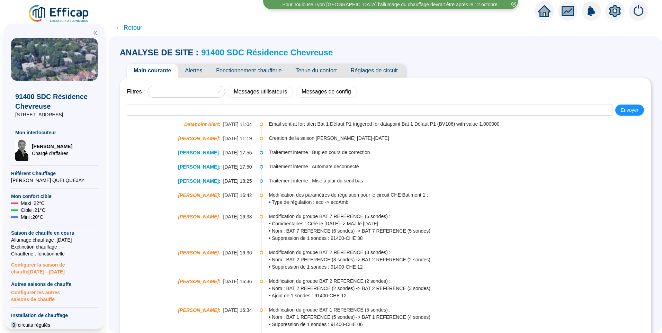
click at [200, 72] on span "Alertes" at bounding box center [193, 71] width 31 height 14
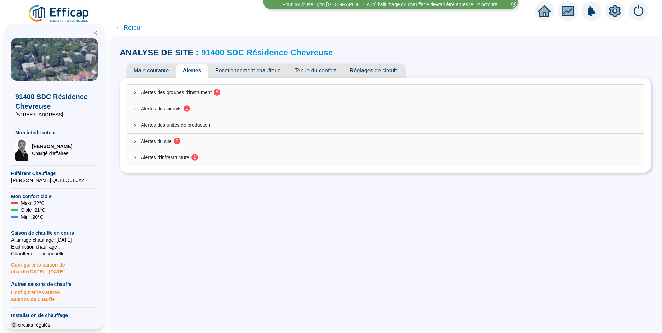
click at [180, 107] on span "Alertes des circuits 1" at bounding box center [389, 108] width 497 height 7
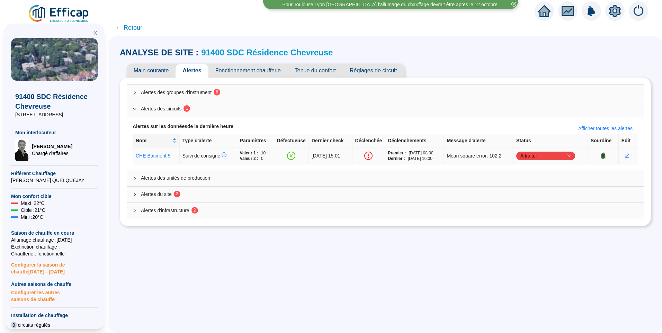
click at [546, 152] on span "A traiter" at bounding box center [545, 156] width 51 height 10
click at [534, 191] on div "Traité" at bounding box center [548, 190] width 48 height 7
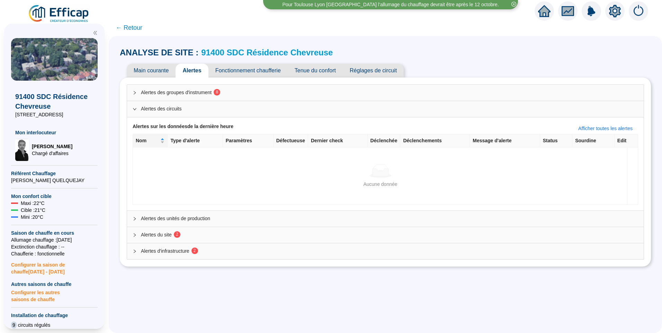
click at [157, 192] on div "Aucune donnée Aucune donnée" at bounding box center [380, 175] width 494 height 57
click at [164, 235] on span "Alertes du site 2" at bounding box center [389, 234] width 497 height 7
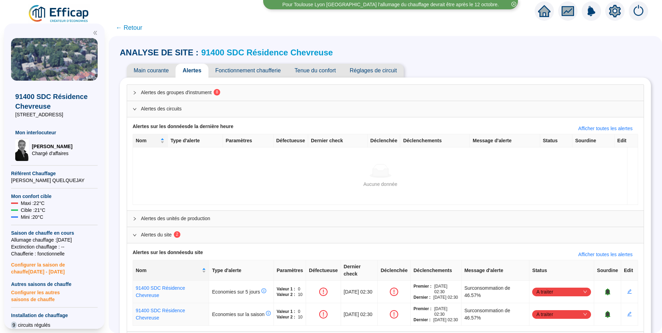
scroll to position [35, 0]
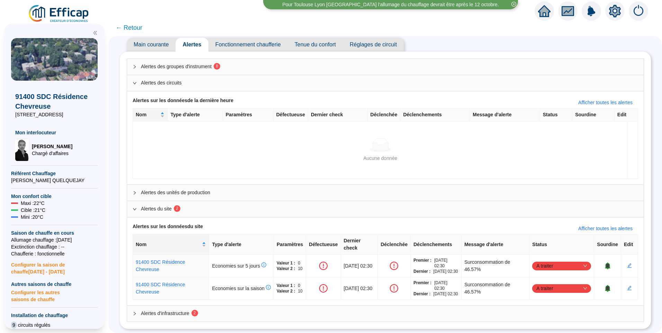
click at [179, 310] on span "Alertes d'infrastructure 2" at bounding box center [389, 313] width 497 height 7
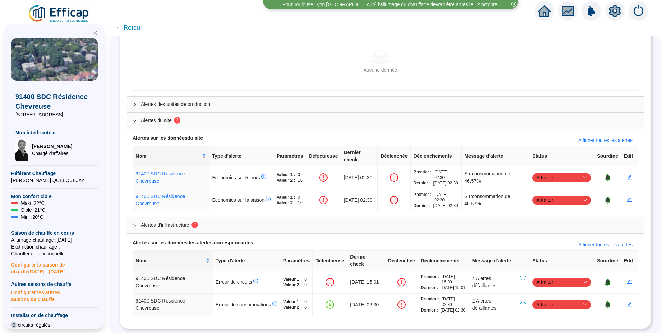
scroll to position [127, 0]
click at [521, 275] on span "[...]" at bounding box center [522, 282] width 7 height 15
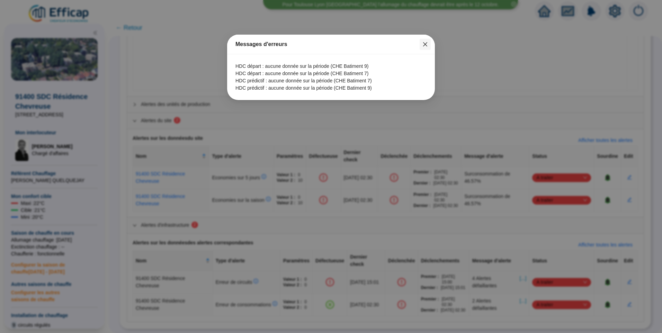
click at [424, 47] on icon "close" at bounding box center [425, 45] width 6 height 6
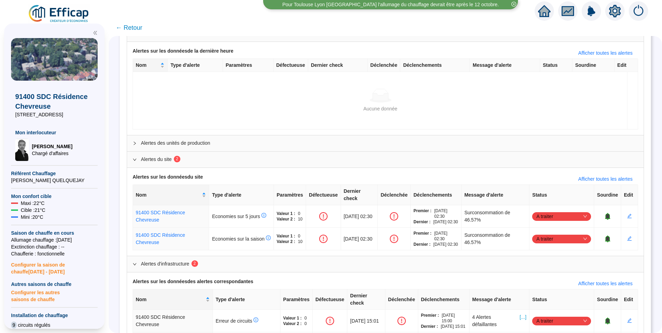
scroll to position [0, 0]
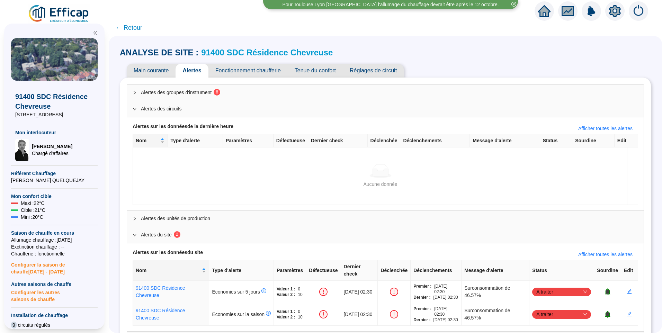
click at [249, 67] on span "Fonctionnement chaufferie" at bounding box center [247, 71] width 79 height 14
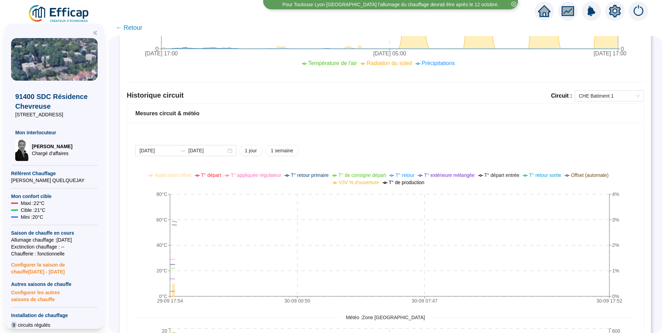
scroll to position [600, 0]
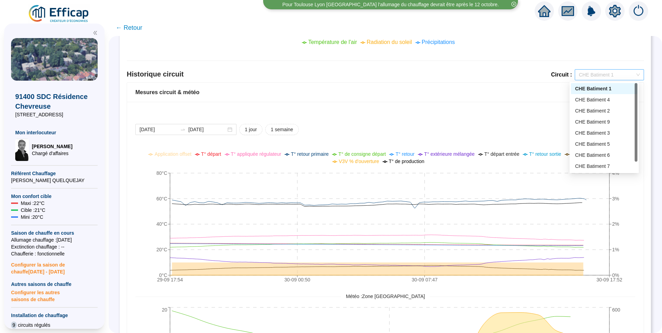
click at [596, 70] on span "CHE Batiment 1" at bounding box center [609, 75] width 61 height 10
click at [587, 163] on div "CHE Batiment 7" at bounding box center [604, 166] width 58 height 7
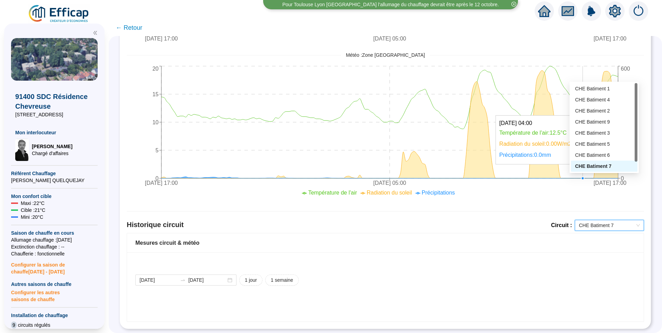
scroll to position [580, 0]
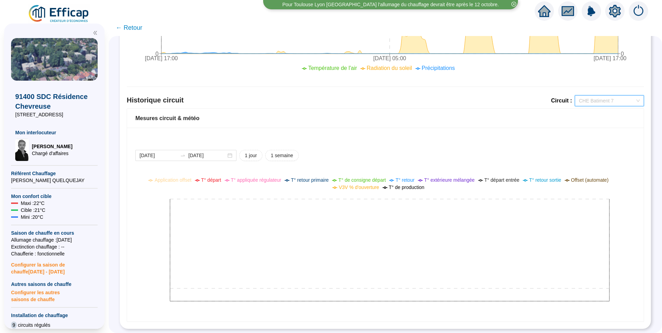
click at [610, 100] on span "CHE Batiment 7" at bounding box center [609, 100] width 61 height 10
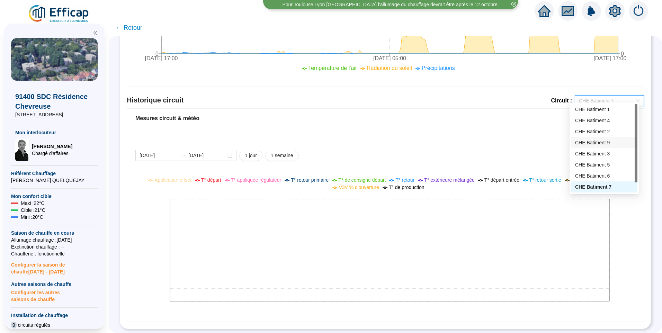
click at [605, 141] on div "CHE Batiment 9" at bounding box center [604, 142] width 58 height 7
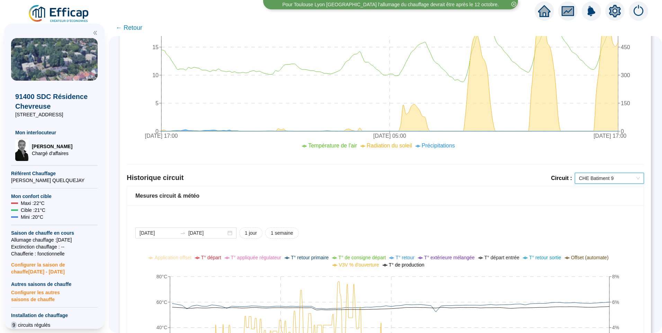
scroll to position [459, 0]
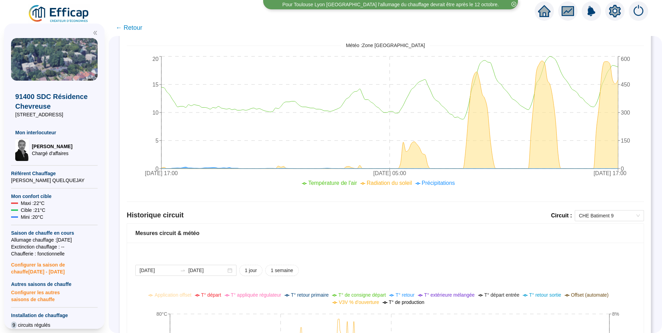
click at [142, 27] on span "← Retour" at bounding box center [129, 28] width 27 height 10
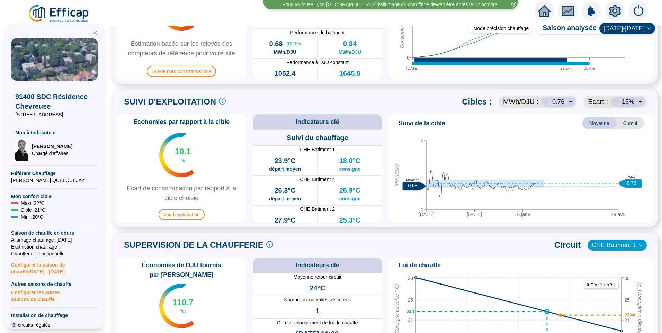
scroll to position [311, 0]
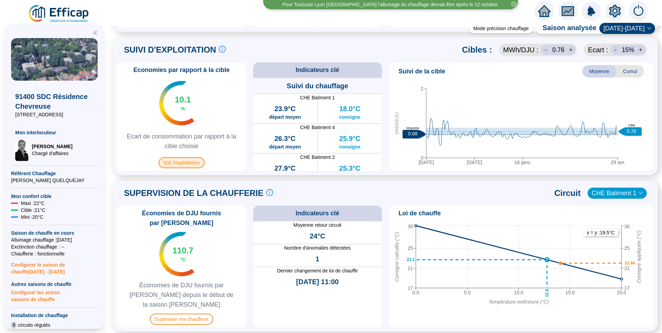
click at [192, 160] on span "Voir l'exploitation" at bounding box center [181, 162] width 46 height 11
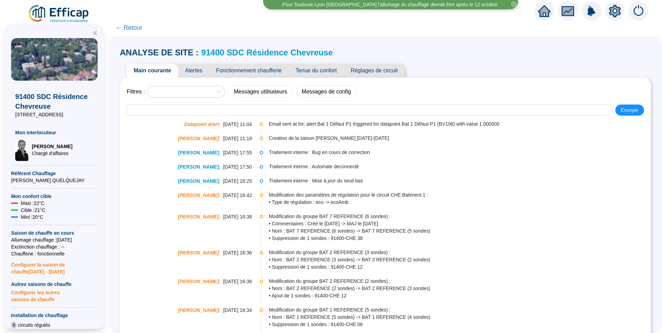
click at [200, 69] on span "Alertes" at bounding box center [193, 71] width 31 height 14
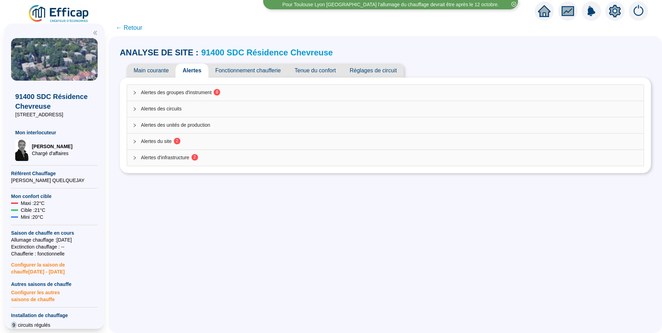
click at [160, 143] on span "Alertes du site 2" at bounding box center [389, 141] width 497 height 7
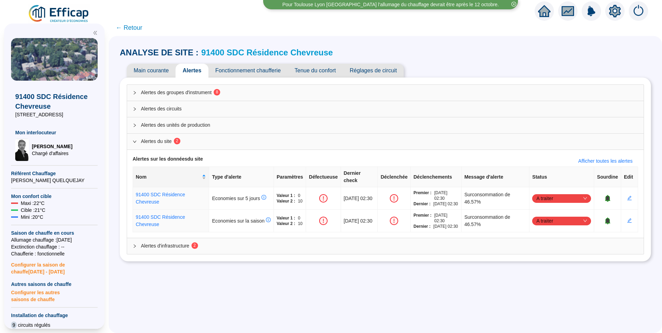
drag, startPoint x: 219, startPoint y: 251, endPoint x: 238, endPoint y: 249, distance: 18.8
click at [220, 249] on span "Alertes d'infrastructure 2" at bounding box center [389, 245] width 497 height 7
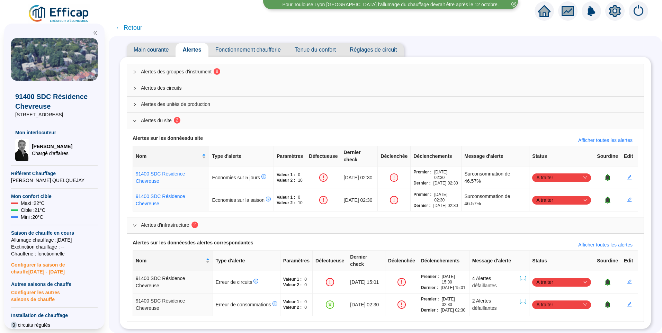
scroll to position [34, 0]
click at [520, 275] on span "[...]" at bounding box center [522, 282] width 7 height 15
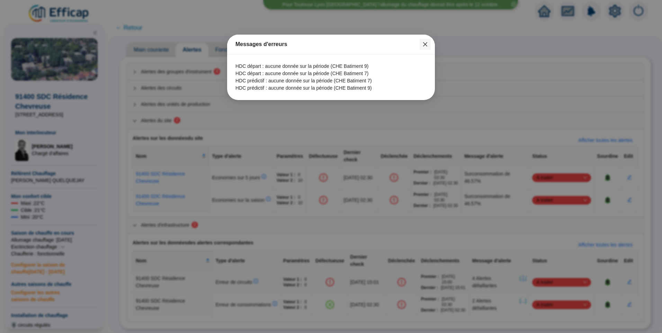
click at [425, 44] on icon "close" at bounding box center [425, 44] width 4 height 4
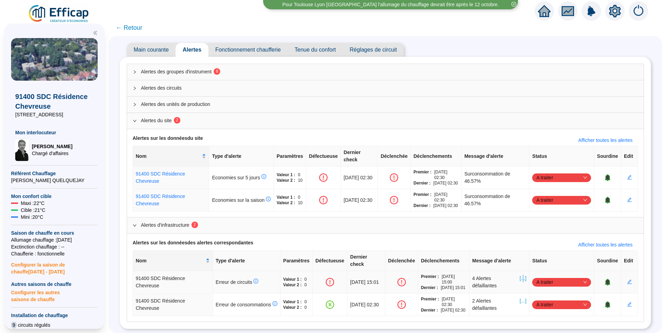
click at [520, 275] on span "[...]" at bounding box center [522, 282] width 7 height 15
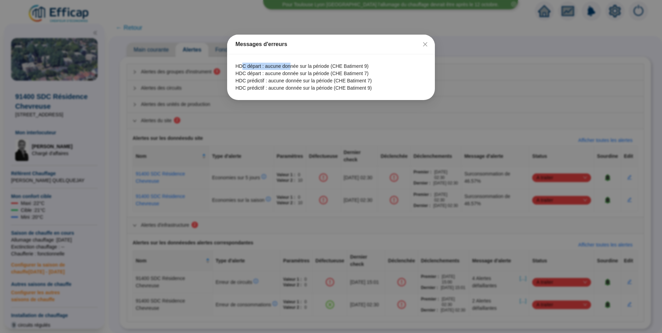
drag, startPoint x: 242, startPoint y: 67, endPoint x: 340, endPoint y: 61, distance: 97.8
click at [296, 63] on span "HDC départ : aucune donnée sur la période (CHE Batiment 9)" at bounding box center [330, 66] width 191 height 7
click at [426, 40] on button "Close" at bounding box center [424, 44] width 11 height 11
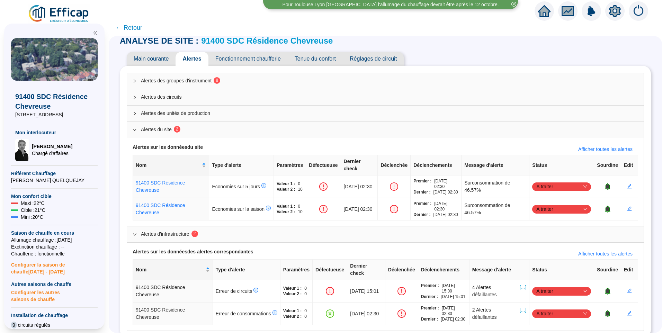
scroll to position [0, 0]
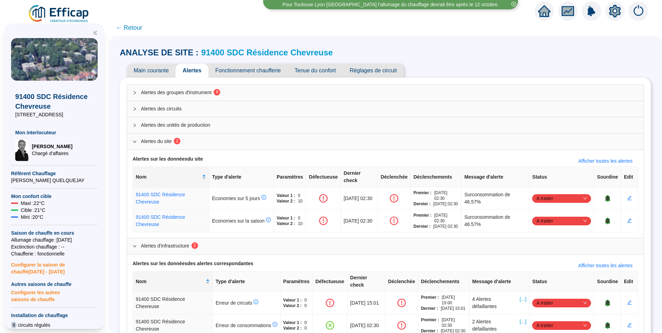
click at [248, 67] on span "Fonctionnement chaufferie" at bounding box center [247, 71] width 79 height 14
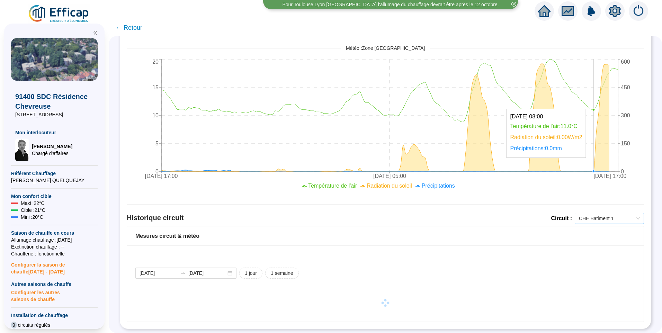
scroll to position [462, 0]
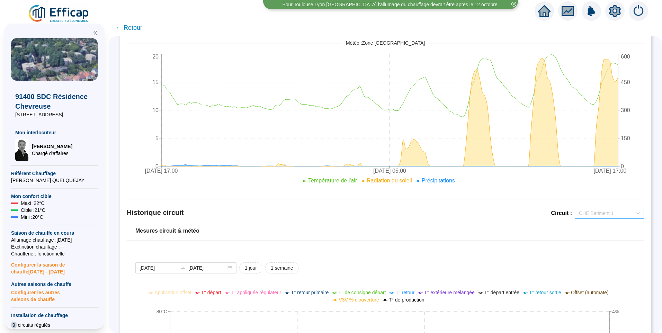
click at [616, 210] on span "CHE Batiment 1" at bounding box center [609, 213] width 61 height 10
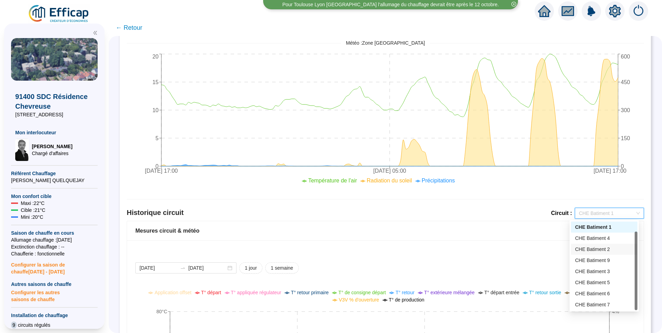
scroll to position [11, 0]
click at [588, 249] on div "CHE Batiment 9" at bounding box center [604, 249] width 58 height 7
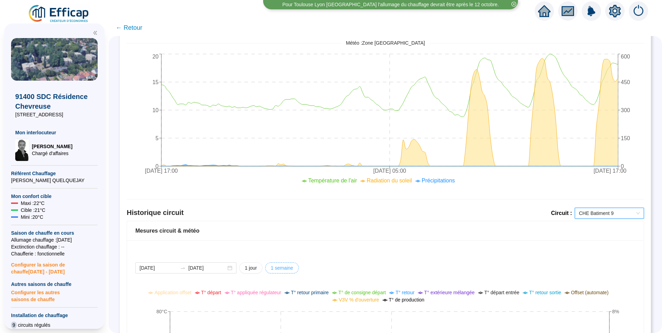
scroll to position [501, 0]
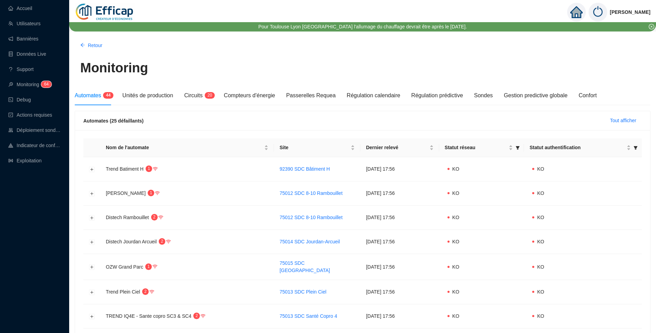
scroll to position [104, 0]
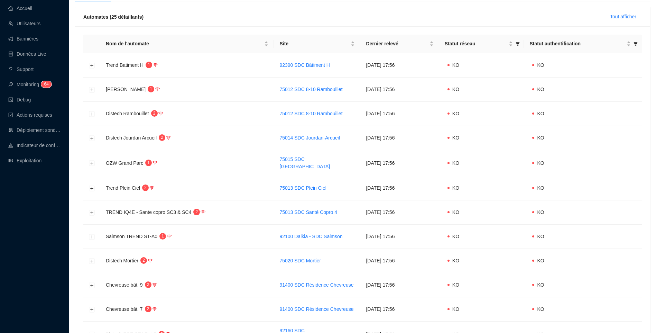
drag, startPoint x: 34, startPoint y: 165, endPoint x: 35, endPoint y: 169, distance: 3.6
click at [34, 163] on link "Exploitation" at bounding box center [24, 161] width 33 height 6
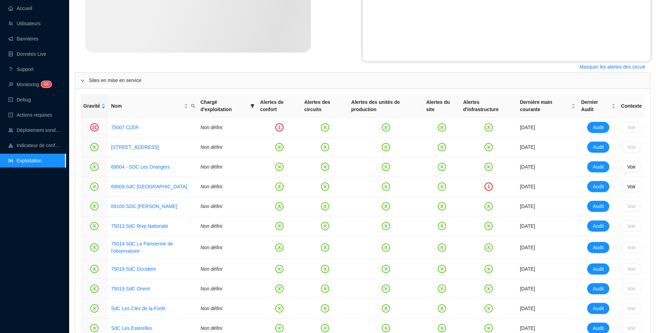
scroll to position [242, 0]
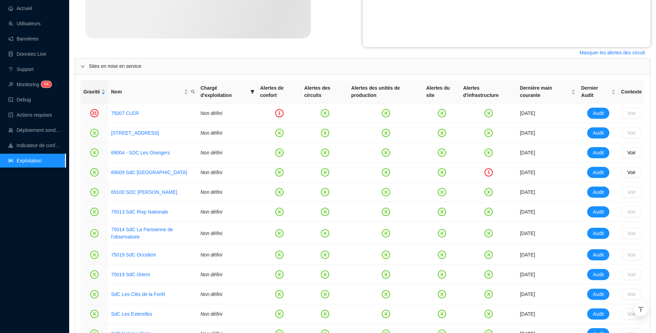
click at [42, 237] on div "Accueil Utilisateurs Bannières Données Live Support Monitoring 6 4 Debug Action…" at bounding box center [33, 166] width 66 height 333
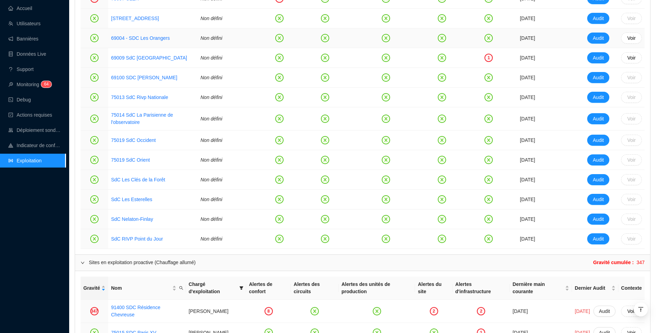
scroll to position [208, 0]
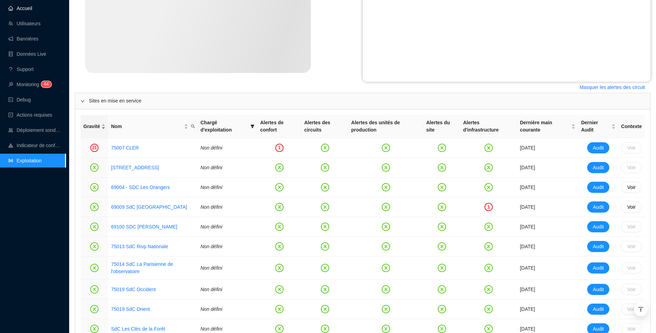
click at [22, 6] on link "Accueil" at bounding box center [20, 9] width 24 height 6
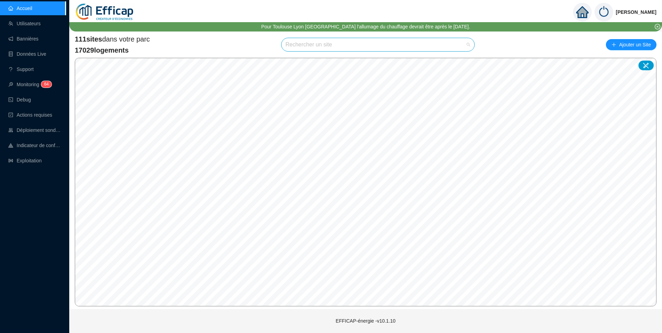
click at [330, 43] on input "search" at bounding box center [374, 44] width 179 height 13
type input "ramboui"
click at [462, 59] on icon at bounding box center [461, 61] width 5 height 4
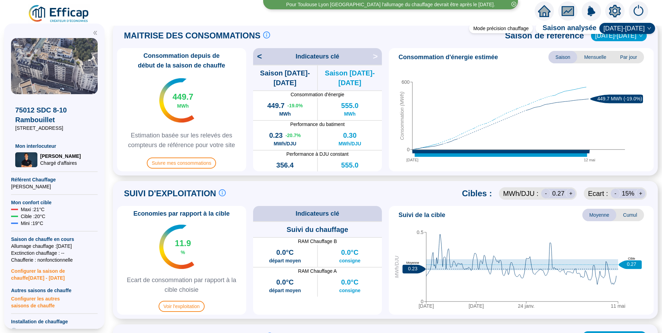
scroll to position [208, 0]
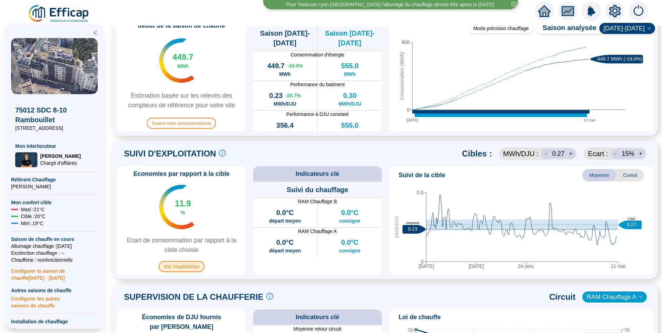
click at [195, 267] on span "Voir l'exploitation" at bounding box center [181, 266] width 46 height 11
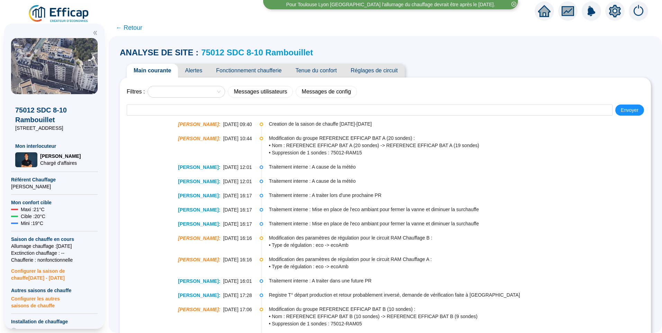
click at [262, 69] on span "Fonctionnement chaufferie" at bounding box center [248, 71] width 79 height 14
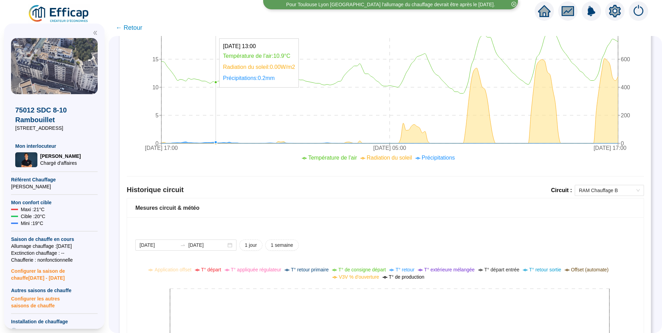
scroll to position [381, 0]
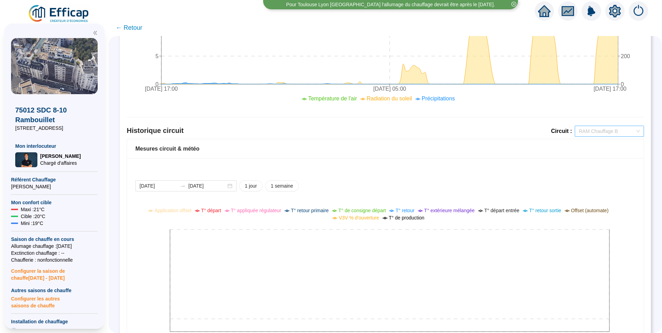
click at [606, 134] on span "RAM Chauffage B" at bounding box center [609, 131] width 61 height 10
click at [599, 157] on div "RAM Chauffage A" at bounding box center [604, 156] width 58 height 7
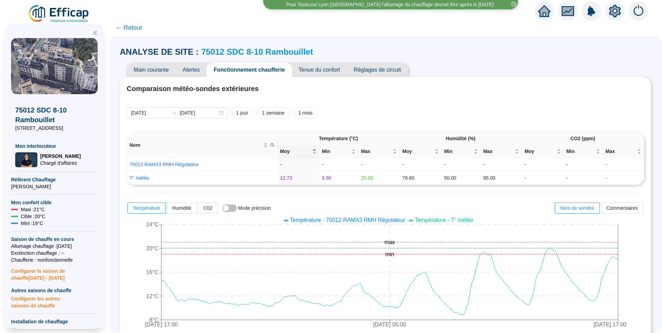
scroll to position [0, 0]
click at [235, 54] on link "75012 SDC 8-10 Rambouillet" at bounding box center [257, 52] width 112 height 9
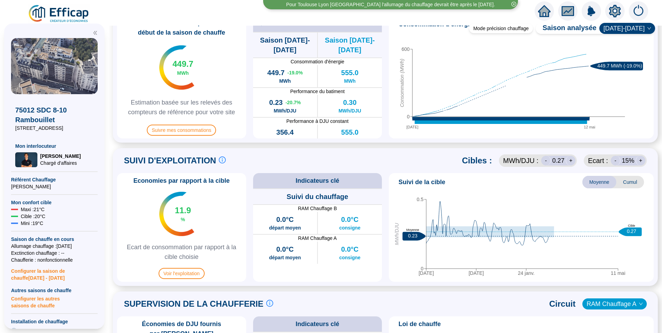
scroll to position [208, 0]
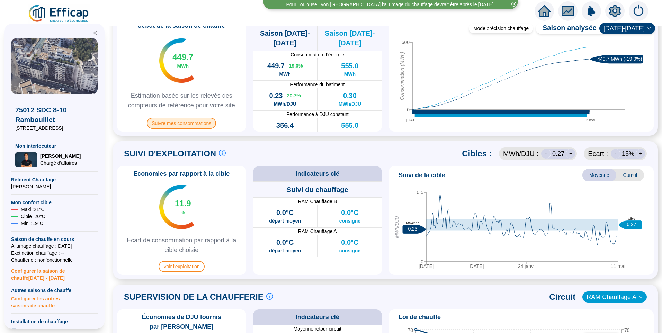
click at [198, 122] on span "Suivre mes consommations" at bounding box center [181, 123] width 69 height 11
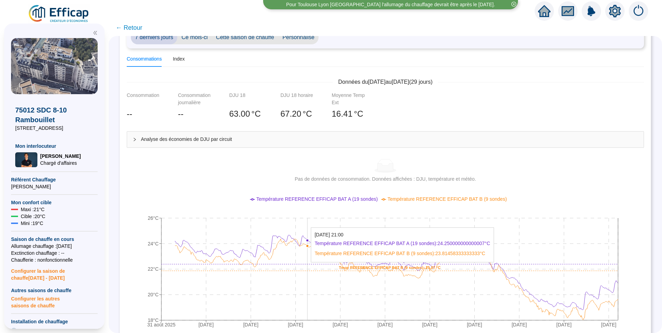
scroll to position [69, 0]
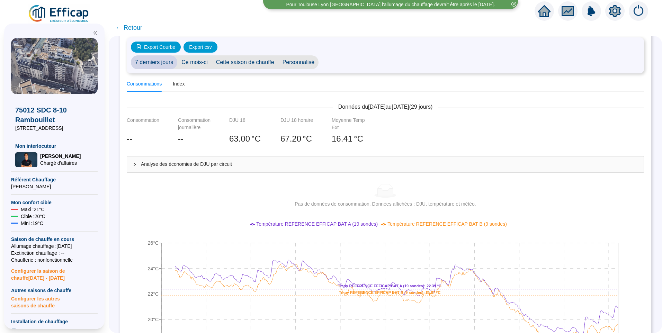
click at [192, 64] on span "Ce mois-ci" at bounding box center [194, 62] width 35 height 14
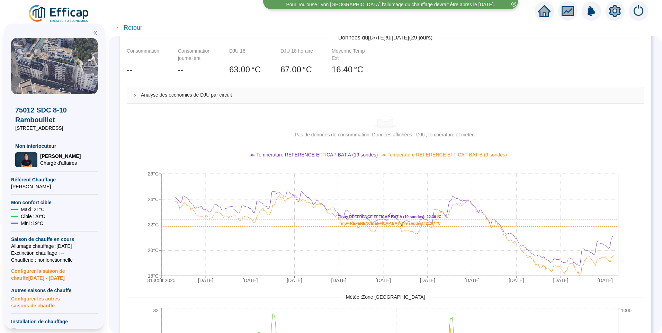
scroll to position [0, 0]
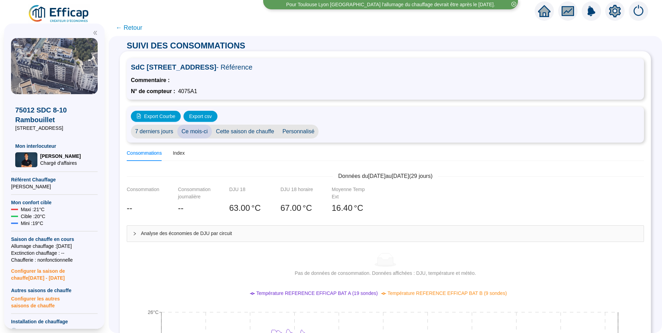
click at [61, 11] on img at bounding box center [59, 13] width 63 height 19
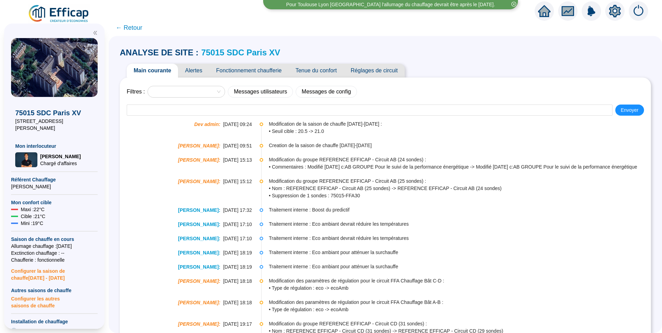
click at [201, 72] on span "Alertes" at bounding box center [193, 71] width 31 height 14
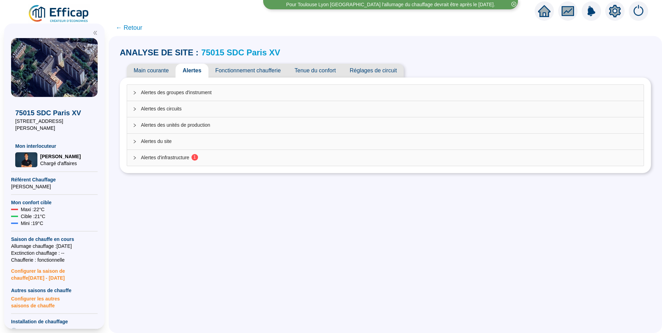
click at [169, 156] on span "Alertes d'infrastructure 1" at bounding box center [389, 157] width 497 height 7
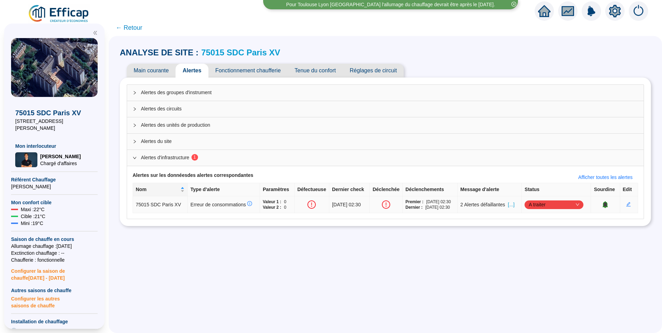
click at [514, 206] on span "[...]" at bounding box center [511, 204] width 7 height 7
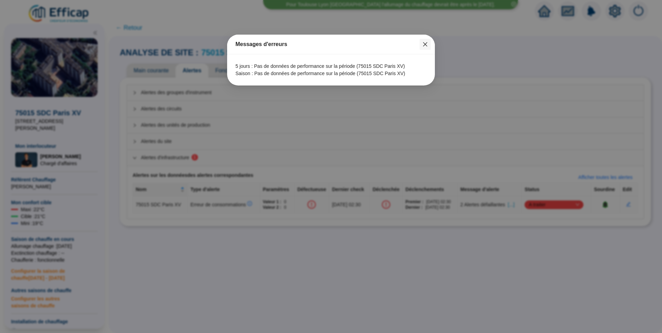
click at [426, 46] on icon "close" at bounding box center [425, 45] width 6 height 6
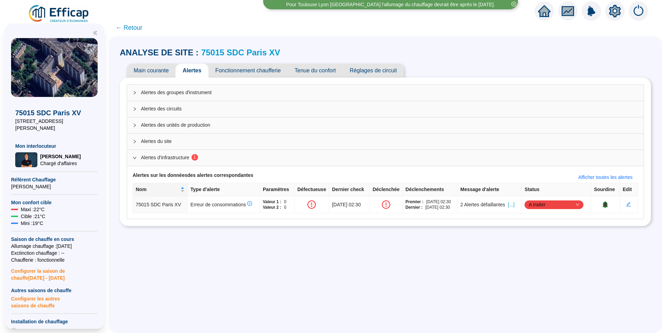
click at [259, 57] on link "75015 SDC Paris XV" at bounding box center [240, 52] width 79 height 9
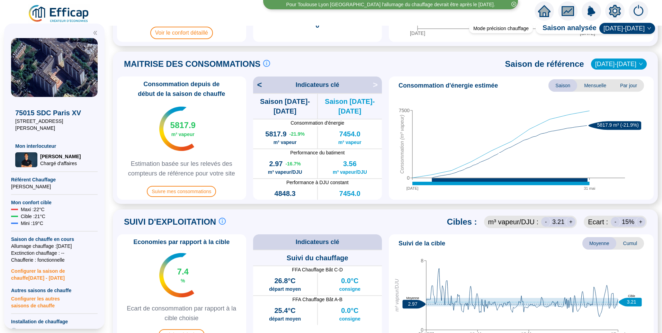
scroll to position [208, 0]
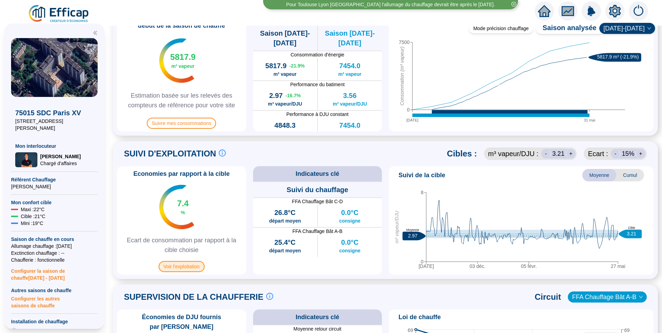
click at [188, 269] on span "Voir l'exploitation" at bounding box center [181, 266] width 46 height 11
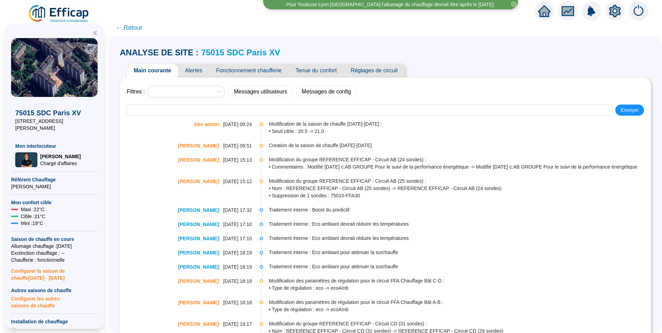
click at [197, 68] on span "Alertes" at bounding box center [193, 71] width 31 height 14
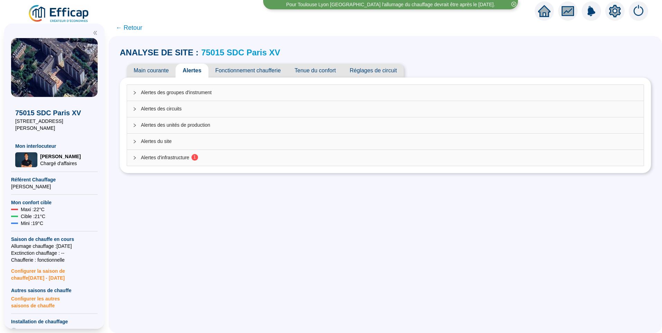
click at [211, 161] on div "Alertes d'infrastructure 1" at bounding box center [385, 158] width 516 height 16
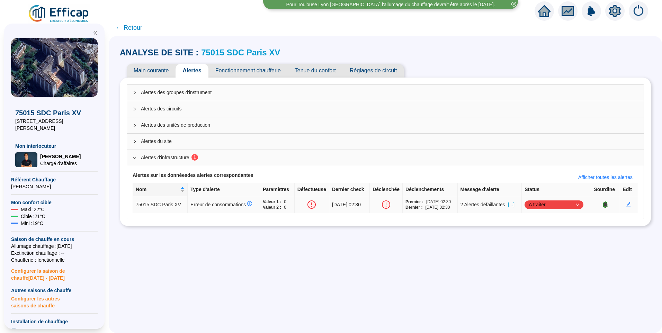
click at [534, 207] on span "A traiter" at bounding box center [553, 204] width 51 height 10
click at [546, 218] on div "Traitement interne" at bounding box center [555, 217] width 48 height 7
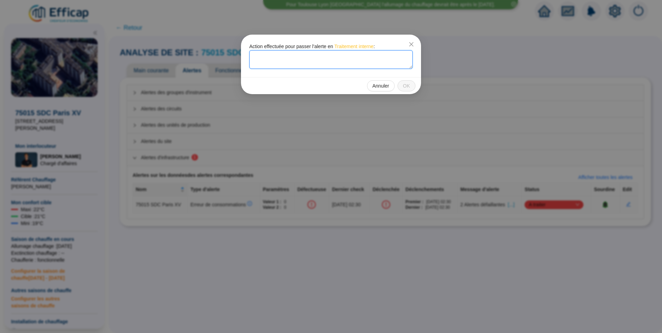
click at [271, 63] on textarea at bounding box center [330, 59] width 163 height 19
type textarea "Ticket créé dans Ticketing Client"
click at [405, 84] on span "OK" at bounding box center [406, 85] width 7 height 7
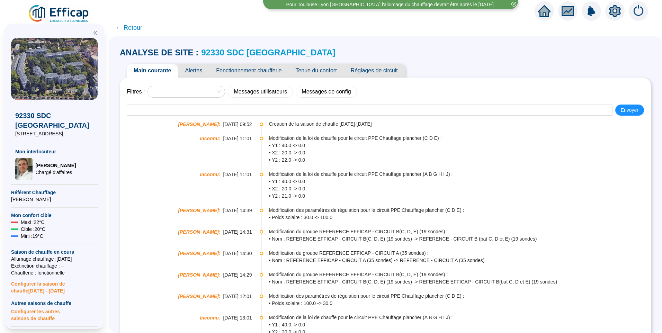
click at [199, 71] on span "Alertes" at bounding box center [193, 71] width 31 height 14
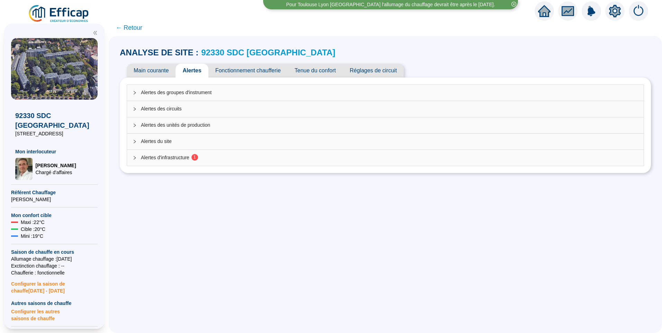
click at [201, 154] on div "Alertes d'infrastructure 1" at bounding box center [385, 158] width 516 height 16
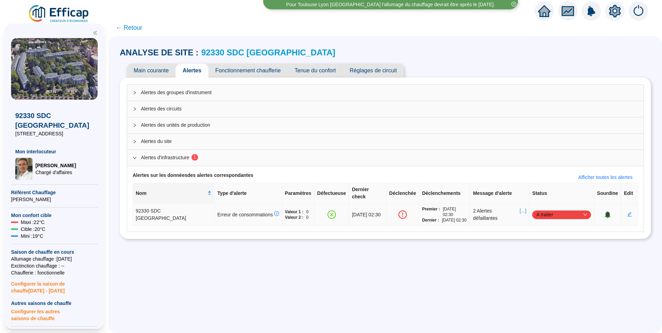
click at [519, 207] on span "[...]" at bounding box center [522, 214] width 7 height 15
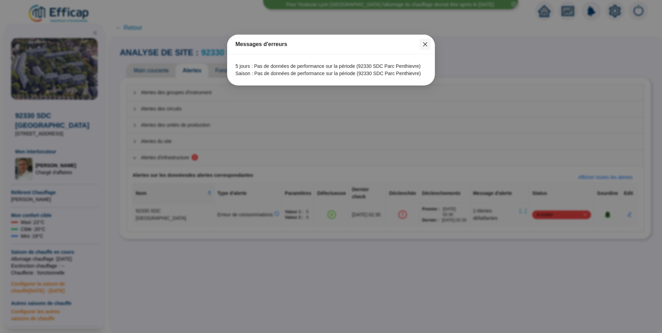
click at [428, 41] on button "Close" at bounding box center [424, 44] width 11 height 11
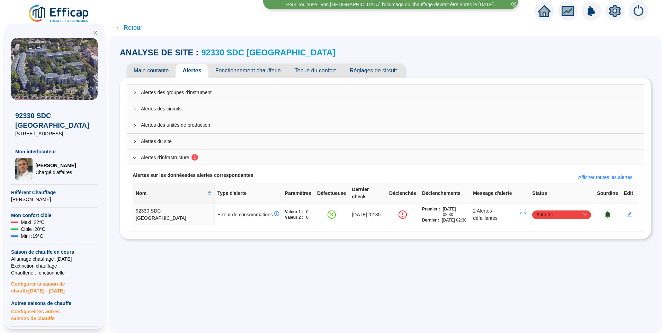
click at [269, 46] on div "ANALYSE DE SITE : 92330 SDC Parc Penthievre Main courante Alertes Fonctionnemen…" at bounding box center [385, 143] width 531 height 200
click at [266, 51] on link "92330 SDC [GEOGRAPHIC_DATA]" at bounding box center [268, 52] width 134 height 9
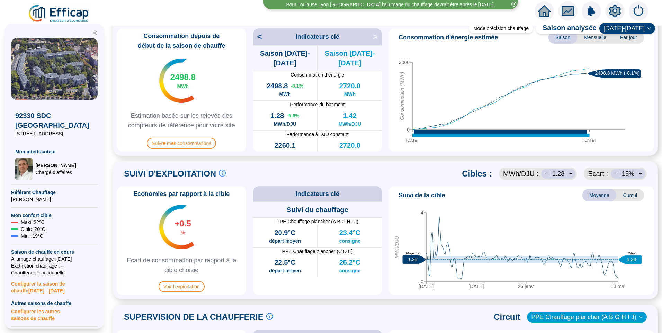
scroll to position [242, 0]
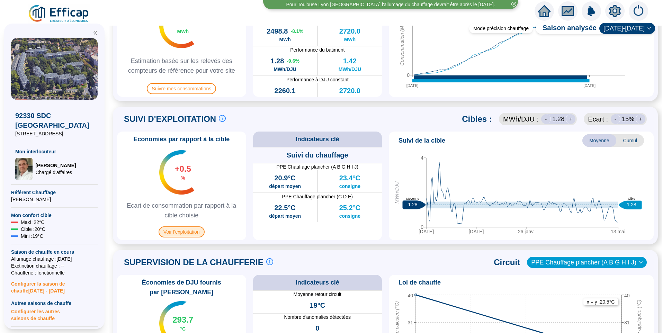
click at [192, 237] on span "Voir l'exploitation" at bounding box center [181, 231] width 46 height 11
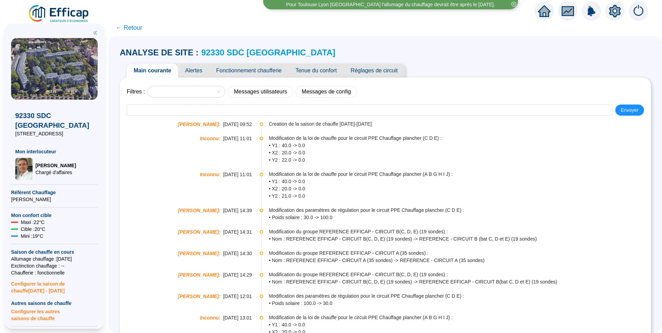
click at [204, 69] on span "Alertes" at bounding box center [193, 71] width 31 height 14
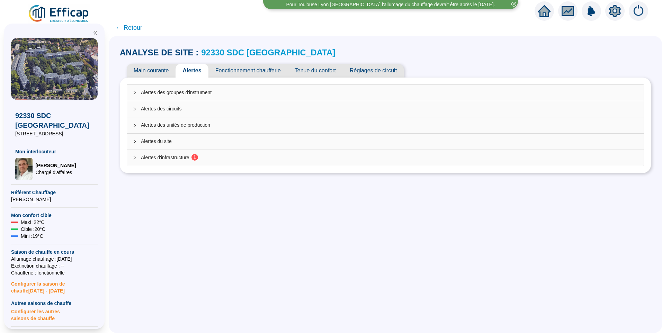
click at [196, 157] on span "1" at bounding box center [194, 157] width 2 height 5
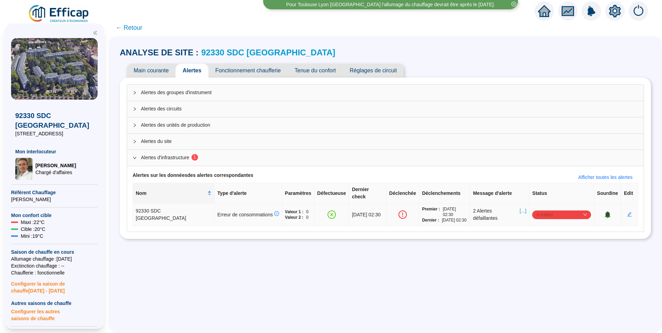
click at [538, 210] on span "A traiter" at bounding box center [561, 214] width 51 height 10
click at [539, 242] on div "Traité" at bounding box center [558, 242] width 48 height 7
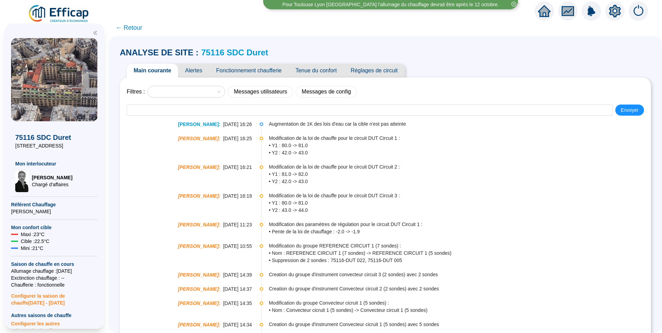
click at [204, 67] on span "Alertes" at bounding box center [193, 71] width 31 height 14
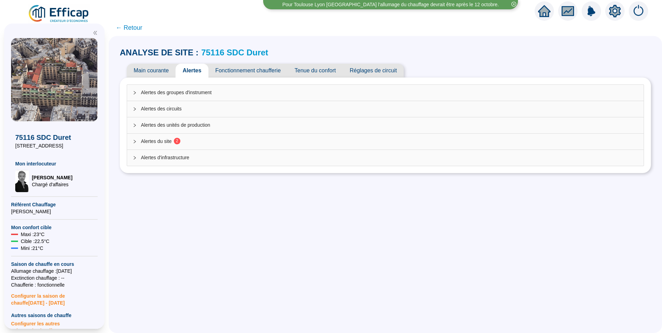
click at [173, 140] on span "Alertes du site 2" at bounding box center [389, 141] width 497 height 7
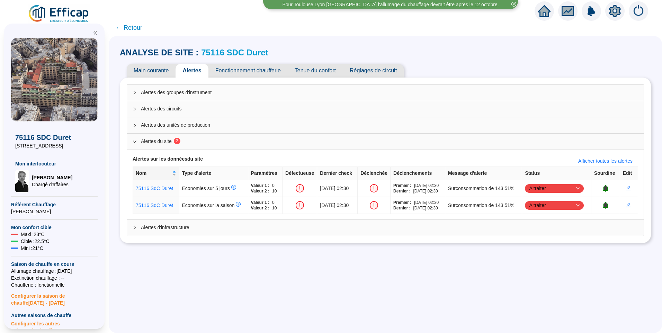
click at [163, 229] on span "Alertes d'infrastructure" at bounding box center [389, 227] width 497 height 7
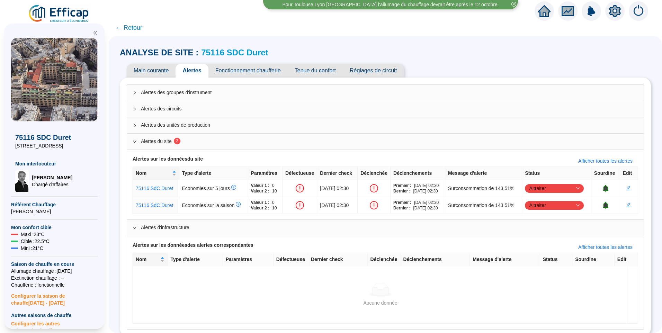
click at [234, 56] on link "75116 SDC Duret" at bounding box center [234, 52] width 67 height 9
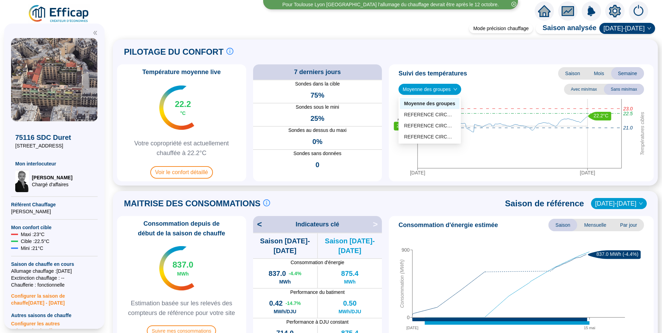
click at [449, 88] on span "Moyenne des groupes" at bounding box center [429, 89] width 54 height 10
click at [442, 110] on div "REFERENCE CIRCUIT 3 (6 sondes)" at bounding box center [430, 114] width 60 height 11
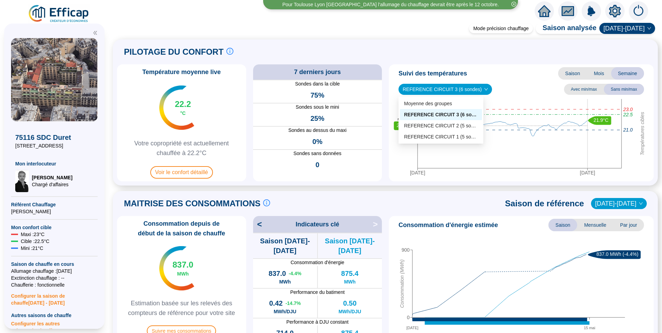
click at [445, 90] on span "REFERENCE CIRCUIT 3 (6 sondes)" at bounding box center [444, 89] width 85 height 10
click at [448, 124] on div "REFERENCE CIRCUIT 2 (5 sondes)" at bounding box center [441, 125] width 74 height 7
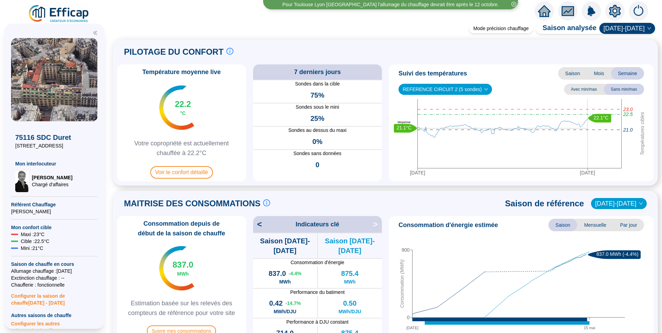
click at [459, 93] on span "REFERENCE CIRCUIT 2 (5 sondes)" at bounding box center [444, 89] width 85 height 10
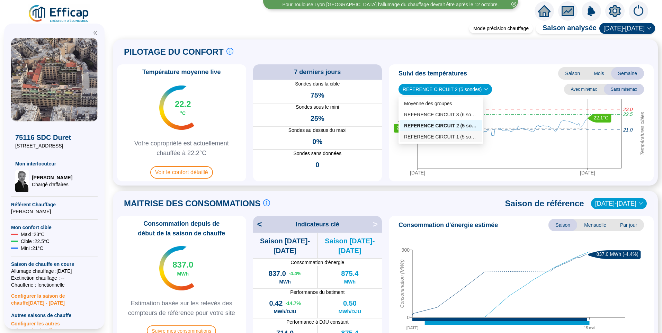
click at [440, 134] on div "REFERENCE CIRCUIT 1 (5 sondes)" at bounding box center [441, 136] width 74 height 7
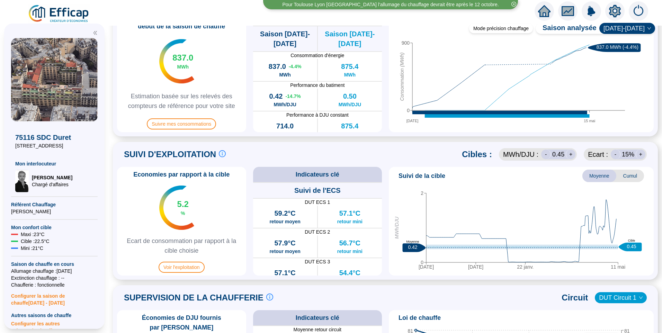
scroll to position [277, 0]
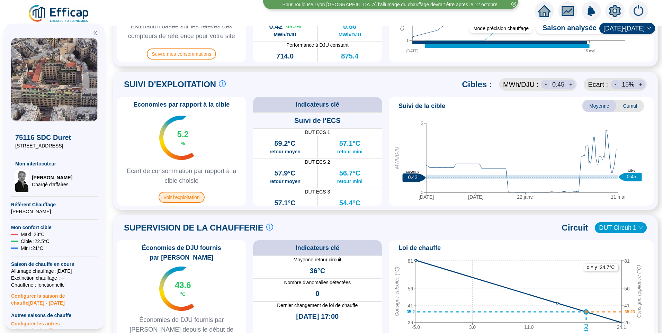
click at [194, 198] on span "Voir l'exploitation" at bounding box center [181, 197] width 46 height 11
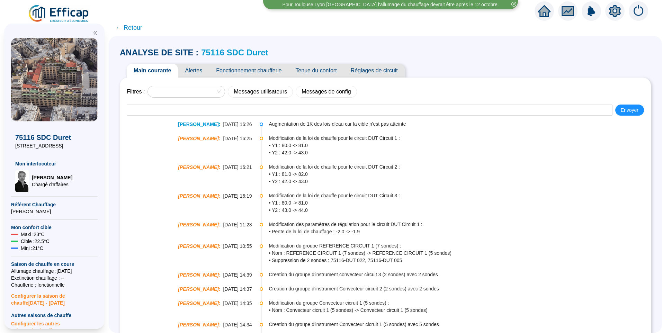
click at [204, 73] on span "Alertes" at bounding box center [193, 71] width 31 height 14
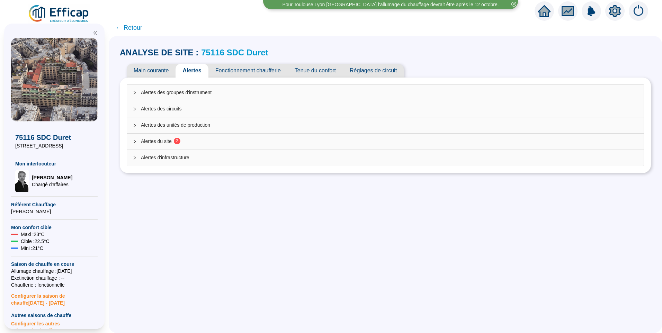
click at [324, 73] on span "Tenue du confort" at bounding box center [315, 71] width 55 height 14
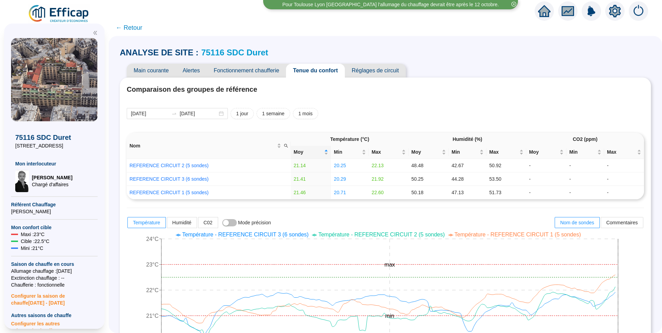
scroll to position [35, 0]
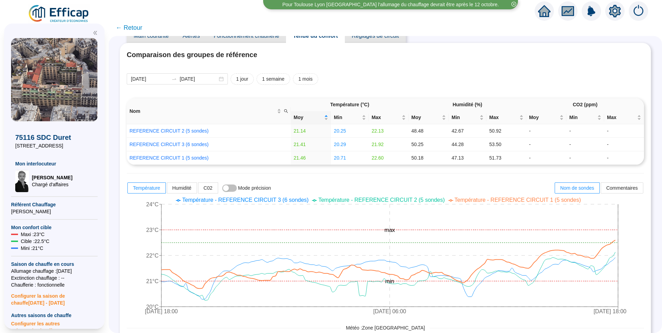
click at [514, 203] on span "Température - REFERENCE CIRCUIT 1 (5 sondes)" at bounding box center [517, 200] width 126 height 6
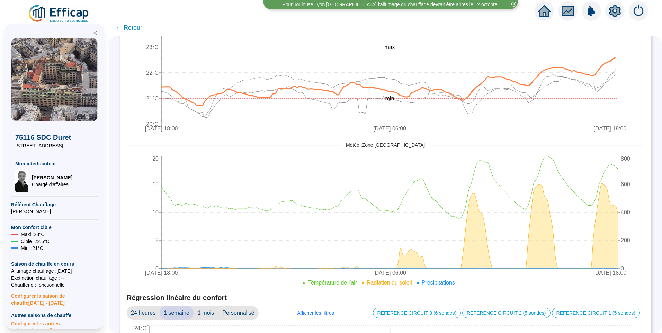
scroll to position [90, 0]
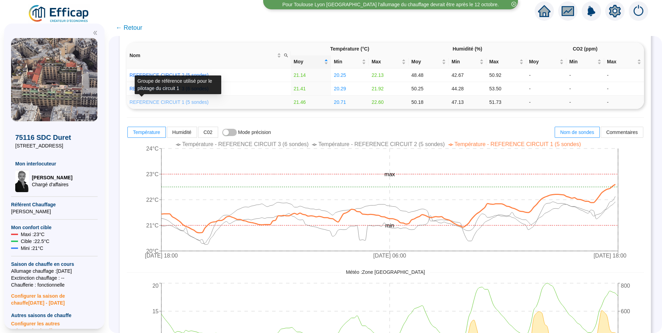
click at [178, 104] on link "REFERENCE CIRCUIT 1 (5 sondes)" at bounding box center [168, 102] width 79 height 6
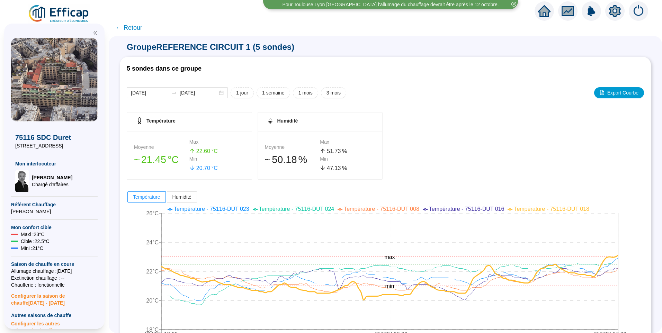
click at [136, 31] on span "← Retour" at bounding box center [129, 28] width 27 height 10
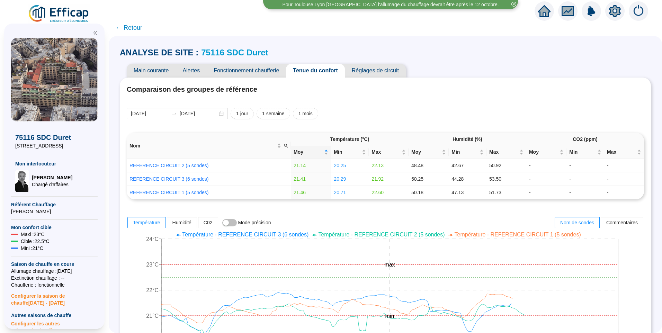
click at [256, 73] on span "Fonctionnement chaufferie" at bounding box center [246, 71] width 79 height 14
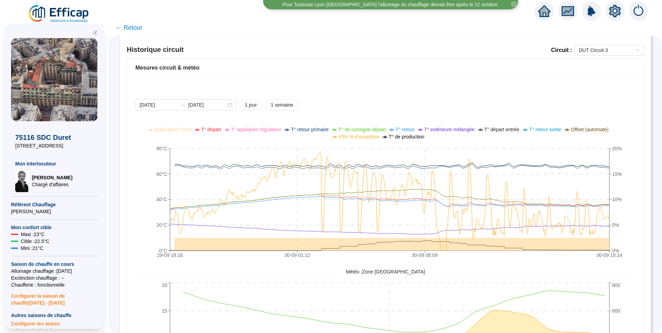
scroll to position [472, 0]
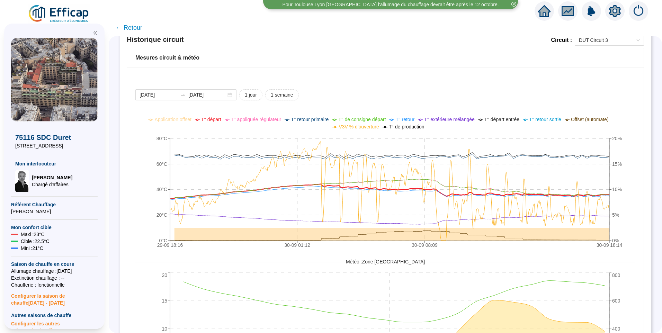
click at [216, 121] on span "T° départ" at bounding box center [211, 120] width 20 height 6
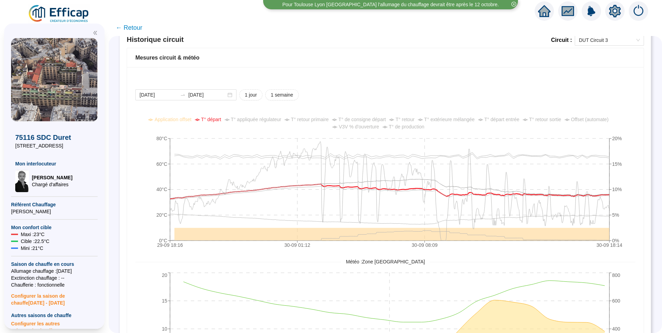
click at [367, 117] on span "T° de consigne départ" at bounding box center [361, 120] width 47 height 6
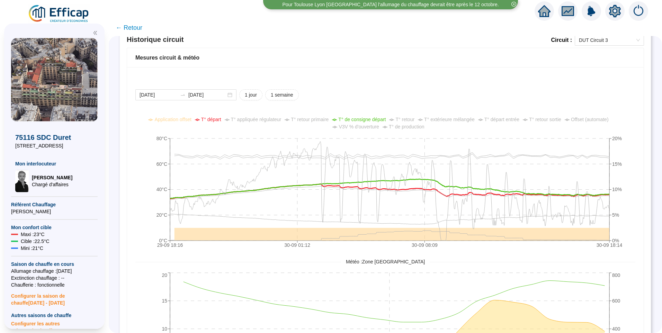
click at [275, 119] on span "T° appliquée régulateur" at bounding box center [256, 120] width 51 height 6
click at [172, 95] on input "2025-09-29" at bounding box center [158, 94] width 38 height 7
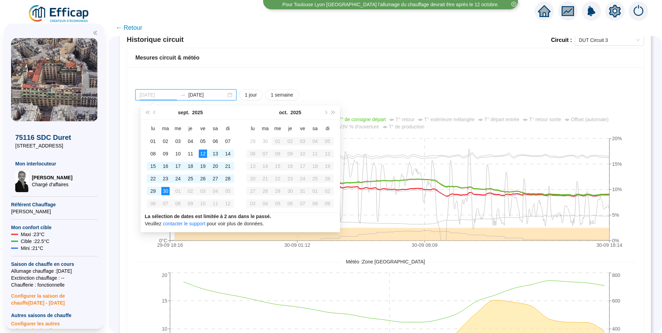
type input "2025-09-30"
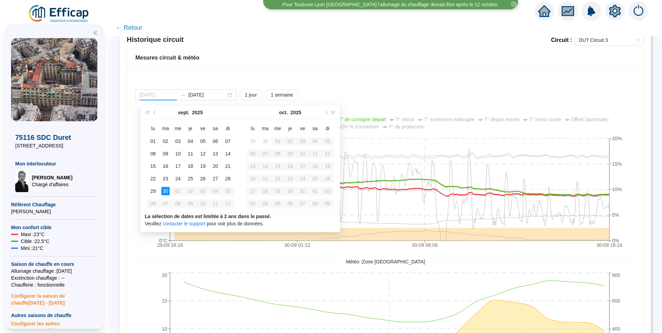
click at [163, 193] on div "30" at bounding box center [165, 191] width 8 height 8
type input "2025-09-30"
click at [166, 193] on div "30" at bounding box center [165, 191] width 8 height 8
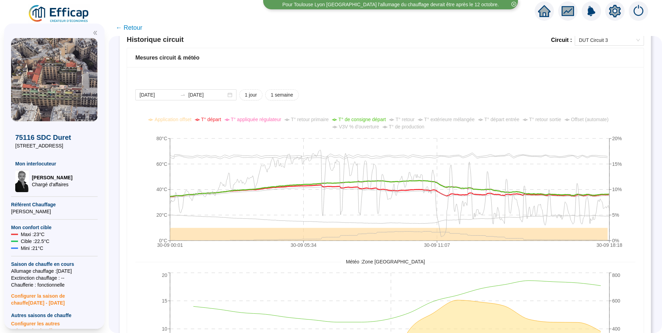
click at [95, 34] on icon "double-left" at bounding box center [95, 32] width 5 height 5
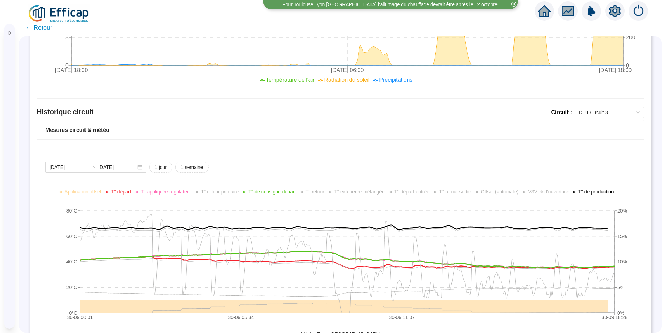
scroll to position [264, 0]
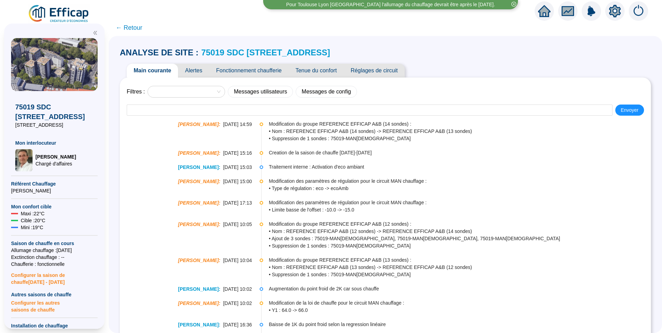
click at [202, 71] on span "Alertes" at bounding box center [193, 71] width 31 height 14
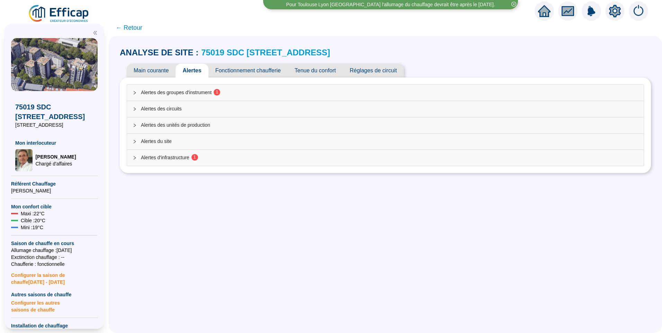
click at [201, 89] on span "Alertes des groupes d'instrument 1" at bounding box center [389, 92] width 497 height 7
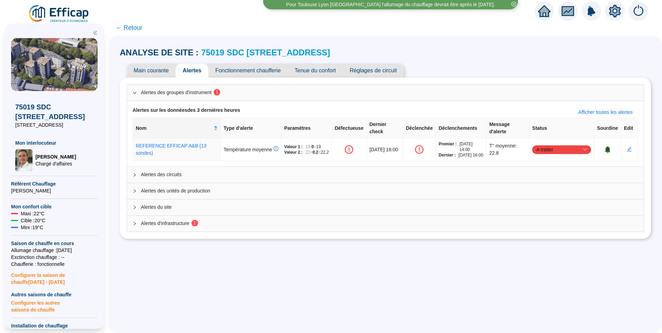
click at [174, 227] on span "Alertes d'infrastructure 1" at bounding box center [389, 223] width 497 height 7
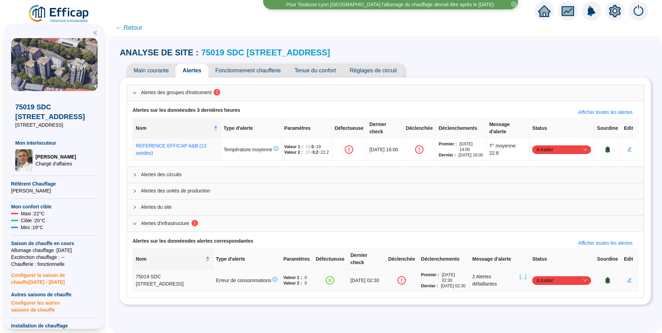
click at [520, 274] on span "[...]" at bounding box center [522, 280] width 7 height 15
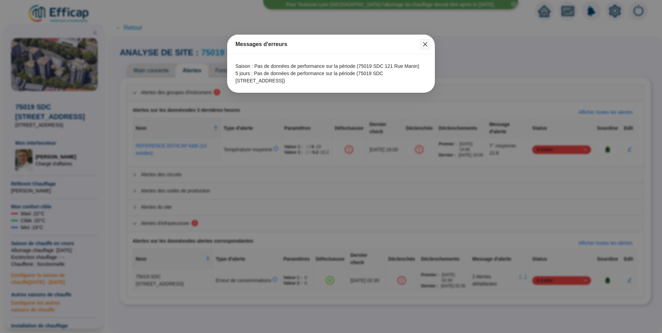
click at [422, 44] on span "Fermer" at bounding box center [424, 45] width 11 height 6
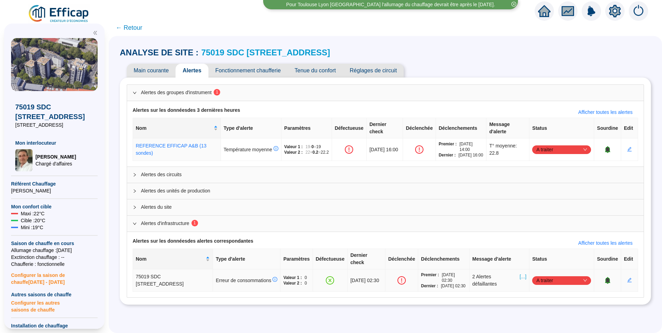
click at [566, 281] on span "A traiter" at bounding box center [561, 280] width 51 height 10
click at [554, 311] on div "Traité" at bounding box center [558, 313] width 48 height 7
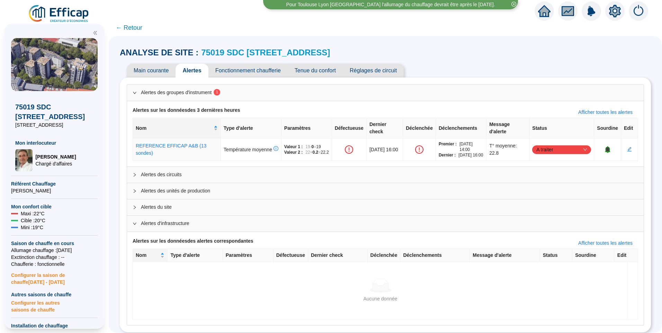
click at [257, 54] on link "75019 SDC [STREET_ADDRESS]" at bounding box center [265, 52] width 129 height 9
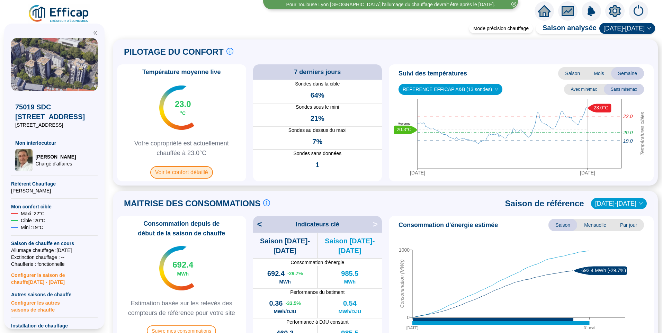
click at [196, 172] on span "Voir le confort détaillé" at bounding box center [181, 172] width 63 height 12
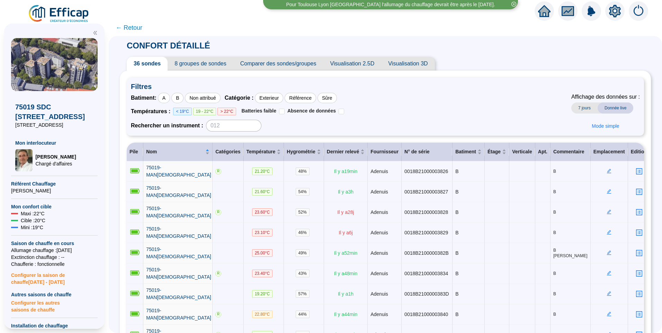
click at [191, 65] on span "8 groupes de sondes" at bounding box center [199, 64] width 65 height 14
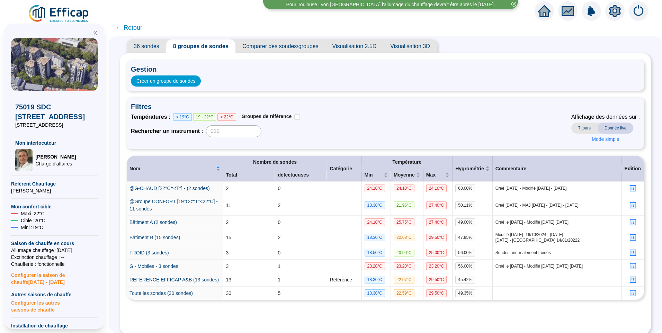
scroll to position [31, 0]
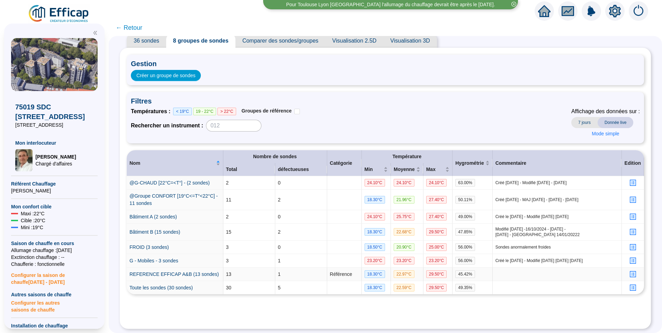
click at [630, 272] on icon "profile" at bounding box center [632, 274] width 5 height 5
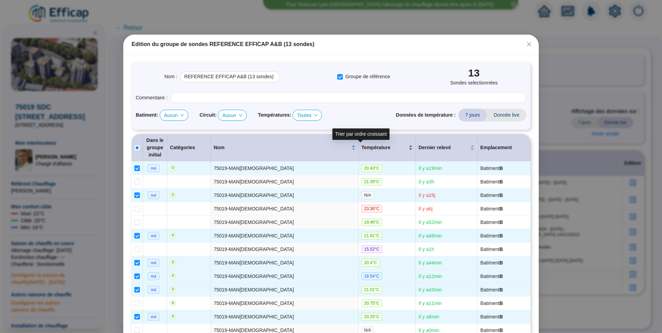
click at [389, 151] on div "Température" at bounding box center [386, 147] width 51 height 7
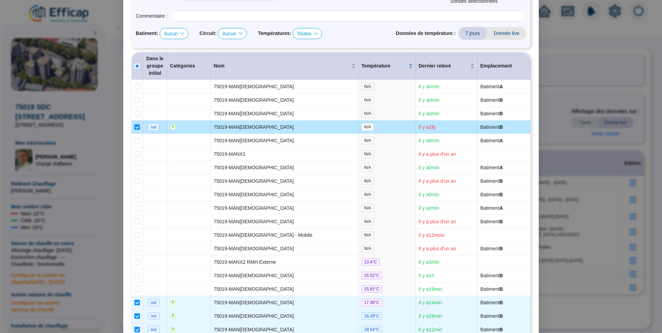
scroll to position [35, 0]
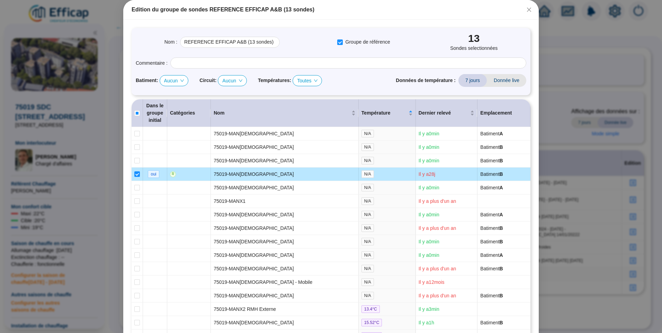
drag, startPoint x: 134, startPoint y: 175, endPoint x: 252, endPoint y: 171, distance: 118.1
click at [134, 175] on input "checkbox" at bounding box center [137, 174] width 6 height 6
checkbox input "false"
type input "REFERENCE EFFICAP A&B (12 sondes)"
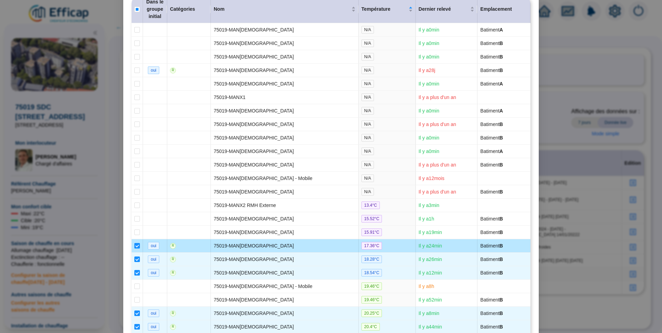
scroll to position [381, 0]
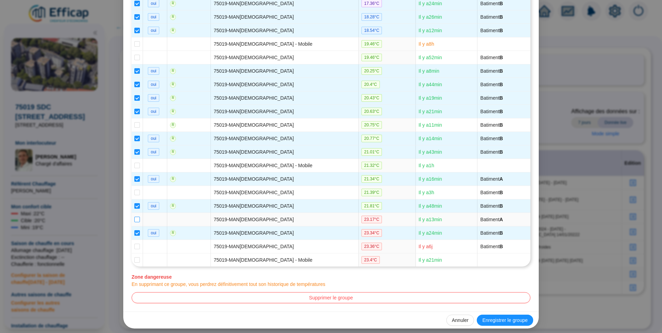
click at [135, 221] on input "checkbox" at bounding box center [137, 220] width 6 height 6
checkbox input "true"
type input "REFERENCE EFFICAP A&B (13 sondes)"
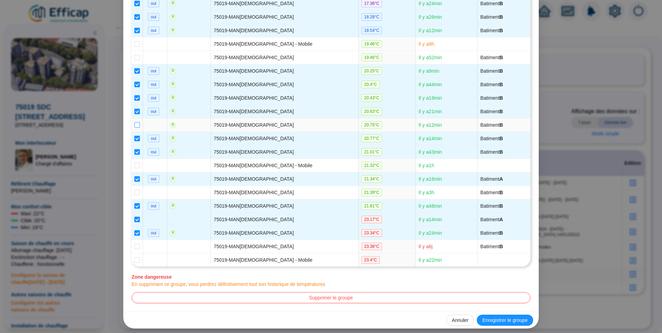
click at [135, 123] on input "checkbox" at bounding box center [137, 125] width 6 height 6
checkbox input "true"
type input "REFERENCE EFFICAP A&B (14 sondes)"
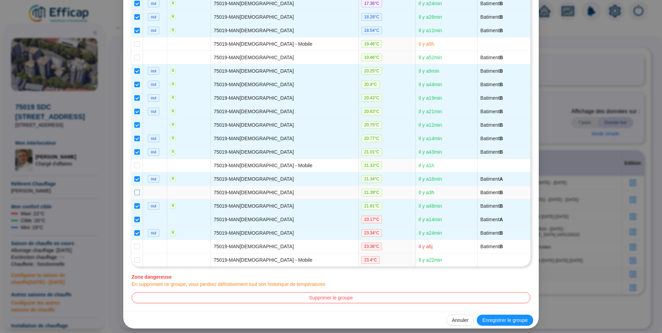
click at [134, 193] on input "checkbox" at bounding box center [137, 193] width 6 height 6
checkbox input "true"
type input "REFERENCE EFFICAP A&B (15 sondes)"
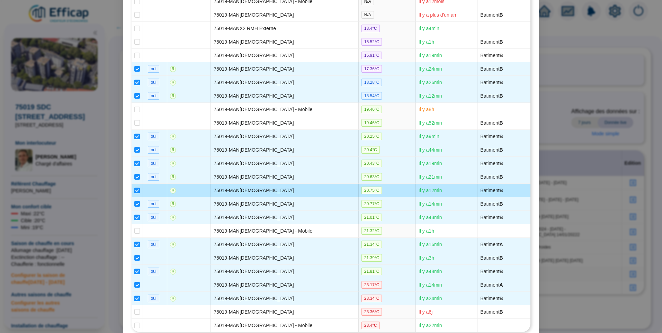
scroll to position [384, 0]
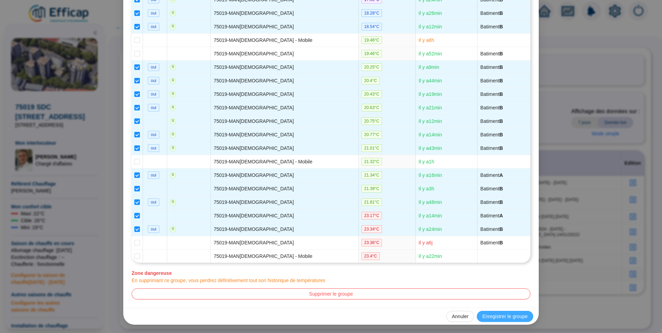
click at [498, 315] on span "Enregistrer le groupe" at bounding box center [504, 316] width 45 height 7
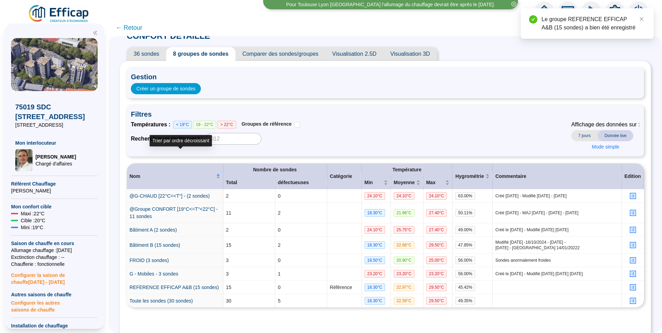
scroll to position [0, 0]
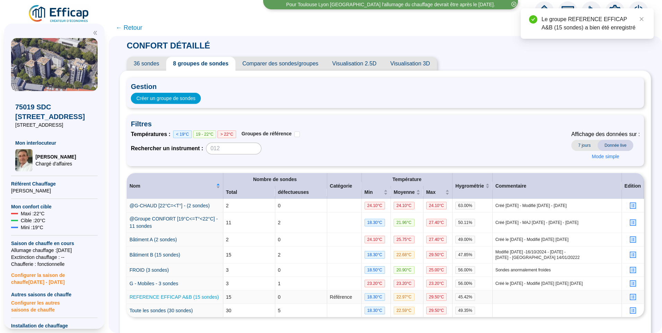
click at [192, 300] on link "REFERENCE EFFICAP A&B (15 sondes)" at bounding box center [173, 297] width 89 height 6
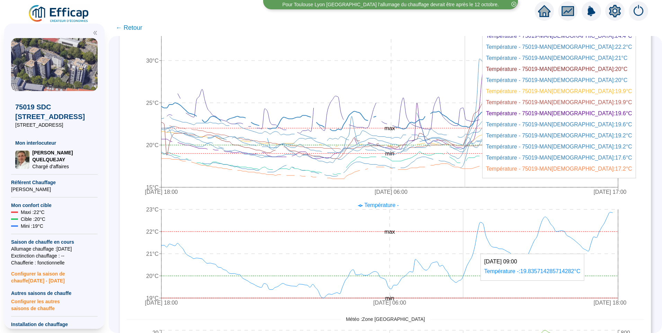
scroll to position [173, 0]
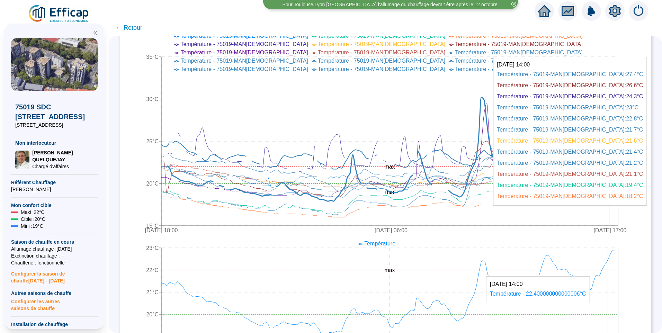
click at [615, 113] on icon at bounding box center [389, 139] width 456 height 124
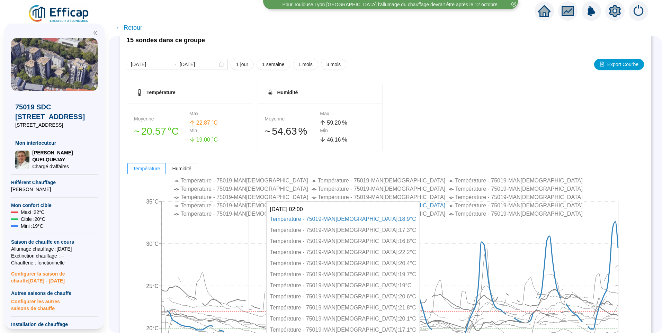
scroll to position [0, 0]
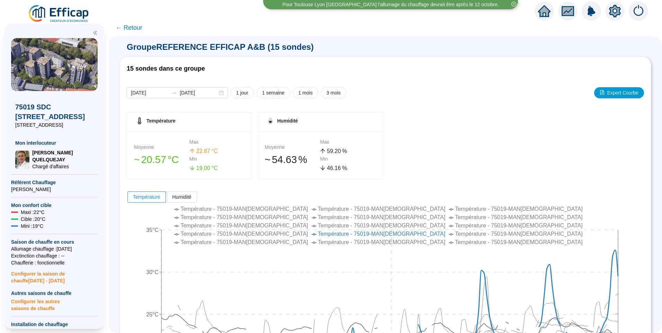
click at [134, 28] on span "← Retour" at bounding box center [129, 28] width 27 height 10
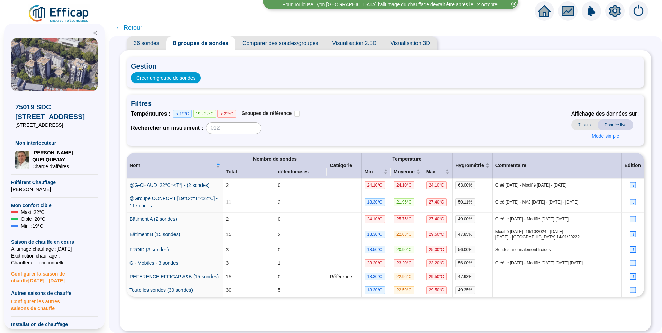
scroll to position [31, 0]
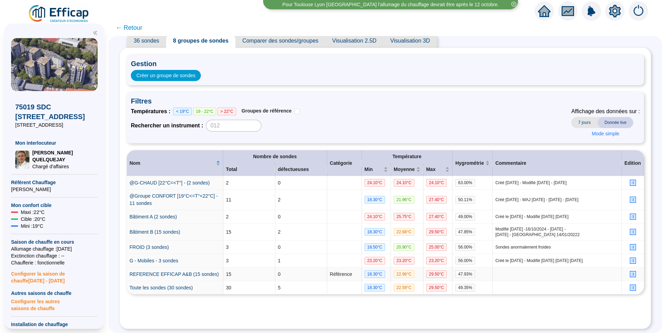
click at [630, 272] on icon "profile" at bounding box center [632, 274] width 5 height 5
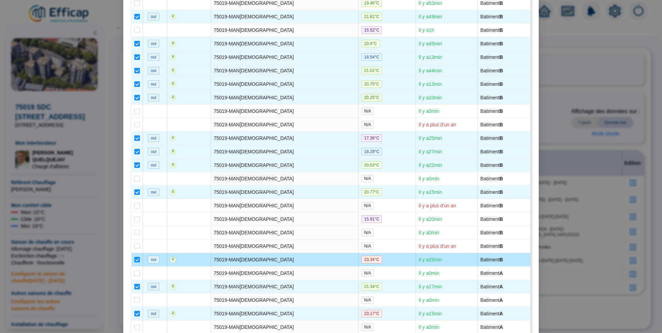
scroll to position [177, 0]
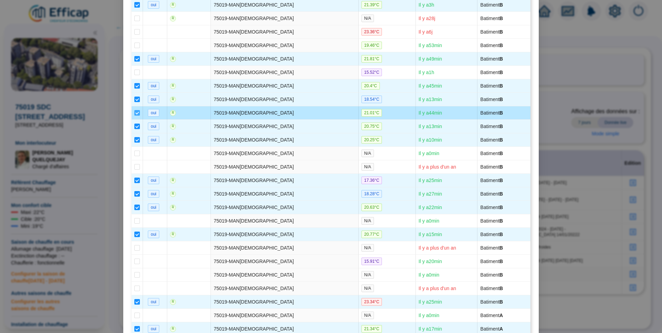
click at [136, 112] on input "checkbox" at bounding box center [137, 113] width 6 height 6
checkbox input "false"
type input "REFERENCE EFFICAP A&B (14 sondes)"
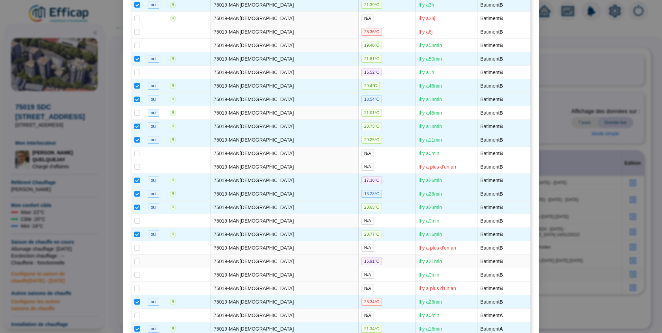
scroll to position [384, 0]
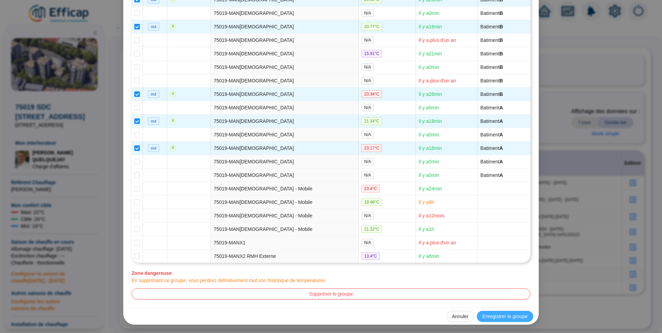
click at [509, 319] on span "Enregistrer le groupe" at bounding box center [504, 316] width 45 height 7
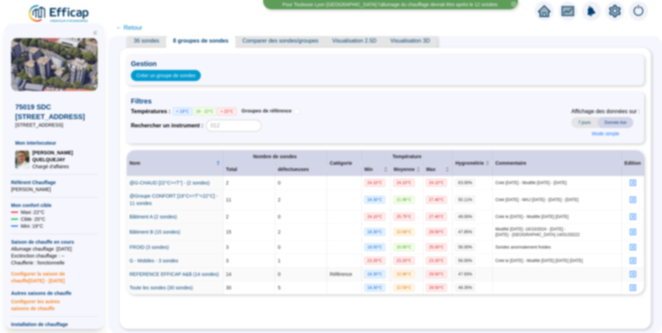
scroll to position [0, 0]
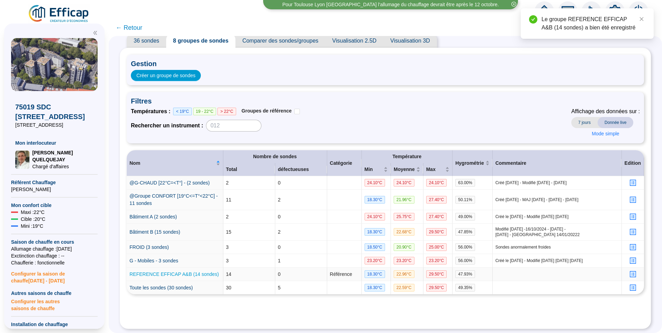
click at [178, 271] on link "REFERENCE EFFICAP A&B (14 sondes)" at bounding box center [173, 274] width 89 height 6
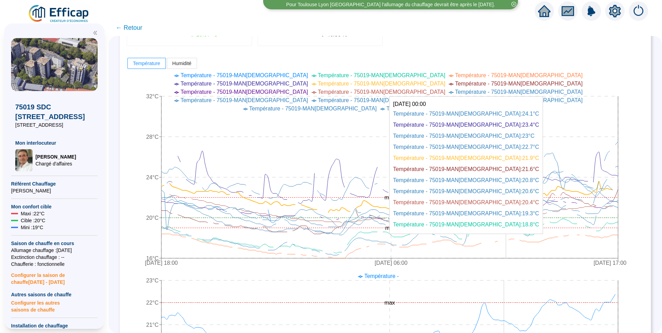
scroll to position [173, 0]
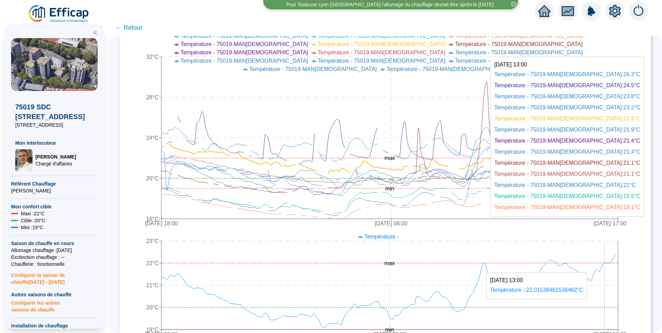
click at [611, 116] on icon "23 sept. 2025 18:00 27 sept. 2025 06:00 30 sept. 2025 17:00 16°C 20°C 24°C 28°C…" at bounding box center [380, 130] width 507 height 201
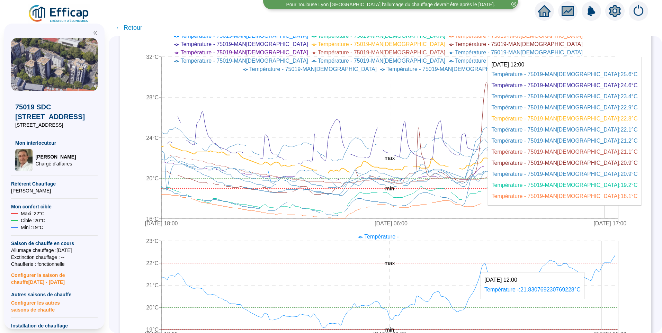
click at [611, 115] on icon "23 sept. 2025 18:00 27 sept. 2025 06:00 30 sept. 2025 17:00 16°C 20°C 24°C 28°C…" at bounding box center [380, 130] width 507 height 201
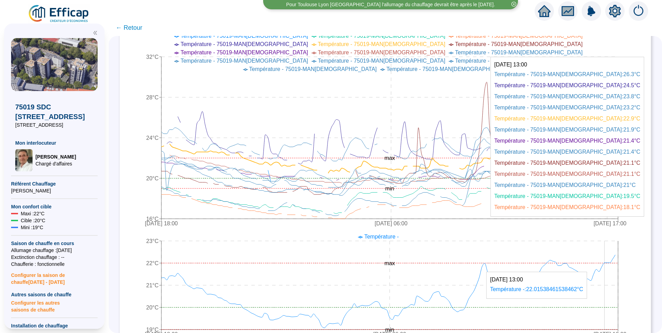
click at [612, 115] on icon "23 sept. 2025 18:00 27 sept. 2025 06:00 30 sept. 2025 17:00 16°C 20°C 24°C 28°C…" at bounding box center [380, 130] width 507 height 201
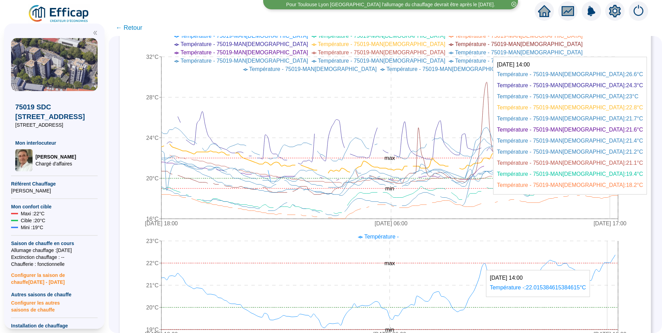
click at [612, 111] on icon "23 sept. 2025 18:00 27 sept. 2025 06:00 30 sept. 2025 17:00 16°C 20°C 24°C 28°C…" at bounding box center [380, 130] width 507 height 201
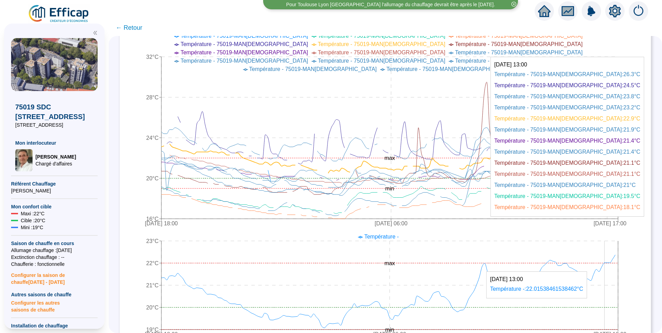
click at [612, 115] on icon "23 sept. 2025 18:00 27 sept. 2025 06:00 30 sept. 2025 17:00 16°C 20°C 24°C 28°C…" at bounding box center [380, 130] width 507 height 201
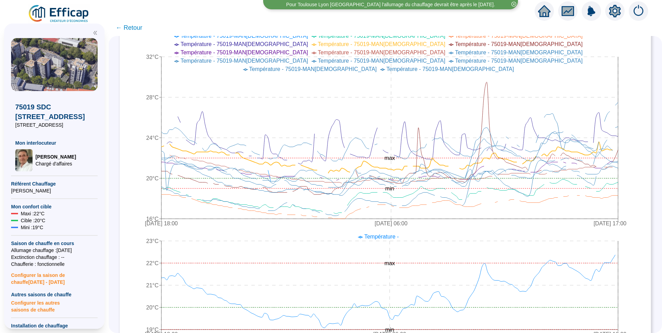
click at [644, 112] on div "14 sondes dans ce groupe 2025-09-23 2025-09-30 1 jour 1 semaine 1 mois 3 mois E…" at bounding box center [385, 312] width 531 height 856
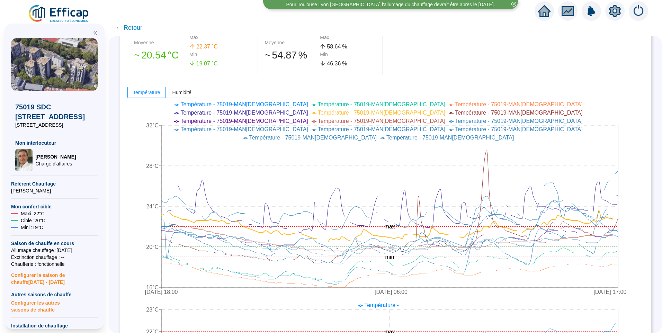
scroll to position [104, 0]
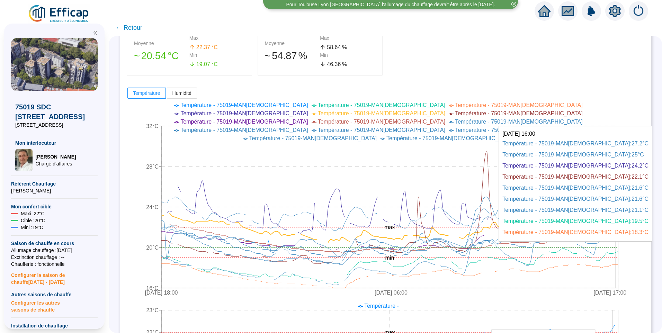
click at [621, 173] on icon "23 sept. 2025 18:00 27 sept. 2025 06:00 30 sept. 2025 17:00 16°C 20°C 24°C 28°C…" at bounding box center [380, 199] width 507 height 201
click at [621, 172] on icon "23 sept. 2025 18:00 27 sept. 2025 06:00 30 sept. 2025 17:00 16°C 20°C 24°C 28°C…" at bounding box center [380, 199] width 507 height 201
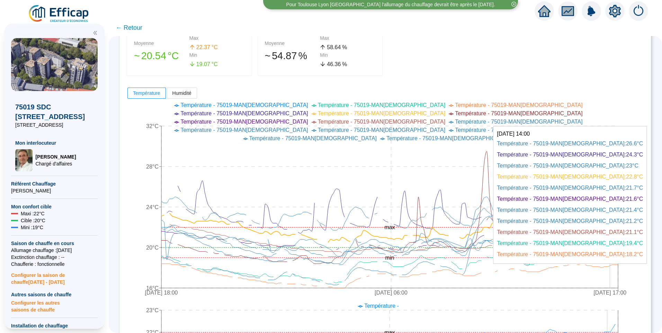
click at [612, 185] on icon "23 sept. 2025 18:00 27 sept. 2025 06:00 30 sept. 2025 17:00 16°C 20°C 24°C 28°C…" at bounding box center [380, 199] width 507 height 201
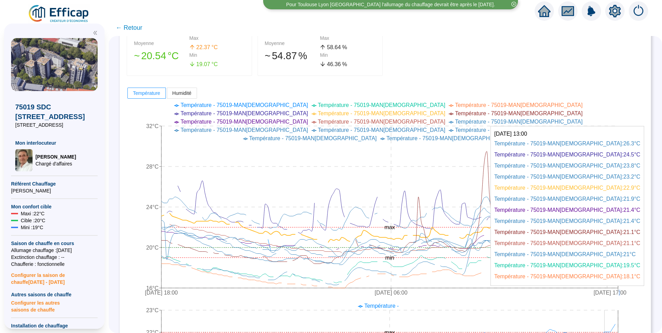
click at [612, 185] on icon "23 sept. 2025 18:00 27 sept. 2025 06:00 30 sept. 2025 17:00 16°C 20°C 24°C 28°C…" at bounding box center [380, 199] width 507 height 201
click at [611, 185] on icon "23 sept. 2025 18:00 27 sept. 2025 06:00 30 sept. 2025 17:00 16°C 20°C 24°C 28°C…" at bounding box center [380, 199] width 507 height 201
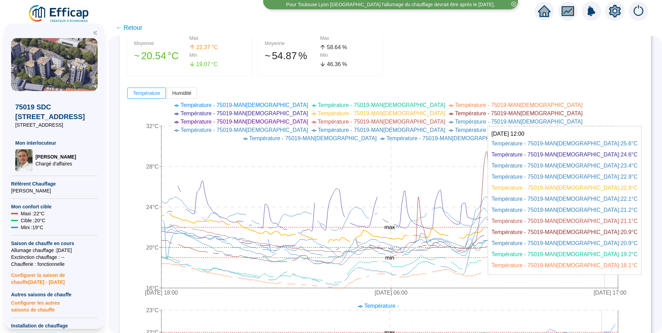
click at [608, 185] on icon "23 sept. 2025 18:00 27 sept. 2025 06:00 30 sept. 2025 17:00 16°C 20°C 24°C 28°C…" at bounding box center [380, 199] width 507 height 201
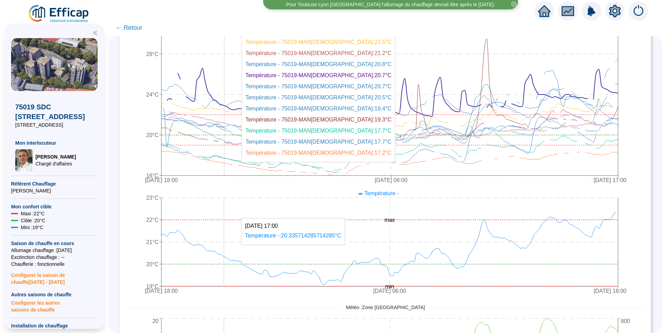
scroll to position [208, 0]
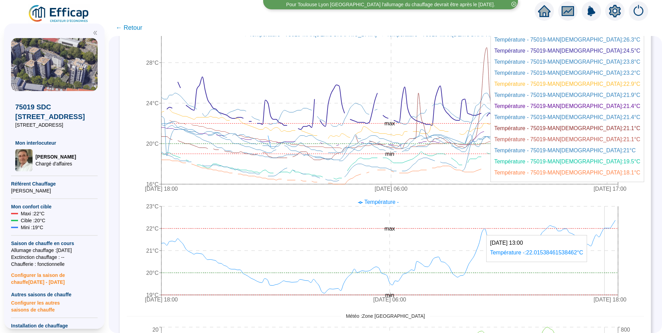
click at [612, 79] on icon "23 sept. 2025 18:00 27 sept. 2025 06:00 30 sept. 2025 17:00 16°C 20°C 24°C 28°C…" at bounding box center [380, 96] width 507 height 201
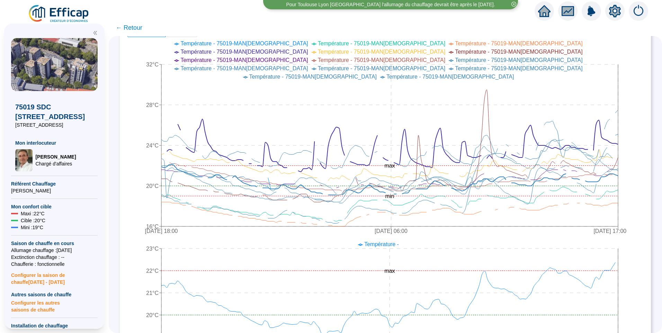
scroll to position [138, 0]
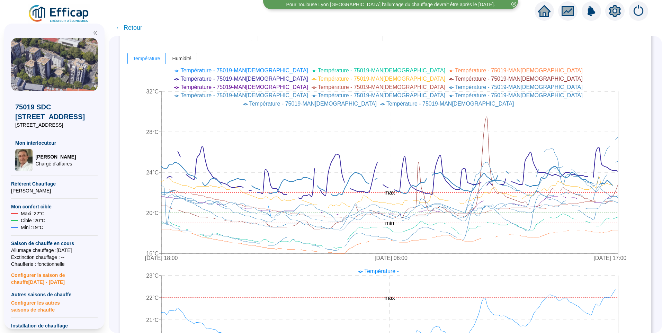
click at [351, 101] on span "Température - 75019-MAN28" at bounding box center [312, 104] width 127 height 6
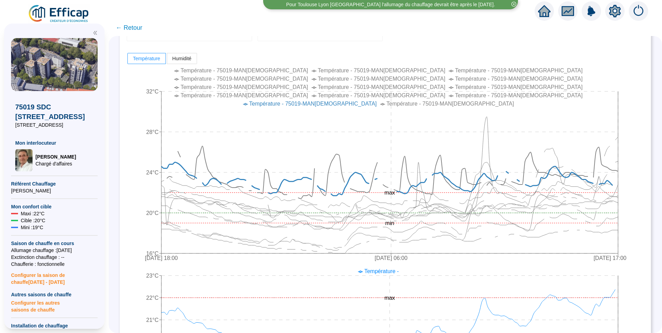
click at [351, 101] on span "Température - 75019-MAN28" at bounding box center [312, 104] width 127 height 6
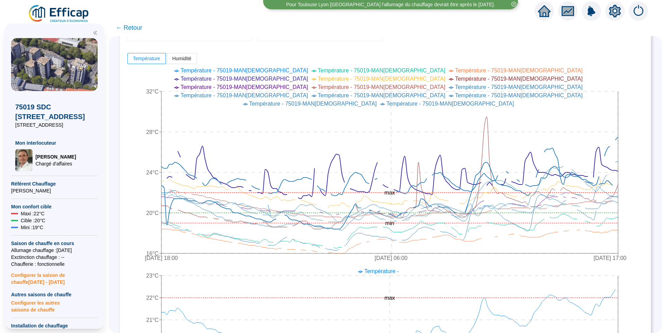
click at [455, 84] on span "Température - 75019-MAN26" at bounding box center [518, 87] width 127 height 6
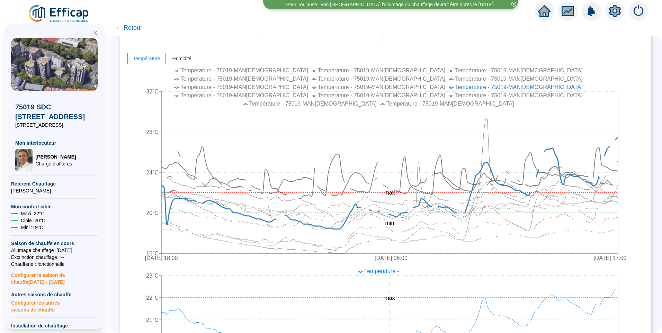
click at [455, 84] on span "Température - 75019-MAN26" at bounding box center [518, 87] width 127 height 6
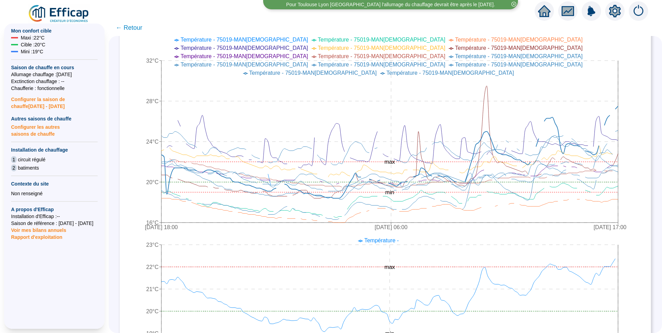
scroll to position [173, 0]
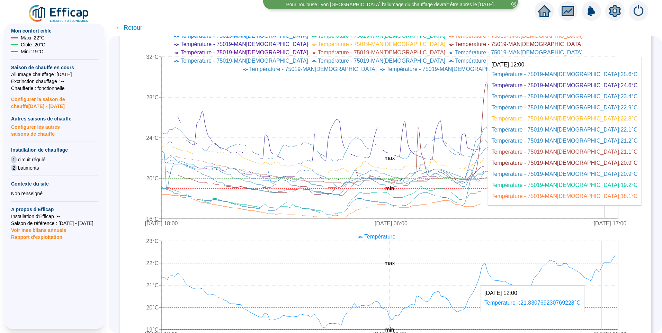
click at [608, 198] on icon "23 sept. 2025 18:00 27 sept. 2025 06:00 30 sept. 2025 17:00 16°C 20°C 24°C 28°C…" at bounding box center [380, 130] width 507 height 201
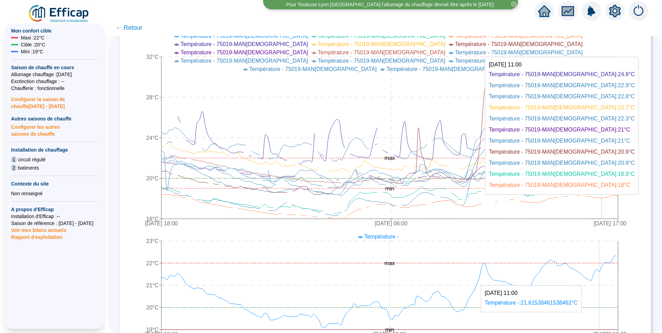
click at [606, 198] on icon "23 sept. 2025 18:00 27 sept. 2025 06:00 30 sept. 2025 17:00 16°C 20°C 24°C 28°C…" at bounding box center [380, 130] width 507 height 201
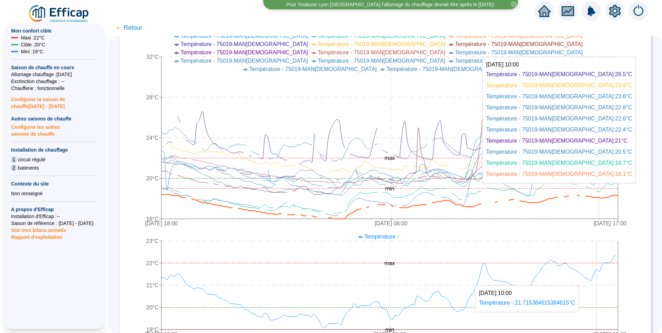
click at [605, 198] on icon at bounding box center [389, 206] width 456 height 24
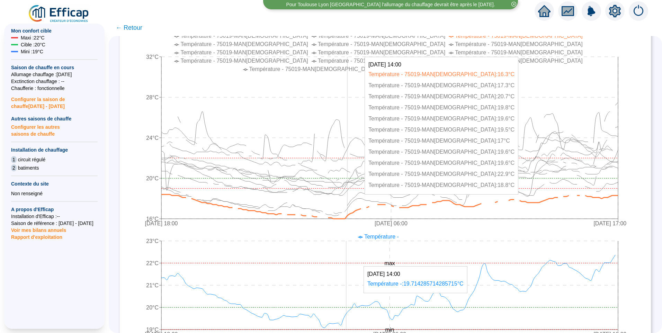
scroll to position [0, 0]
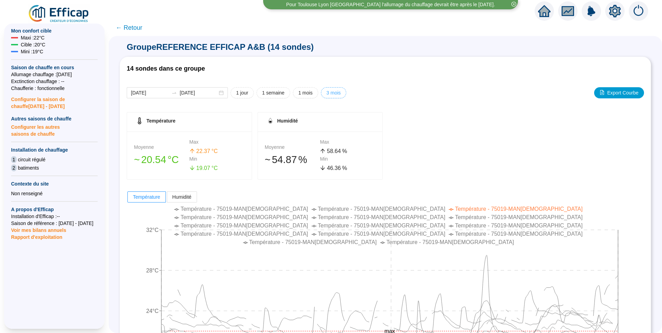
click at [334, 93] on span "3 mois" at bounding box center [333, 92] width 14 height 7
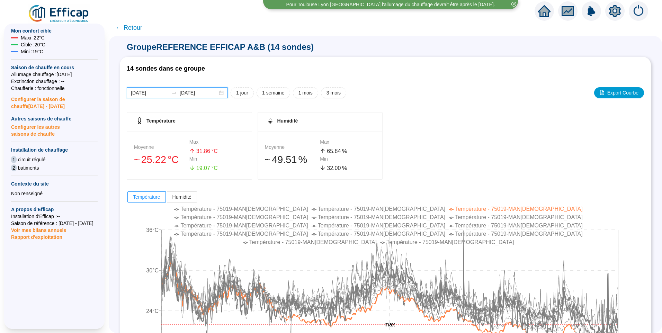
click at [167, 95] on input "2025-06-30" at bounding box center [150, 92] width 38 height 7
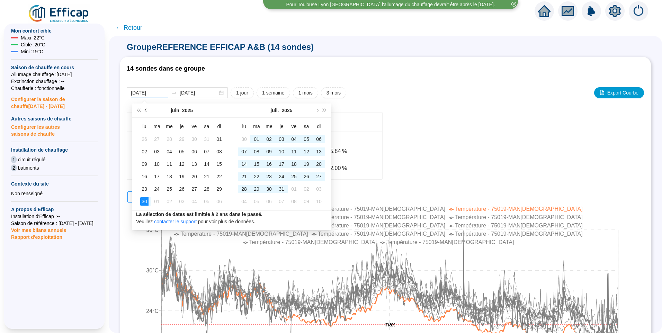
click at [147, 111] on button "Mois précédent (PageUp)" at bounding box center [146, 110] width 8 height 14
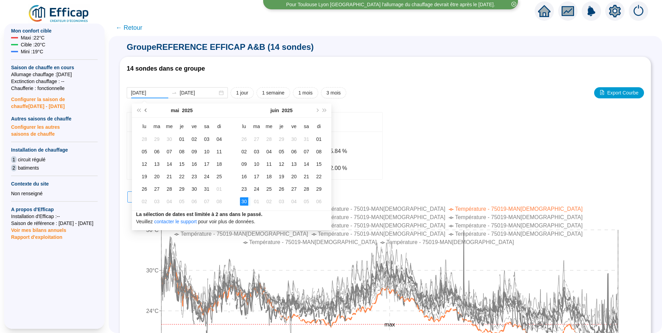
click at [147, 111] on button "Mois précédent (PageUp)" at bounding box center [146, 110] width 8 height 14
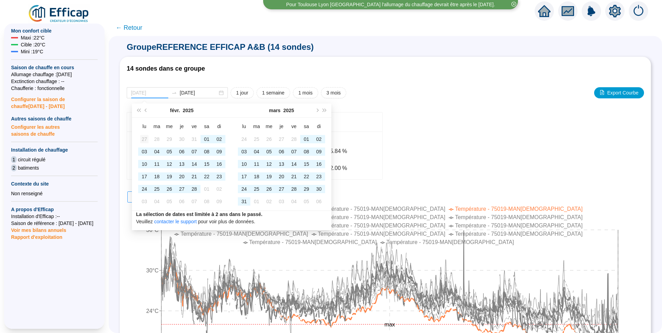
type input "2025-01-27"
click at [143, 138] on div "27" at bounding box center [144, 139] width 8 height 8
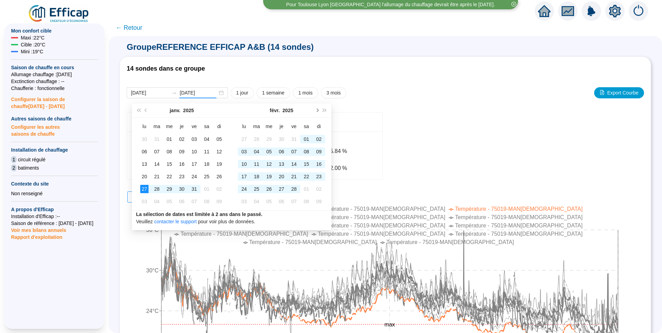
click at [317, 110] on span "Mois suivant (PageDown)" at bounding box center [316, 110] width 3 height 3
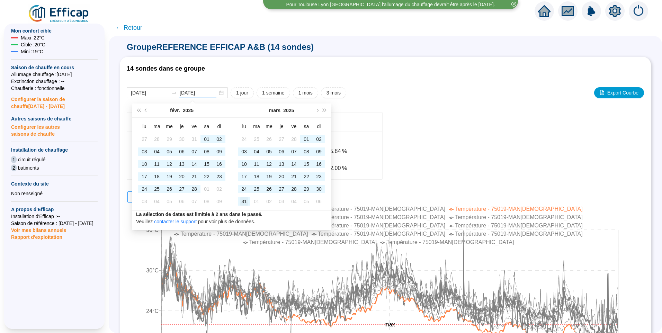
type input "2025-03-31"
click at [245, 202] on div "31" at bounding box center [244, 201] width 8 height 8
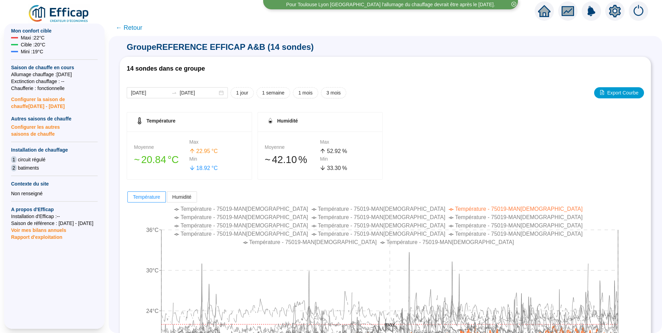
click at [141, 30] on span "← Retour" at bounding box center [129, 28] width 27 height 10
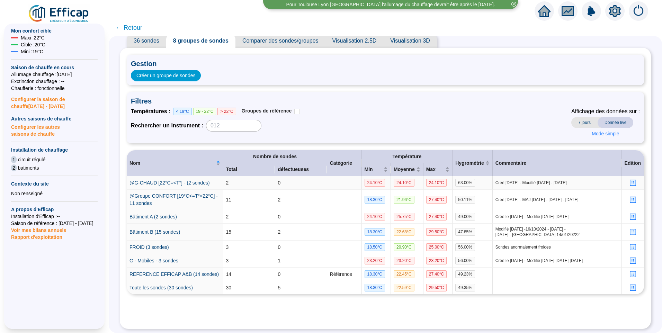
scroll to position [31, 0]
click at [631, 273] on icon "profile" at bounding box center [632, 274] width 3 height 3
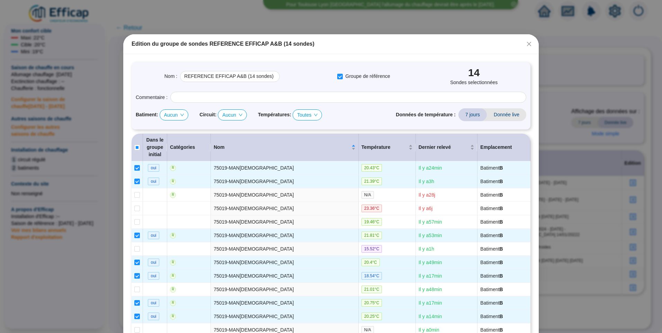
scroll to position [0, 0]
click at [526, 46] on icon "close" at bounding box center [529, 45] width 6 height 6
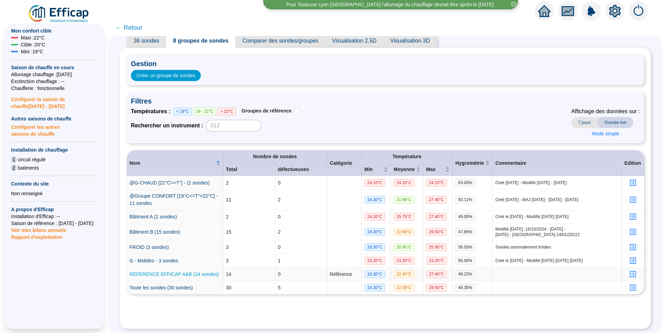
click at [163, 271] on link "REFERENCE EFFICAP A&B (14 sondes)" at bounding box center [173, 274] width 89 height 6
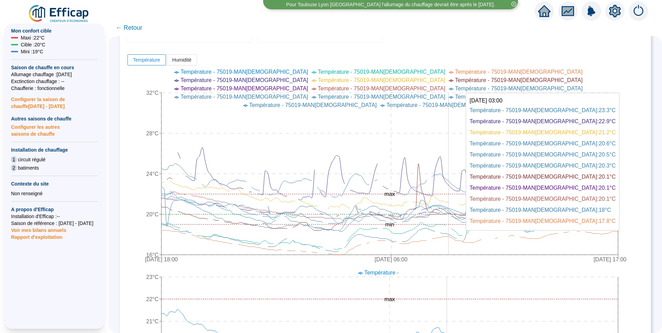
scroll to position [173, 0]
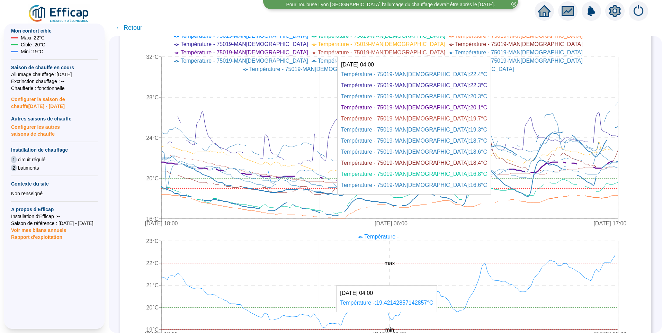
click at [326, 177] on icon at bounding box center [389, 170] width 456 height 19
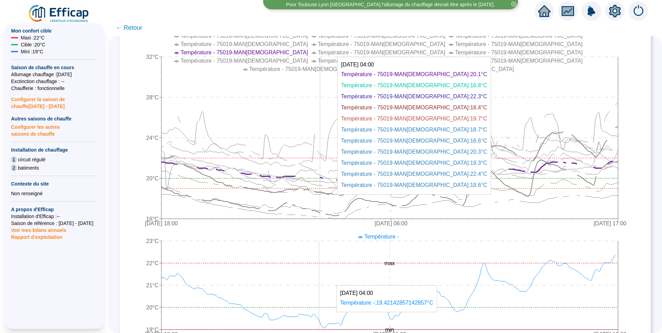
click at [326, 177] on icon at bounding box center [389, 170] width 456 height 19
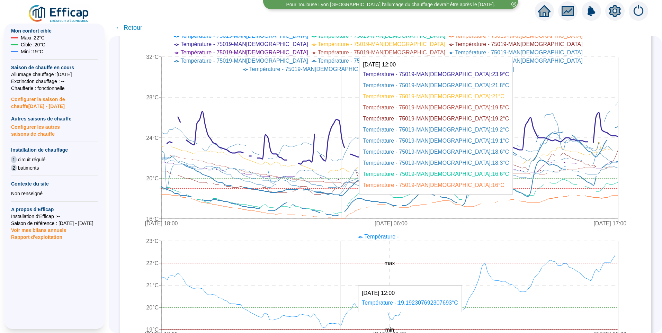
click at [348, 141] on icon at bounding box center [392, 137] width 451 height 53
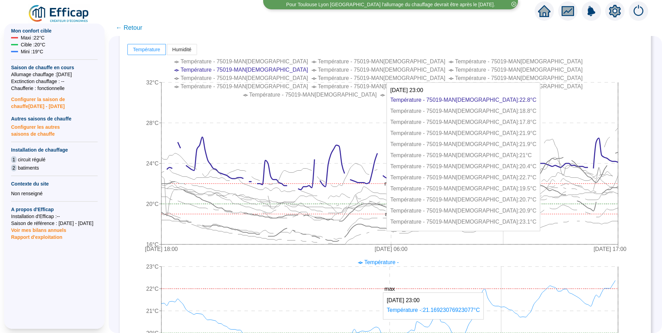
scroll to position [104, 0]
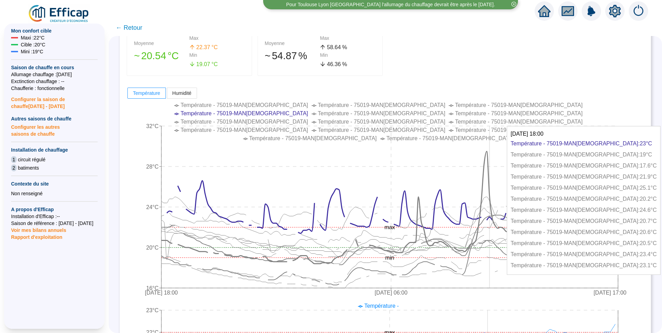
click at [494, 189] on icon at bounding box center [389, 207] width 456 height 112
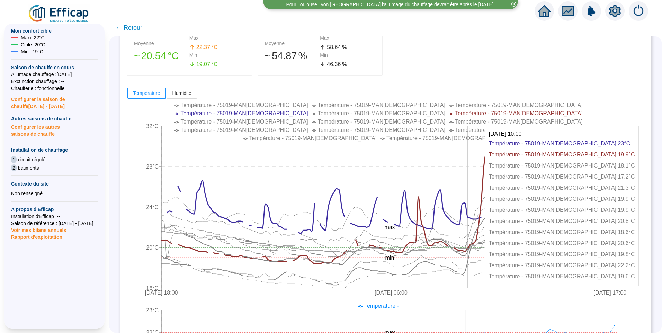
click at [463, 175] on icon "23 sept. 2025 18:00 27 sept. 2025 06:00 30 sept. 2025 17:00 16°C 20°C 24°C 28°C…" at bounding box center [380, 199] width 507 height 201
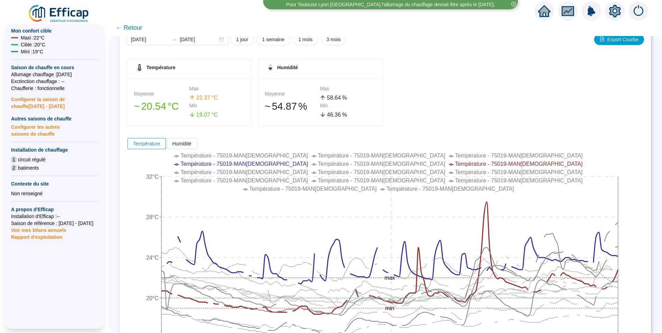
scroll to position [0, 0]
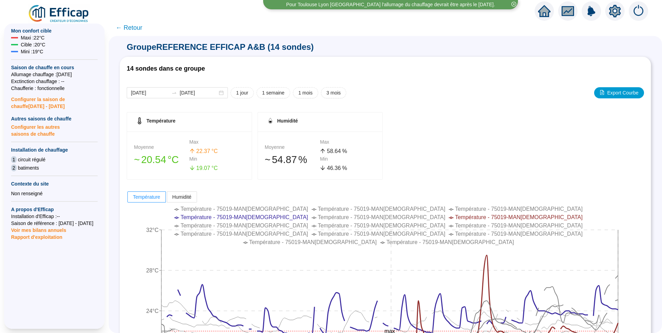
click at [138, 27] on span "← Retour" at bounding box center [129, 28] width 27 height 10
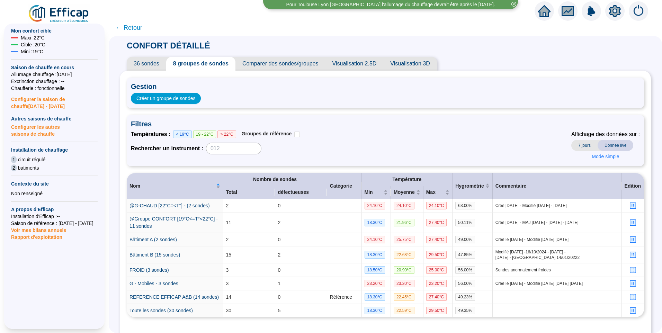
click at [142, 26] on span "← Retour" at bounding box center [129, 28] width 27 height 10
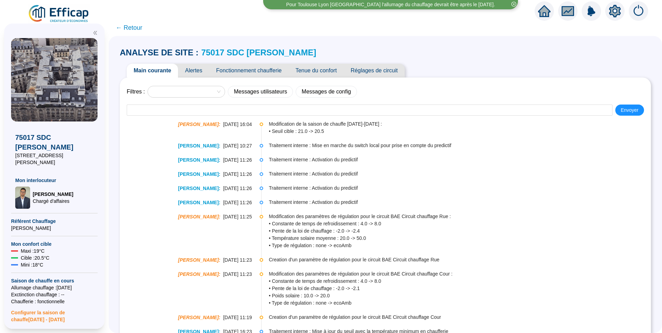
click at [191, 72] on span "Alertes" at bounding box center [193, 71] width 31 height 14
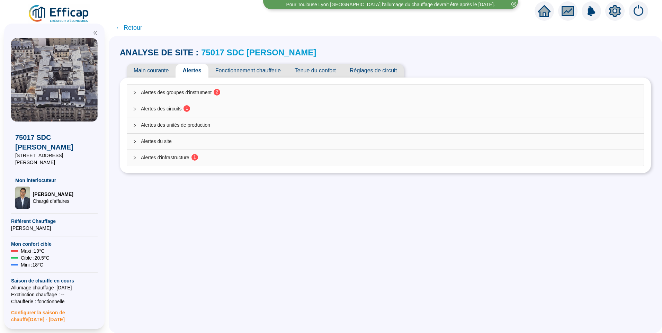
click at [179, 93] on span "Alertes des groupes d'instrument 2" at bounding box center [389, 92] width 497 height 7
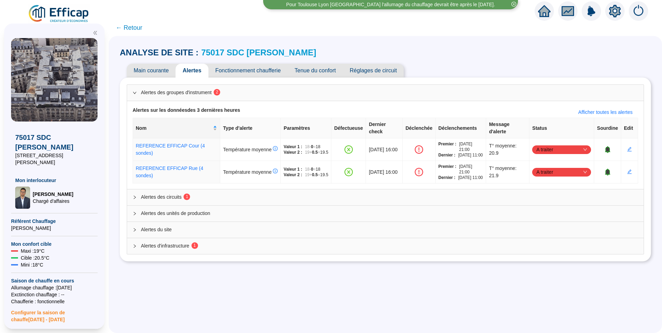
click at [156, 204] on div "Alertes des circuits 1" at bounding box center [385, 197] width 516 height 16
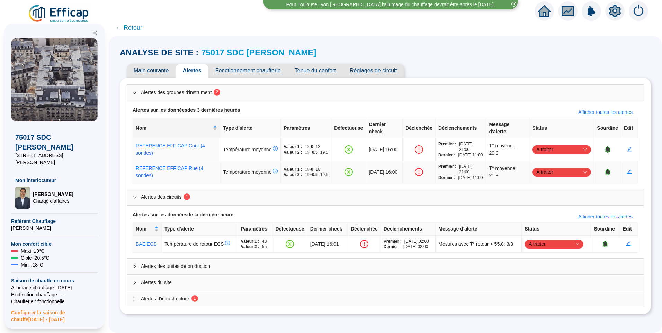
scroll to position [2, 0]
click at [543, 249] on span "A traiter" at bounding box center [553, 244] width 51 height 10
click at [539, 290] on div "Traité" at bounding box center [554, 288] width 48 height 7
click at [220, 307] on div "Alertes d'infrastructure 1" at bounding box center [385, 299] width 516 height 16
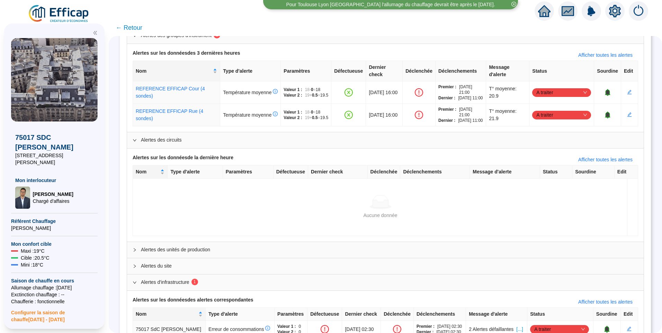
scroll to position [106, 0]
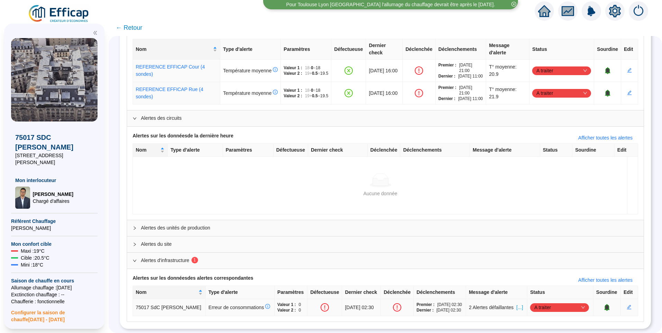
click at [519, 304] on span "[...]" at bounding box center [519, 307] width 7 height 7
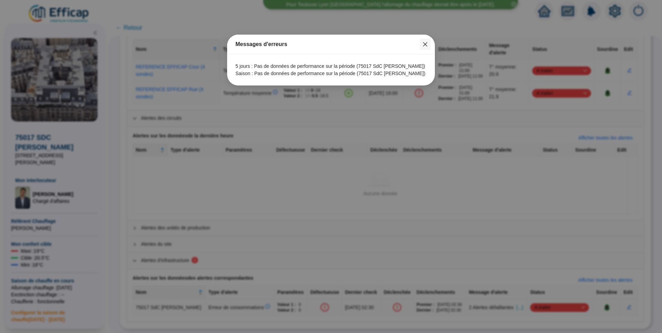
click at [426, 44] on icon "close" at bounding box center [425, 44] width 4 height 4
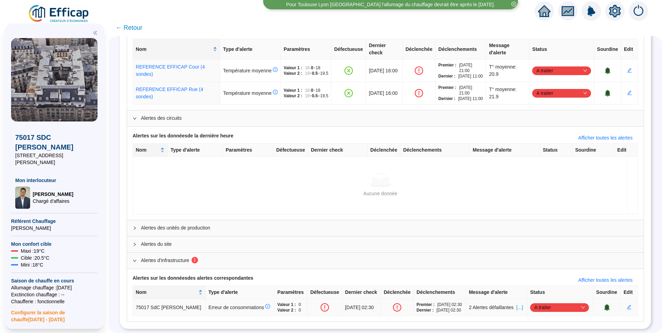
click at [604, 304] on icon "bell" at bounding box center [606, 306] width 4 height 5
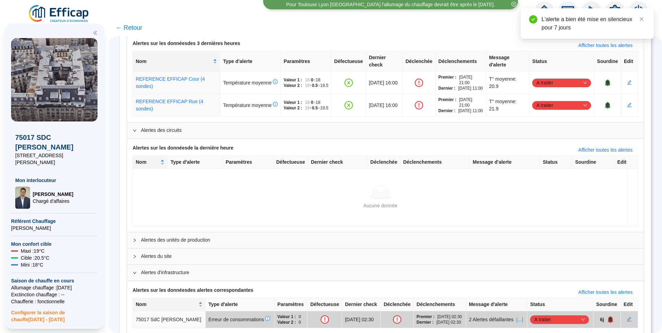
scroll to position [2, 0]
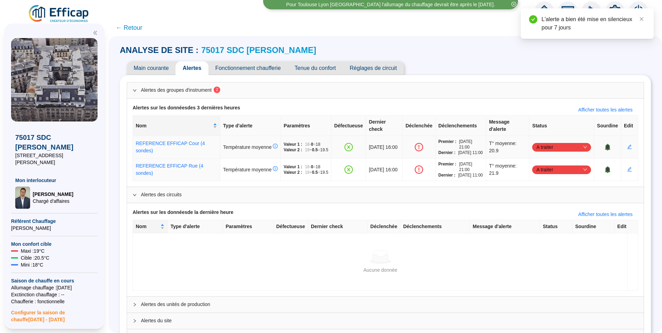
click at [554, 151] on span "A traiter" at bounding box center [561, 147] width 51 height 10
click at [544, 185] on div "Traité" at bounding box center [558, 184] width 48 height 7
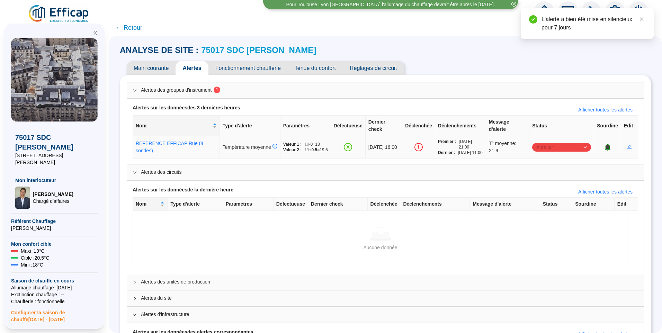
click at [551, 149] on span "A traiter" at bounding box center [561, 147] width 51 height 10
click at [545, 182] on div "Traité" at bounding box center [558, 184] width 48 height 7
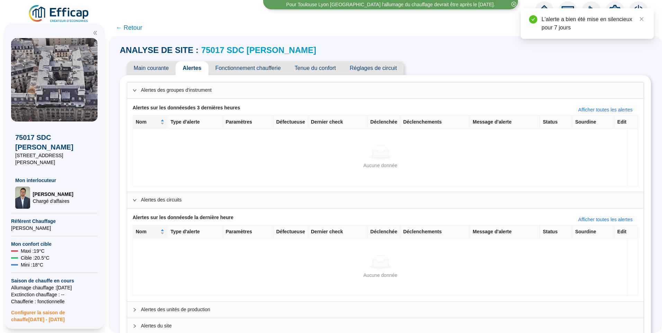
click at [238, 52] on link "75017 SDC [PERSON_NAME]" at bounding box center [258, 49] width 115 height 9
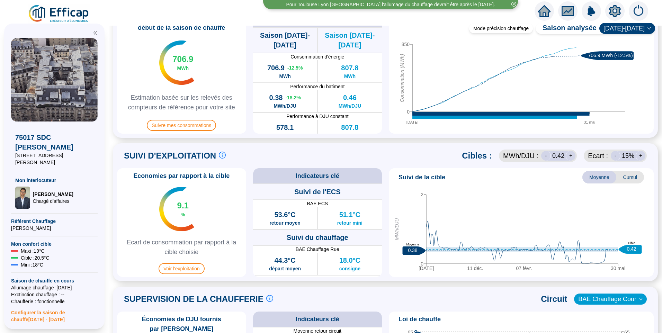
scroll to position [208, 0]
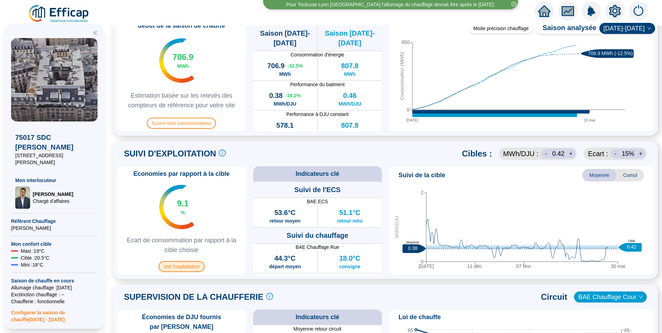
click at [192, 272] on span "Voir l'exploitation" at bounding box center [181, 266] width 46 height 11
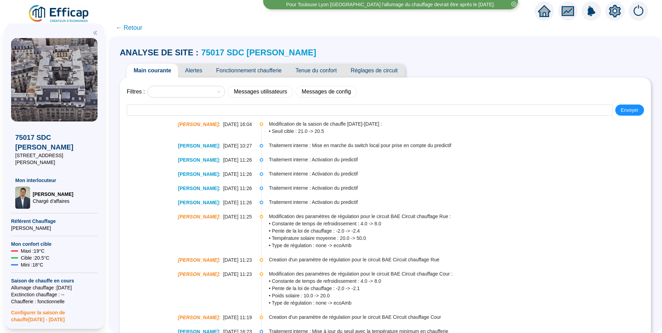
click at [390, 73] on span "Réglages de circuit" at bounding box center [374, 71] width 61 height 14
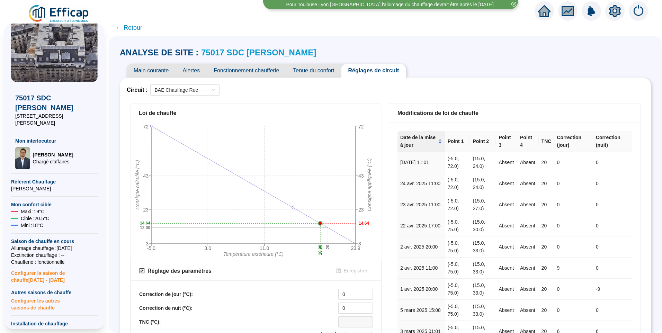
scroll to position [173, 0]
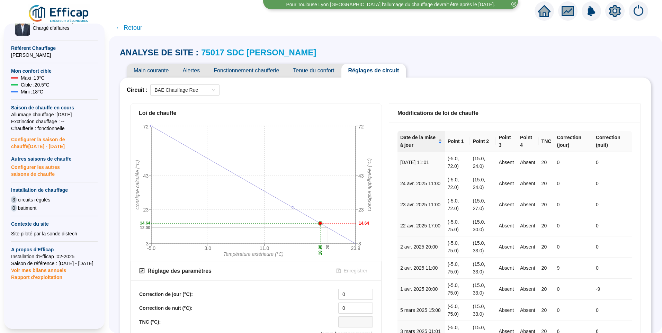
click at [491, 82] on div "Circuit : BAE Chauffage Rue Loi de chauffe -5.0 3.0 11.0 23.9 Température extér…" at bounding box center [385, 298] width 531 height 440
drag, startPoint x: 128, startPoint y: 28, endPoint x: 119, endPoint y: 0, distance: 29.3
click at [128, 28] on span "← Retour" at bounding box center [129, 28] width 27 height 10
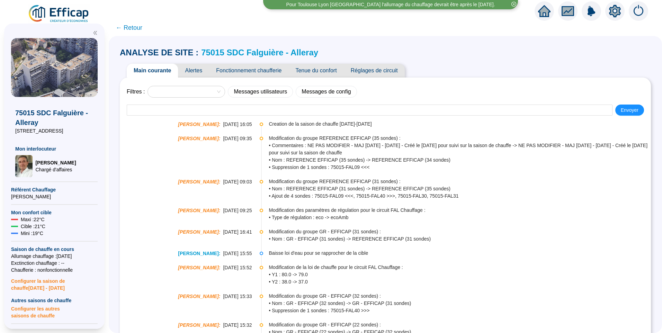
click at [255, 70] on span "Fonctionnement chaufferie" at bounding box center [248, 71] width 79 height 14
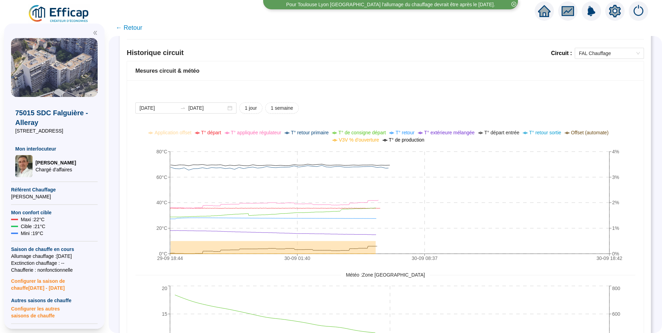
scroll to position [472, 0]
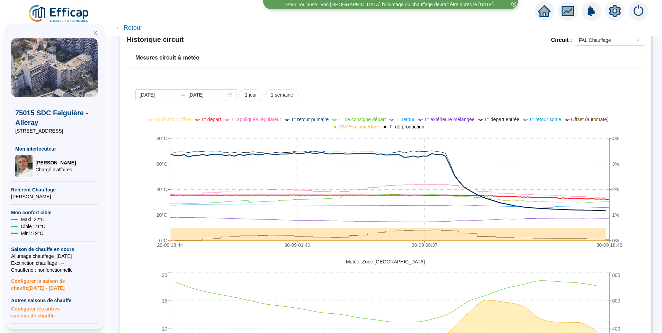
click at [213, 122] on span "T° départ" at bounding box center [211, 120] width 20 height 6
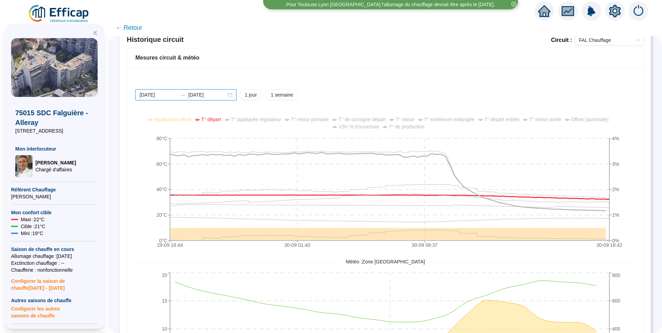
click at [168, 96] on input "[DATE]" at bounding box center [158, 94] width 38 height 7
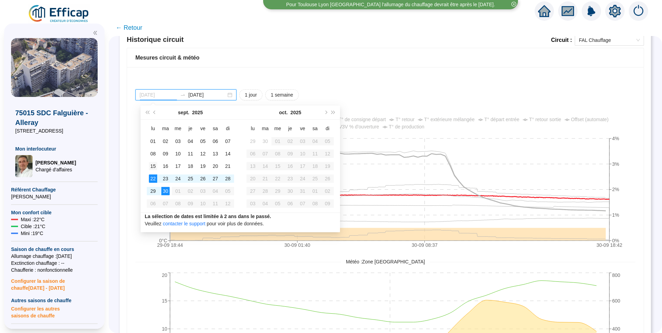
type input "[DATE]"
click at [151, 170] on div "15" at bounding box center [153, 166] width 8 height 8
type input "[DATE]"
click at [167, 189] on div "30" at bounding box center [165, 191] width 8 height 8
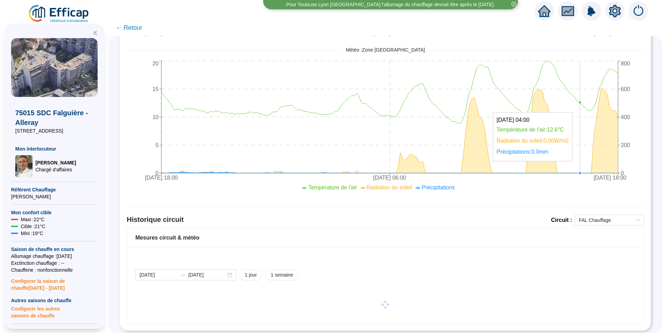
scroll to position [299, 0]
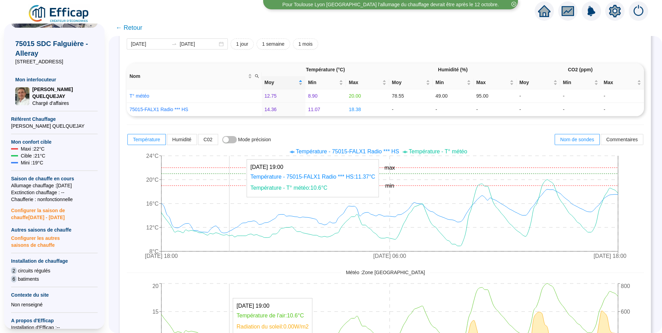
scroll to position [69, 0]
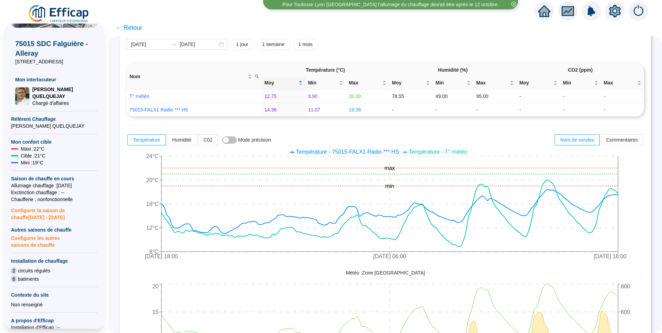
click at [427, 153] on span "Température - T° météo" at bounding box center [438, 152] width 58 height 6
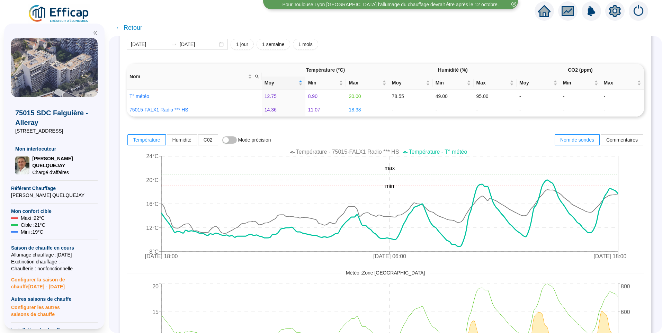
scroll to position [277, 0]
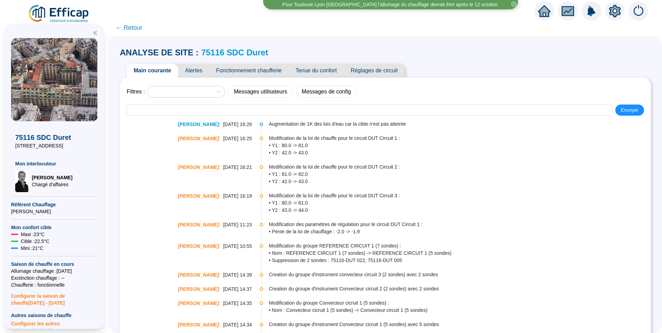
click at [203, 71] on span "Alertes" at bounding box center [193, 71] width 31 height 14
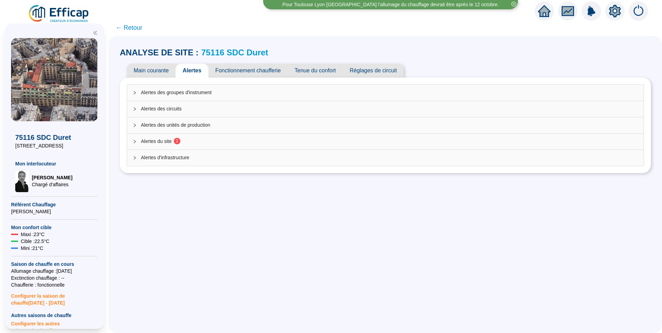
click at [176, 140] on span "2" at bounding box center [175, 142] width 7 height 6
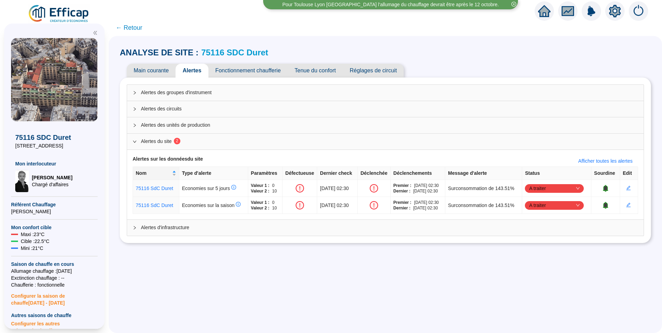
click at [247, 55] on link "75116 SDC Duret" at bounding box center [234, 52] width 67 height 9
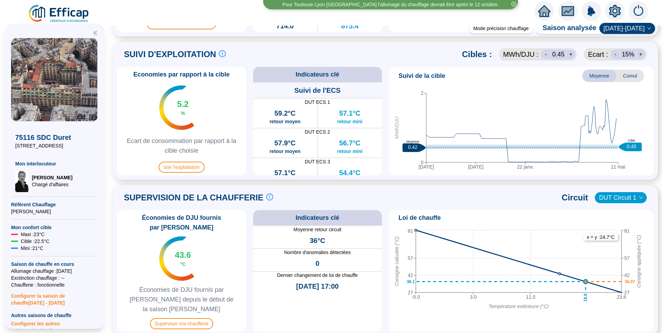
scroll to position [308, 0]
click at [195, 165] on span "Voir l'exploitation" at bounding box center [181, 166] width 46 height 11
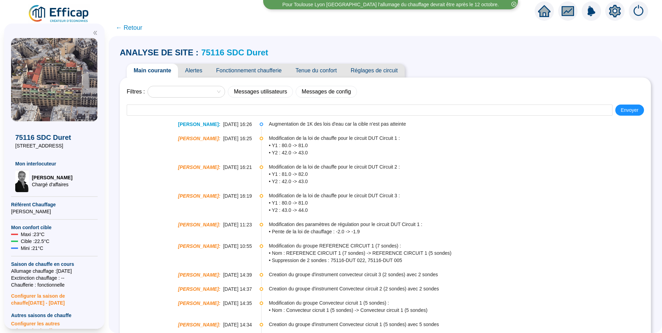
click at [197, 67] on span "Alertes" at bounding box center [193, 71] width 31 height 14
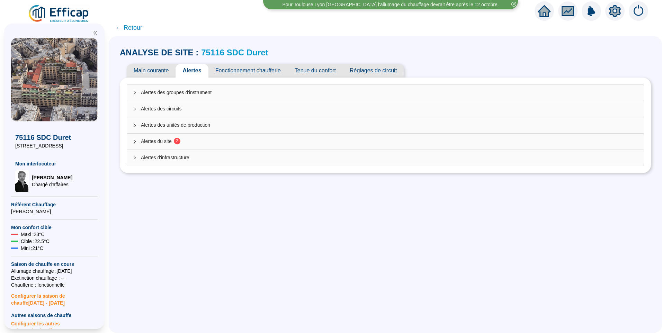
click at [152, 145] on div "Alertes du site 2" at bounding box center [385, 142] width 516 height 16
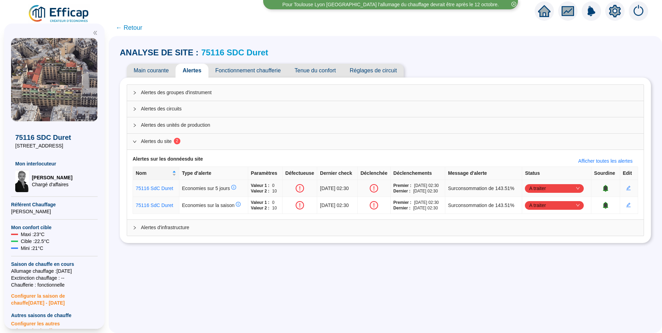
click at [603, 189] on icon "bell" at bounding box center [605, 187] width 4 height 5
click at [603, 205] on icon "bell" at bounding box center [605, 204] width 4 height 5
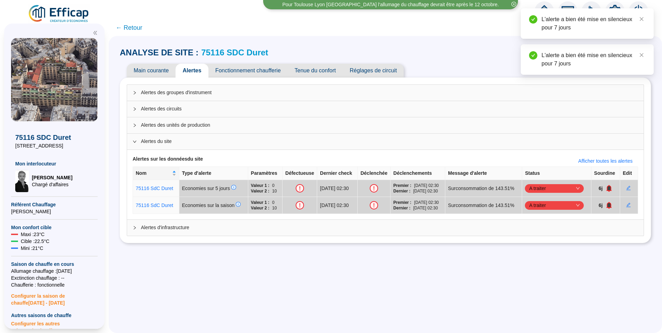
click at [133, 25] on span "← Retour" at bounding box center [129, 28] width 27 height 10
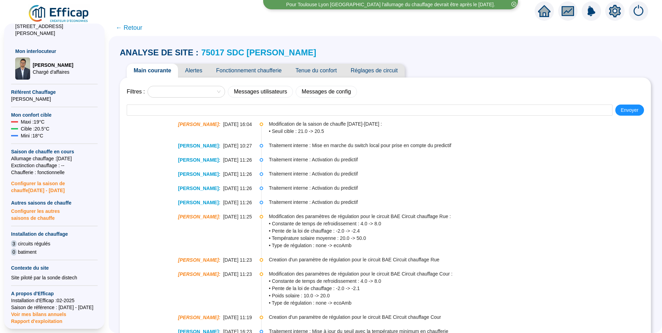
scroll to position [172, 0]
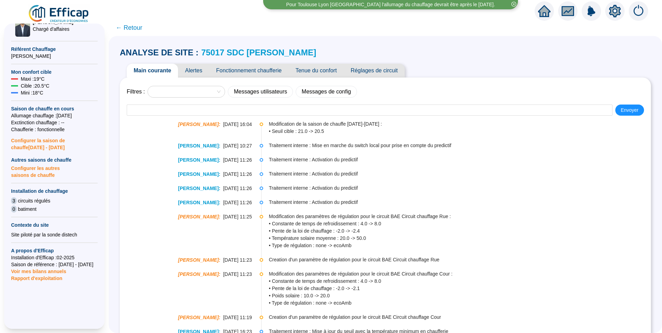
click at [614, 10] on icon "setting" at bounding box center [614, 11] width 12 height 12
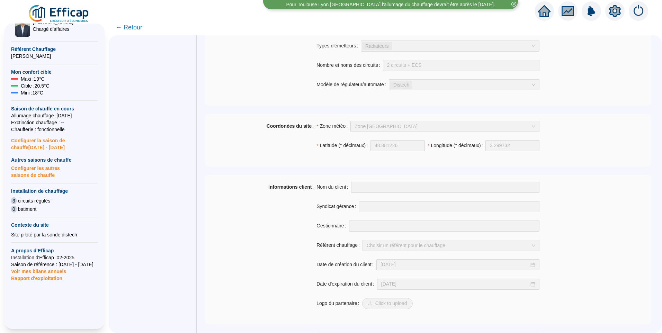
scroll to position [466, 0]
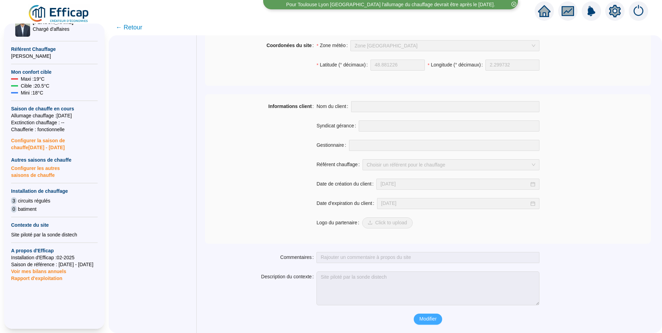
click at [424, 315] on button "Modifier" at bounding box center [427, 318] width 28 height 11
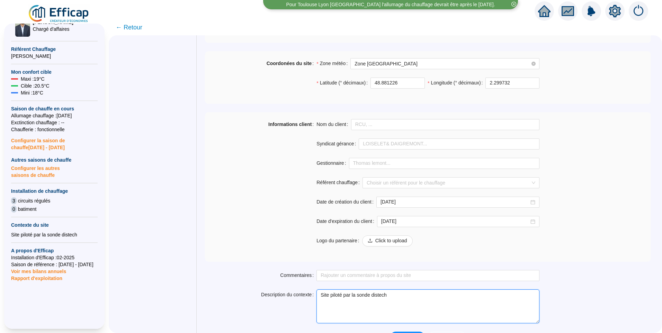
drag, startPoint x: 411, startPoint y: 299, endPoint x: 416, endPoint y: 299, distance: 4.8
click at [412, 299] on textarea "Site piloté par la sonde distech" at bounding box center [427, 306] width 223 height 34
click at [529, 296] on textarea "Site piloté par la sonde distech. Modification de loi d'eau possible puis infor…" at bounding box center [427, 306] width 223 height 34
paste textarea "Youssef Janah"
click at [416, 293] on textarea "Site piloté par la sonde distech. Modification de loi d'eau possible puis infor…" at bounding box center [427, 306] width 223 height 34
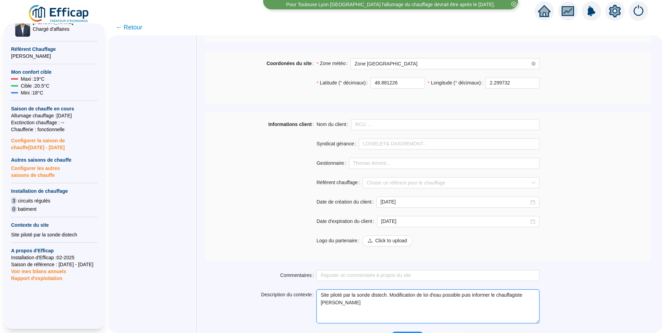
drag, startPoint x: 408, startPoint y: 295, endPoint x: 408, endPoint y: 299, distance: 3.8
click at [408, 295] on textarea "Site piloté par la sonde distech. Modification de loi d'eau possible puis infor…" at bounding box center [427, 306] width 223 height 34
click at [422, 298] on textarea "Site piloté par la sonde distech. Modification de loi d'eau possible puis infor…" at bounding box center [427, 306] width 223 height 34
click at [437, 296] on textarea "Site piloté par la sonde distech. Modification de loi d'eau possible puis infor…" at bounding box center [427, 306] width 223 height 34
drag, startPoint x: 458, startPoint y: 297, endPoint x: 458, endPoint y: 302, distance: 5.2
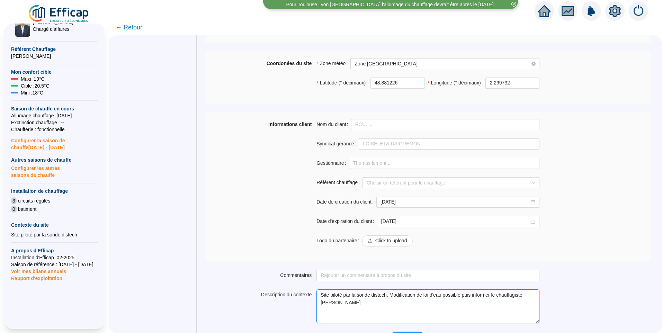
click at [458, 298] on textarea "Site piloté par la sonde distech. Modification de loi d'eau possible puis infor…" at bounding box center [427, 306] width 223 height 34
drag, startPoint x: 418, startPoint y: 297, endPoint x: 413, endPoint y: 301, distance: 6.4
click at [418, 299] on textarea "Site piloté par la sonde distech. Modification de loi d'eau possible puis infor…" at bounding box center [427, 306] width 223 height 34
click at [407, 296] on textarea "Site piloté par la sonde distech. Modification de loi d'eau possible puis infor…" at bounding box center [427, 306] width 223 height 34
click at [439, 295] on textarea "Site piloté par la sonde distech. Modification de loi d'eau possible puis infor…" at bounding box center [427, 306] width 223 height 34
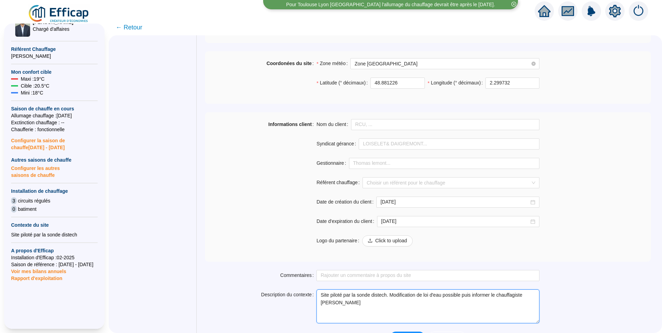
click at [418, 297] on textarea "Site piloté par la sonde distech. Modification de loi d'eau possible puis infor…" at bounding box center [427, 306] width 223 height 34
click at [392, 299] on textarea "Site piloté par la sonde distech. Modification de loi d'eau possible puis infor…" at bounding box center [427, 306] width 223 height 34
click at [449, 295] on textarea "Site piloté par la sonde distech. Modification de loi d'eau possible puis infor…" at bounding box center [427, 306] width 223 height 34
click at [474, 296] on textarea "Site piloté par la sonde distech. Modification de loi d'eau possible puis infor…" at bounding box center [427, 306] width 223 height 34
click at [461, 295] on textarea "Site piloté par la sonde distech. Modification de loi d'eau possible puis infor…" at bounding box center [427, 306] width 223 height 34
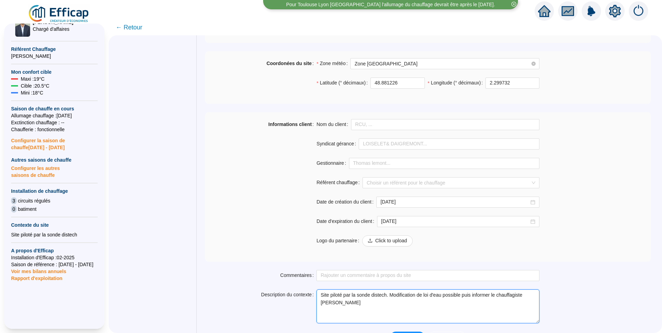
drag, startPoint x: 467, startPoint y: 298, endPoint x: 498, endPoint y: 296, distance: 31.2
click at [498, 296] on textarea "Site piloté par la sonde distech. Modification de loi d'eau possible puis infor…" at bounding box center [427, 306] width 223 height 34
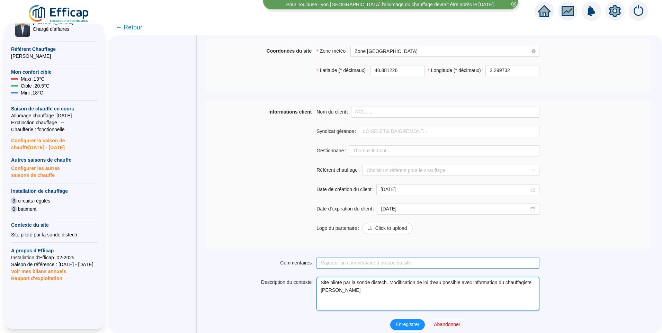
scroll to position [484, 0]
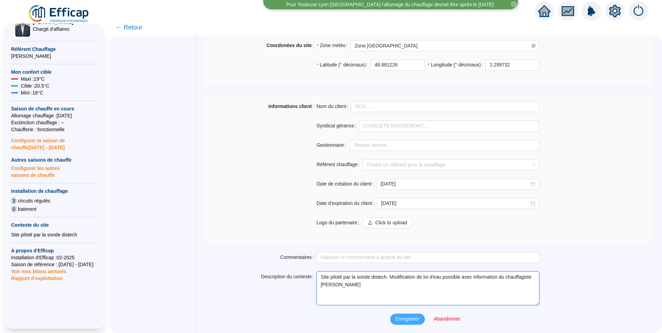
type textarea "Site piloté par la sonde distech. Modification de loi d'eau possible avec infor…"
click at [406, 318] on span "Enregistrer" at bounding box center [407, 318] width 24 height 7
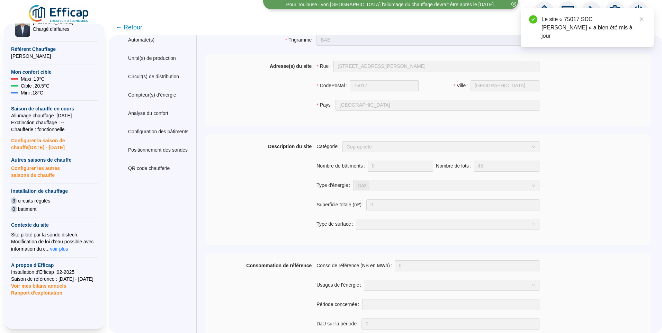
scroll to position [0, 0]
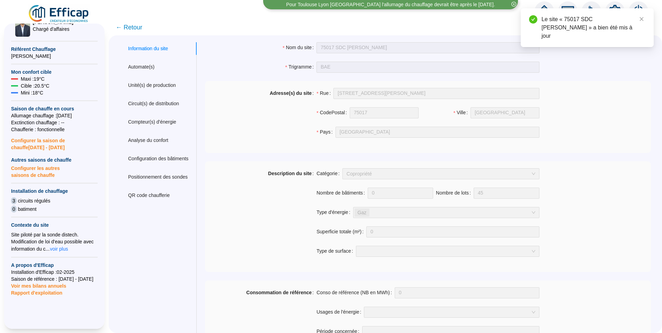
click at [137, 27] on span "← Retour" at bounding box center [129, 27] width 27 height 10
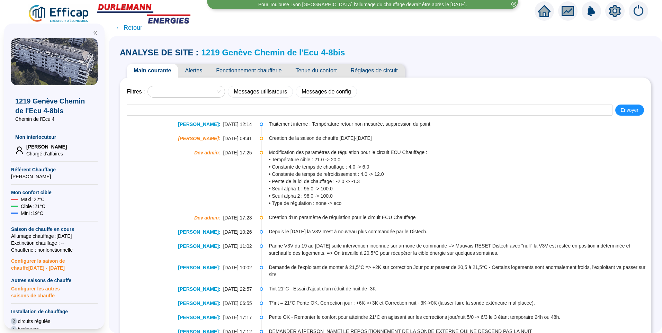
click at [235, 68] on span "Fonctionnement chaufferie" at bounding box center [248, 71] width 79 height 14
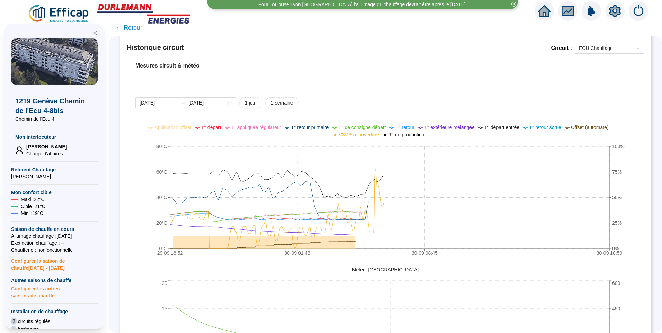
scroll to position [450, 0]
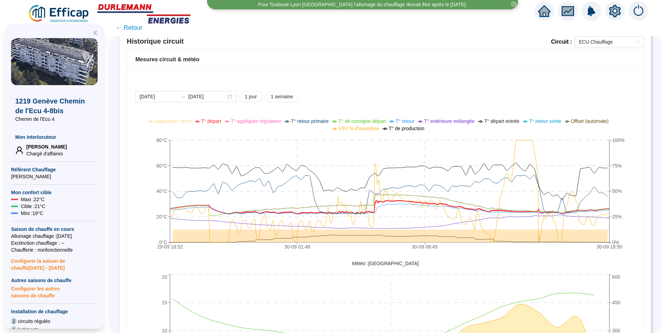
click at [220, 123] on span "T° départ" at bounding box center [211, 121] width 20 height 6
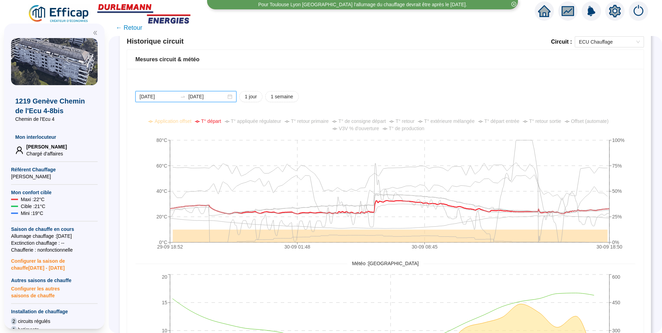
click at [171, 98] on input "[DATE]" at bounding box center [158, 96] width 38 height 7
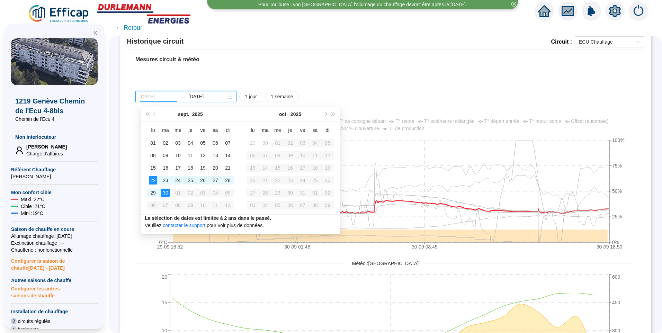
type input "2025-09-15"
click at [153, 168] on div "15" at bounding box center [153, 168] width 8 height 8
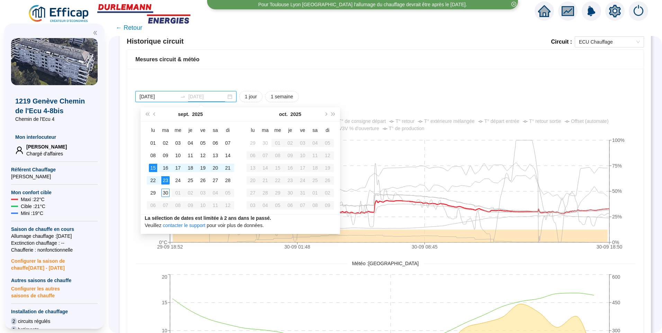
type input "2025-09-30"
click at [164, 193] on div "30" at bounding box center [165, 193] width 8 height 8
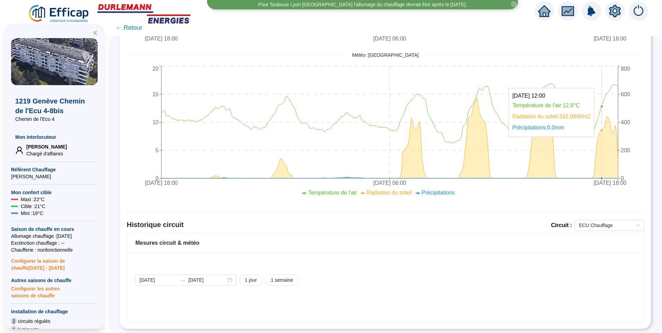
scroll to position [279, 0]
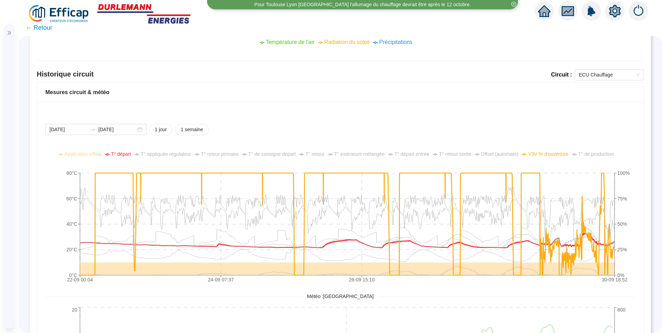
scroll to position [382, 0]
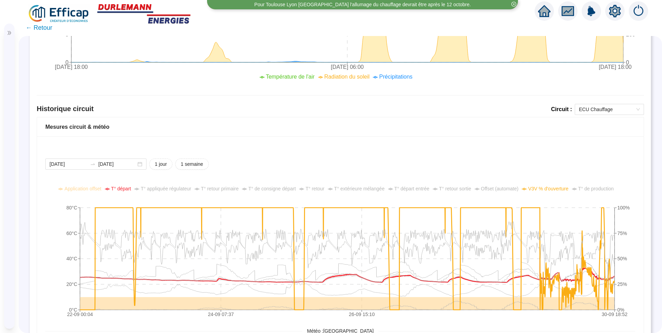
click at [7, 32] on icon "double-right" at bounding box center [9, 32] width 5 height 5
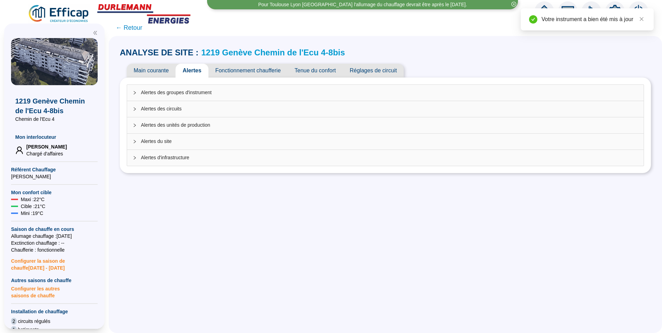
scroll to position [69, 0]
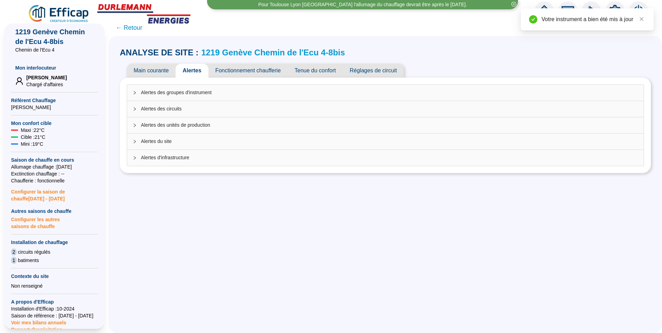
click at [259, 68] on span "Fonctionnement chaufferie" at bounding box center [247, 71] width 79 height 14
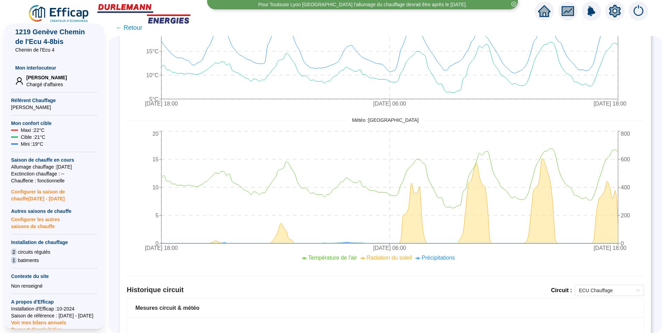
scroll to position [69, 0]
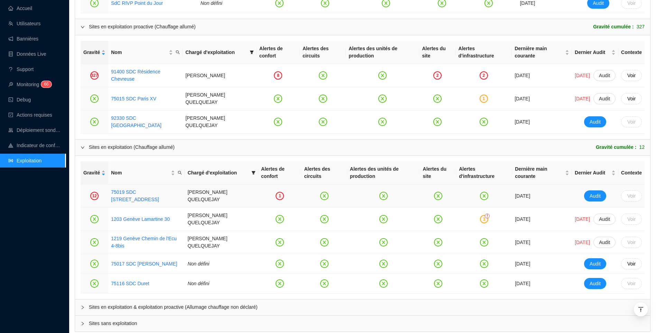
scroll to position [618, 0]
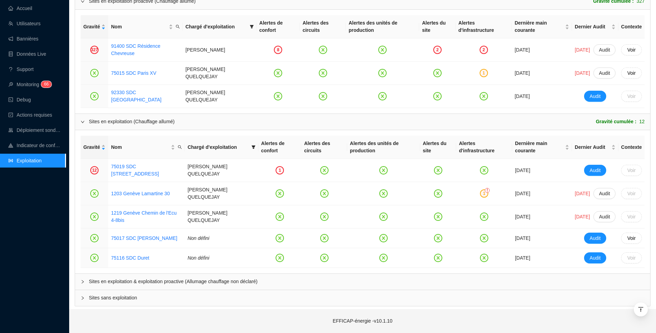
click at [162, 282] on span "Sites en exploitation & exploitation proactive (Allumage chauffage non déclaré)" at bounding box center [367, 281] width 556 height 7
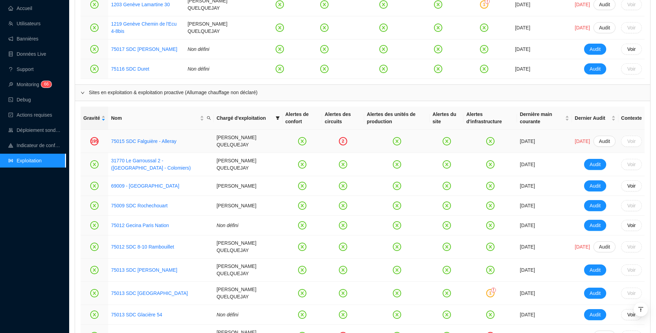
scroll to position [826, 0]
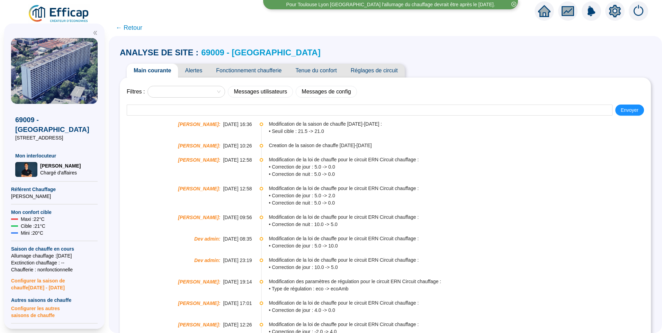
click at [253, 68] on span "Fonctionnement chaufferie" at bounding box center [248, 71] width 79 height 14
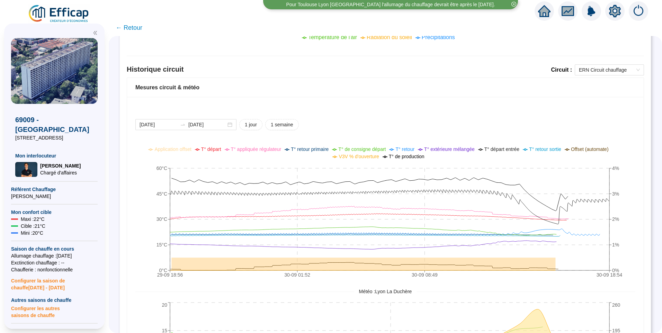
scroll to position [472, 0]
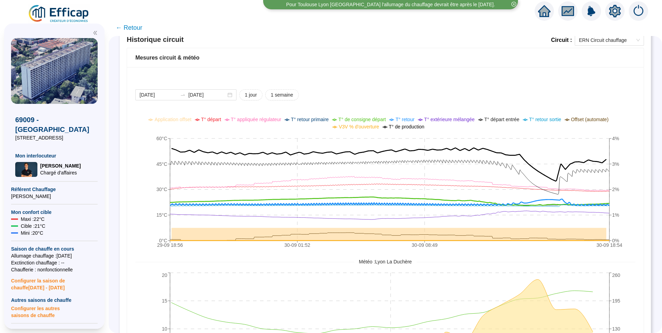
click at [352, 129] on span "V3V % d'ouverture" at bounding box center [358, 127] width 40 height 6
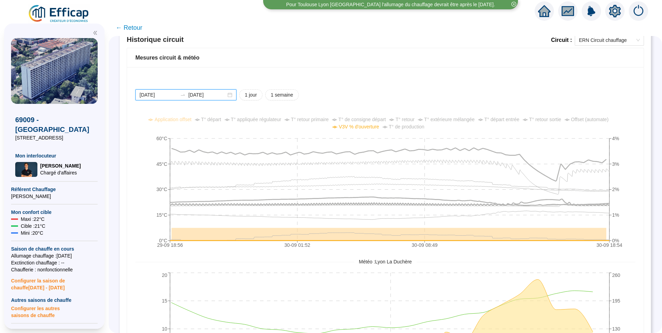
click at [175, 95] on input "[DATE]" at bounding box center [158, 94] width 38 height 7
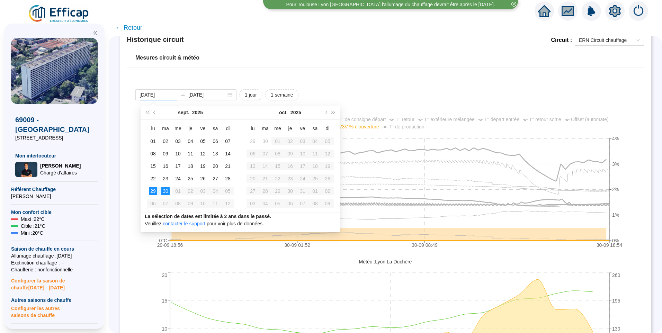
click at [402, 80] on div "[DATE] [DATE] 1 jour 1 semaine 29-09 18:[PHONE_NUMBER]:[PHONE_NUMBER]:[PHONE_NU…" at bounding box center [385, 242] width 516 height 351
